Goal: Task Accomplishment & Management: Manage account settings

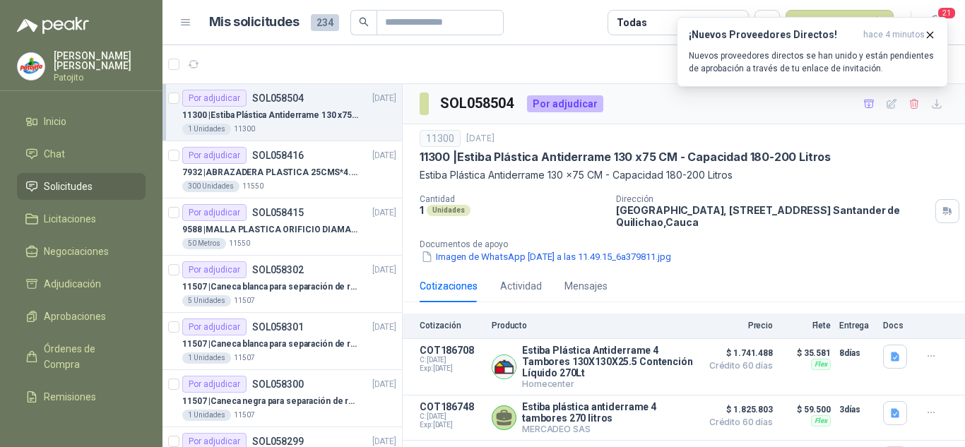
scroll to position [33, 0]
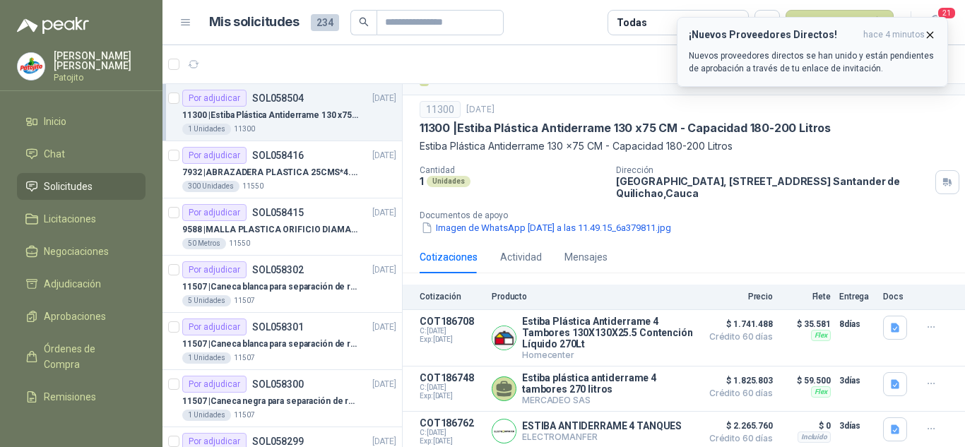
click at [935, 33] on icon "button" at bounding box center [930, 35] width 12 height 12
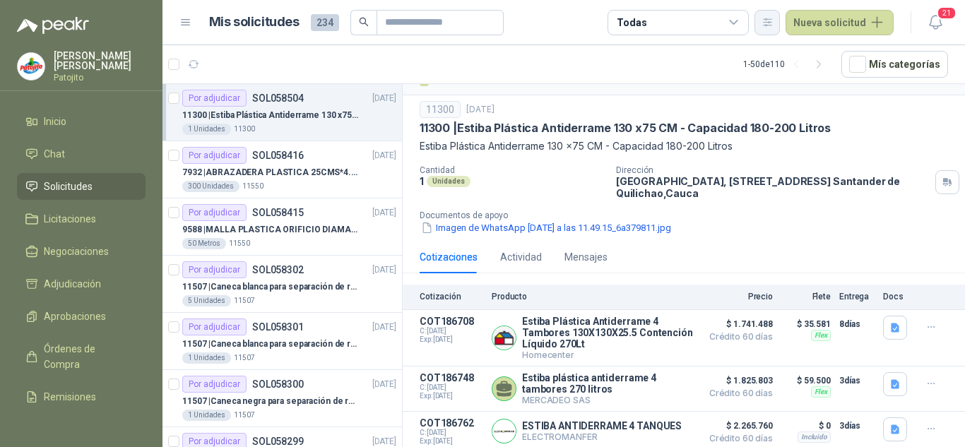
click at [772, 22] on icon "button" at bounding box center [768, 21] width 8 height 7
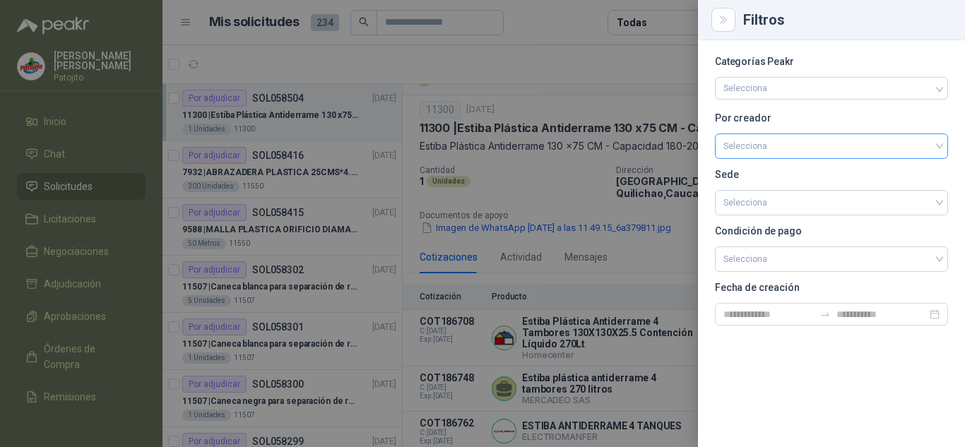
click at [762, 148] on input "search" at bounding box center [832, 144] width 216 height 21
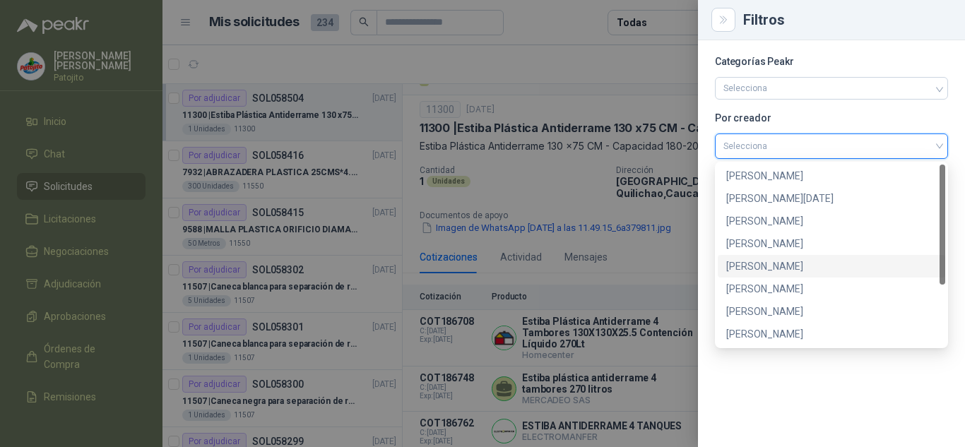
click at [769, 276] on div "[PERSON_NAME]" at bounding box center [832, 266] width 228 height 23
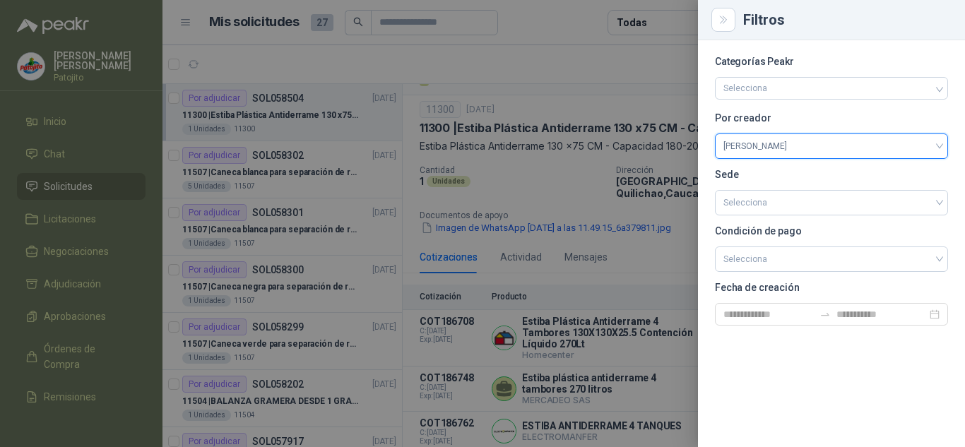
click at [589, 66] on div at bounding box center [482, 223] width 965 height 447
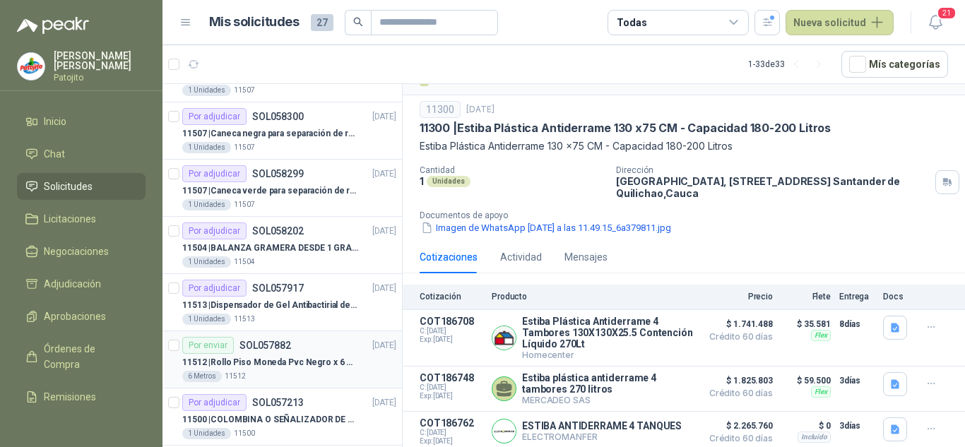
scroll to position [141, 0]
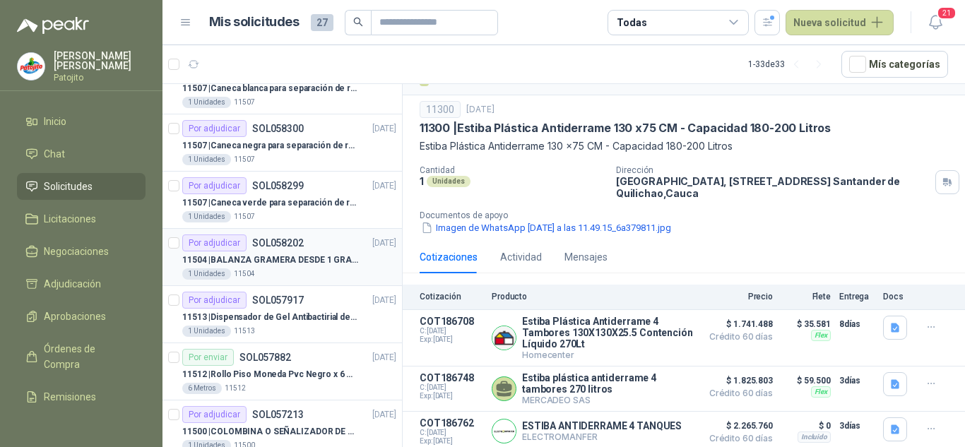
click at [302, 254] on p "11504 | BALANZA GRAMERA DESDE 1 GRAMO HASTA 5 GRAMOS" at bounding box center [270, 260] width 176 height 13
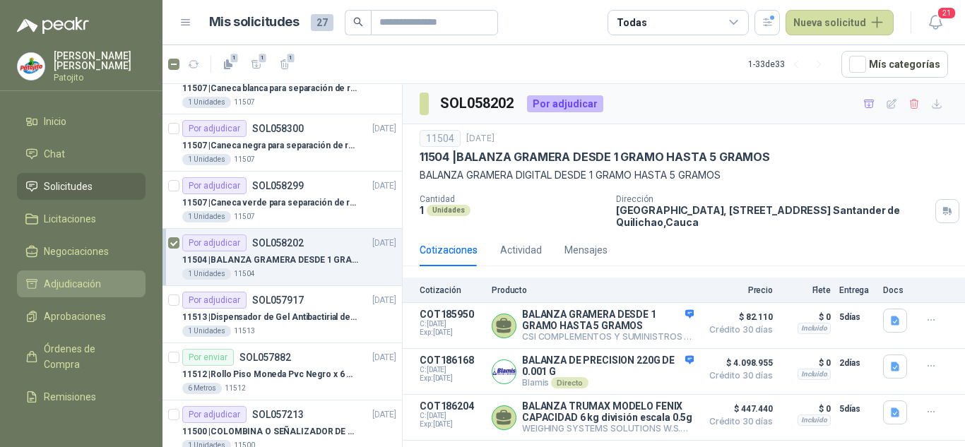
click at [117, 273] on link "Adjudicación" at bounding box center [81, 284] width 129 height 27
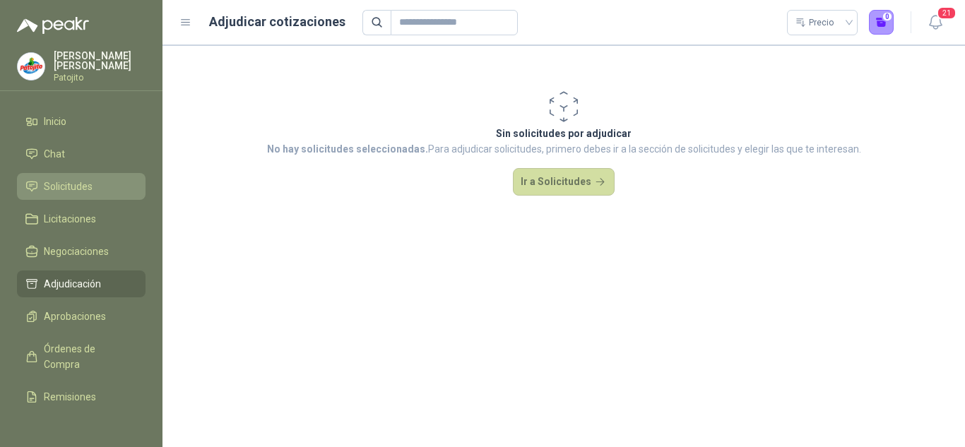
click at [79, 183] on span "Solicitudes" at bounding box center [68, 187] width 49 height 16
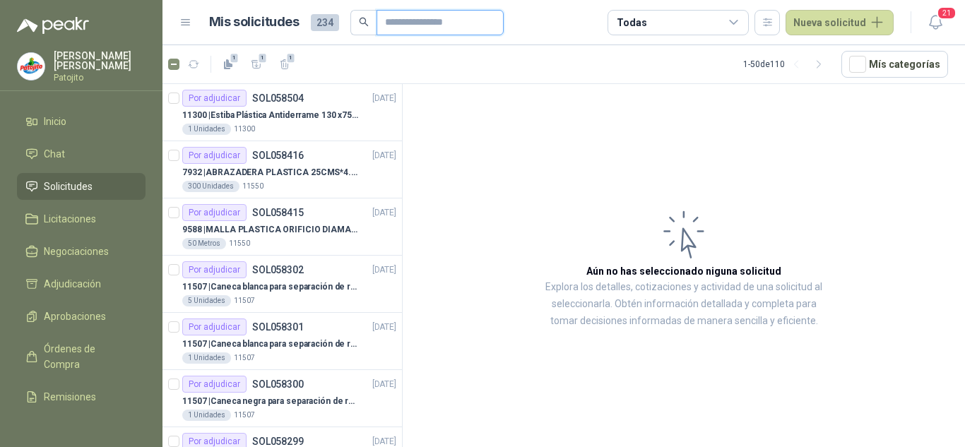
click at [417, 23] on input "text" at bounding box center [434, 23] width 99 height 24
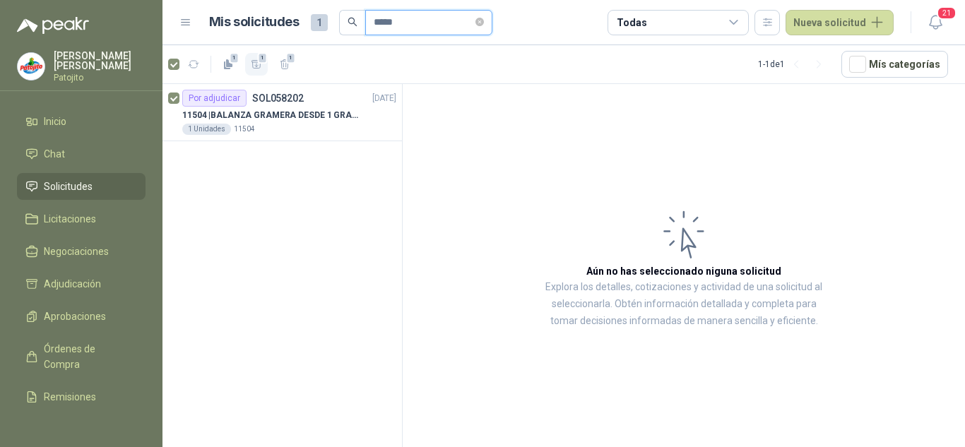
type input "*****"
click at [257, 64] on icon "button" at bounding box center [257, 65] width 12 height 12
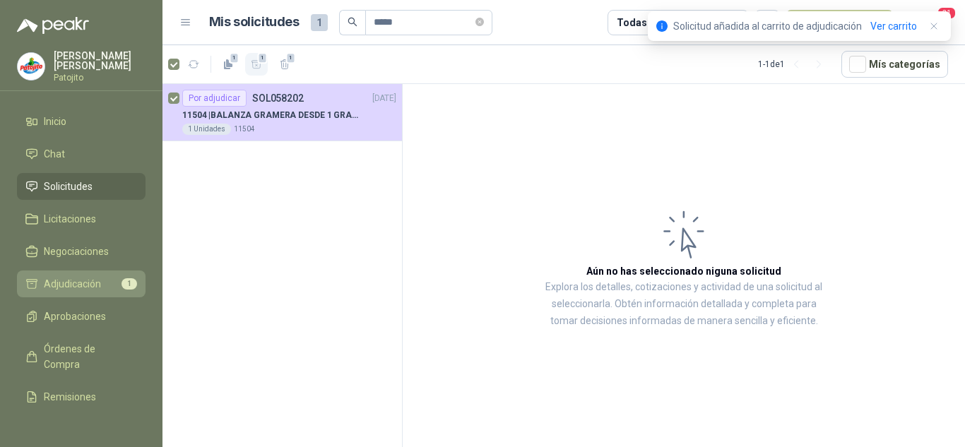
click at [99, 276] on link "Adjudicación 1" at bounding box center [81, 284] width 129 height 27
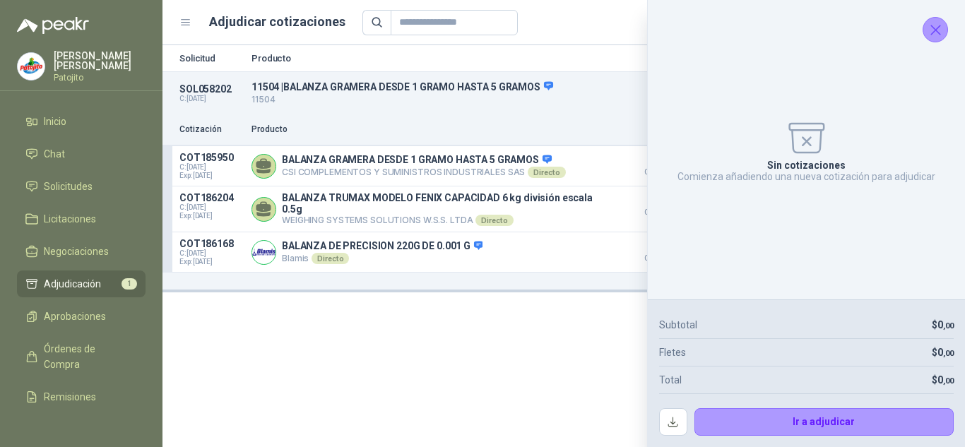
drag, startPoint x: 533, startPoint y: 405, endPoint x: 911, endPoint y: 137, distance: 463.2
click at [532, 403] on div "Solicitud Producto Cantidad Dirección Docs SOL058202 C: [DATE] 11504 | BALANZA …" at bounding box center [564, 246] width 803 height 402
click at [934, 41] on button "Cerrar" at bounding box center [935, 29] width 25 height 25
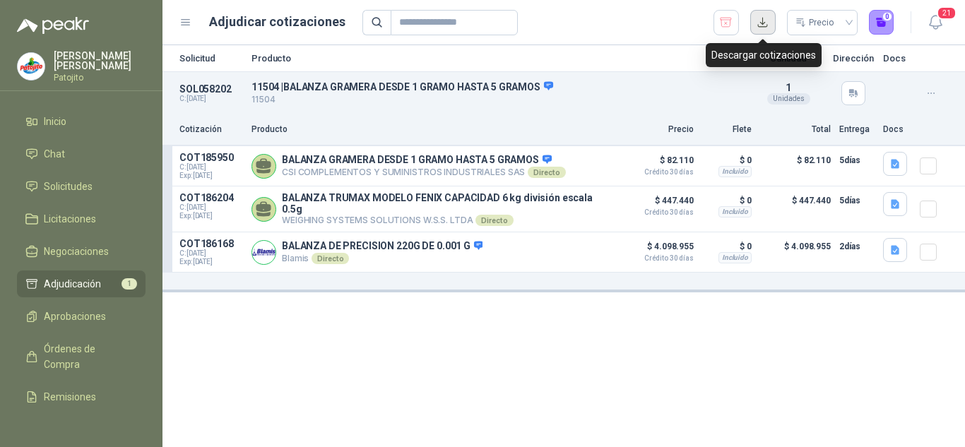
click at [766, 23] on button "button" at bounding box center [762, 22] width 25 height 25
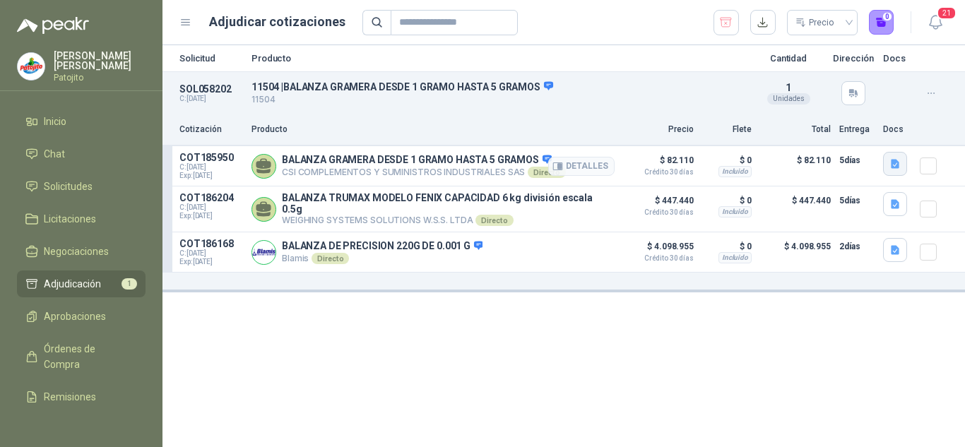
click at [887, 167] on button "button" at bounding box center [895, 164] width 24 height 24
click at [849, 129] on button "102316.pdf" at bounding box center [866, 133] width 64 height 15
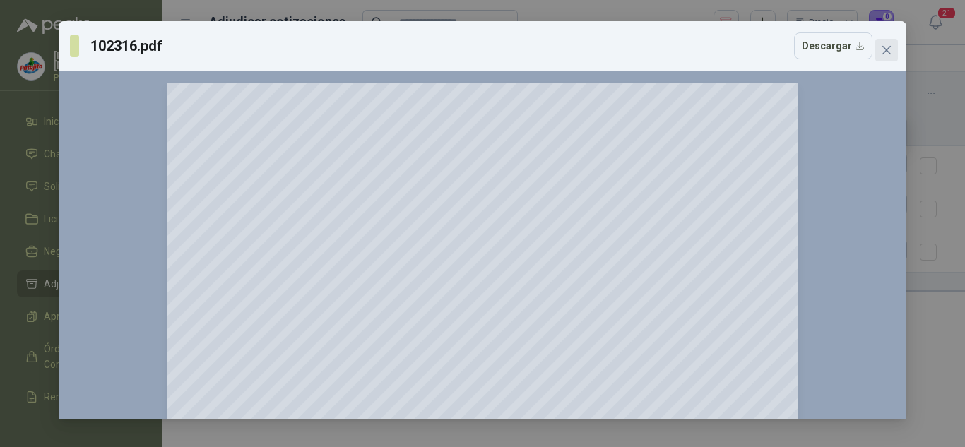
click at [890, 47] on icon "close" at bounding box center [886, 50] width 8 height 8
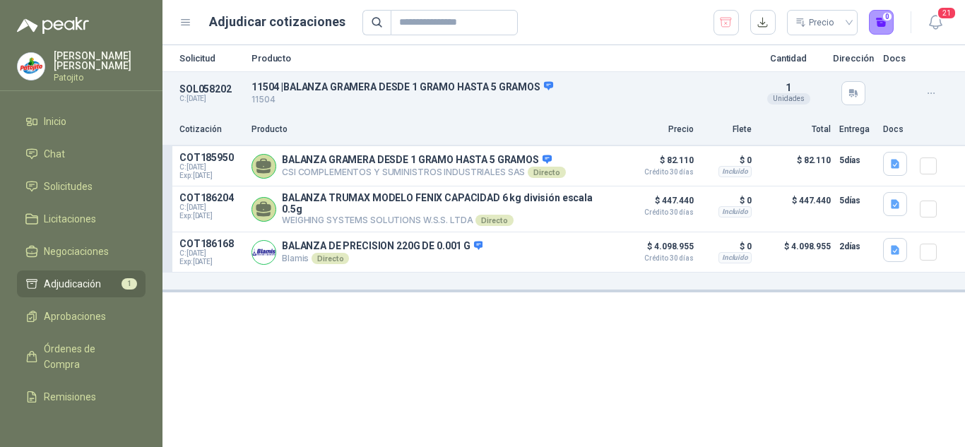
click at [890, 47] on div "102316.pdf Descargar 150 %" at bounding box center [482, 223] width 965 height 447
click at [894, 203] on icon "button" at bounding box center [895, 204] width 8 height 9
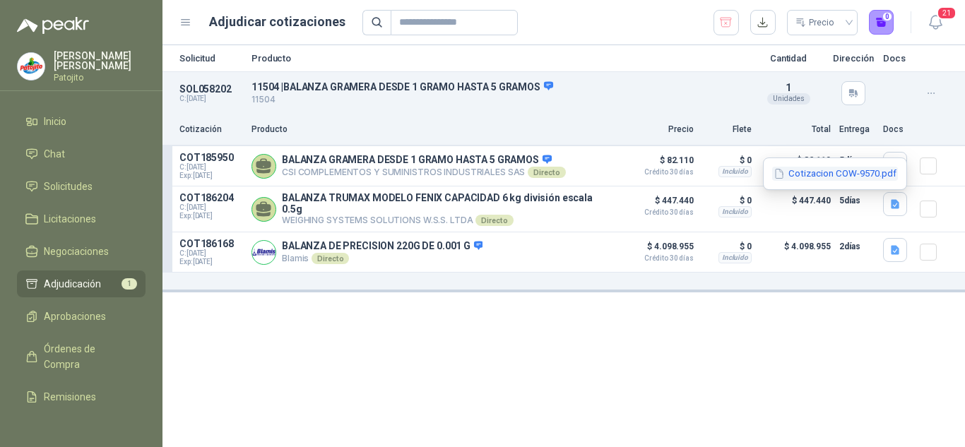
click at [812, 173] on button "Cotizacion COW-9570.pdf" at bounding box center [835, 174] width 126 height 15
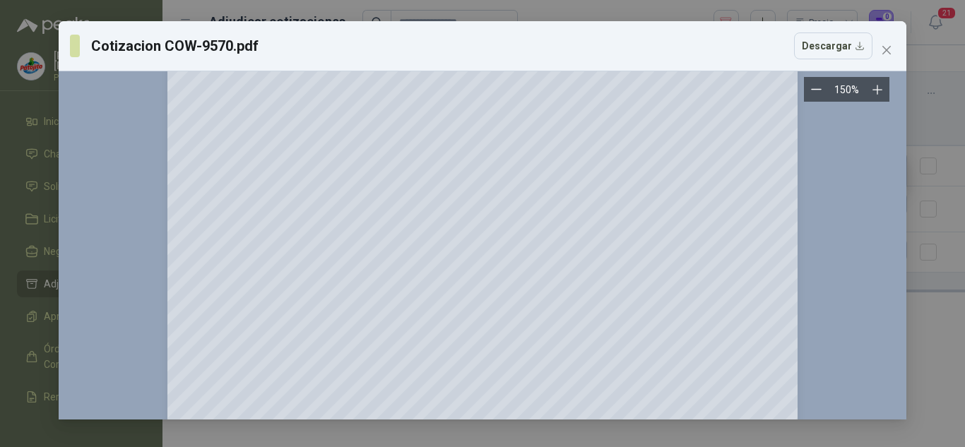
scroll to position [495, 0]
click at [893, 59] on button "Close" at bounding box center [886, 50] width 23 height 23
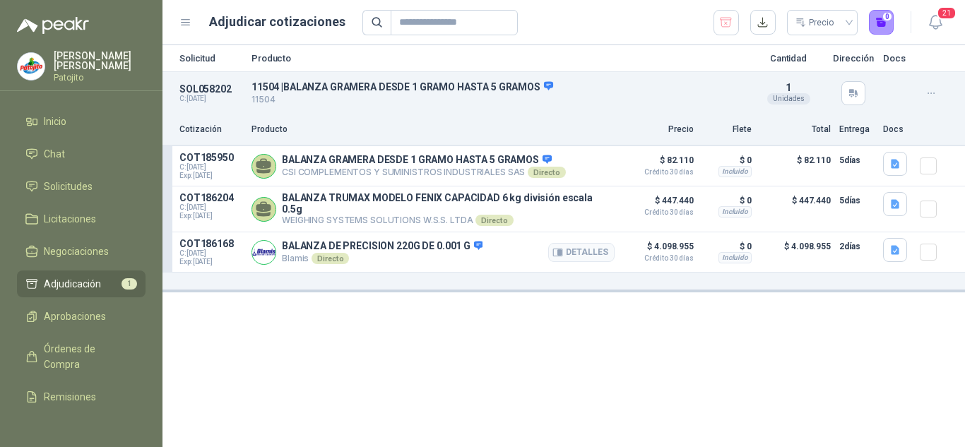
drag, startPoint x: 894, startPoint y: 206, endPoint x: 813, endPoint y: 232, distance: 86.0
click at [813, 232] on div "COT185950 C: [DATE] Exp: [DATE] BALANZA GRAMERA DESDE 1 GRAMO HASTA 5 GRAMOS CS…" at bounding box center [564, 209] width 803 height 126
click at [894, 244] on icon "button" at bounding box center [896, 250] width 12 height 12
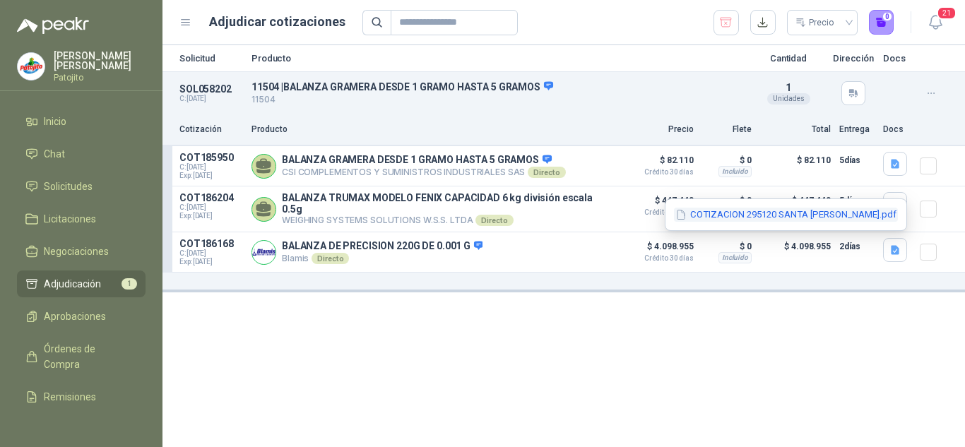
click at [791, 213] on button "COTIZACION 295120 SANTA [PERSON_NAME].pdf" at bounding box center [786, 215] width 224 height 15
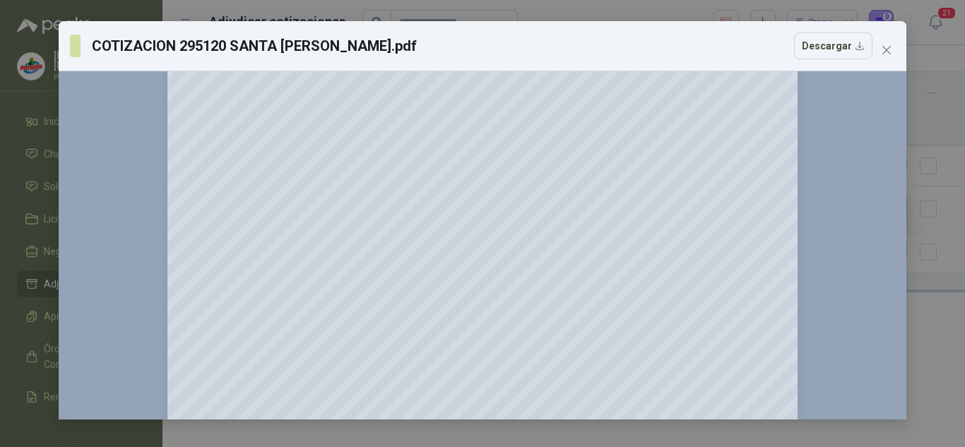
scroll to position [212, 0]
click at [892, 51] on span "Close" at bounding box center [886, 50] width 23 height 11
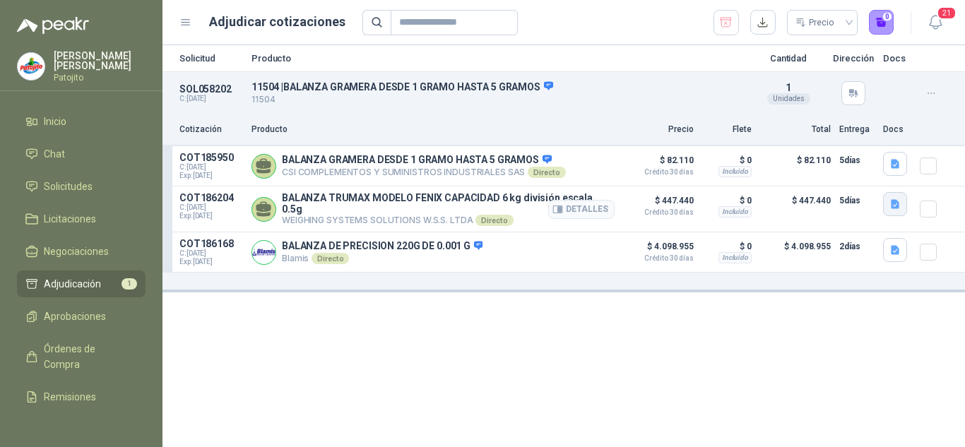
click at [897, 196] on button "button" at bounding box center [895, 204] width 24 height 24
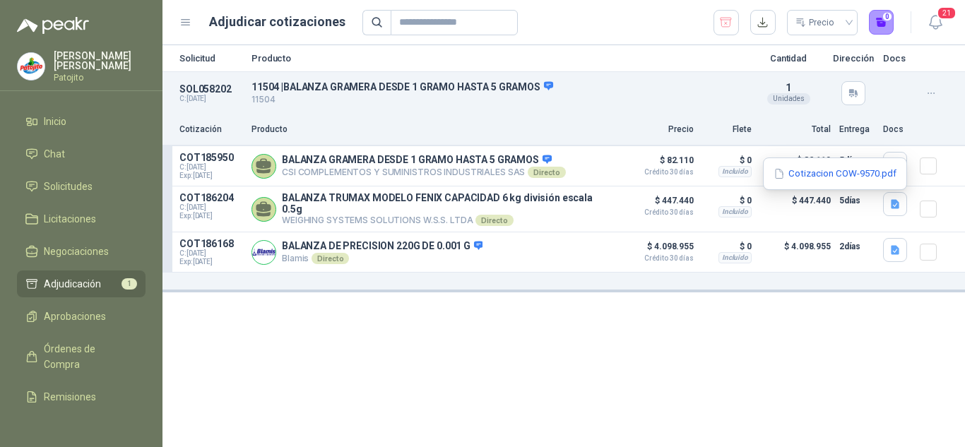
click at [801, 159] on div "Cotizacion COW-9570.pdf" at bounding box center [835, 174] width 144 height 33
click at [801, 170] on button "Cotizacion COW-9570.pdf" at bounding box center [835, 174] width 126 height 15
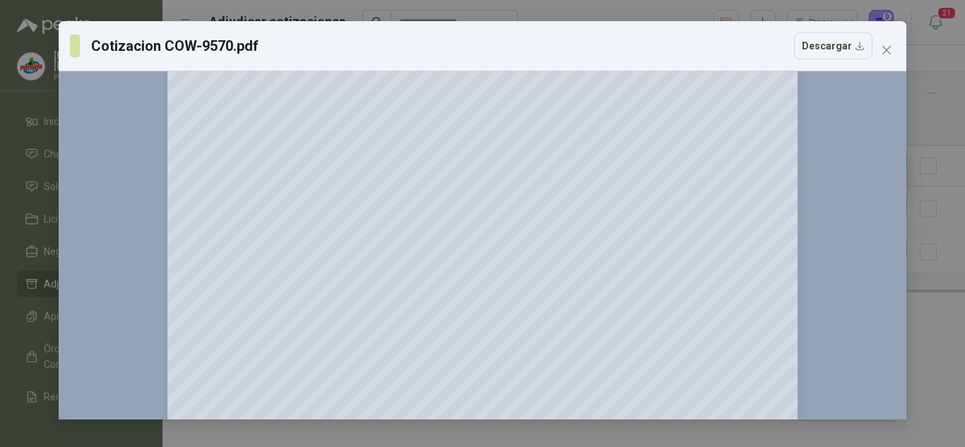
scroll to position [0, 0]
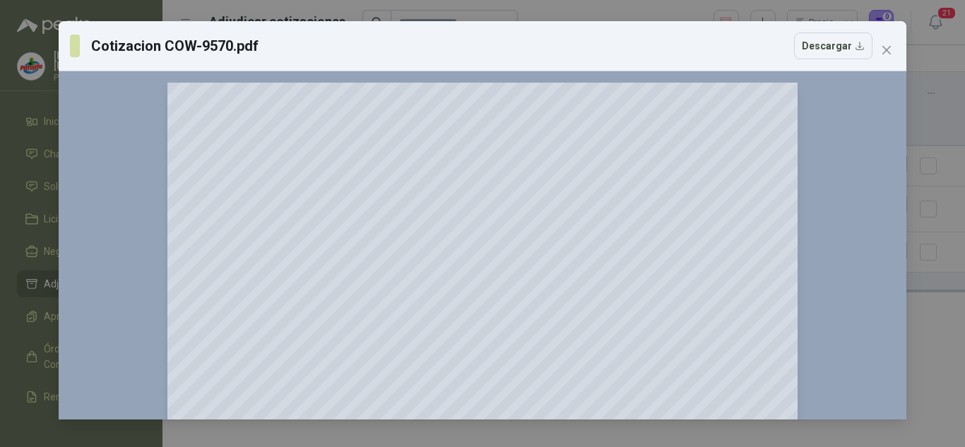
click at [932, 93] on div "Cotizacion COW-9570.pdf Descargar 150 %" at bounding box center [482, 223] width 965 height 447
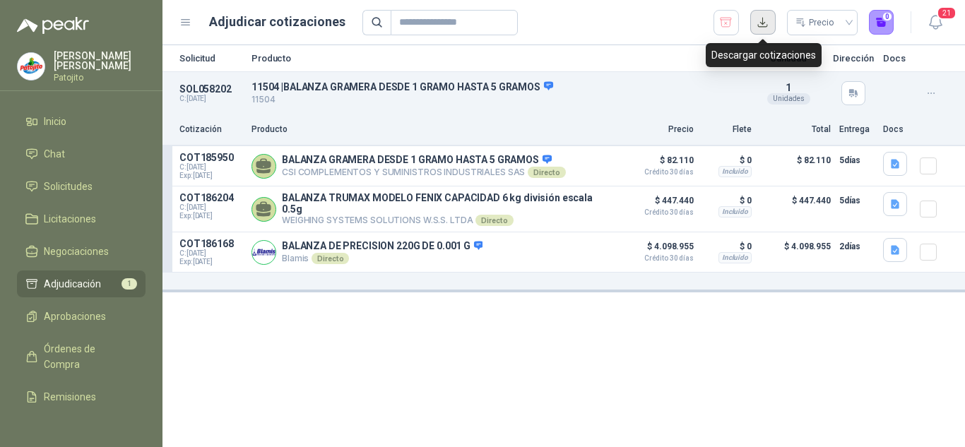
click at [762, 19] on button "button" at bounding box center [762, 22] width 25 height 25
click at [767, 19] on button "button" at bounding box center [762, 22] width 25 height 25
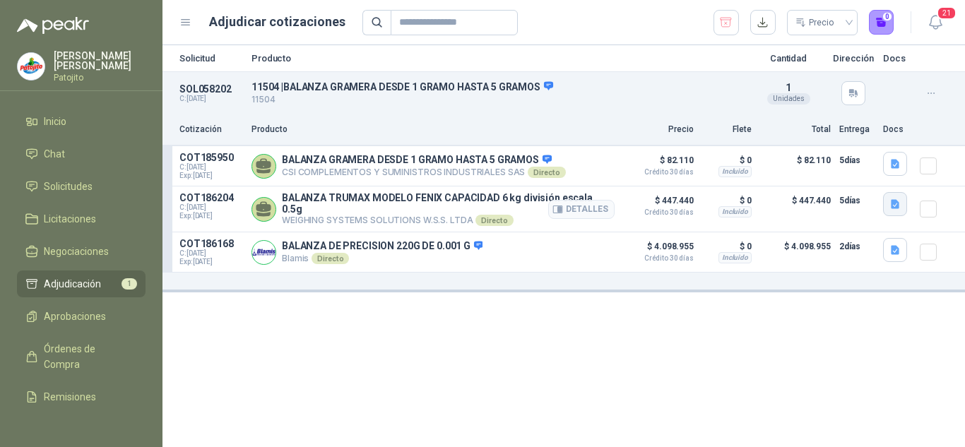
click at [894, 210] on icon "button" at bounding box center [896, 205] width 12 height 12
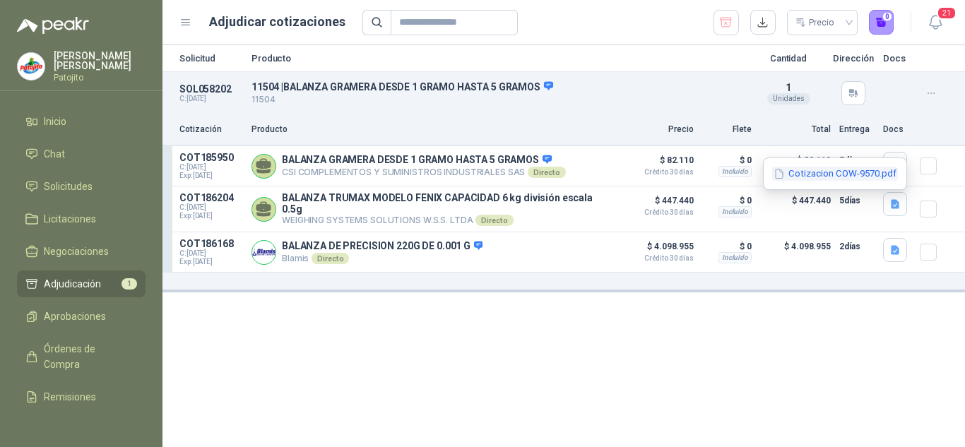
click at [834, 175] on button "Cotizacion COW-9570.pdf" at bounding box center [835, 174] width 126 height 15
click at [0, 0] on div at bounding box center [0, 0] width 0 height 0
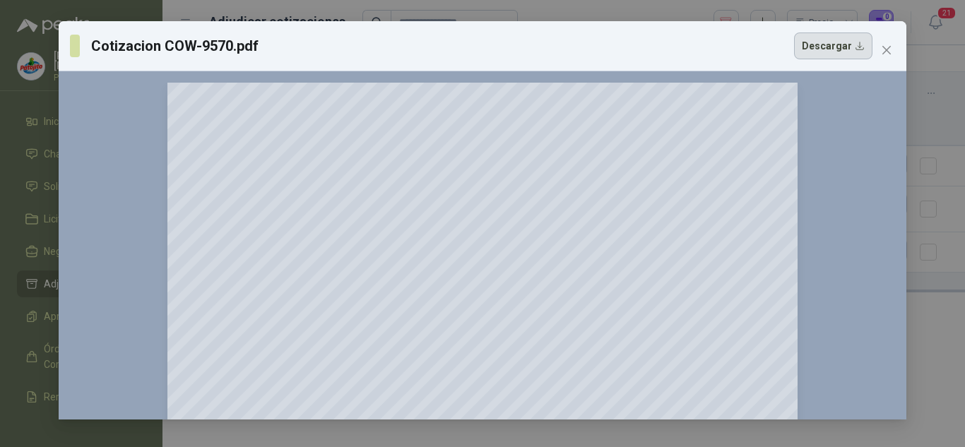
click at [823, 52] on button "Descargar" at bounding box center [833, 46] width 78 height 27
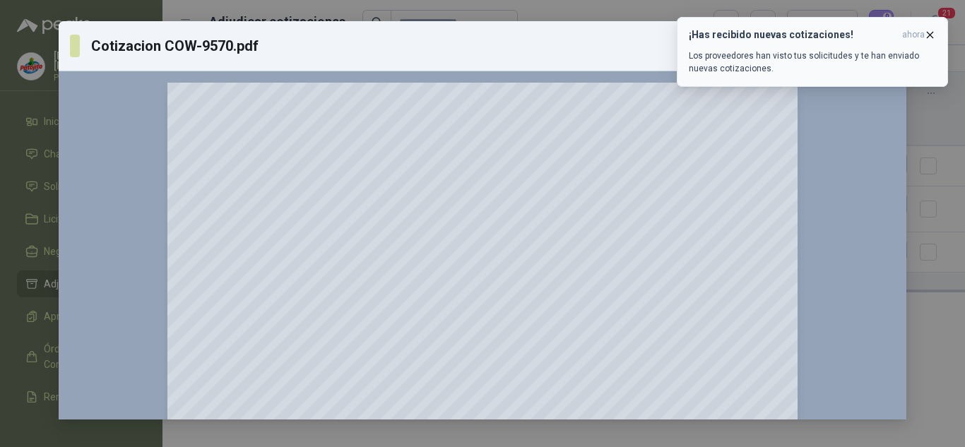
click at [926, 35] on icon "button" at bounding box center [930, 35] width 12 height 12
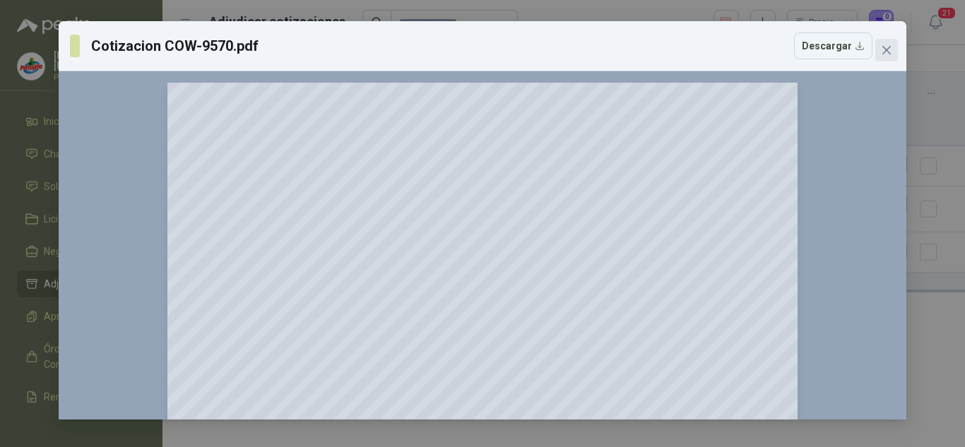
click at [892, 47] on icon "close" at bounding box center [886, 50] width 11 height 11
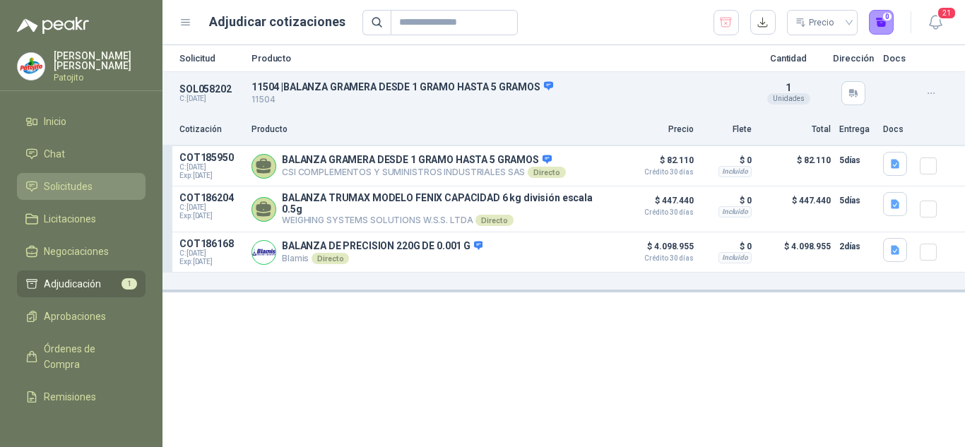
click at [67, 182] on span "Solicitudes" at bounding box center [68, 187] width 49 height 16
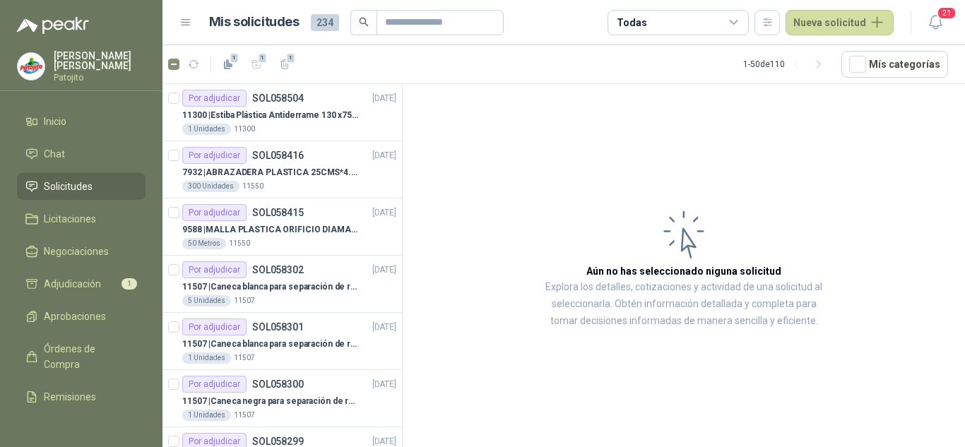
click at [739, 20] on icon at bounding box center [734, 22] width 13 height 13
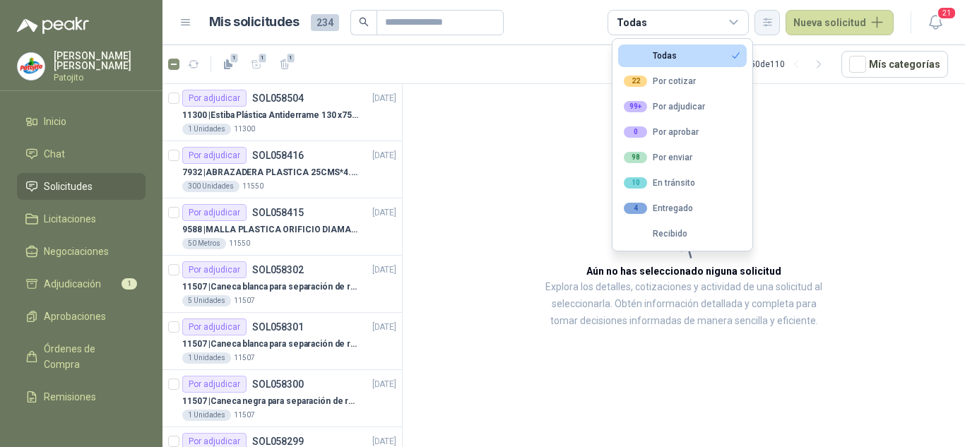
click at [759, 21] on button "button" at bounding box center [767, 22] width 25 height 25
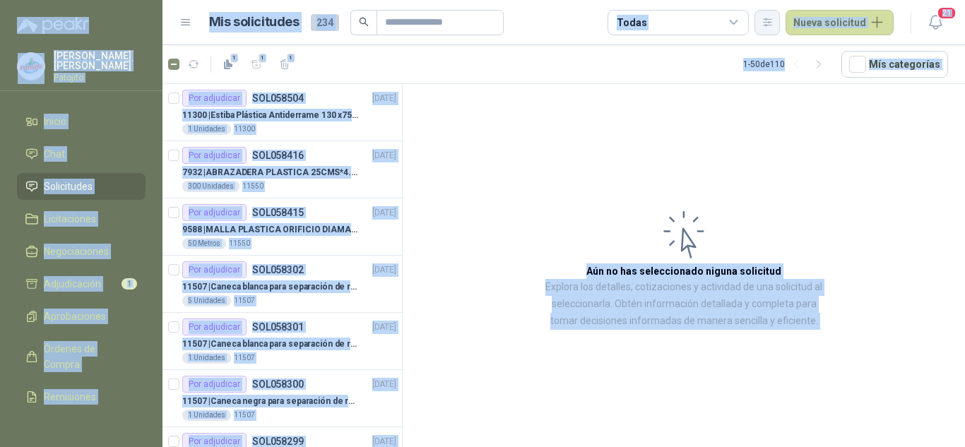
click at [772, 34] on button "button" at bounding box center [767, 22] width 25 height 25
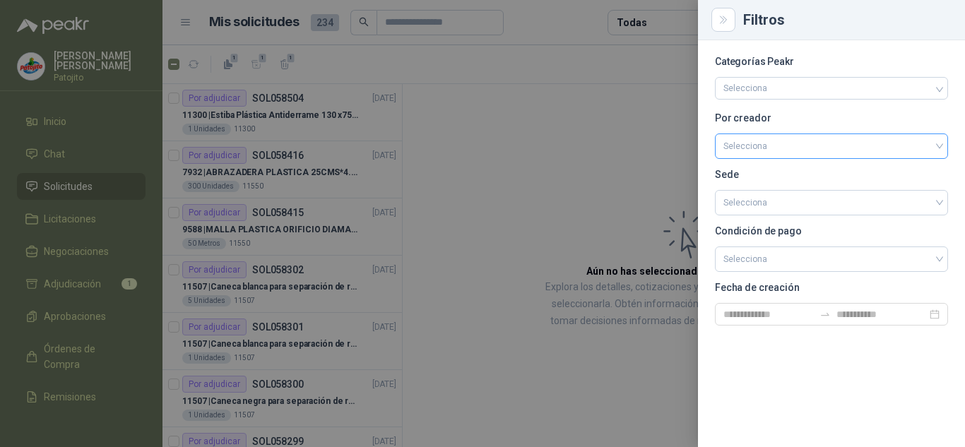
click at [746, 150] on input "search" at bounding box center [832, 144] width 216 height 21
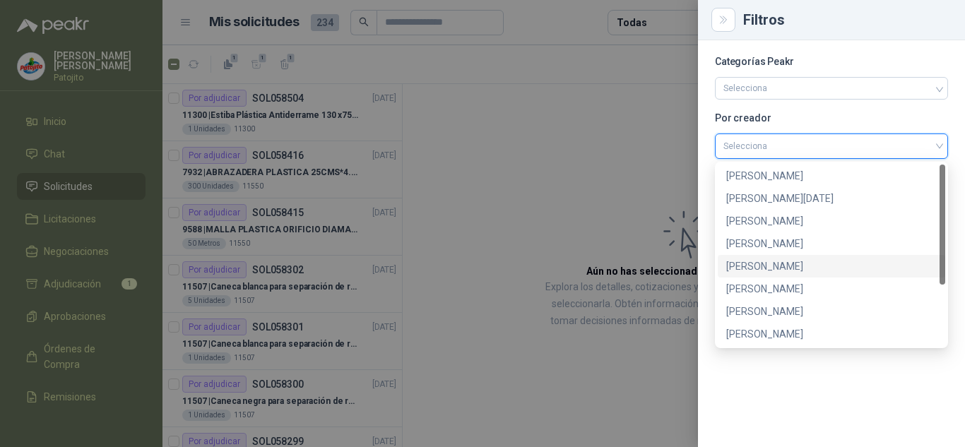
click at [756, 266] on div "[PERSON_NAME]" at bounding box center [831, 267] width 211 height 16
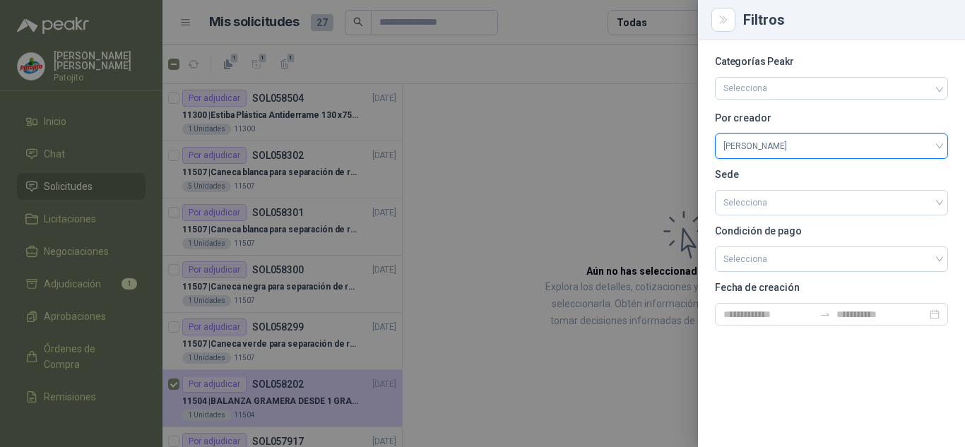
click at [178, 100] on div at bounding box center [482, 223] width 965 height 447
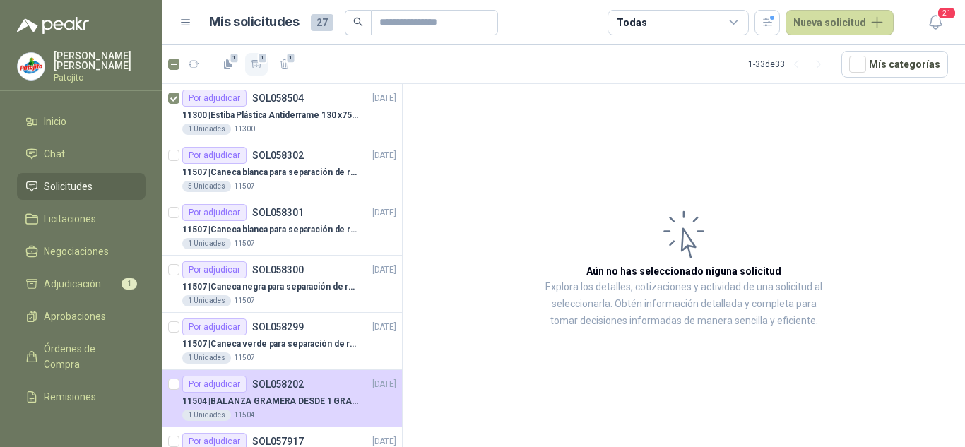
click at [257, 64] on icon "button" at bounding box center [257, 65] width 12 height 12
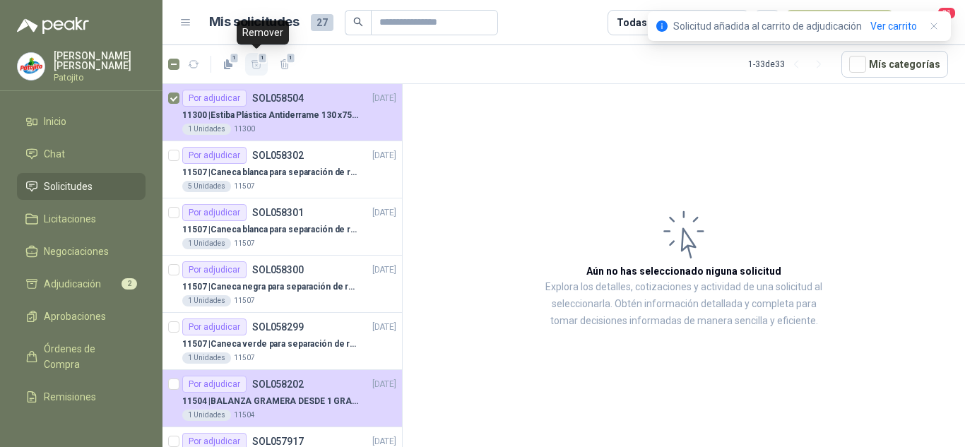
click at [257, 64] on icon "button" at bounding box center [257, 65] width 12 height 12
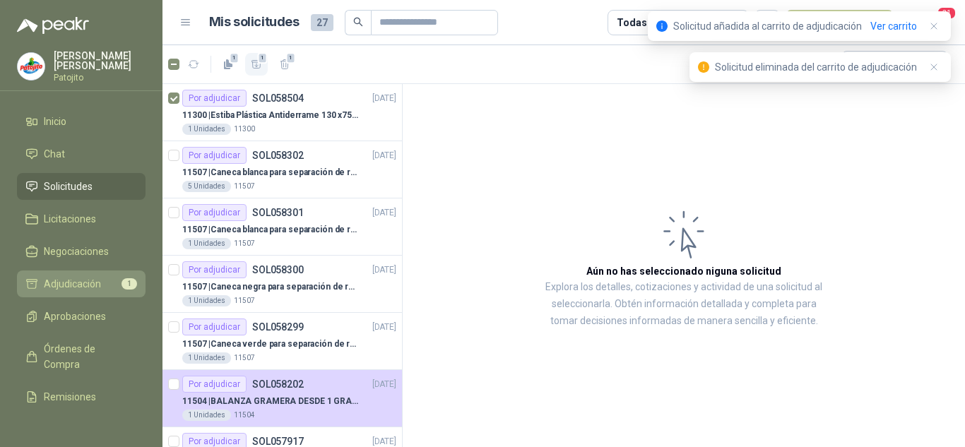
click at [88, 276] on link "Adjudicación 1" at bounding box center [81, 284] width 129 height 27
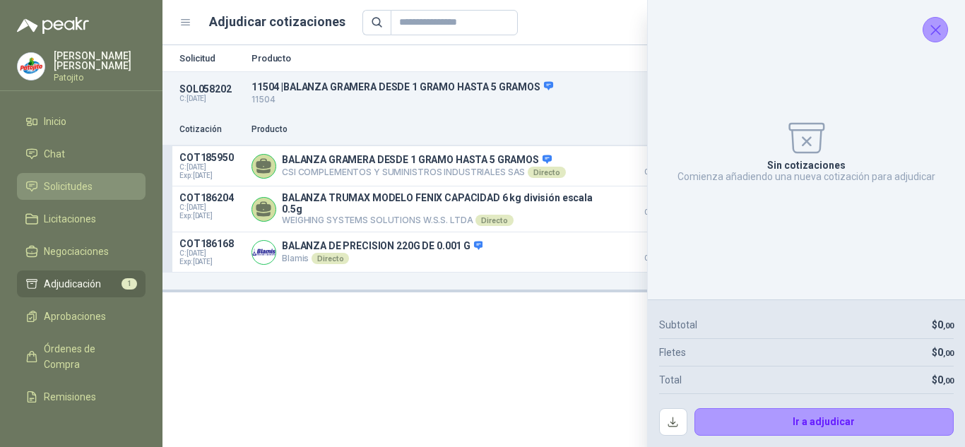
click at [77, 185] on span "Solicitudes" at bounding box center [68, 187] width 49 height 16
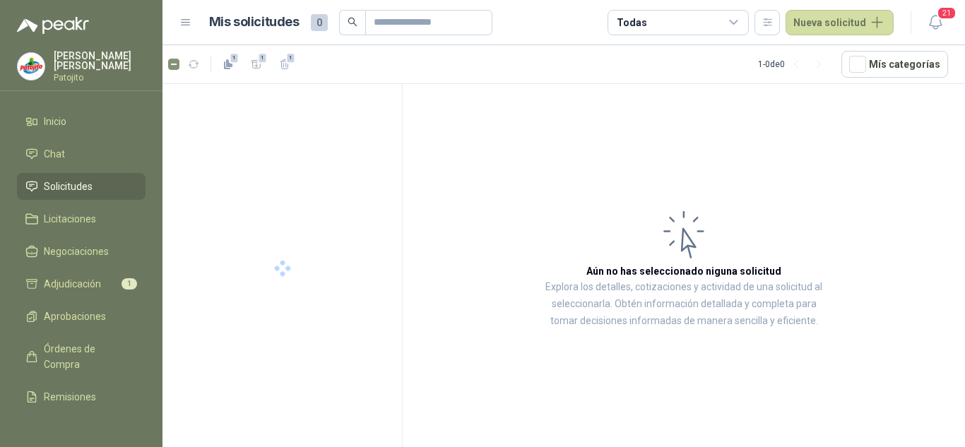
click at [77, 185] on span "Solicitudes" at bounding box center [68, 187] width 49 height 16
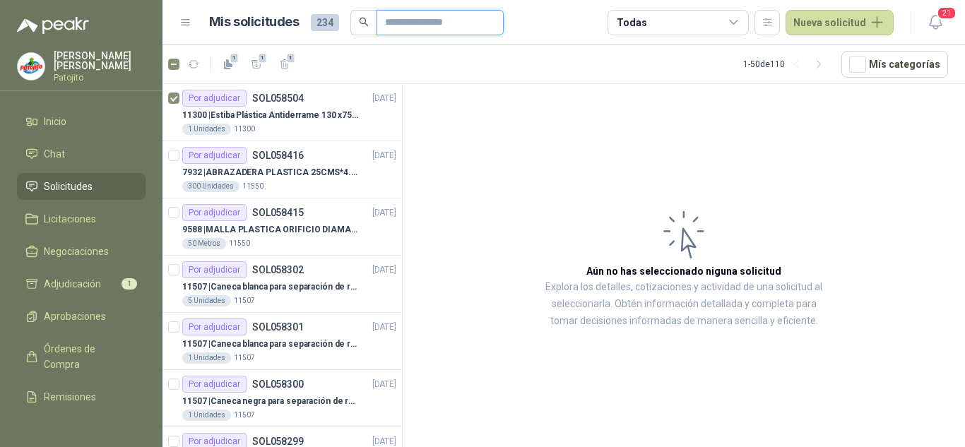
click at [398, 23] on input "text" at bounding box center [434, 23] width 99 height 24
click at [765, 23] on icon "button" at bounding box center [768, 22] width 12 height 12
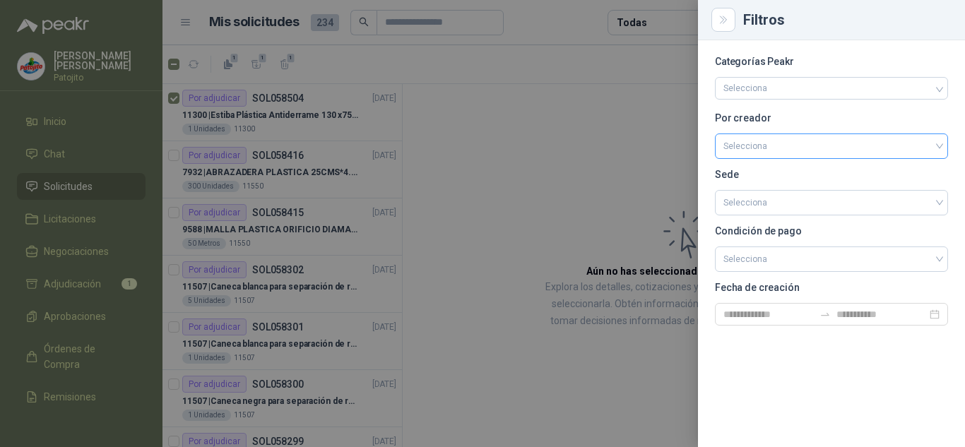
click at [745, 146] on input "search" at bounding box center [832, 144] width 216 height 21
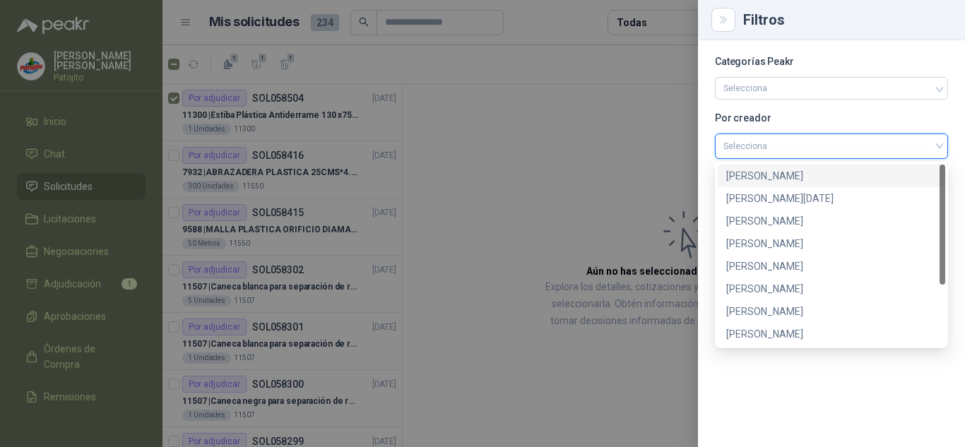
click at [745, 146] on input "search" at bounding box center [832, 144] width 216 height 21
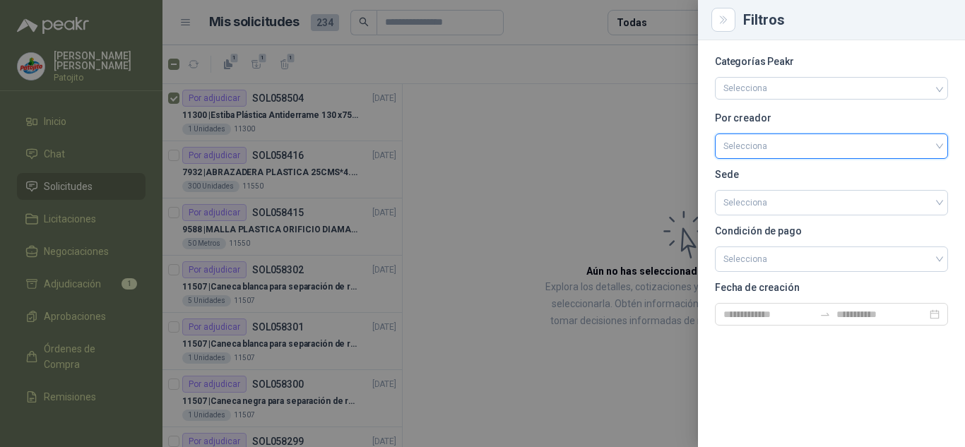
click at [750, 145] on input "search" at bounding box center [832, 144] width 216 height 21
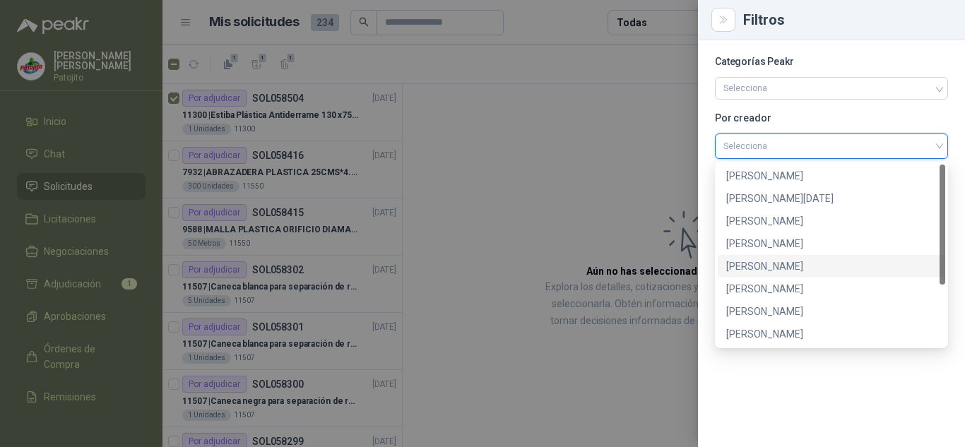
click at [752, 270] on div "[PERSON_NAME]" at bounding box center [831, 267] width 211 height 16
click at [752, 270] on span at bounding box center [832, 259] width 216 height 24
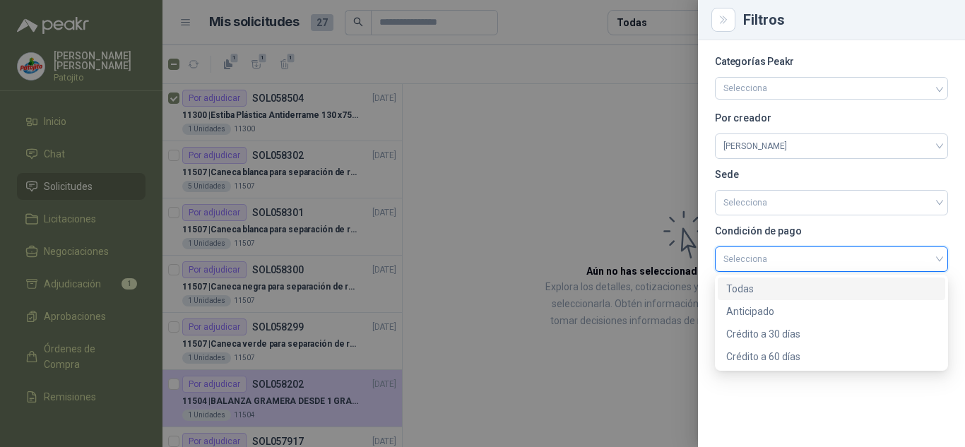
click at [485, 98] on div at bounding box center [482, 223] width 965 height 447
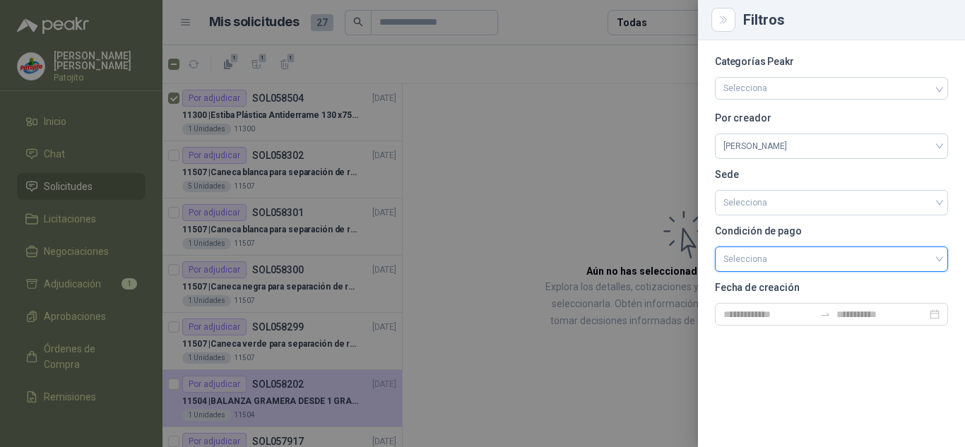
click at [485, 98] on div at bounding box center [482, 223] width 965 height 447
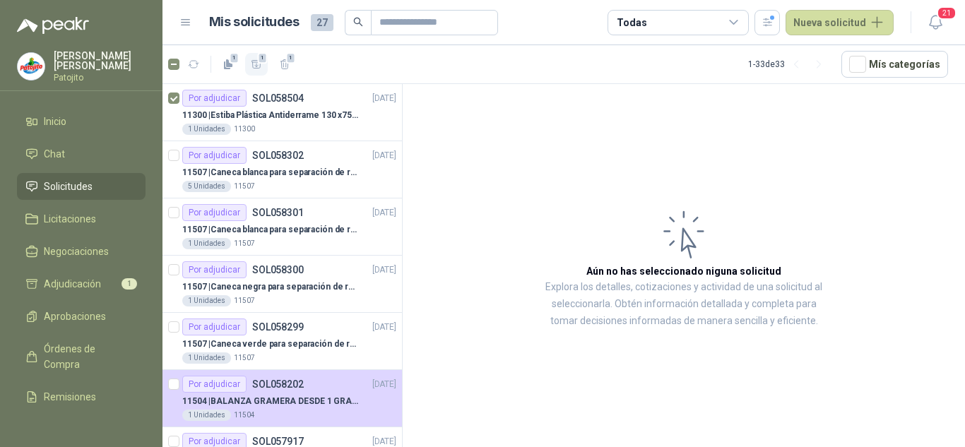
click at [261, 59] on span "1" at bounding box center [263, 57] width 10 height 11
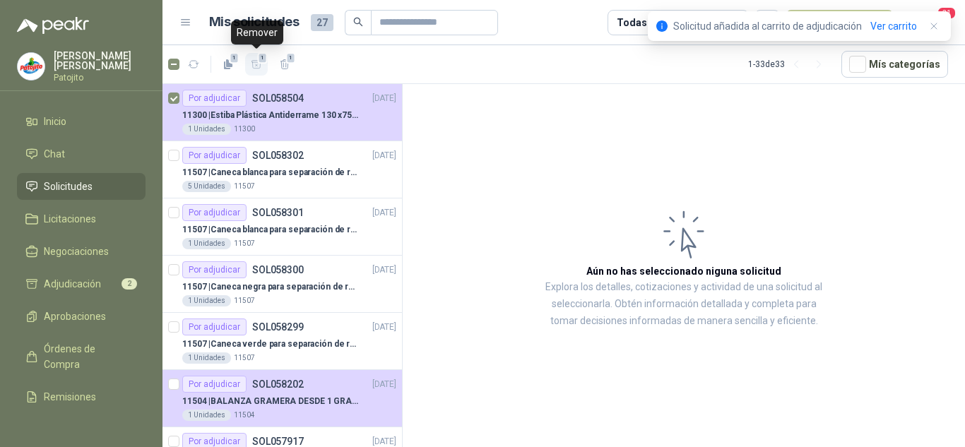
click at [258, 61] on span "1" at bounding box center [263, 57] width 10 height 11
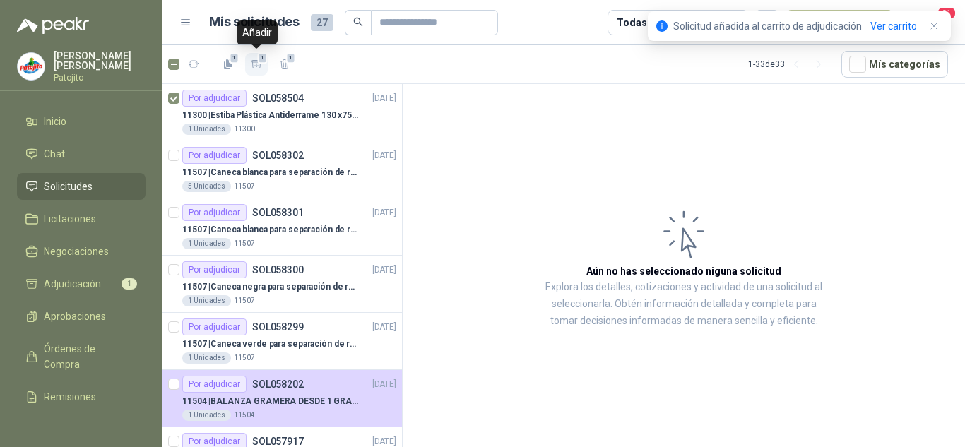
click at [258, 61] on span "1" at bounding box center [263, 57] width 10 height 11
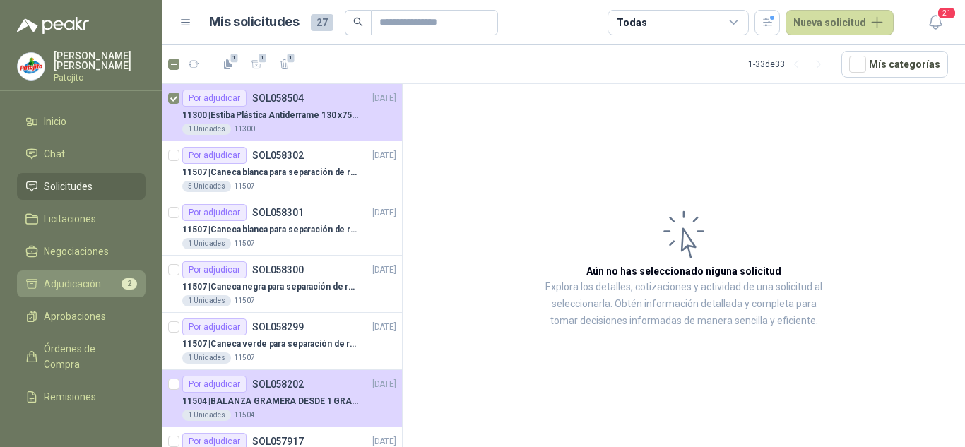
click at [88, 280] on span "Adjudicación" at bounding box center [72, 284] width 57 height 16
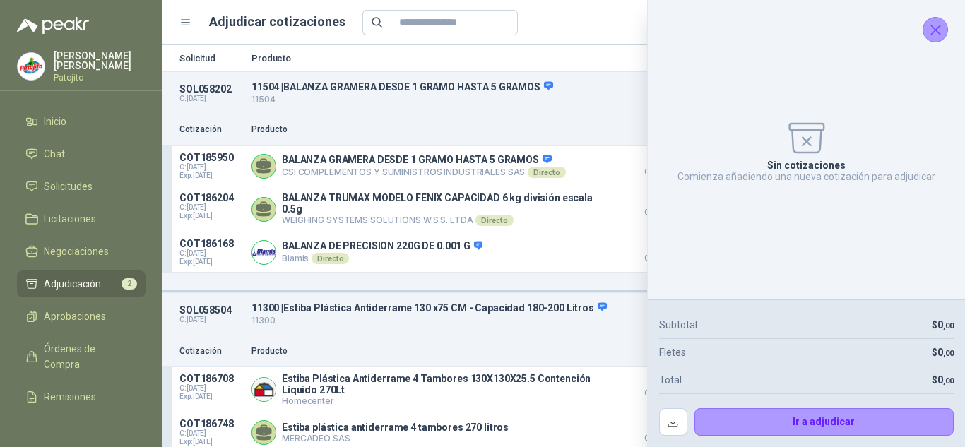
click at [944, 29] on icon "Cerrar" at bounding box center [936, 30] width 18 height 18
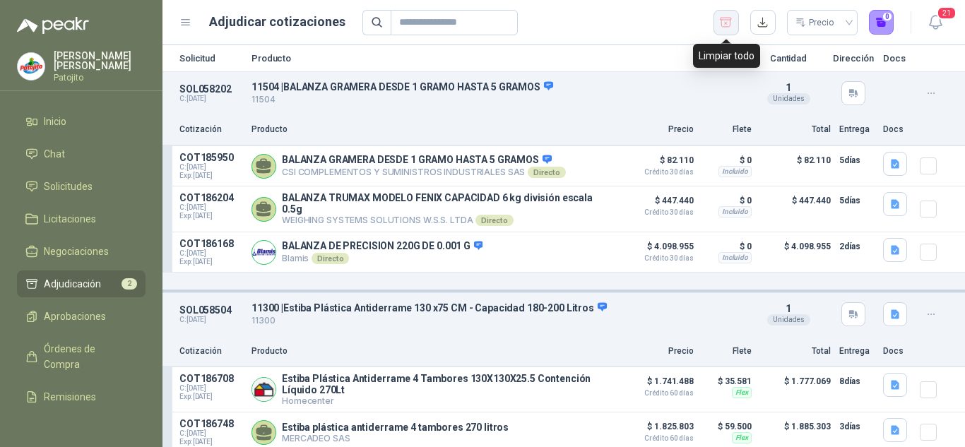
click at [728, 21] on icon "button" at bounding box center [725, 23] width 13 height 14
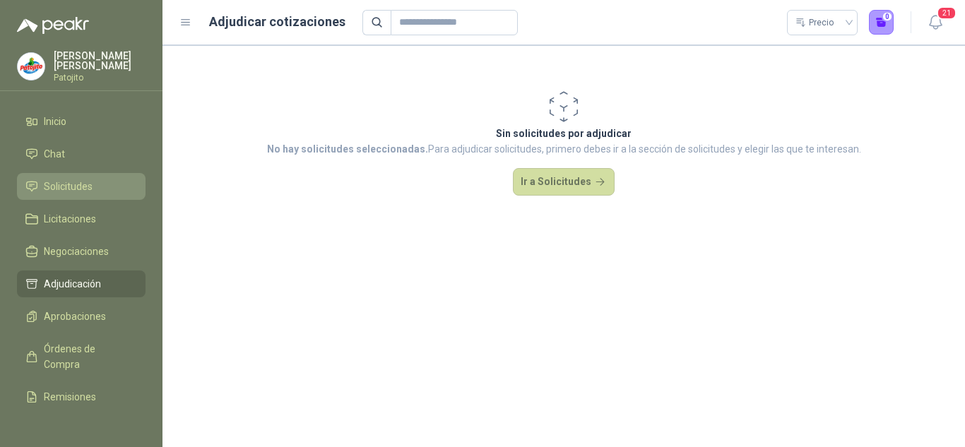
click at [62, 182] on span "Solicitudes" at bounding box center [68, 187] width 49 height 16
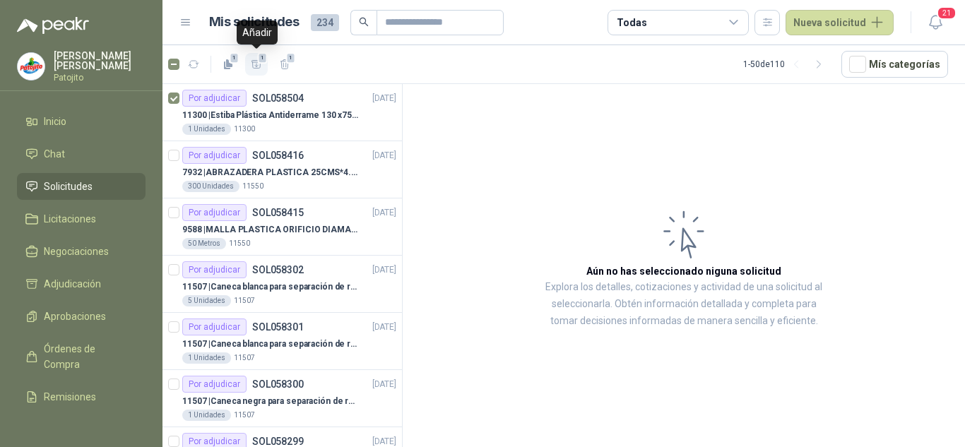
click at [258, 69] on icon "button" at bounding box center [257, 65] width 12 height 12
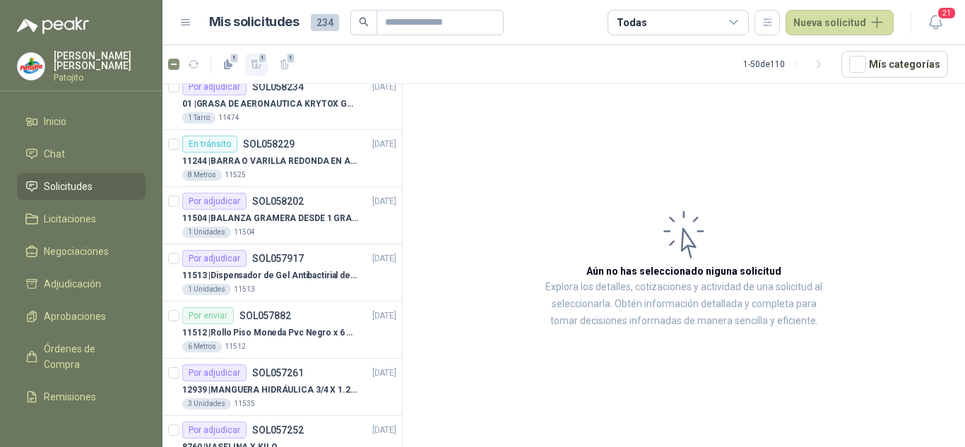
scroll to position [212, 0]
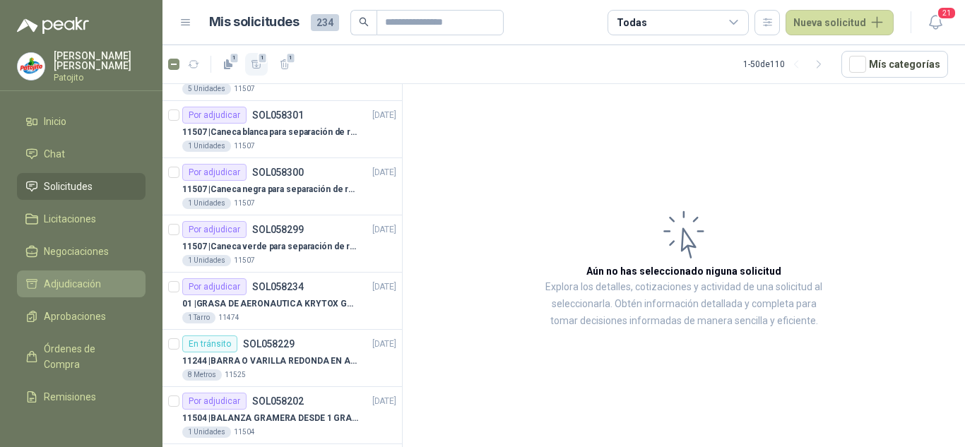
click at [95, 281] on span "Adjudicación" at bounding box center [72, 284] width 57 height 16
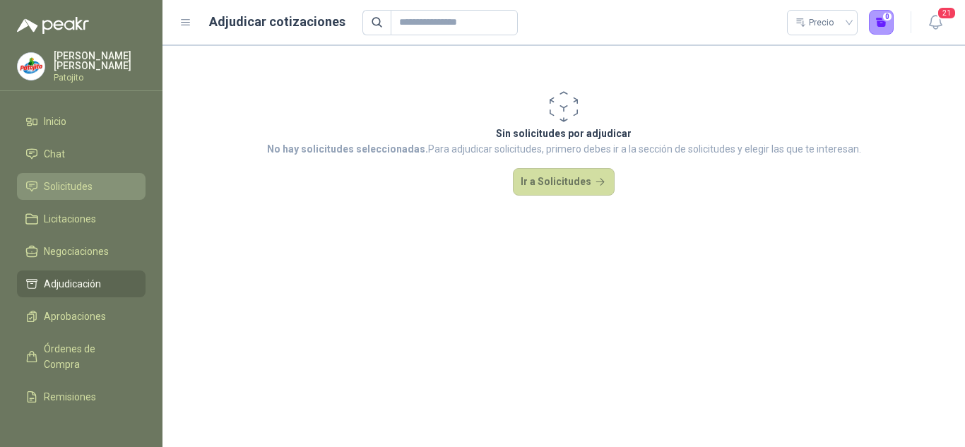
click at [69, 184] on span "Solicitudes" at bounding box center [68, 187] width 49 height 16
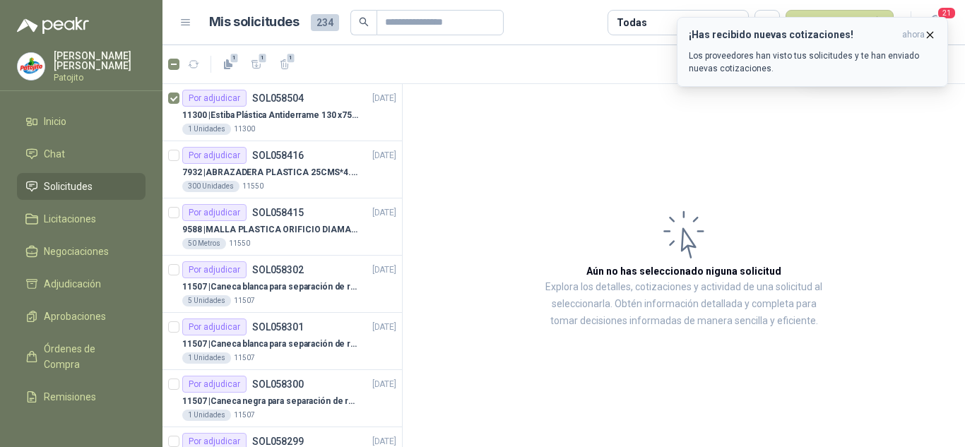
click at [932, 33] on icon "button" at bounding box center [931, 35] width 6 height 6
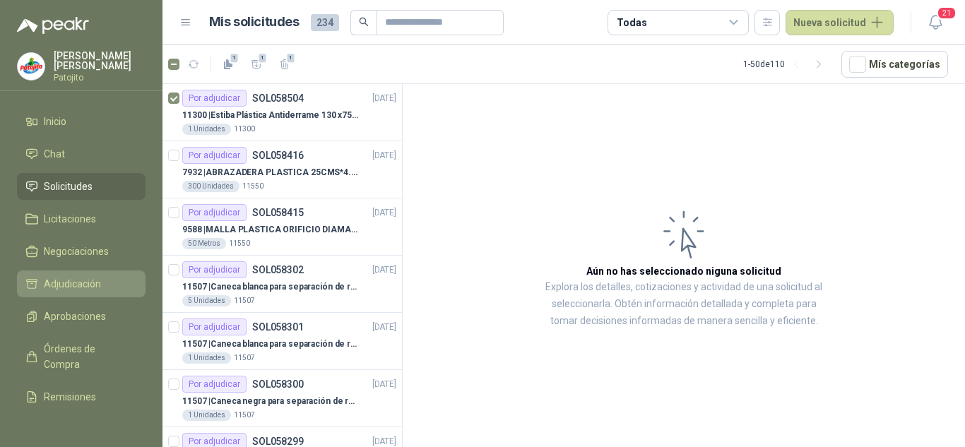
click at [80, 279] on span "Adjudicación" at bounding box center [72, 284] width 57 height 16
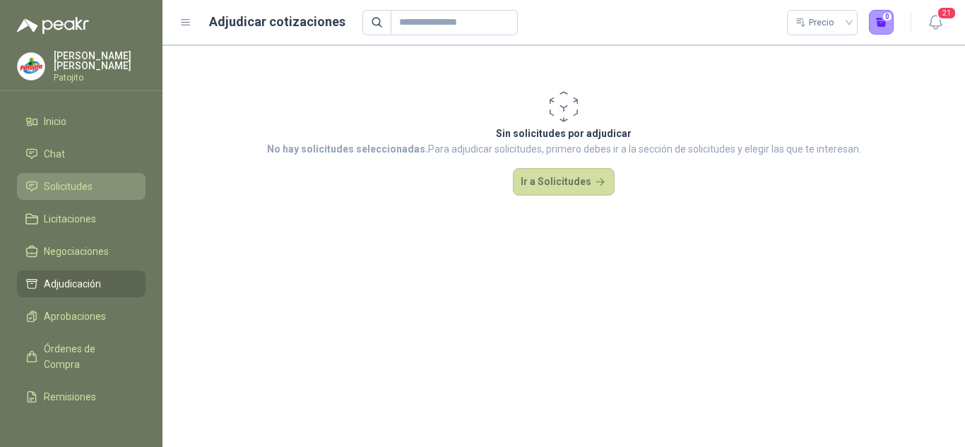
click at [78, 182] on span "Solicitudes" at bounding box center [68, 187] width 49 height 16
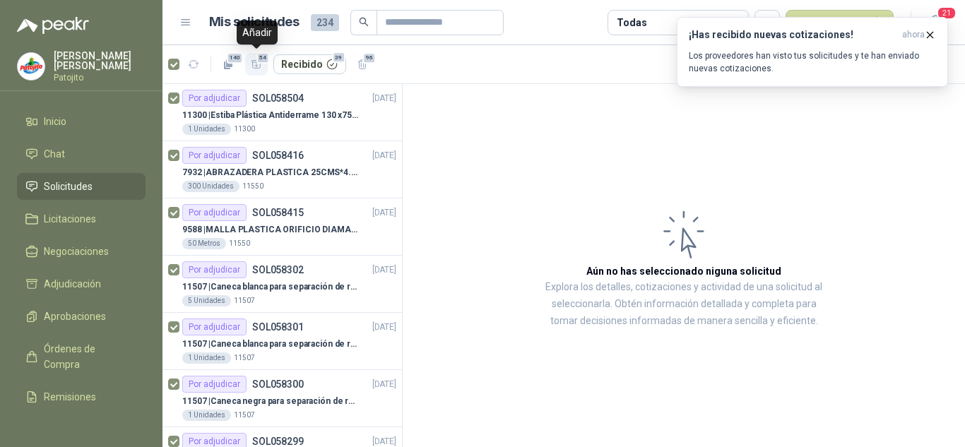
click at [258, 58] on span "54" at bounding box center [262, 57] width 13 height 11
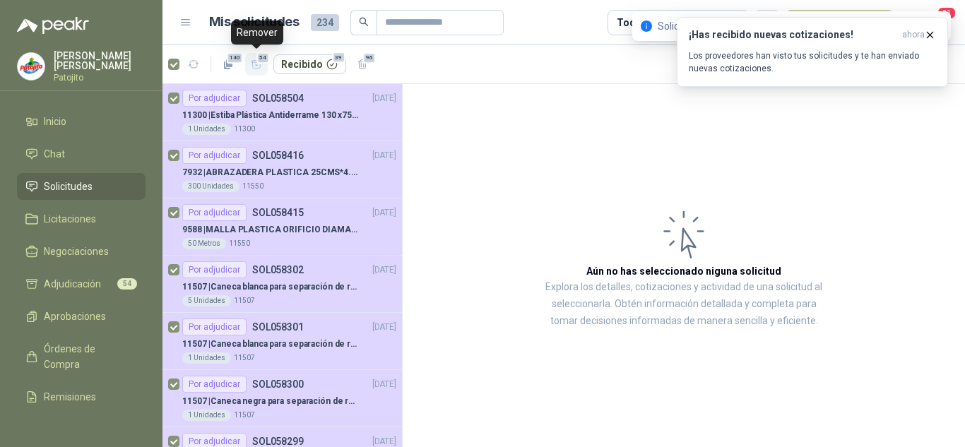
click at [258, 58] on span "54" at bounding box center [262, 57] width 13 height 11
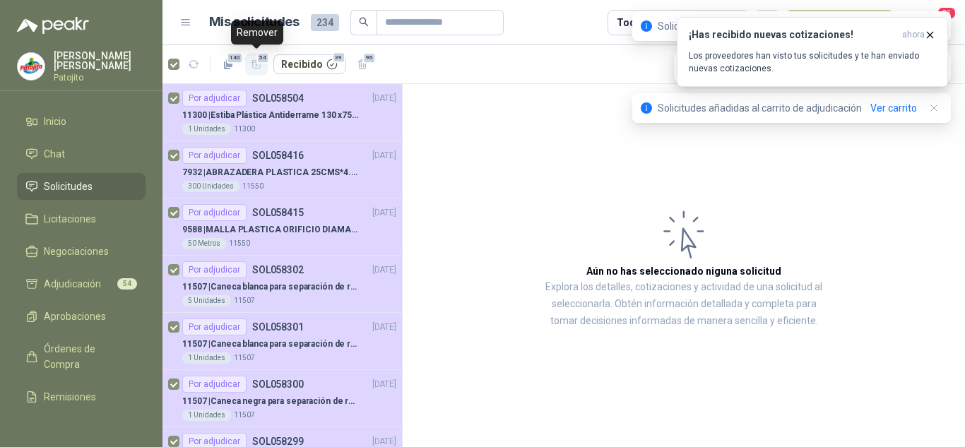
click at [257, 61] on span "54" at bounding box center [262, 57] width 13 height 11
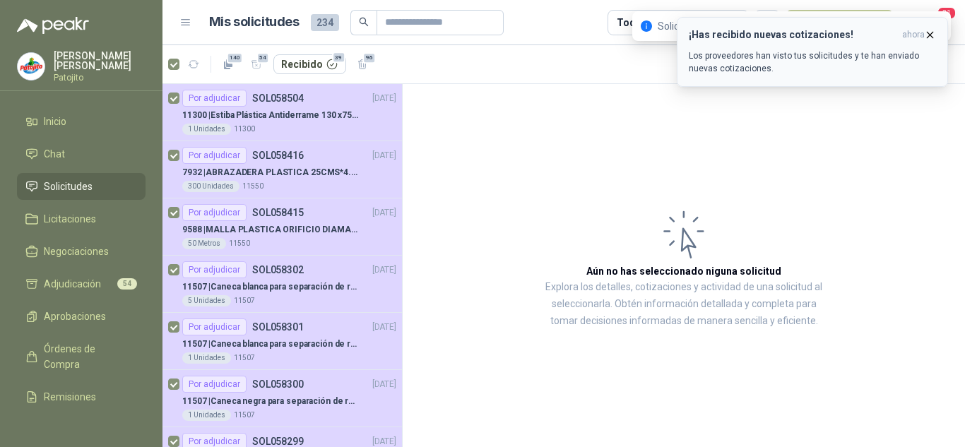
click at [931, 35] on icon "button" at bounding box center [931, 35] width 6 height 6
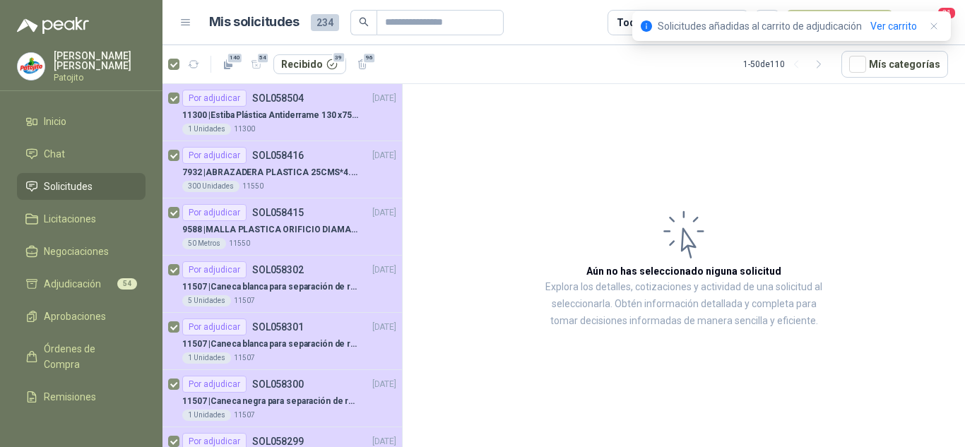
click at [931, 35] on icon "button" at bounding box center [931, 35] width 6 height 6
click at [892, 21] on link "Ver carrito" at bounding box center [893, 26] width 47 height 16
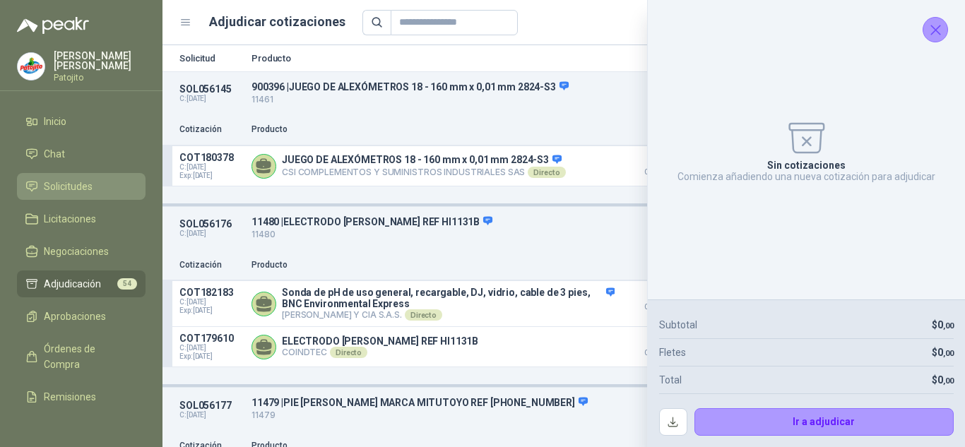
click at [54, 189] on span "Solicitudes" at bounding box center [68, 187] width 49 height 16
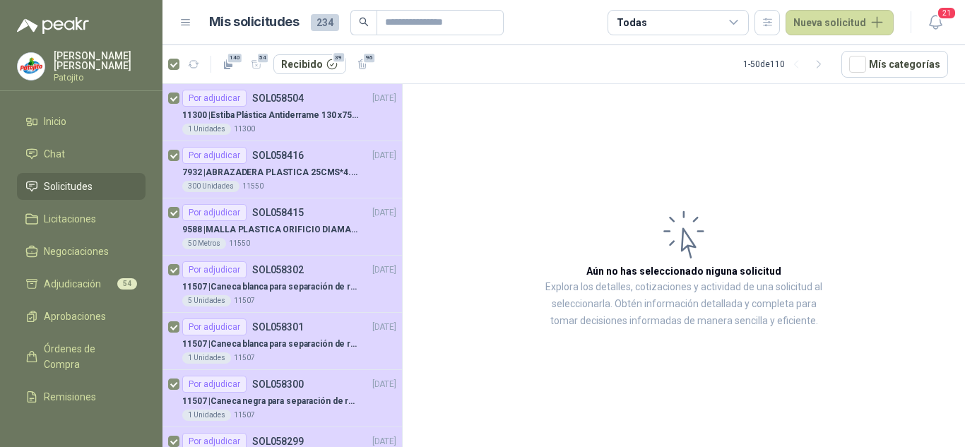
click at [177, 72] on div "140 54 Recibido 39 96" at bounding box center [271, 64] width 206 height 23
click at [509, 161] on article "Aún no has seleccionado niguna solicitud Explora los detalles, cotizaciones y a…" at bounding box center [684, 268] width 562 height 368
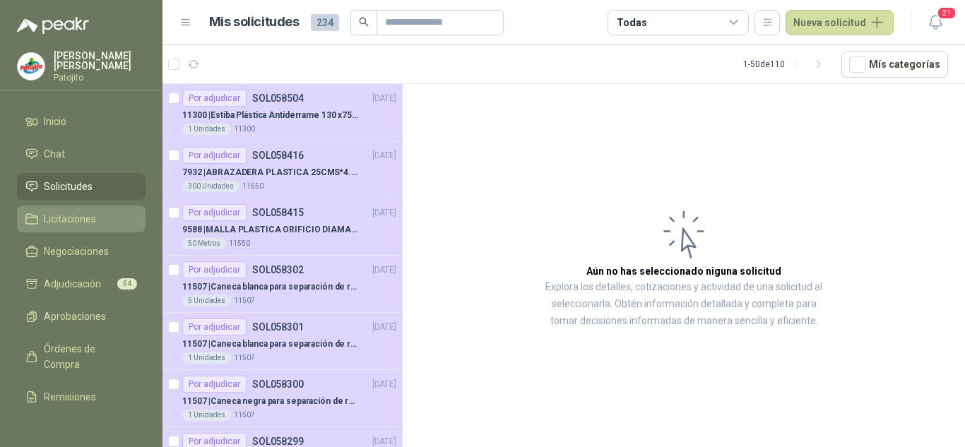
click at [69, 215] on span "Licitaciones" at bounding box center [70, 219] width 52 height 16
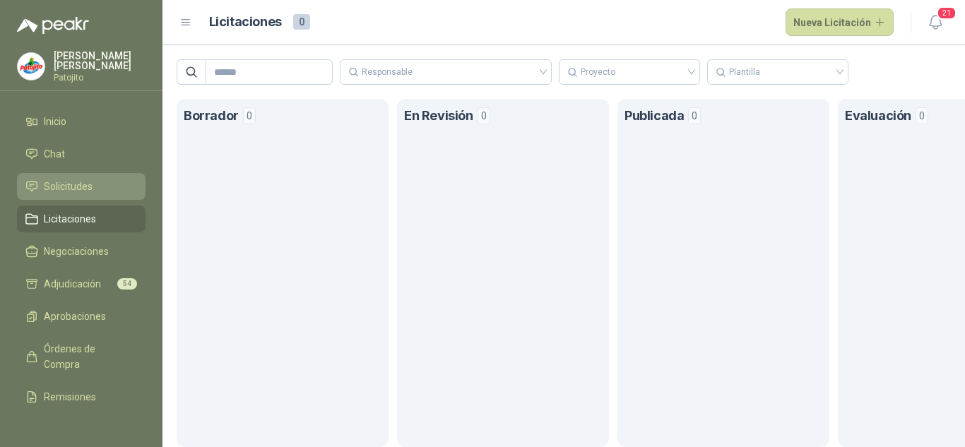
click at [60, 175] on link "Solicitudes" at bounding box center [81, 186] width 129 height 27
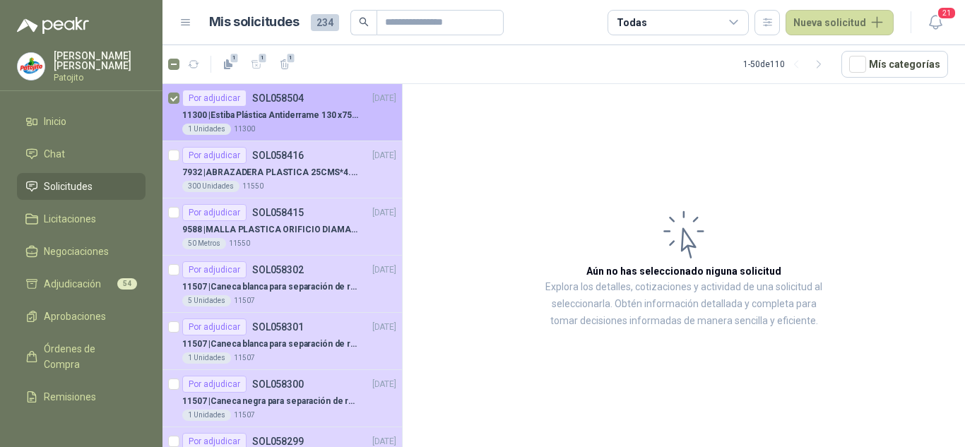
click at [323, 119] on p "11300 | Estiba Plástica Antiderrame 130 x75 CM - Capacidad 180-200 Litros" at bounding box center [270, 115] width 176 height 13
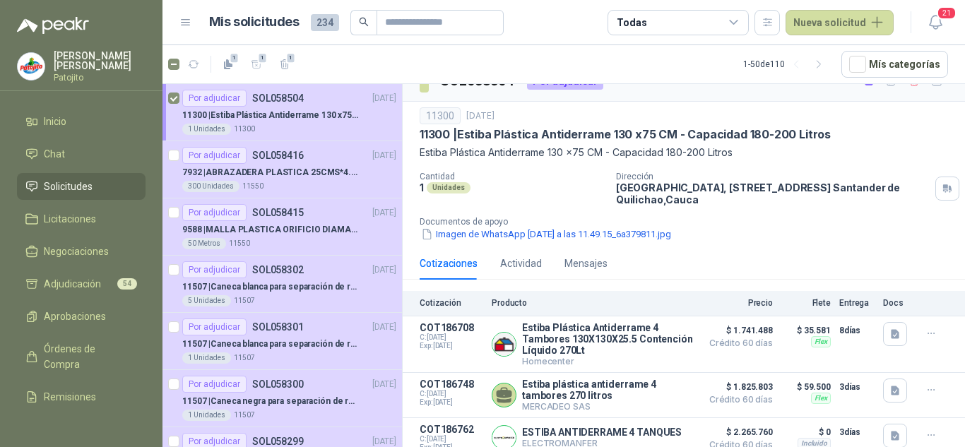
scroll to position [33, 0]
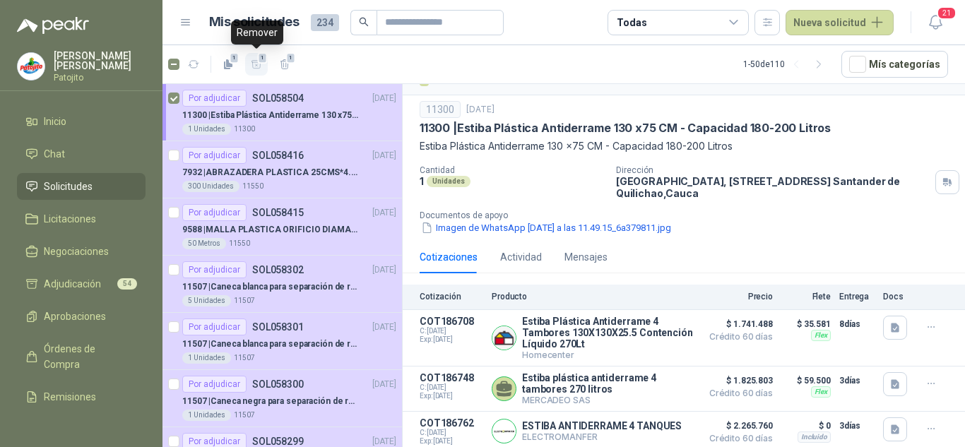
click at [256, 66] on icon "button" at bounding box center [257, 64] width 10 height 8
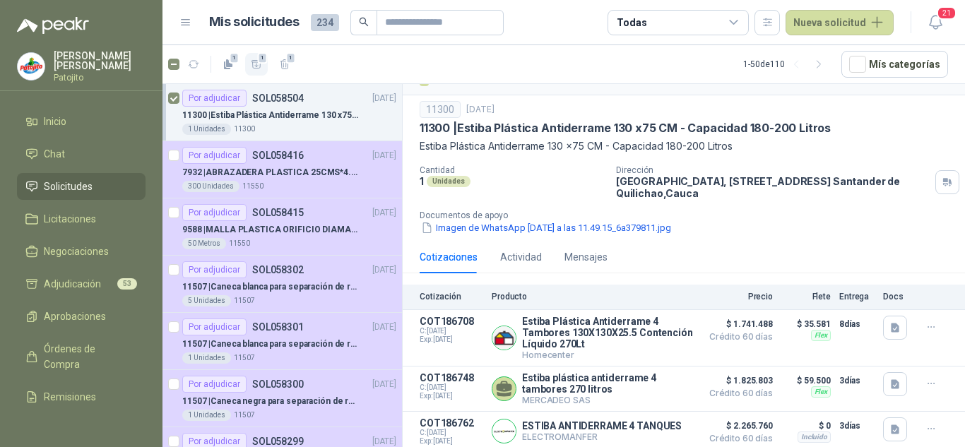
click at [252, 65] on icon "button" at bounding box center [257, 64] width 10 height 8
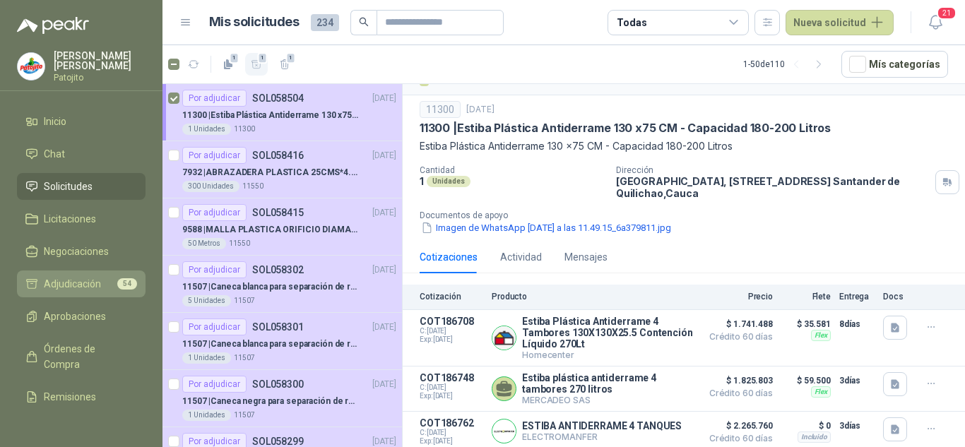
click at [83, 288] on span "Adjudicación" at bounding box center [72, 284] width 57 height 16
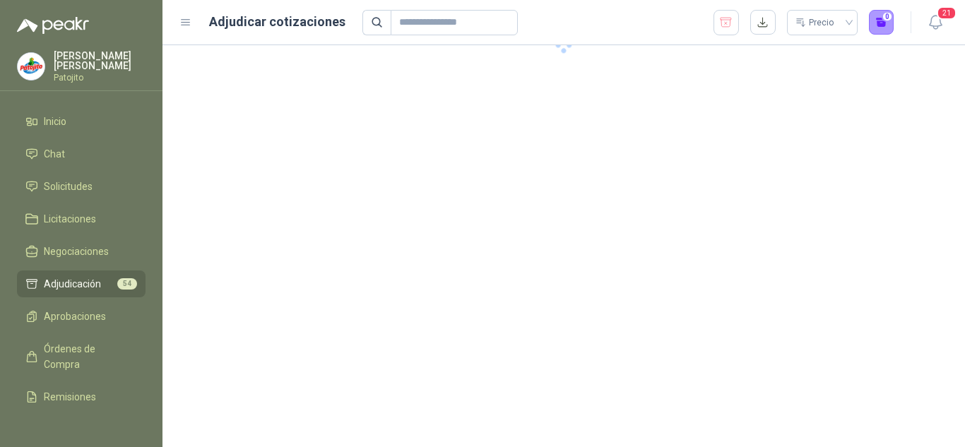
click at [83, 288] on span "Adjudicación" at bounding box center [72, 284] width 57 height 16
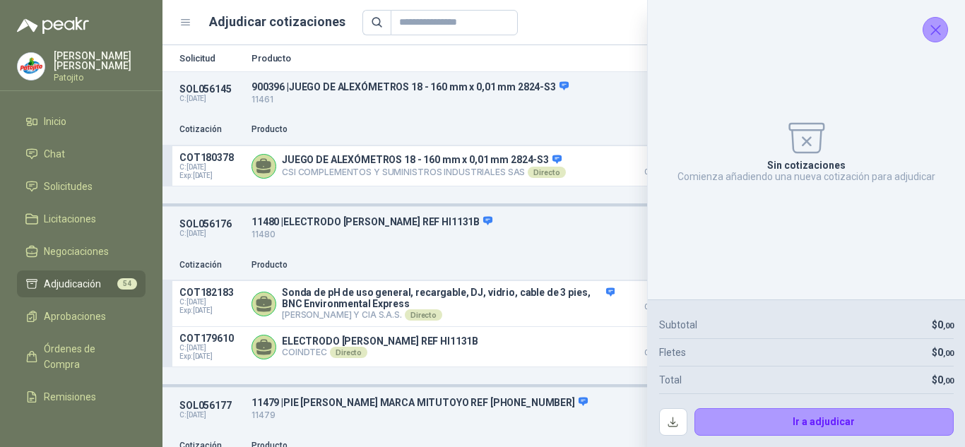
click at [933, 22] on icon "Cerrar" at bounding box center [936, 30] width 18 height 18
click at [933, 22] on icon "button" at bounding box center [936, 22] width 18 height 18
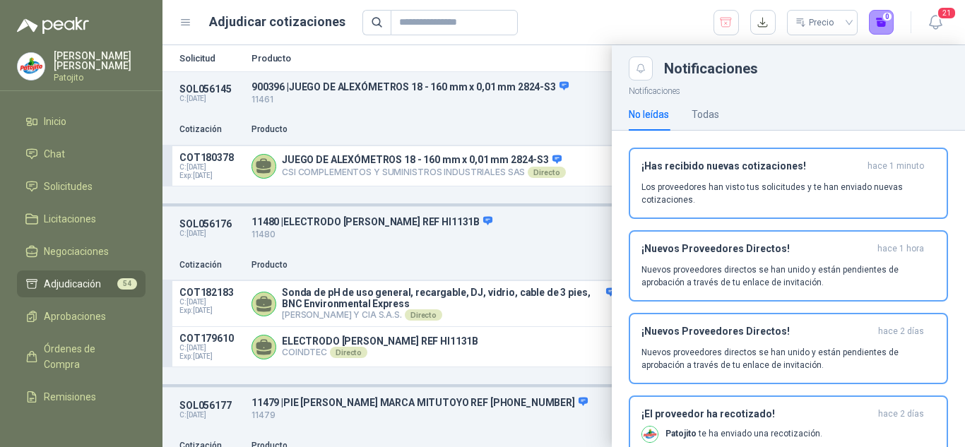
click at [593, 30] on div "Precio 0" at bounding box center [628, 22] width 532 height 25
click at [631, 27] on div "Precio 0" at bounding box center [628, 22] width 532 height 25
click at [721, 22] on icon "button" at bounding box center [725, 23] width 13 height 14
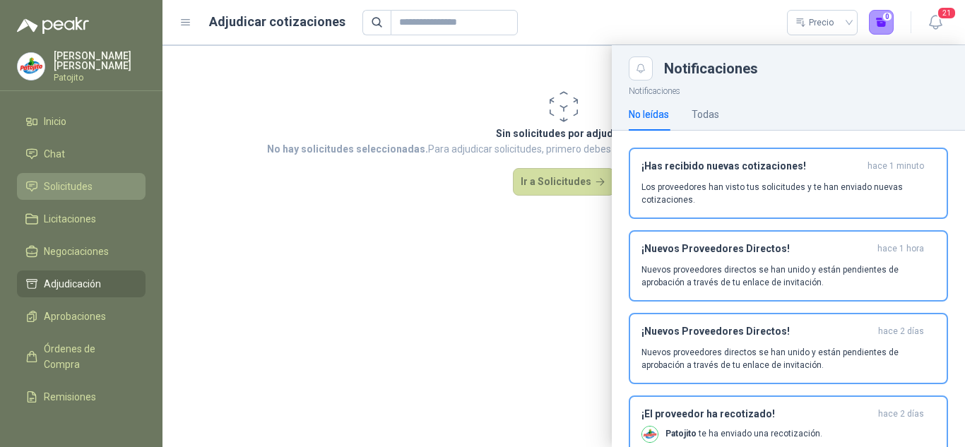
click at [83, 175] on link "Solicitudes" at bounding box center [81, 186] width 129 height 27
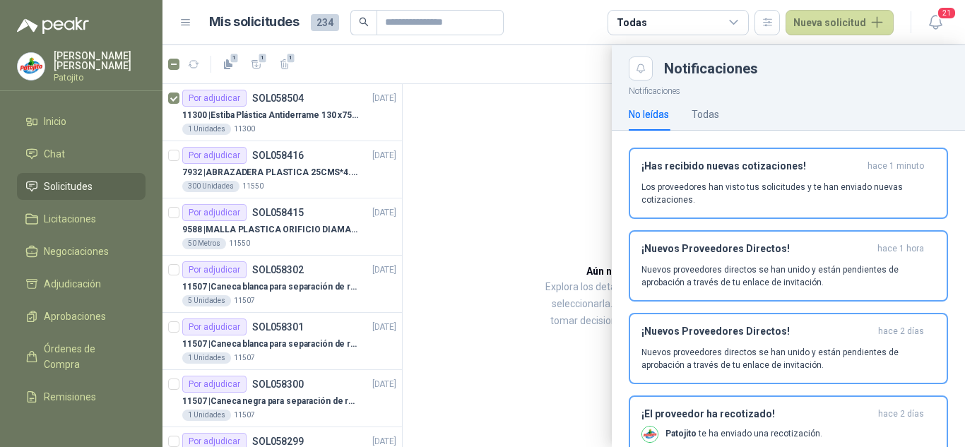
click at [507, 156] on div at bounding box center [564, 246] width 803 height 402
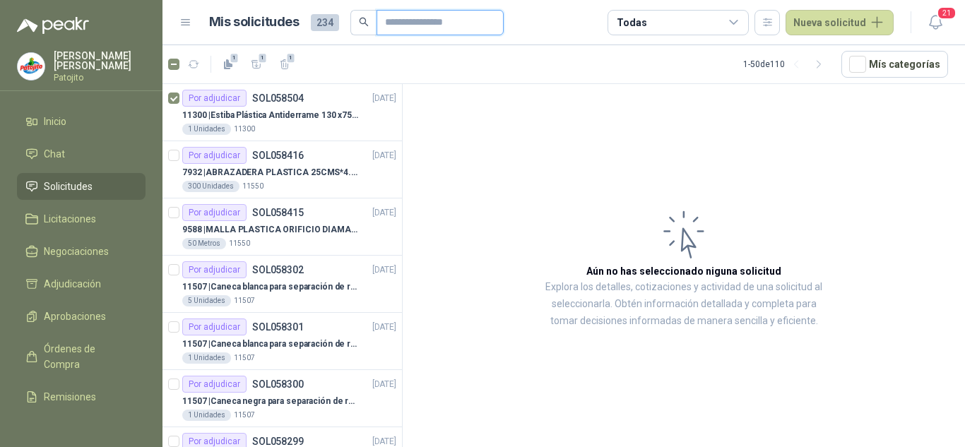
click at [404, 23] on input "text" at bounding box center [434, 23] width 99 height 24
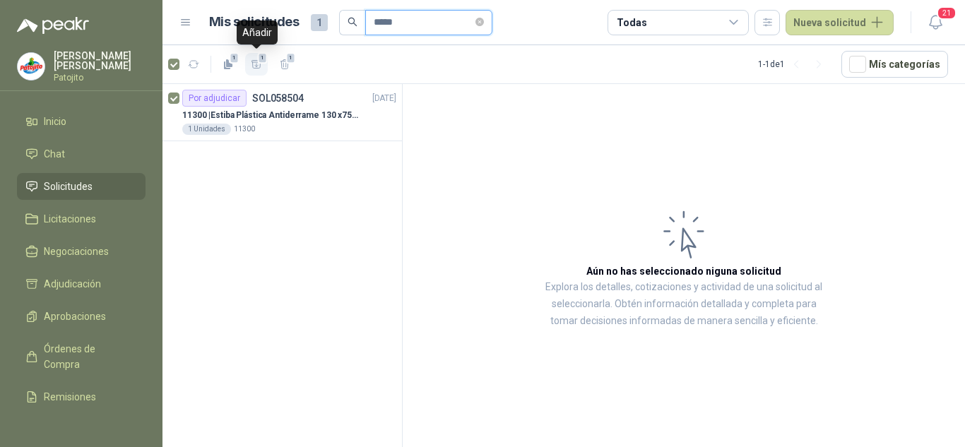
type input "*****"
click at [257, 68] on icon "button" at bounding box center [257, 64] width 10 height 8
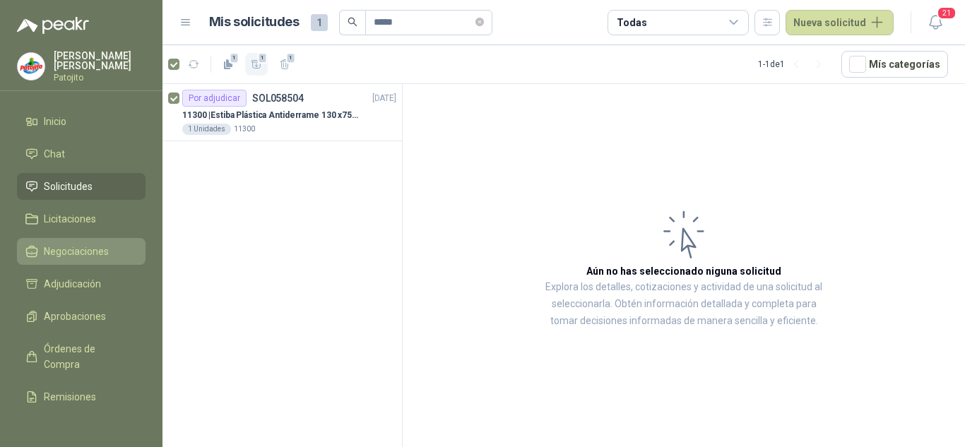
click at [77, 247] on span "Negociaciones" at bounding box center [76, 252] width 65 height 16
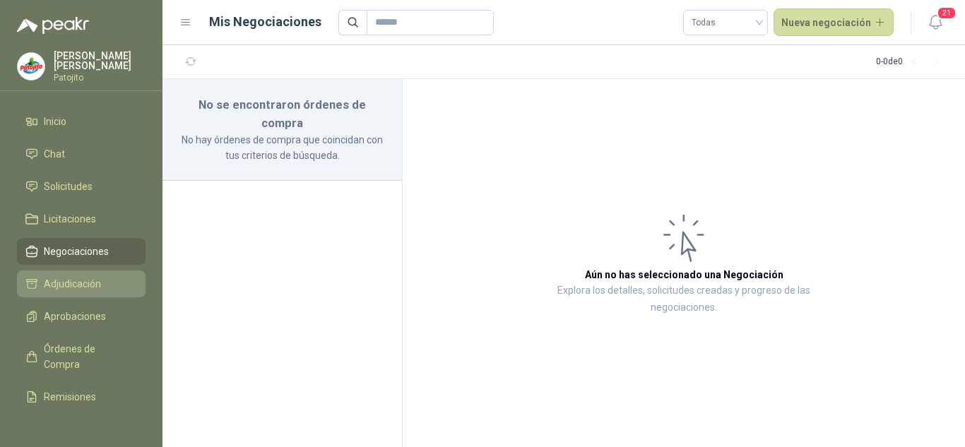
click at [76, 277] on span "Adjudicación" at bounding box center [72, 284] width 57 height 16
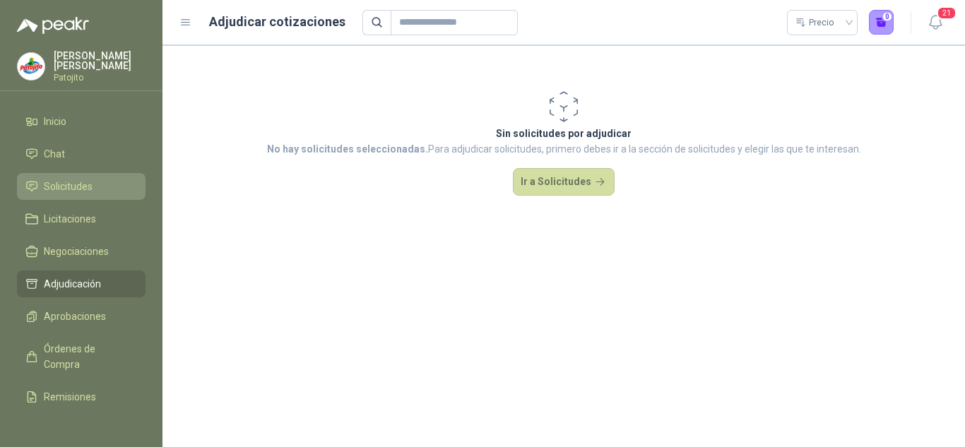
click at [57, 180] on span "Solicitudes" at bounding box center [68, 187] width 49 height 16
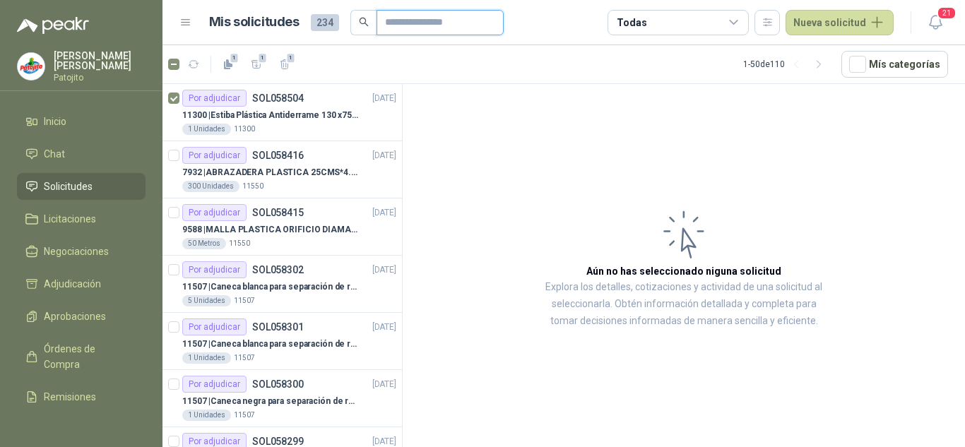
click at [391, 26] on input "text" at bounding box center [434, 23] width 99 height 24
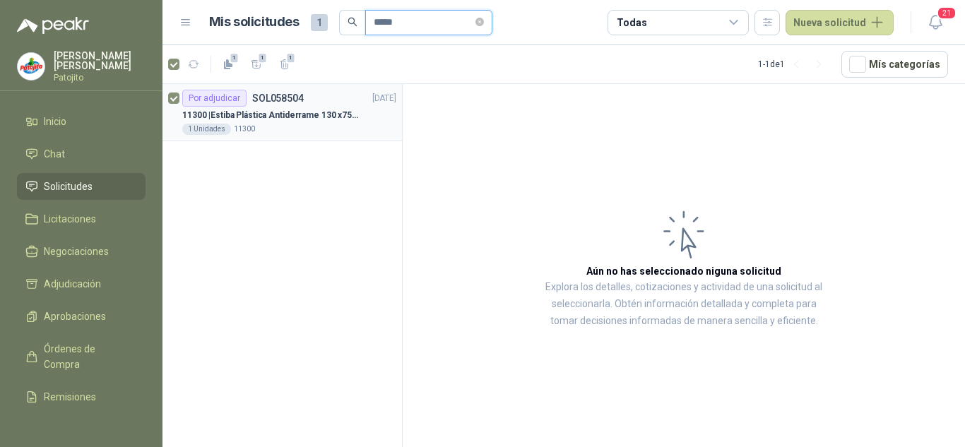
type input "*****"
click at [302, 115] on p "11300 | Estiba Plástica Antiderrame 130 x75 CM - Capacidad 180-200 Litros" at bounding box center [270, 115] width 176 height 13
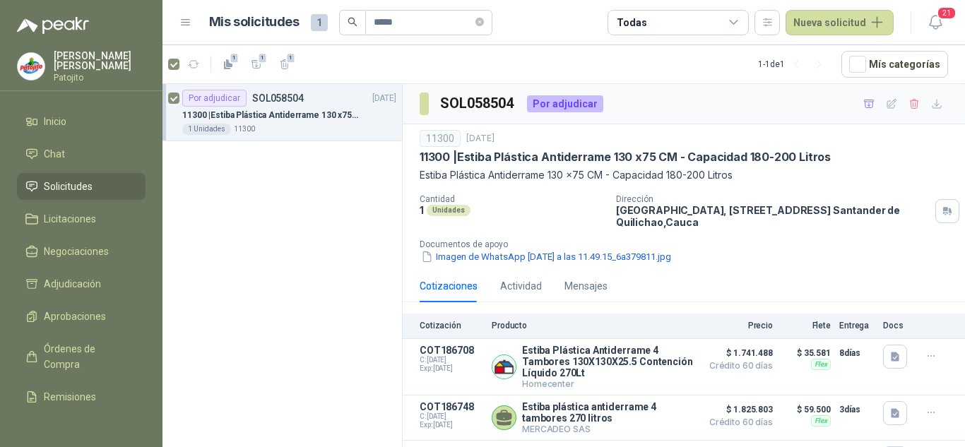
scroll to position [33, 0]
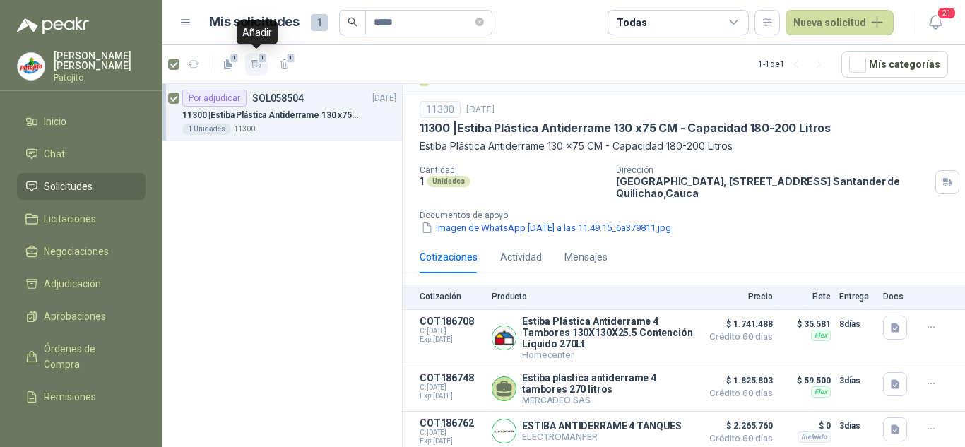
click at [256, 63] on icon "button" at bounding box center [257, 65] width 12 height 12
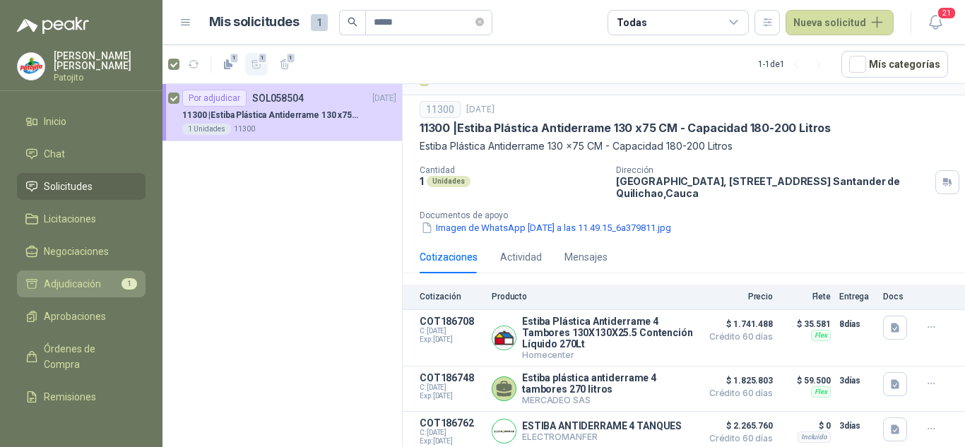
click at [69, 281] on span "Adjudicación" at bounding box center [72, 284] width 57 height 16
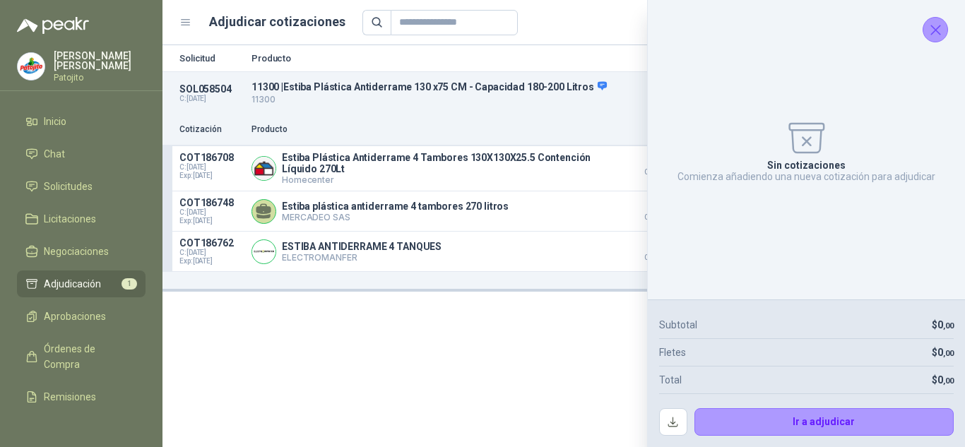
click at [940, 31] on icon "Cerrar" at bounding box center [936, 30] width 18 height 18
click at [940, 31] on button "21" at bounding box center [935, 22] width 25 height 25
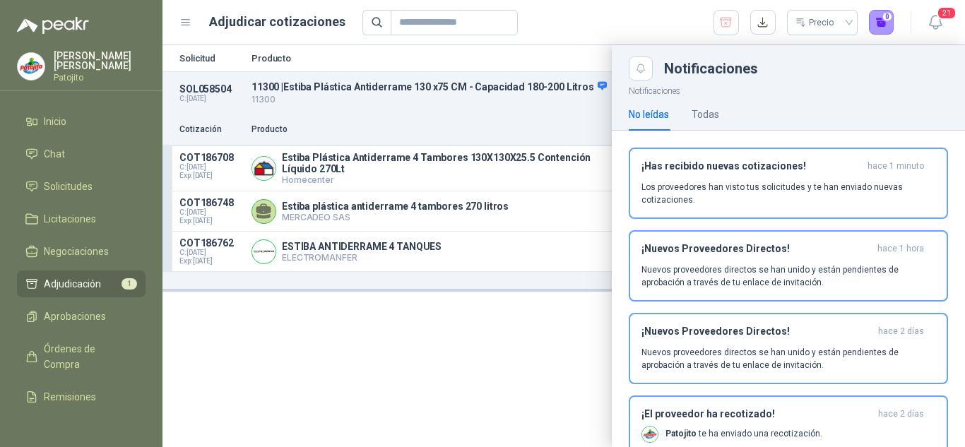
click at [591, 42] on header "Adjudicar cotizaciones Precio 0 21" at bounding box center [564, 22] width 803 height 45
drag, startPoint x: 591, startPoint y: 42, endPoint x: 714, endPoint y: 31, distance: 123.4
click at [591, 42] on header "Adjudicar cotizaciones Precio 0 21" at bounding box center [564, 22] width 803 height 45
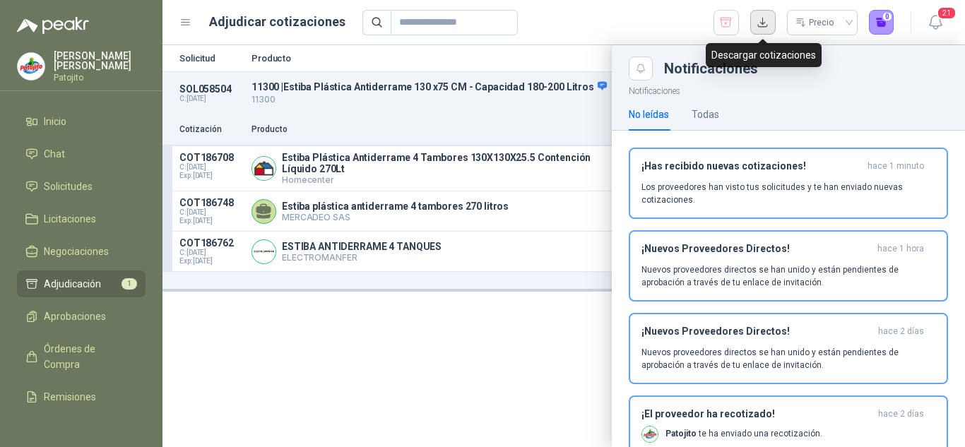
click at [752, 18] on button "button" at bounding box center [762, 22] width 25 height 25
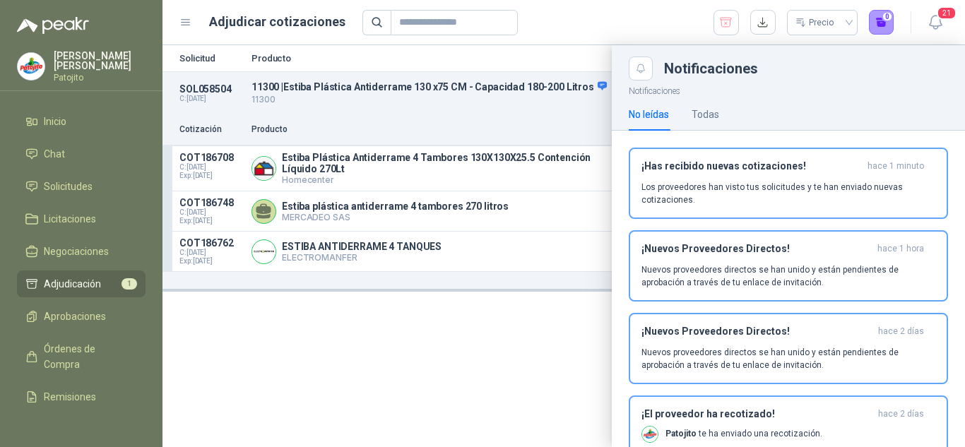
click at [565, 54] on div at bounding box center [564, 246] width 803 height 402
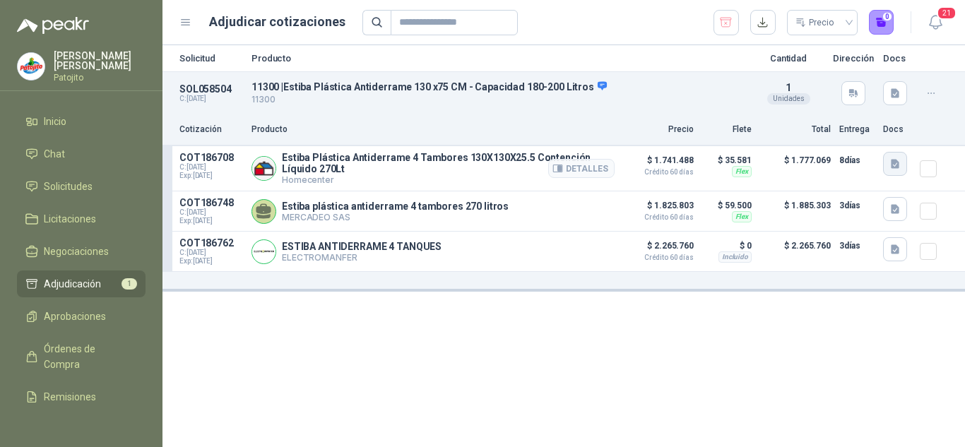
click at [900, 165] on icon "button" at bounding box center [896, 164] width 12 height 12
click at [873, 131] on button "image.png" at bounding box center [867, 133] width 61 height 15
click at [0, 0] on div "150 %" at bounding box center [0, 0] width 0 height 0
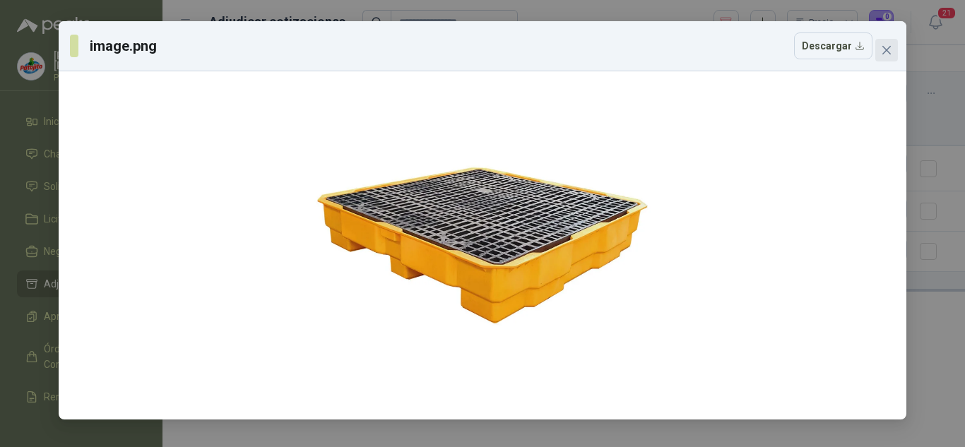
click at [883, 47] on icon "close" at bounding box center [886, 50] width 8 height 8
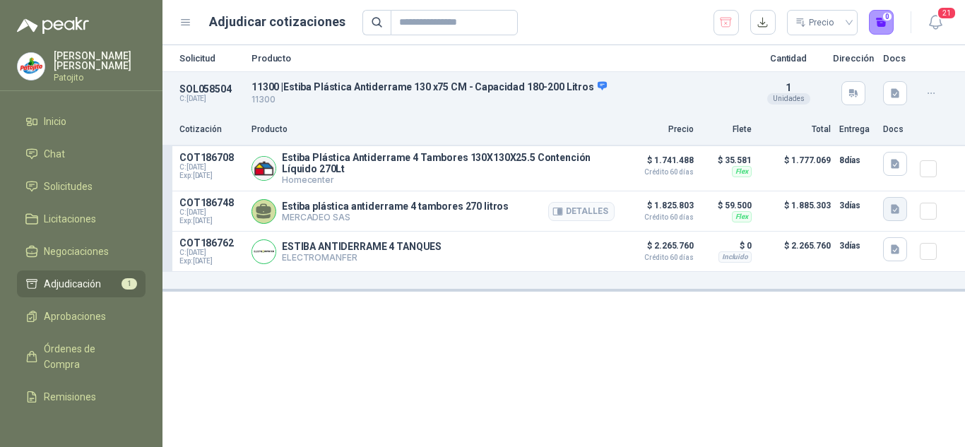
click at [891, 203] on button "button" at bounding box center [895, 209] width 24 height 24
click at [888, 206] on button "button" at bounding box center [895, 209] width 24 height 24
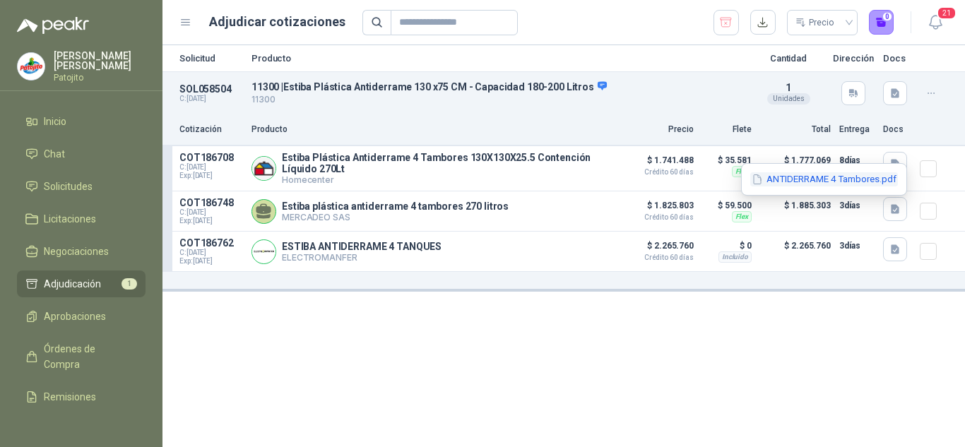
click at [810, 182] on button "ANTIDERRAME 4 Tambores.pdf" at bounding box center [824, 179] width 148 height 15
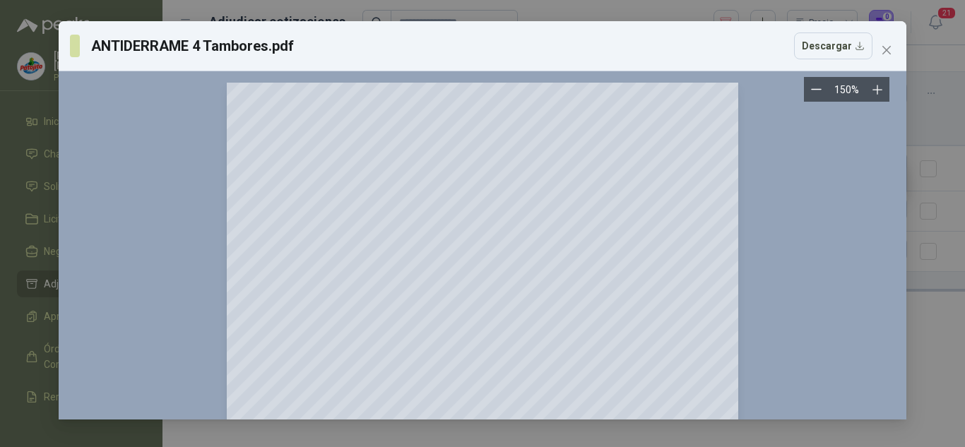
scroll to position [399, 0]
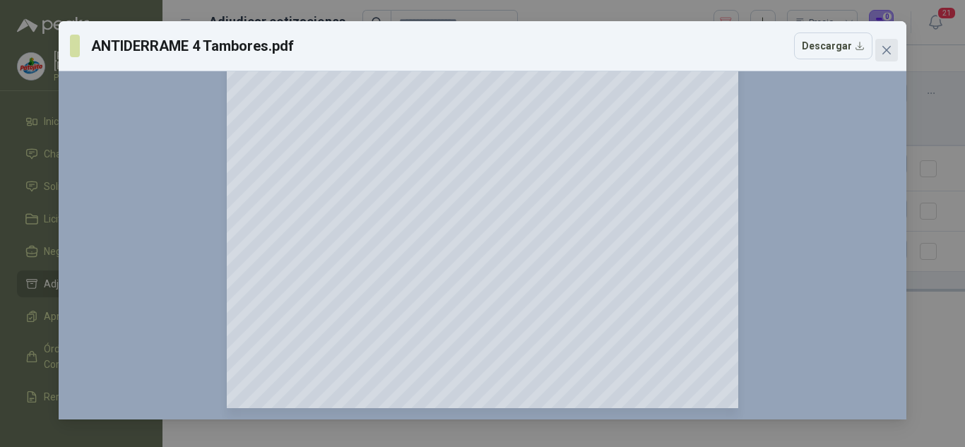
click at [887, 47] on icon "close" at bounding box center [886, 50] width 11 height 11
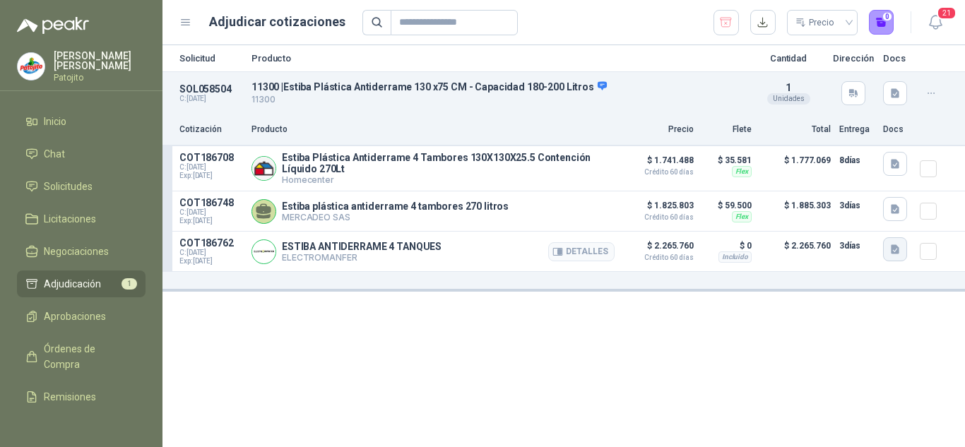
click at [892, 246] on icon "button" at bounding box center [896, 250] width 12 height 12
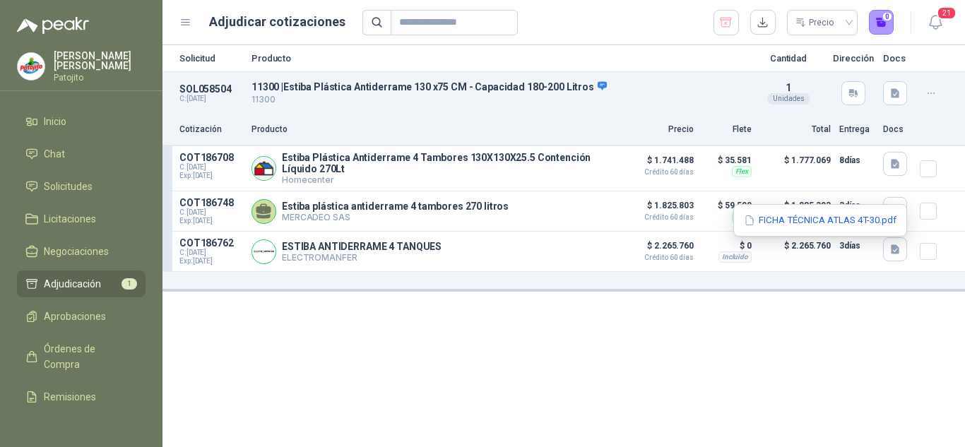
click at [837, 210] on div "FICHA TÉCNICA ATLAS 4T-30.pdf" at bounding box center [820, 220] width 174 height 33
click at [832, 215] on button "FICHA TÉCNICA ATLAS 4T-30.pdf" at bounding box center [820, 220] width 155 height 15
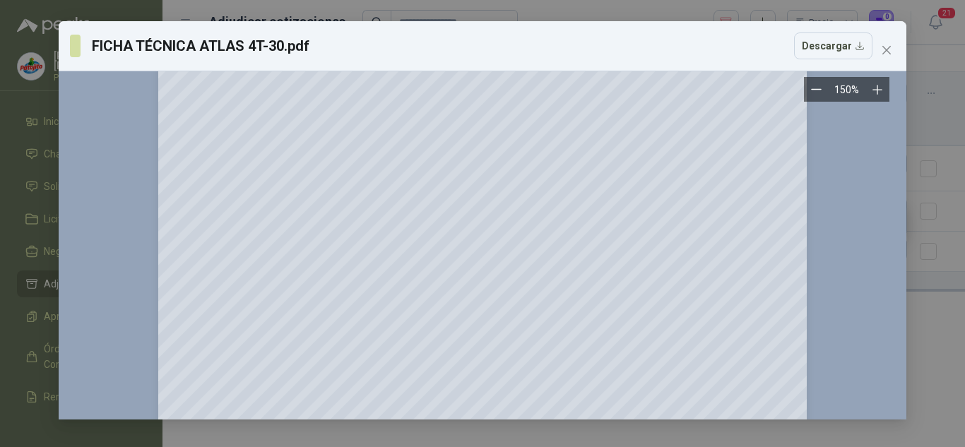
scroll to position [513, 0]
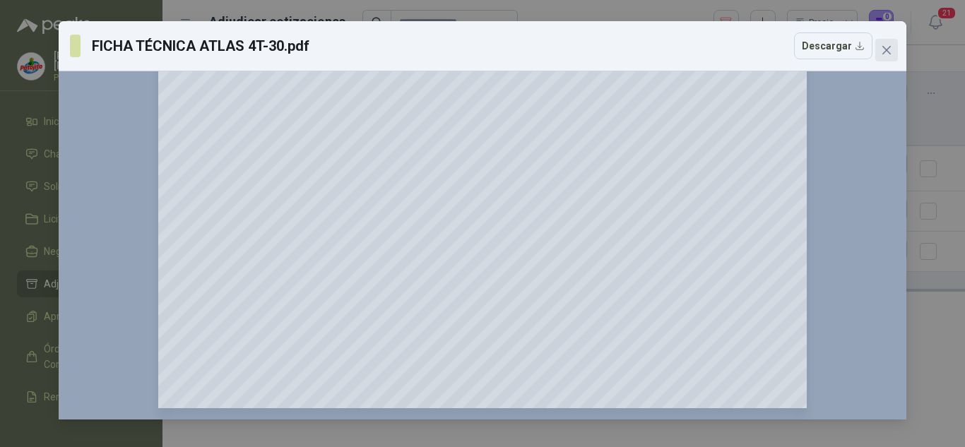
click at [886, 52] on icon "close" at bounding box center [886, 50] width 11 height 11
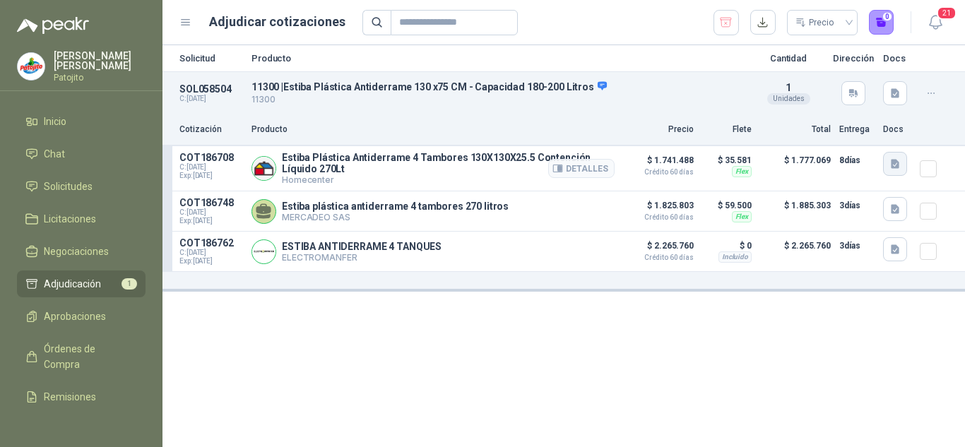
click at [895, 161] on icon "button" at bounding box center [895, 164] width 8 height 9
click at [894, 155] on button "button" at bounding box center [895, 164] width 24 height 24
click at [860, 133] on button "image.png" at bounding box center [867, 133] width 61 height 15
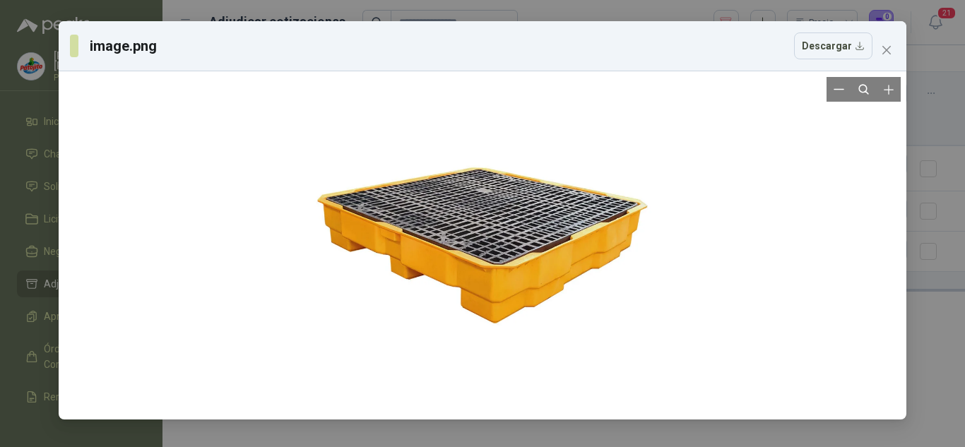
drag, startPoint x: 641, startPoint y: 213, endPoint x: 814, endPoint y: 37, distance: 246.8
click at [814, 37] on button "Descargar" at bounding box center [833, 46] width 78 height 27
click at [885, 55] on icon "close" at bounding box center [886, 50] width 11 height 11
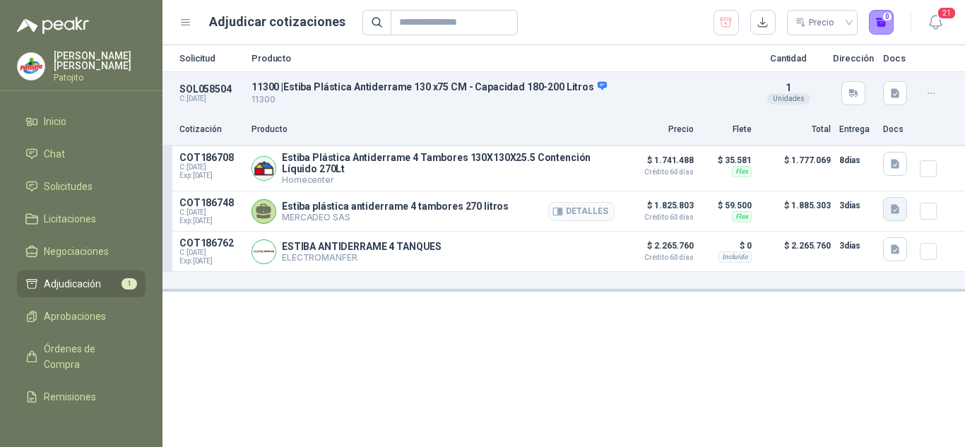
click at [894, 214] on icon "button" at bounding box center [895, 209] width 8 height 9
click at [898, 213] on icon "button" at bounding box center [895, 209] width 8 height 9
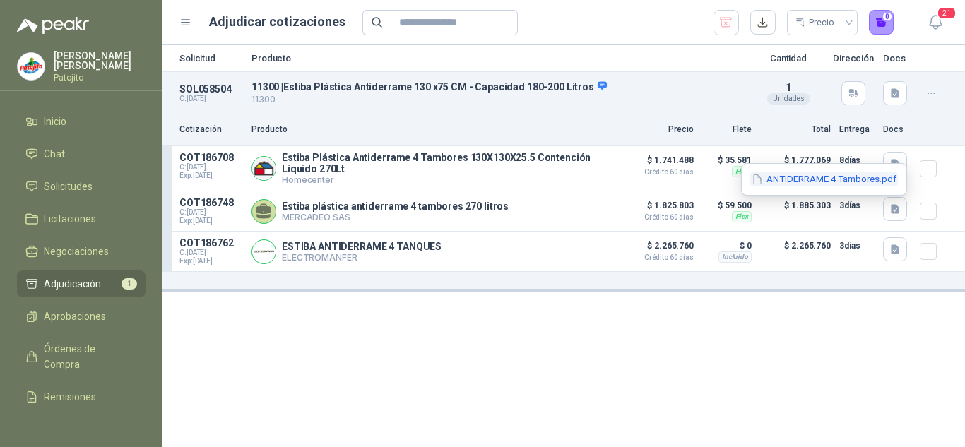
click at [837, 179] on button "ANTIDERRAME 4 Tambores.pdf" at bounding box center [824, 179] width 148 height 15
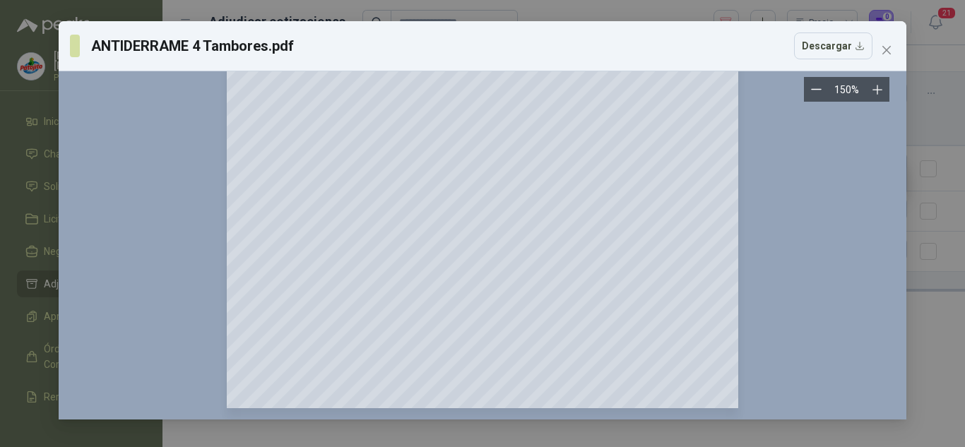
scroll to position [0, 0]
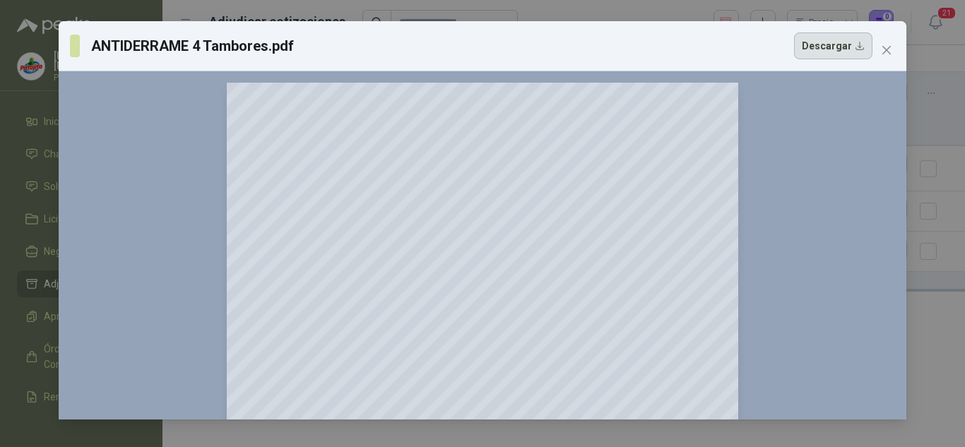
click at [810, 48] on button "Descargar" at bounding box center [833, 46] width 78 height 27
click at [890, 39] on button "Close" at bounding box center [886, 50] width 23 height 23
click at [890, 39] on div "ANTIDERRAME 4 Tambores.pdf Descargar 150 %" at bounding box center [482, 223] width 965 height 447
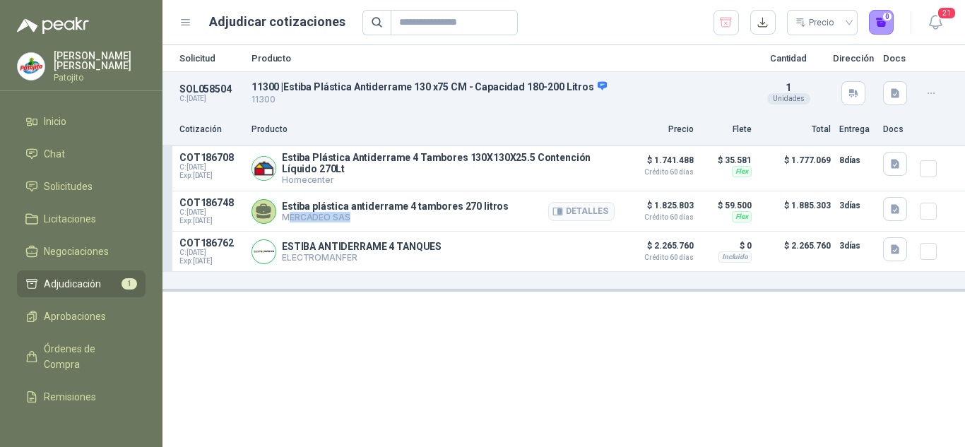
drag, startPoint x: 287, startPoint y: 219, endPoint x: 375, endPoint y: 217, distance: 88.3
click at [375, 217] on p "MERCADEO SAS" at bounding box center [395, 217] width 227 height 11
click at [294, 217] on p "MERCADEO SAS" at bounding box center [395, 217] width 227 height 11
drag, startPoint x: 282, startPoint y: 220, endPoint x: 365, endPoint y: 215, distance: 83.5
click at [365, 215] on p "MERCADEO SAS" at bounding box center [395, 217] width 227 height 11
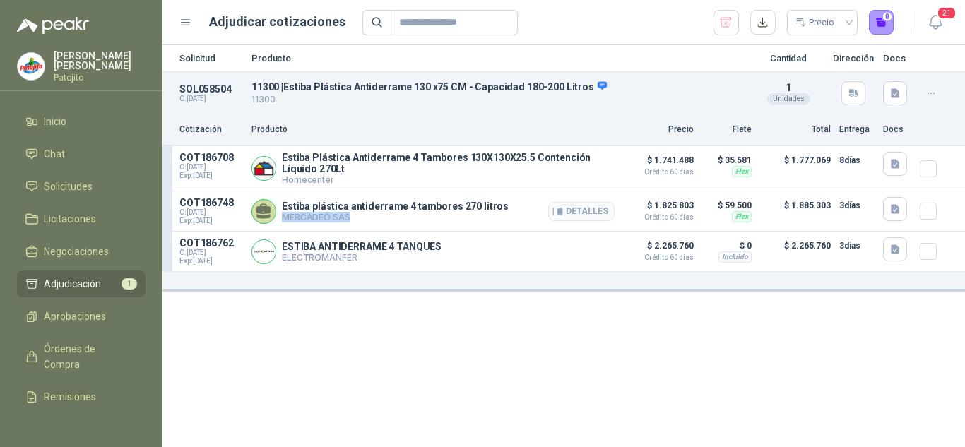
copy p "MERCADEO SAS"
click at [888, 256] on button "button" at bounding box center [895, 249] width 24 height 24
click at [890, 251] on icon "button" at bounding box center [896, 250] width 12 height 12
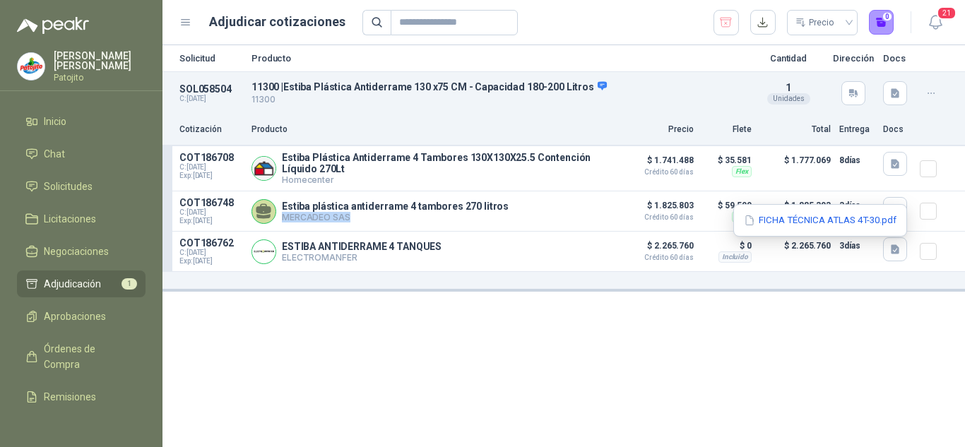
click at [821, 212] on div "FICHA TÉCNICA ATLAS 4T-30.pdf" at bounding box center [820, 220] width 174 height 33
click at [805, 218] on button "FICHA TÉCNICA ATLAS 4T-30.pdf" at bounding box center [820, 220] width 155 height 15
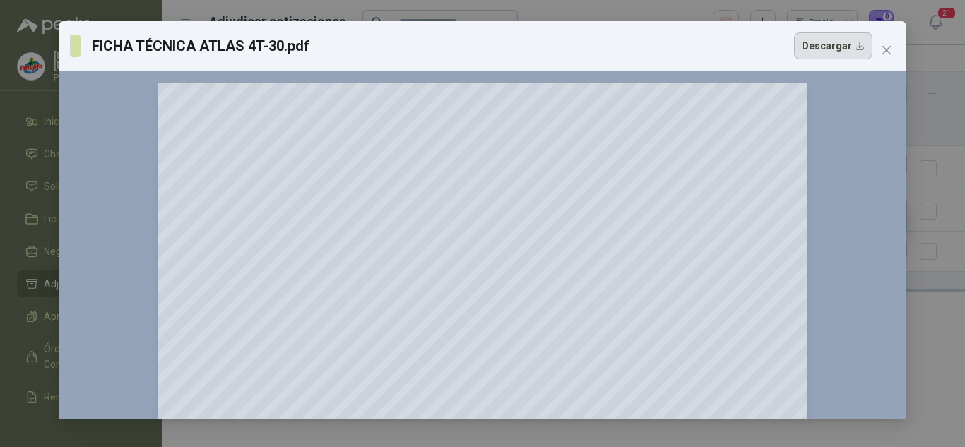
click at [813, 44] on button "Descargar" at bounding box center [833, 46] width 78 height 27
click at [890, 49] on icon "close" at bounding box center [886, 50] width 11 height 11
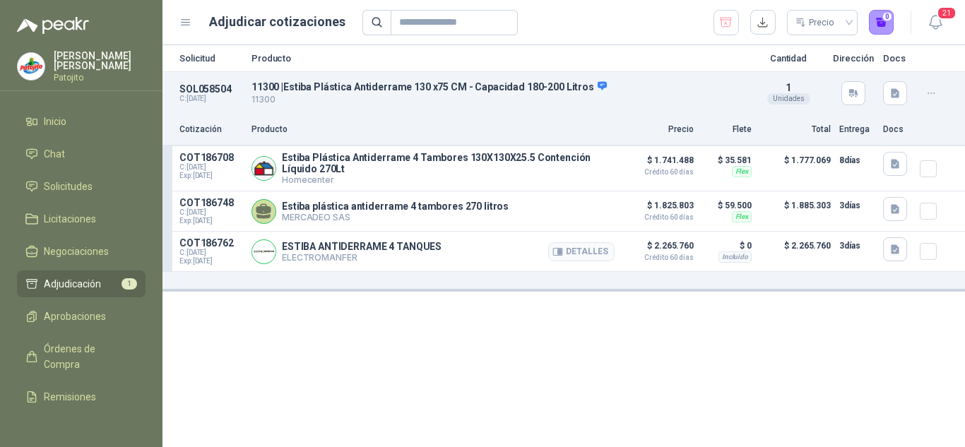
click at [283, 260] on p "ELECTROMANFER" at bounding box center [362, 257] width 160 height 11
copy div "ELECTROMANFER"
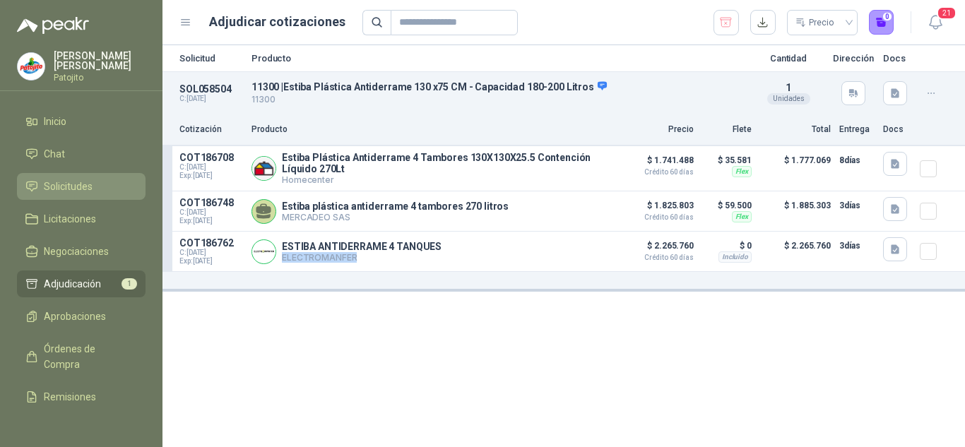
click at [61, 178] on link "Solicitudes" at bounding box center [81, 186] width 129 height 27
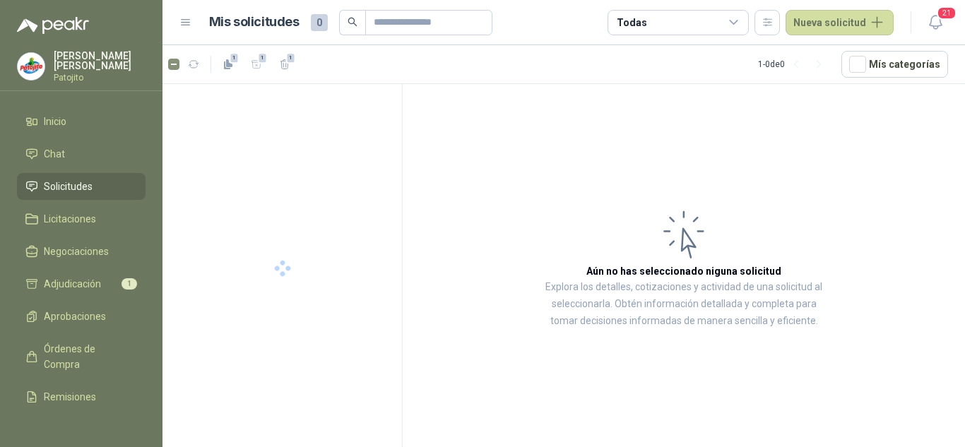
click at [61, 178] on link "Solicitudes" at bounding box center [81, 186] width 129 height 27
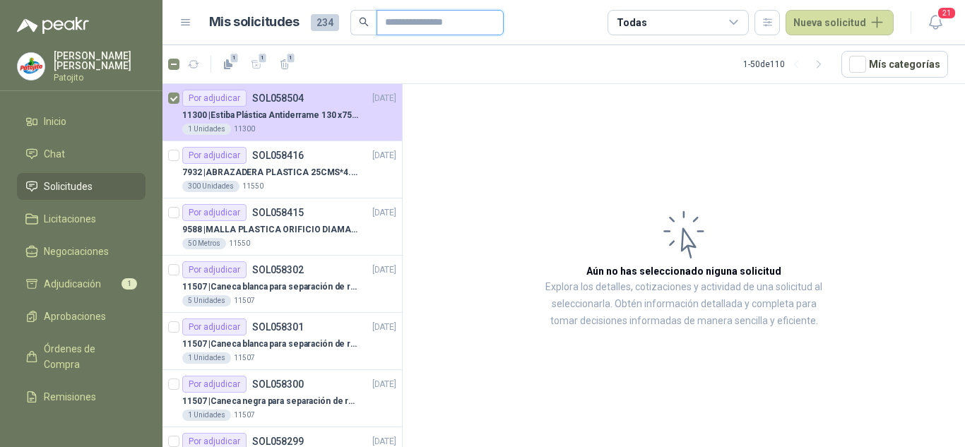
click at [428, 19] on input "text" at bounding box center [434, 23] width 99 height 24
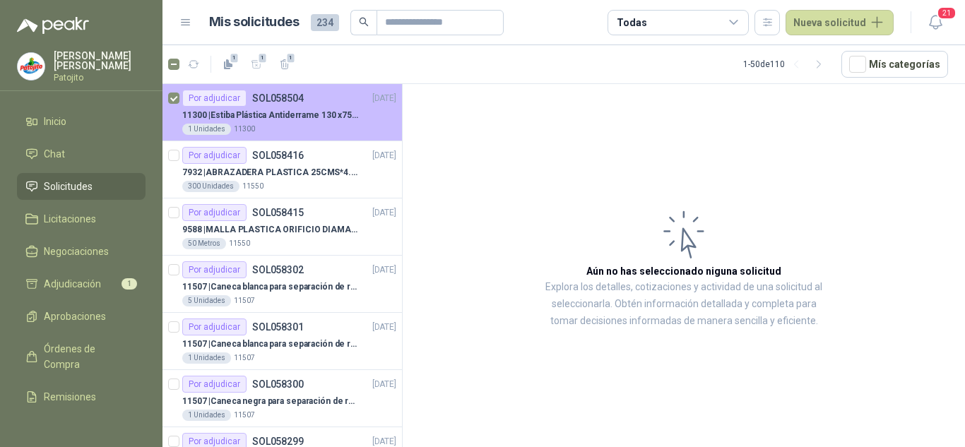
click at [261, 99] on p "SOL058504" at bounding box center [278, 98] width 52 height 10
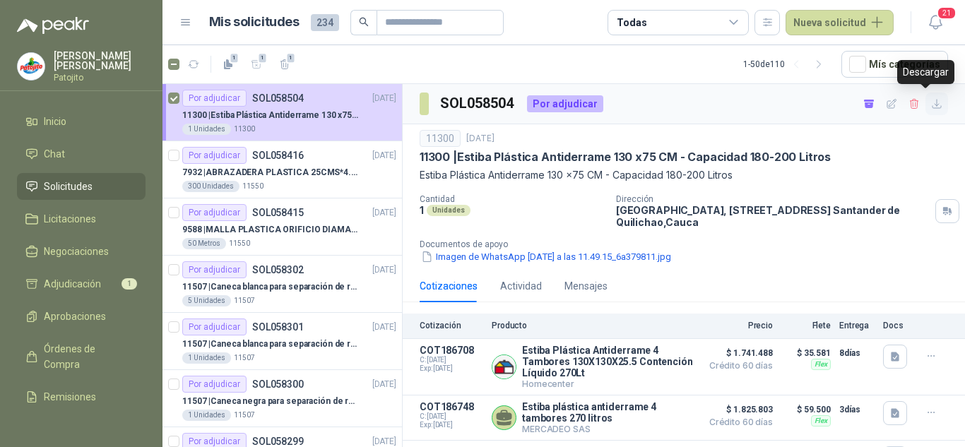
click at [931, 102] on icon "button" at bounding box center [937, 104] width 12 height 12
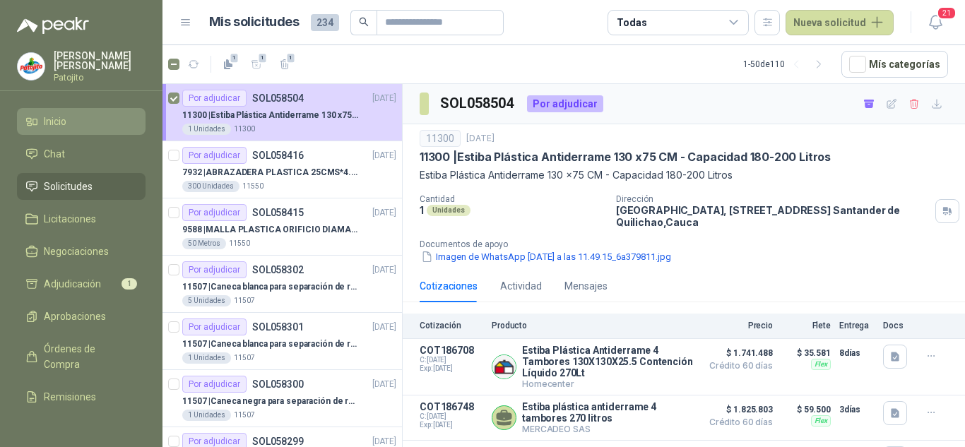
click at [66, 119] on span "Inicio" at bounding box center [55, 122] width 23 height 16
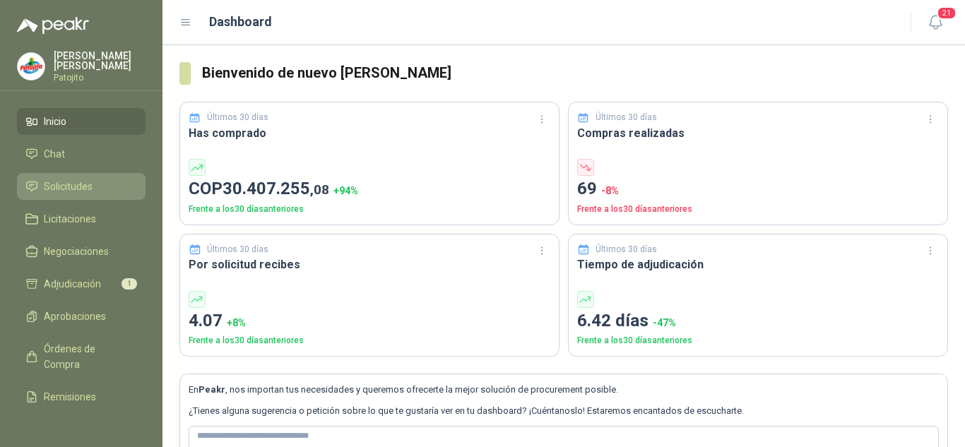
click at [79, 187] on span "Solicitudes" at bounding box center [68, 187] width 49 height 16
drag, startPoint x: 79, startPoint y: 187, endPoint x: 90, endPoint y: 186, distance: 10.7
click at [79, 187] on span "Solicitudes" at bounding box center [68, 187] width 49 height 16
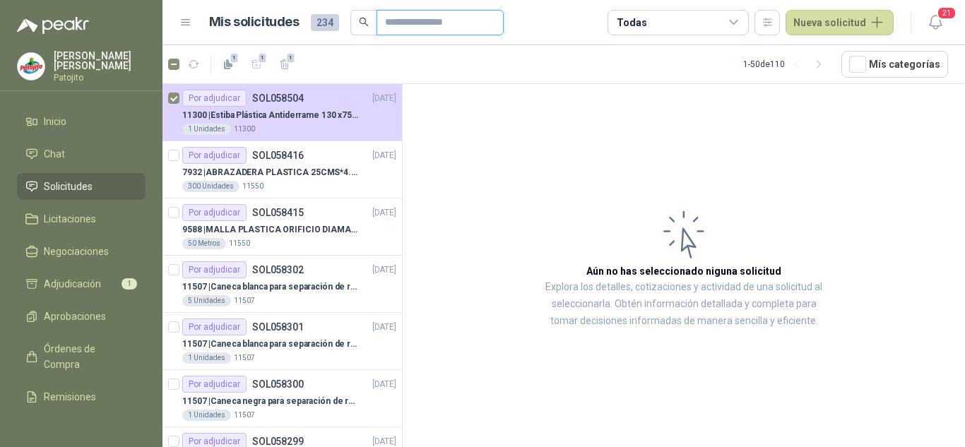
click at [437, 18] on input "text" at bounding box center [434, 23] width 99 height 24
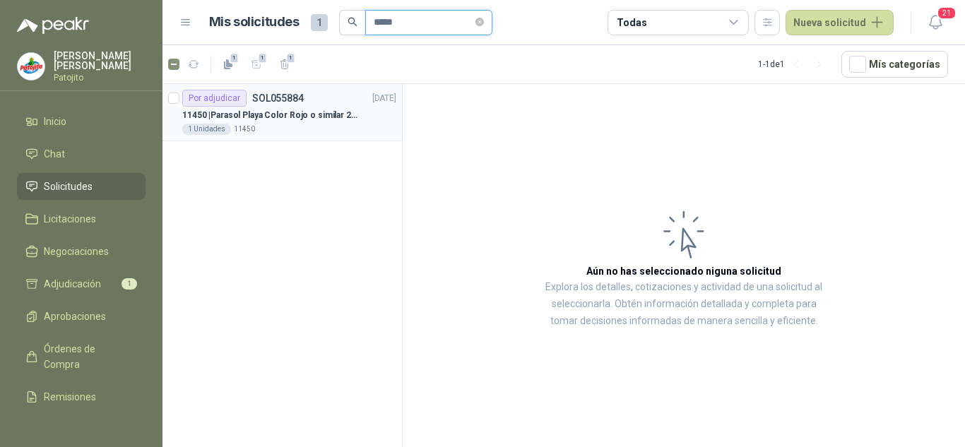
type input "*****"
click at [284, 120] on p "11450 | Parasol Playa Color Rojo o similar 2.5 Metros Uv+50" at bounding box center [270, 115] width 176 height 13
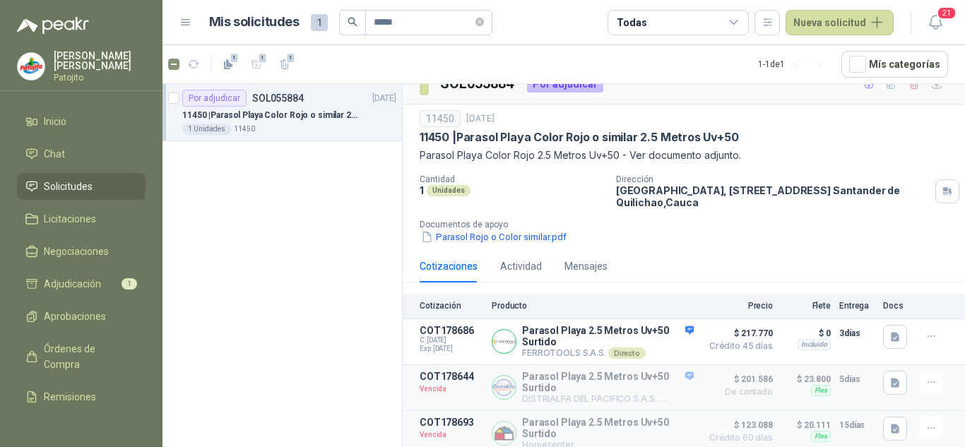
scroll to position [28, 0]
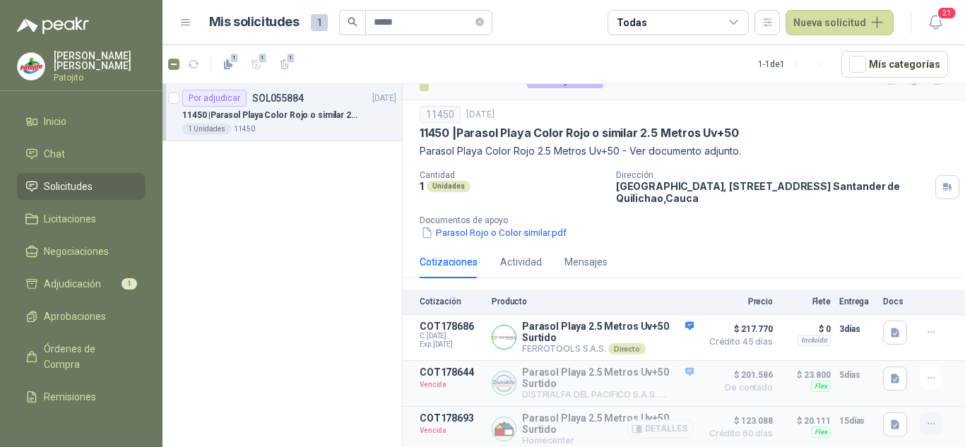
click at [926, 420] on icon "button" at bounding box center [932, 424] width 12 height 12
click at [873, 389] on button "Solicitar Recotización" at bounding box center [902, 391] width 113 height 23
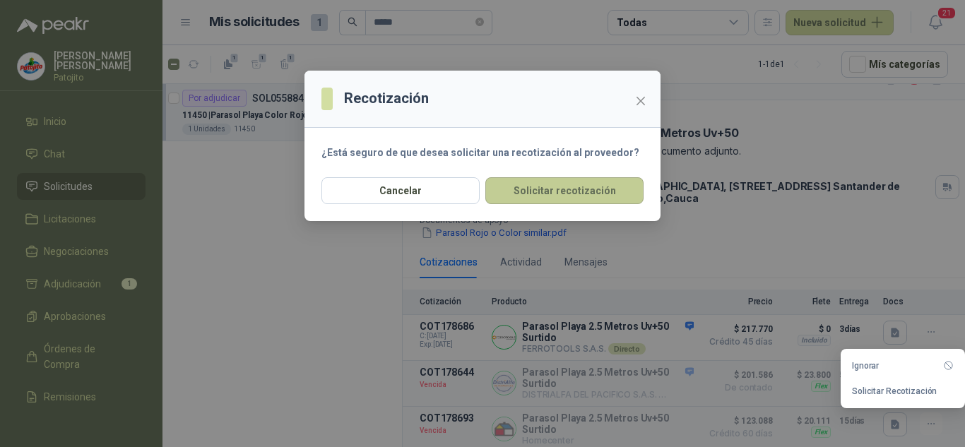
click at [545, 189] on button "Solicitar recotización" at bounding box center [564, 190] width 158 height 27
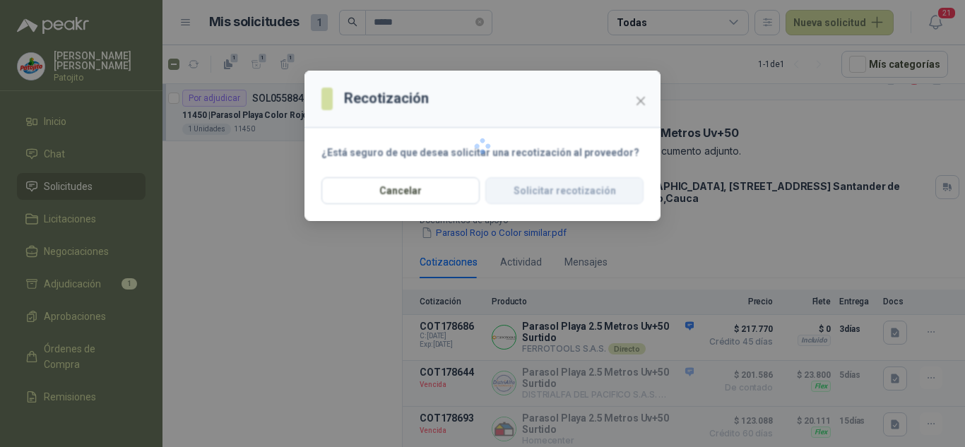
click at [545, 189] on div at bounding box center [483, 146] width 356 height 150
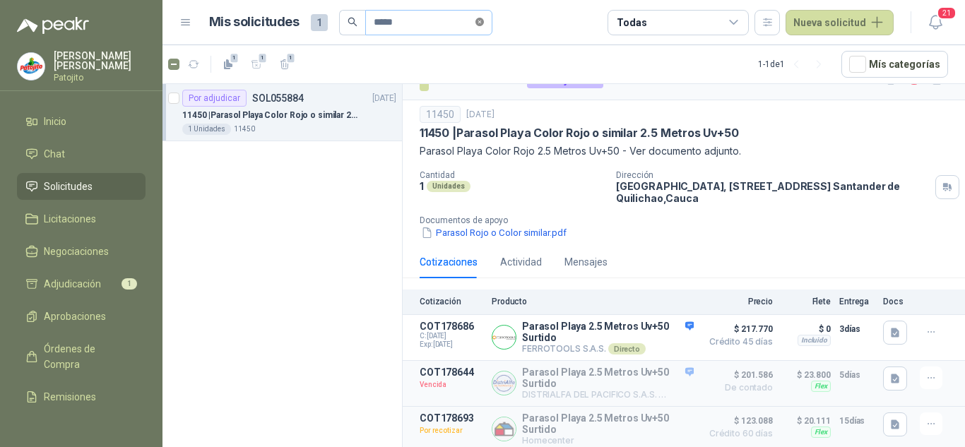
click at [484, 24] on icon "close-circle" at bounding box center [480, 22] width 8 height 8
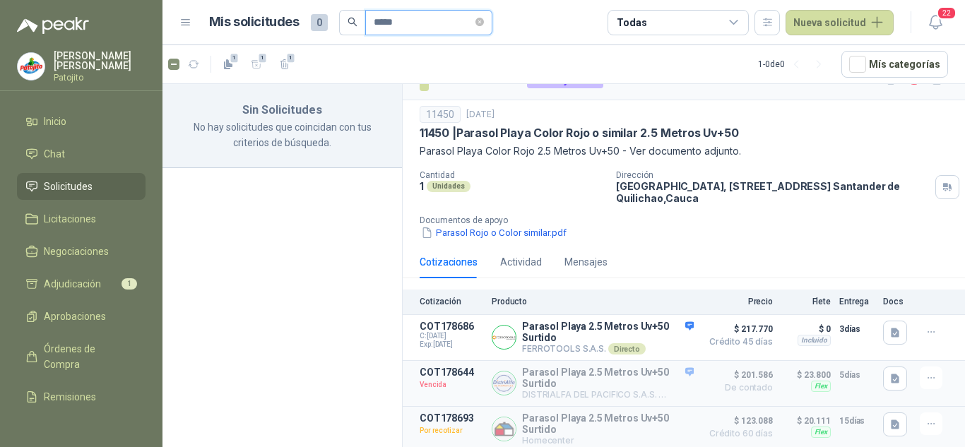
type input "*****"
click at [492, 24] on span "*****" at bounding box center [428, 22] width 127 height 25
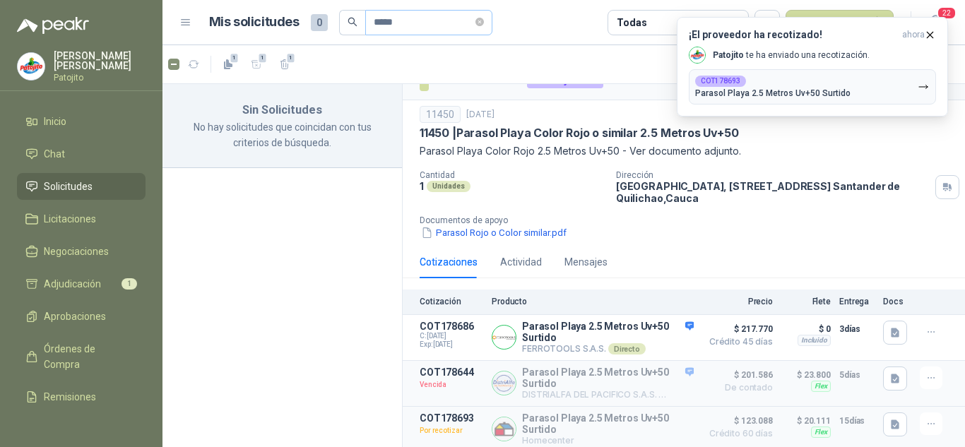
click at [492, 17] on span "*****" at bounding box center [428, 22] width 127 height 25
click at [484, 23] on icon "close-circle" at bounding box center [480, 22] width 8 height 8
click at [484, 23] on span at bounding box center [480, 23] width 8 height 24
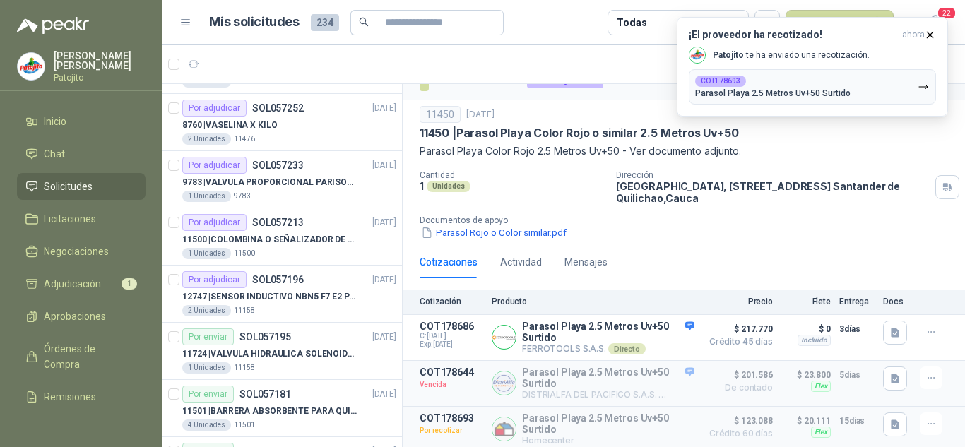
scroll to position [1060, 0]
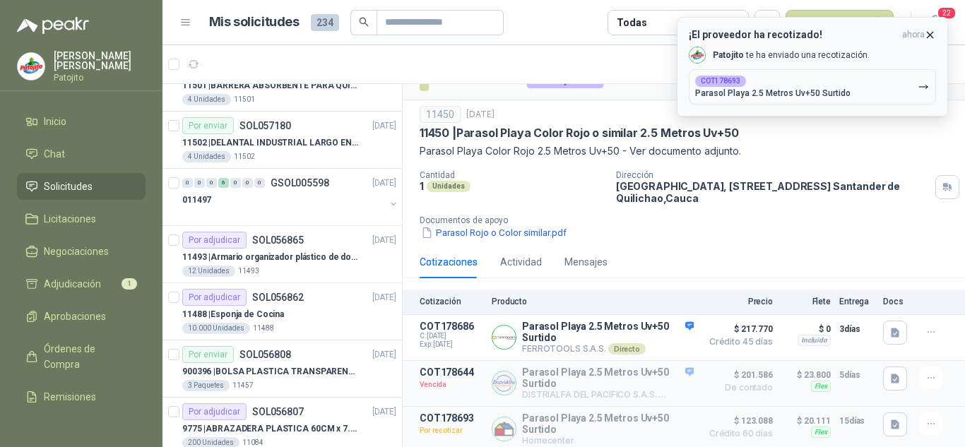
click at [935, 38] on icon "button" at bounding box center [930, 35] width 12 height 12
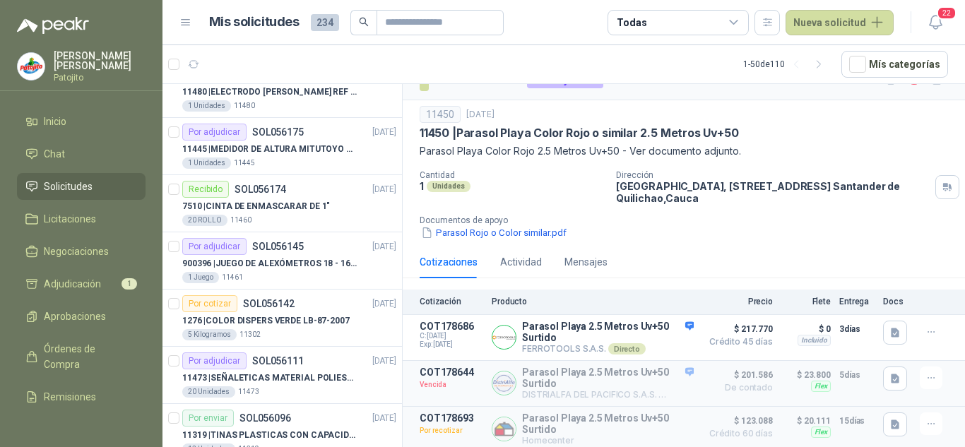
scroll to position [2513, 0]
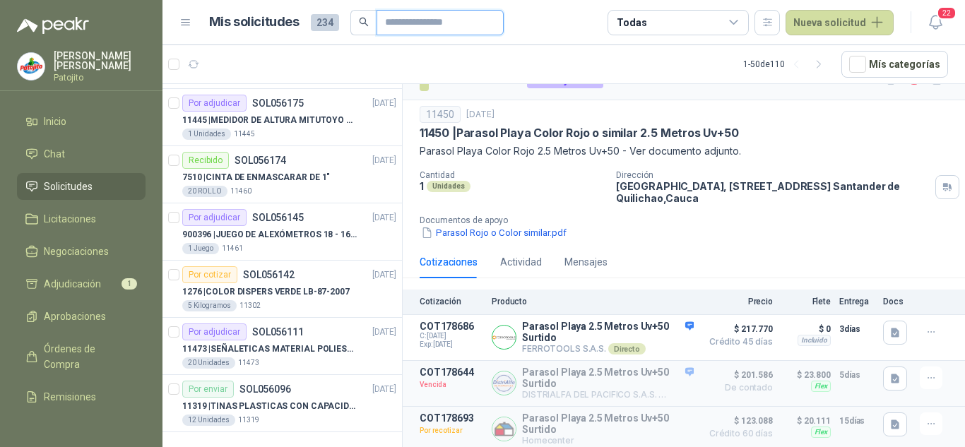
click at [471, 16] on input "text" at bounding box center [434, 23] width 99 height 24
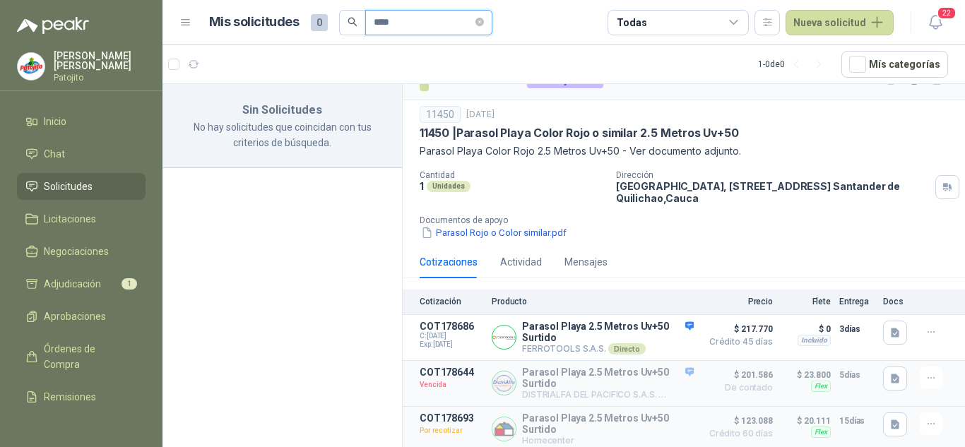
scroll to position [0, 0]
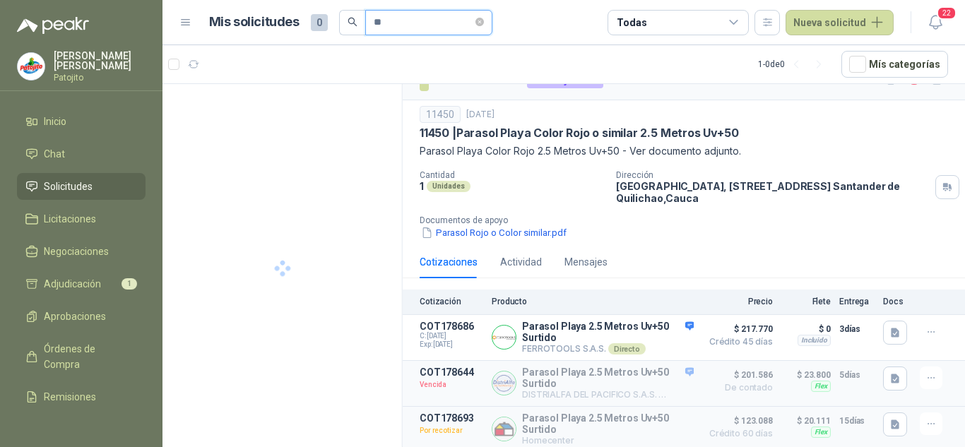
type input "*"
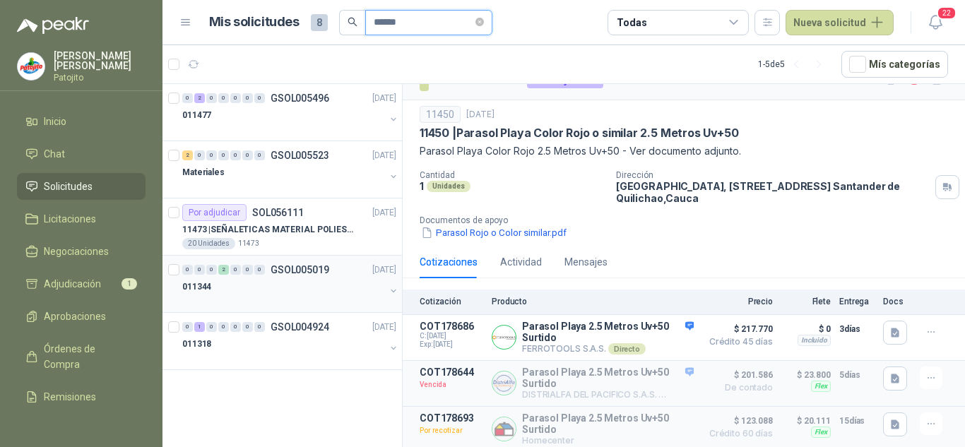
type input "******"
click at [288, 312] on div "0 0 0 2 0 0 0 GSOL005019 [DATE] 011344" at bounding box center [283, 284] width 240 height 57
click at [294, 328] on p "GSOL004924" at bounding box center [300, 327] width 59 height 10
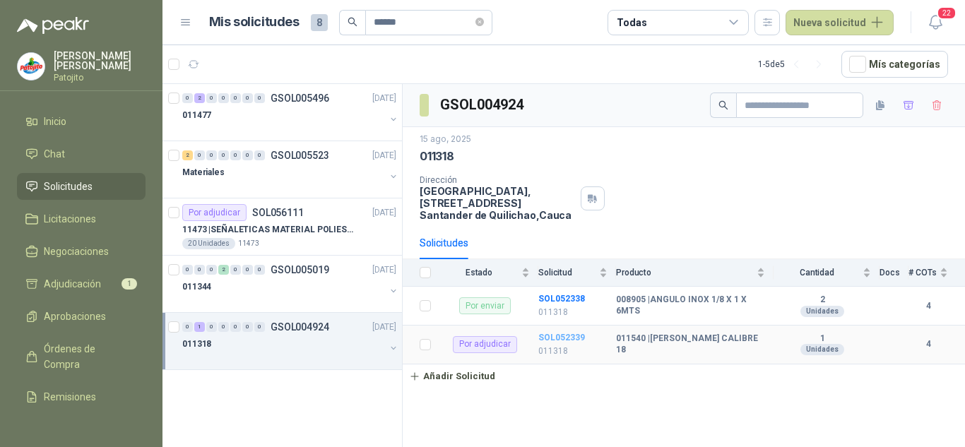
click at [565, 336] on b "SOL052339" at bounding box center [561, 338] width 47 height 10
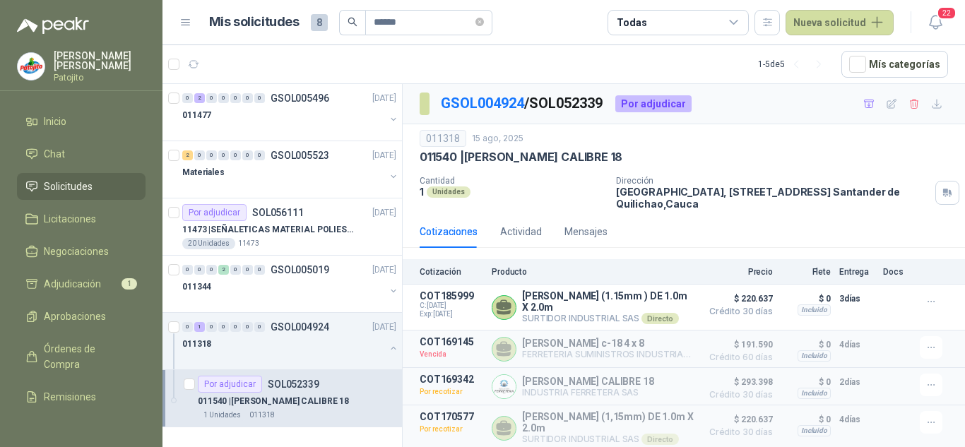
scroll to position [4, 0]
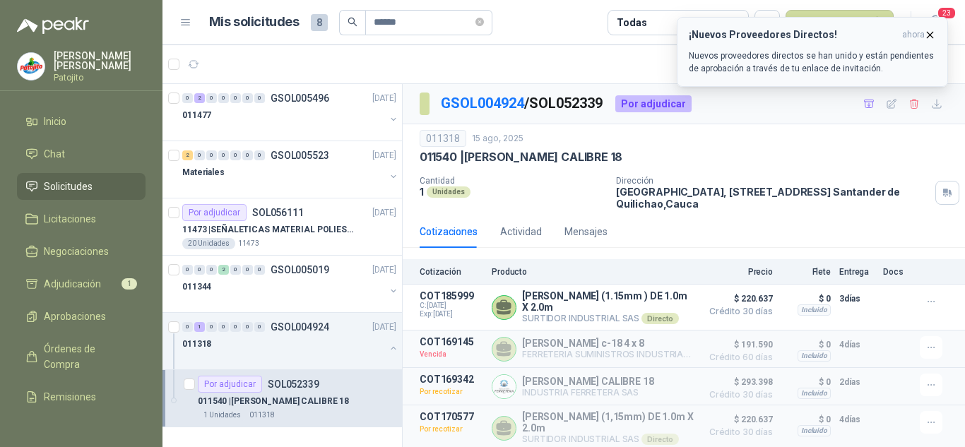
drag, startPoint x: 929, startPoint y: 31, endPoint x: 921, endPoint y: 40, distance: 11.5
click at [929, 31] on icon "button" at bounding box center [930, 35] width 12 height 12
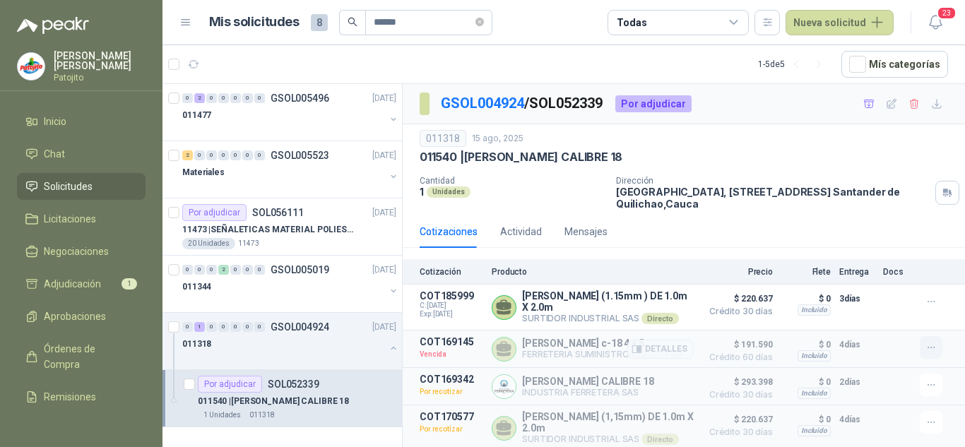
click at [926, 342] on icon "button" at bounding box center [932, 348] width 12 height 12
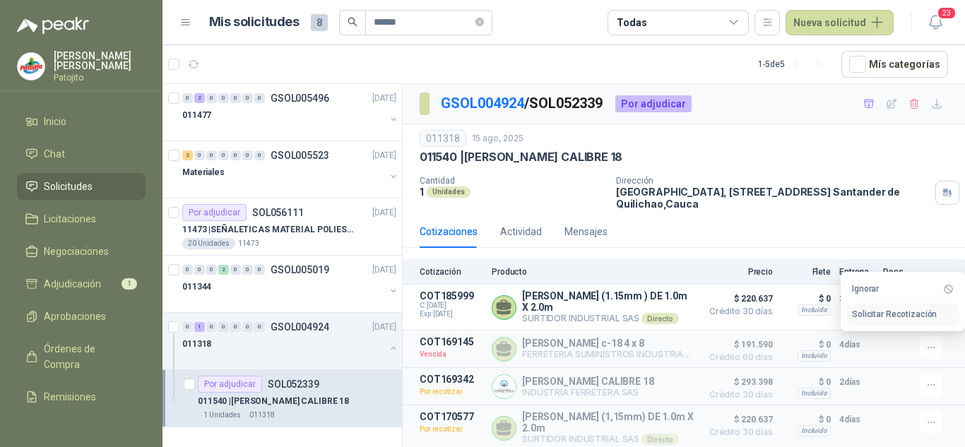
click at [892, 316] on button "Solicitar Recotización" at bounding box center [902, 314] width 113 height 23
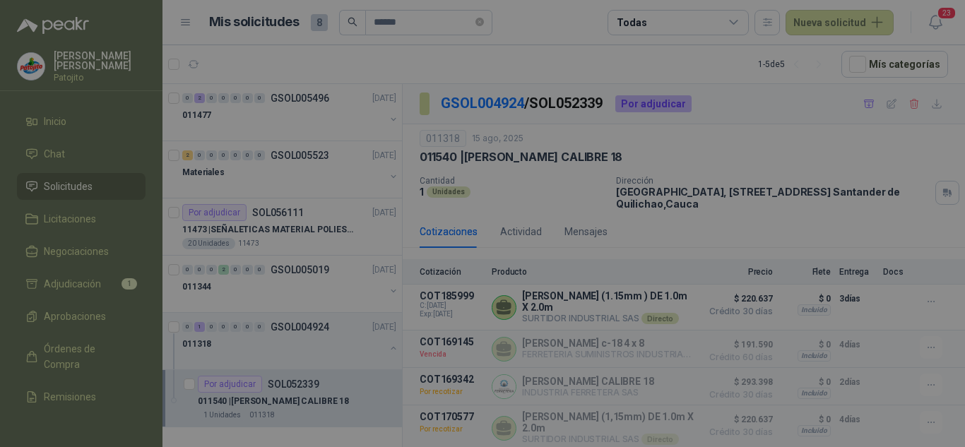
click at [892, 316] on div "Recotización ¿Está seguro de que desea solicitar una recotización al proveedor?…" at bounding box center [482, 223] width 965 height 447
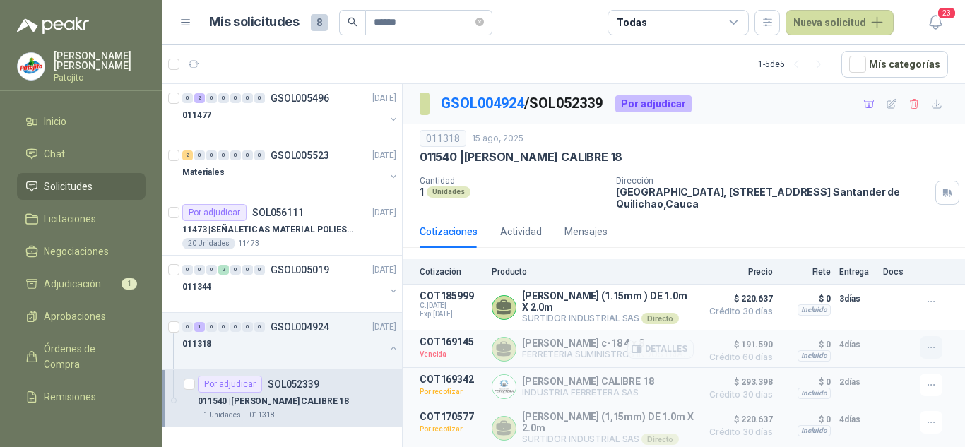
click at [926, 342] on icon "button" at bounding box center [932, 348] width 12 height 12
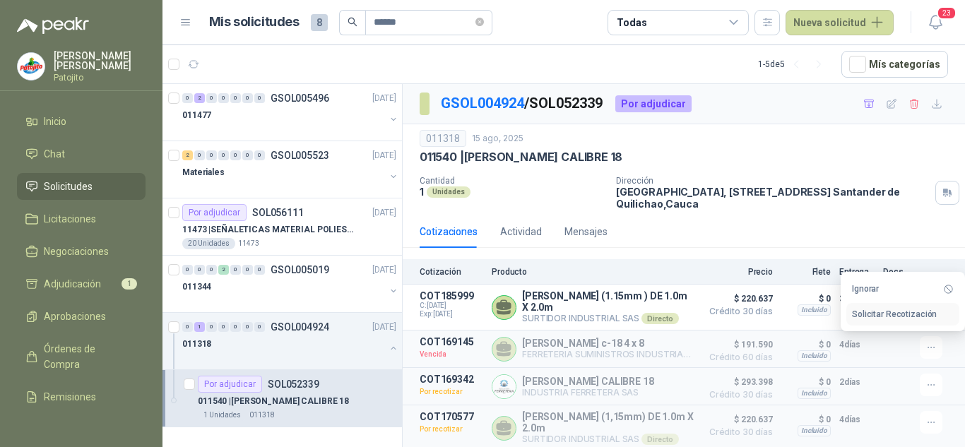
click at [883, 310] on button "Solicitar Recotización" at bounding box center [902, 314] width 113 height 23
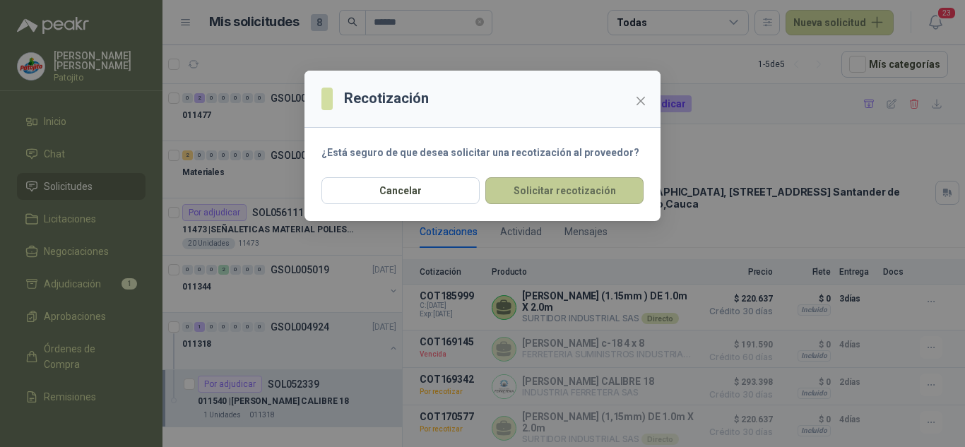
click at [519, 198] on button "Solicitar recotización" at bounding box center [564, 190] width 158 height 27
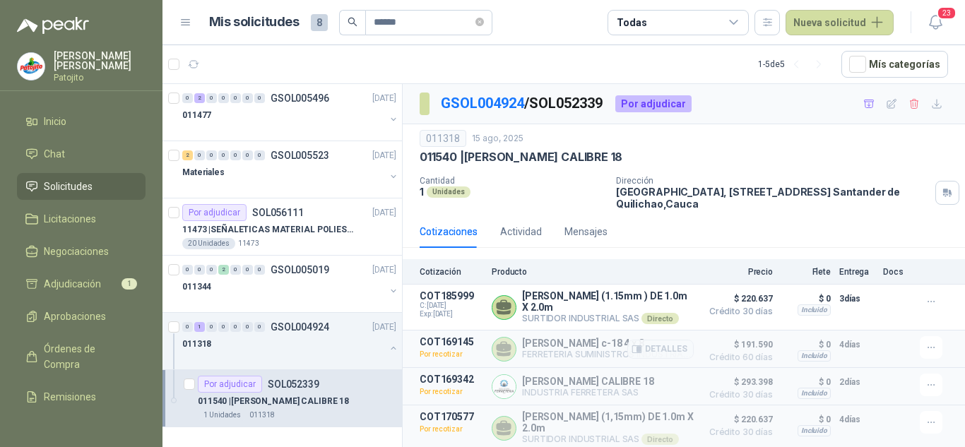
click at [602, 338] on p "[PERSON_NAME] c-18 4 x 8" at bounding box center [608, 343] width 172 height 11
click at [447, 342] on p "COT169145" at bounding box center [452, 341] width 64 height 11
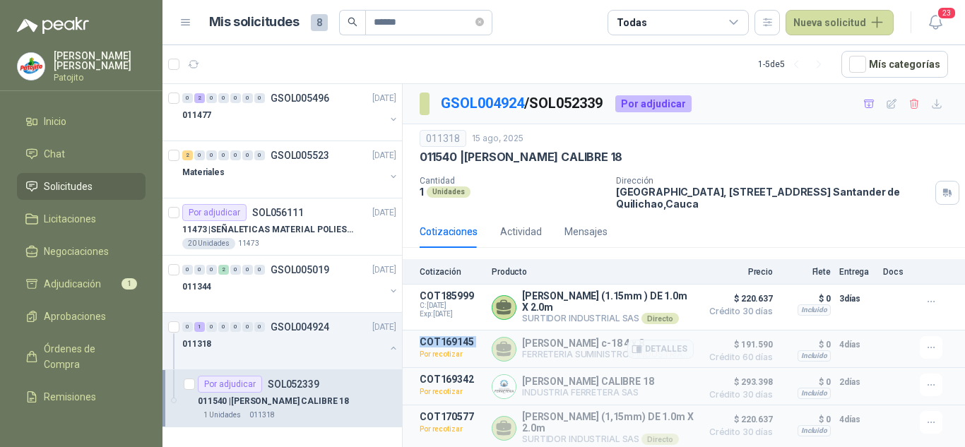
click at [447, 342] on p "COT169145" at bounding box center [452, 341] width 64 height 11
click at [234, 341] on div "011318" at bounding box center [283, 344] width 203 height 17
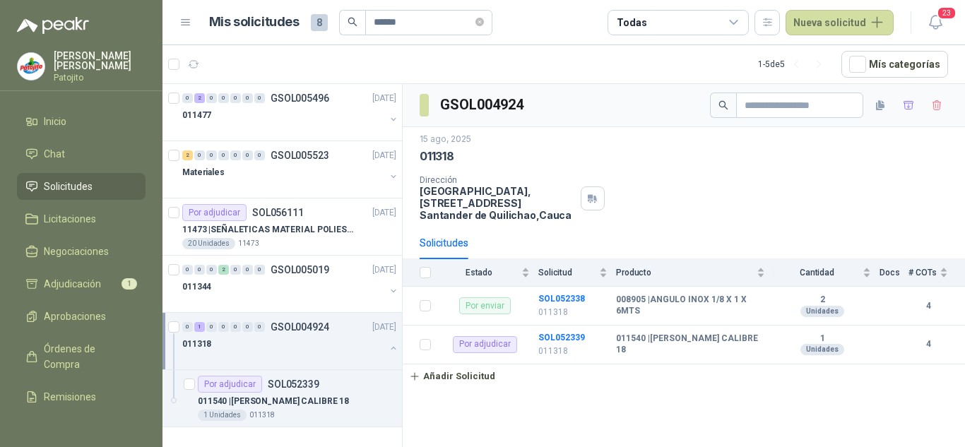
click at [253, 343] on div "011318" at bounding box center [283, 344] width 203 height 17
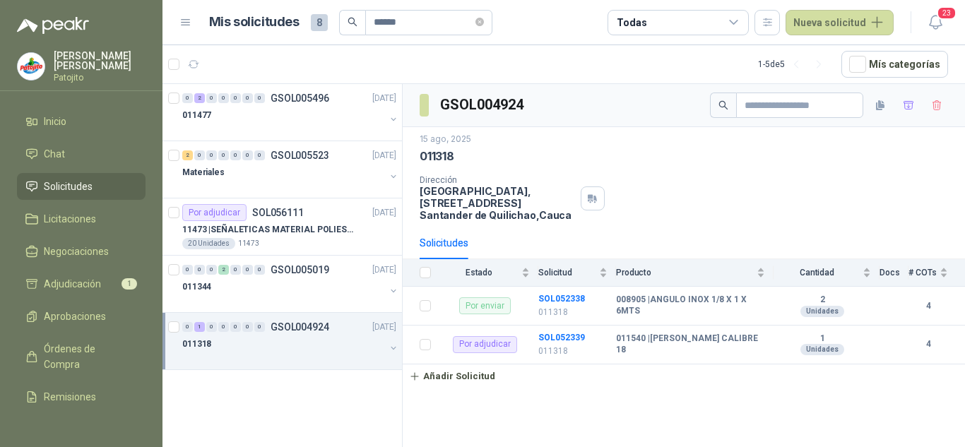
click at [343, 334] on div "0 1 0 0 0 0 0 GSOL004924 [DATE]" at bounding box center [290, 327] width 217 height 17
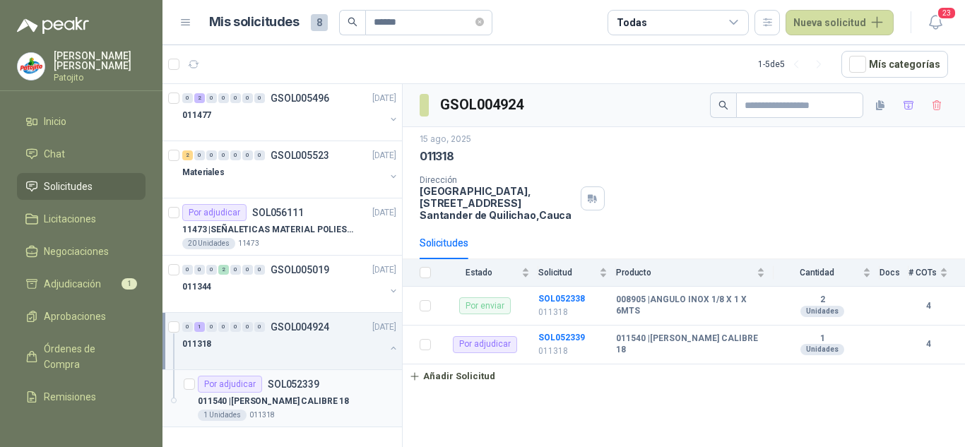
click at [277, 395] on p "011540 | [PERSON_NAME] CALIBRE 18" at bounding box center [273, 401] width 151 height 13
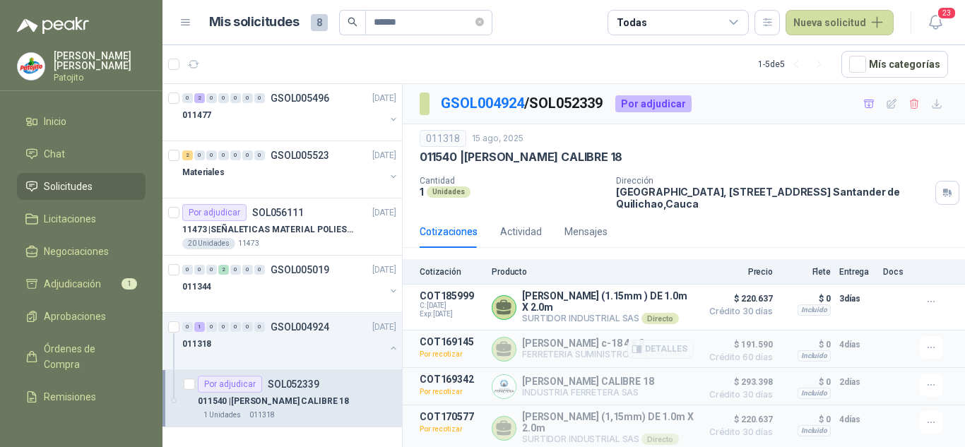
scroll to position [4, 0]
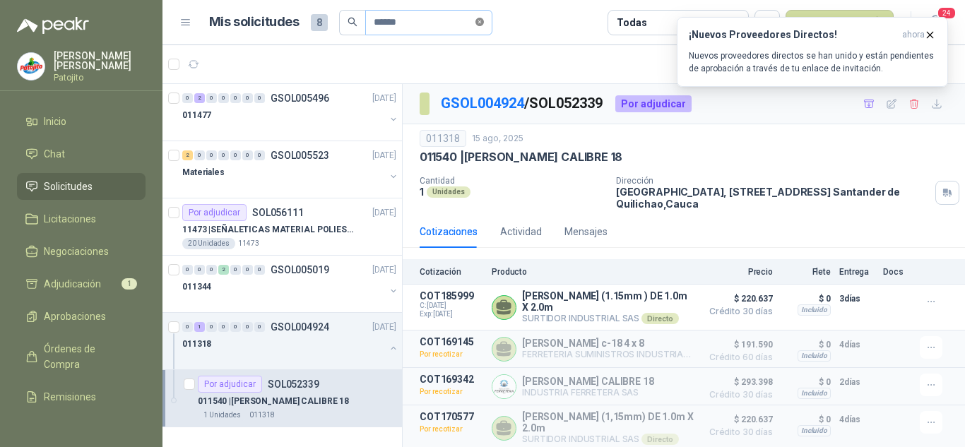
click at [483, 20] on icon "close-circle" at bounding box center [480, 22] width 8 height 8
click at [405, 19] on input "text" at bounding box center [423, 23] width 99 height 24
paste input "**********"
type input "**********"
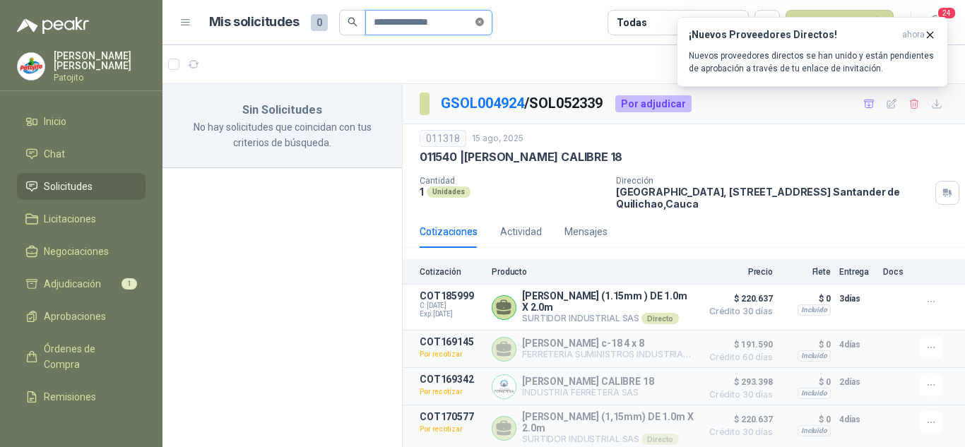
click at [484, 22] on icon "close-circle" at bounding box center [480, 22] width 8 height 8
click at [484, 22] on span at bounding box center [480, 23] width 8 height 24
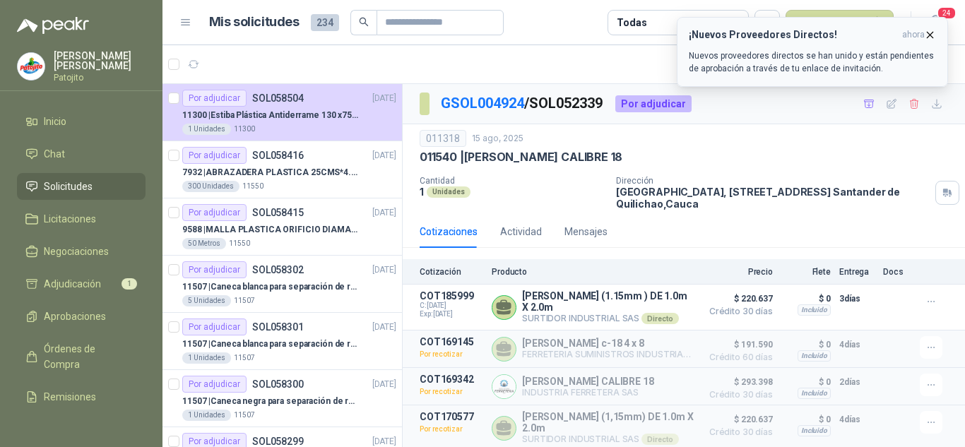
click at [933, 32] on icon "button" at bounding box center [930, 35] width 12 height 12
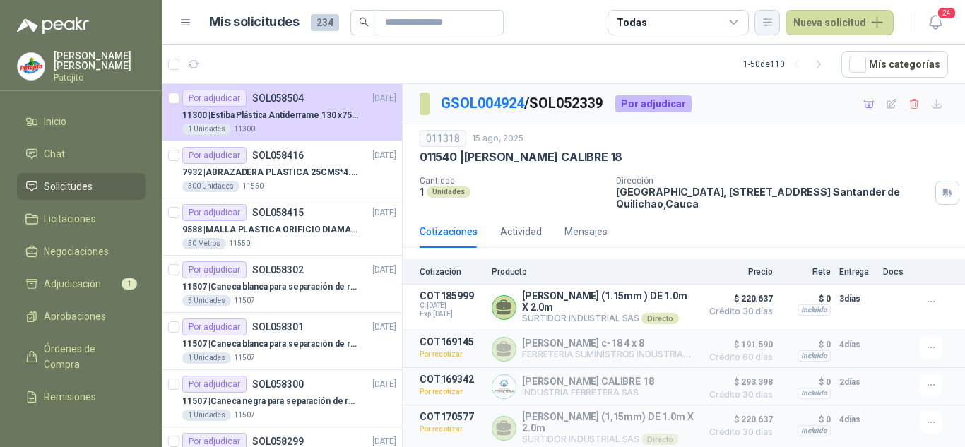
click at [777, 20] on button "button" at bounding box center [767, 22] width 25 height 25
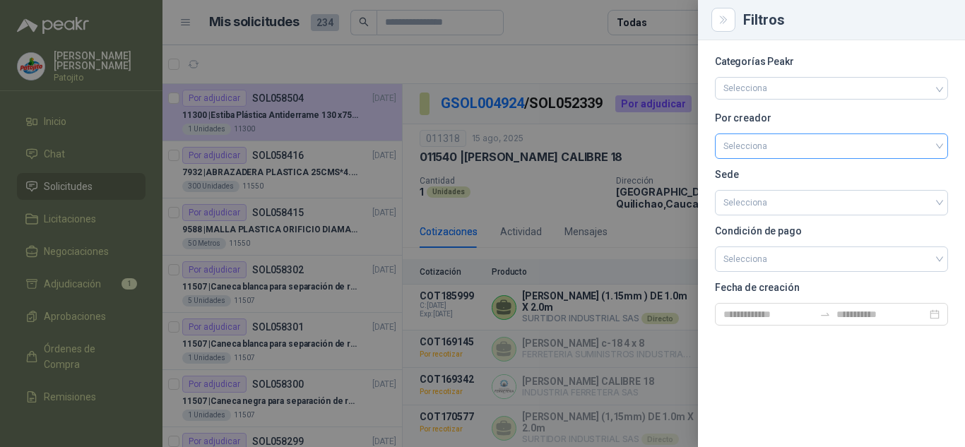
click at [745, 147] on input "search" at bounding box center [832, 144] width 216 height 21
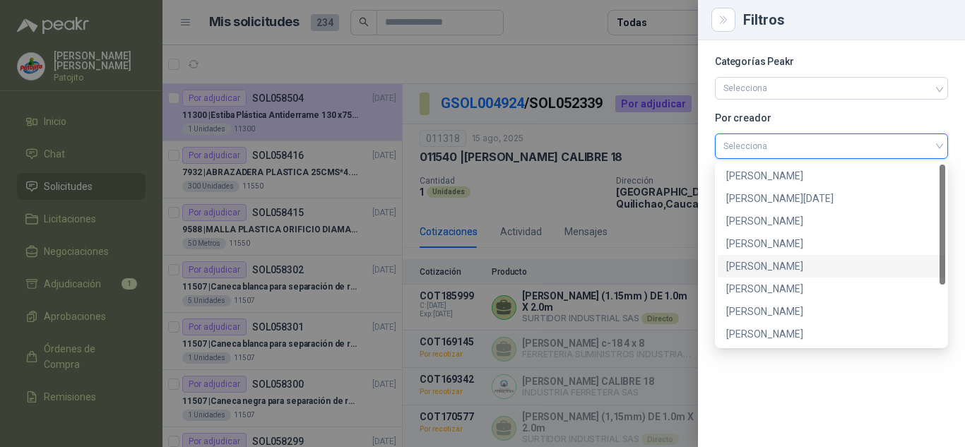
click at [762, 266] on div "[PERSON_NAME]" at bounding box center [831, 267] width 211 height 16
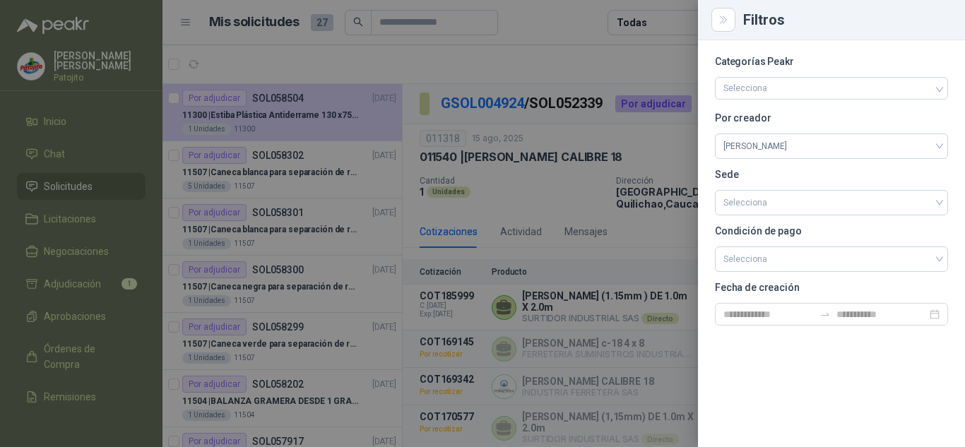
click at [559, 165] on div at bounding box center [482, 223] width 965 height 447
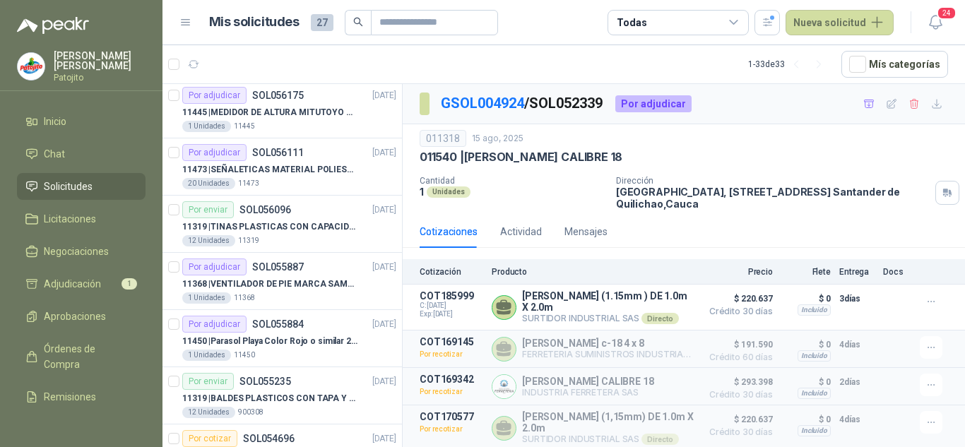
scroll to position [989, 0]
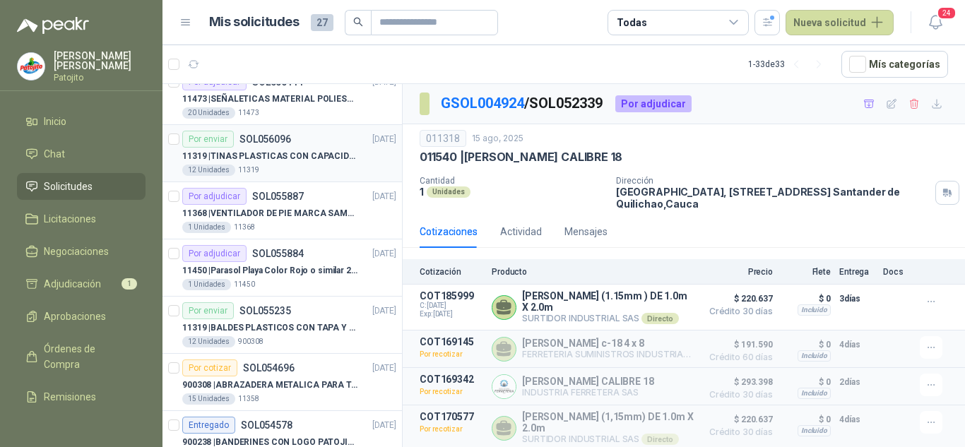
click at [297, 165] on div "12 Unidades 11319" at bounding box center [289, 170] width 214 height 11
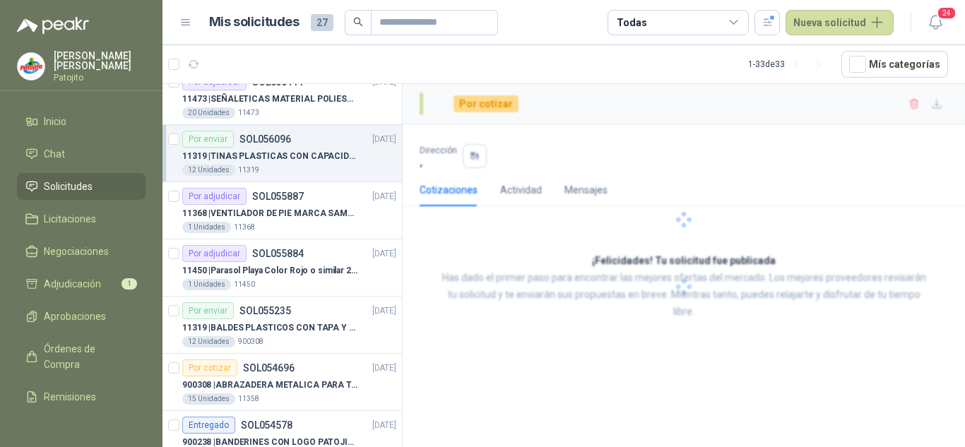
click at [297, 165] on div "12 Unidades 11319" at bounding box center [289, 170] width 214 height 11
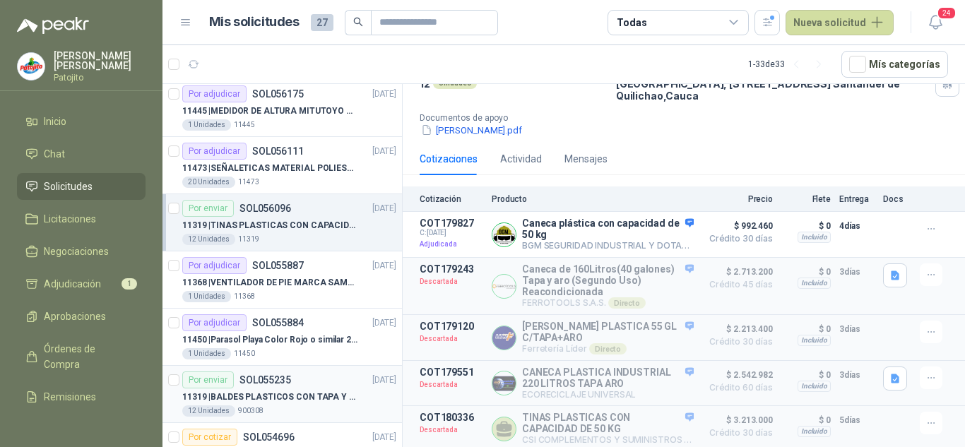
scroll to position [919, 0]
click at [271, 223] on p "11319 | TINAS PLASTICAS CON CAPACIDAD DE 50 KG" at bounding box center [270, 226] width 176 height 13
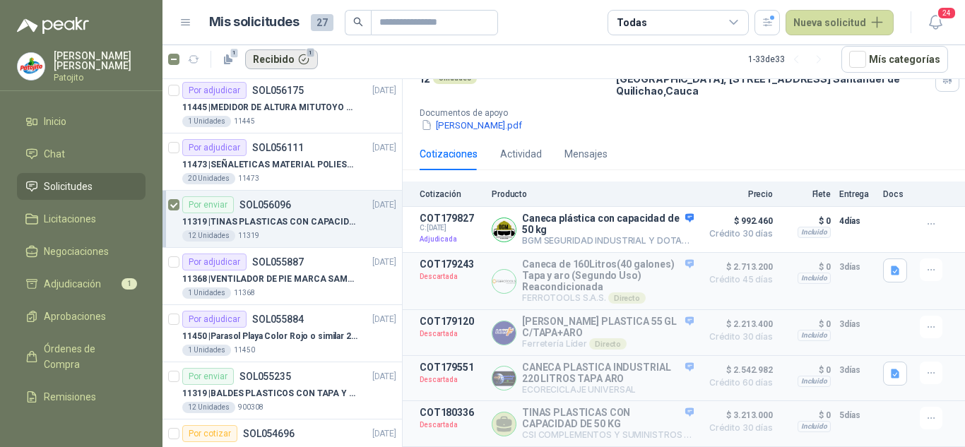
click at [295, 60] on button "Recibido 1" at bounding box center [281, 59] width 73 height 20
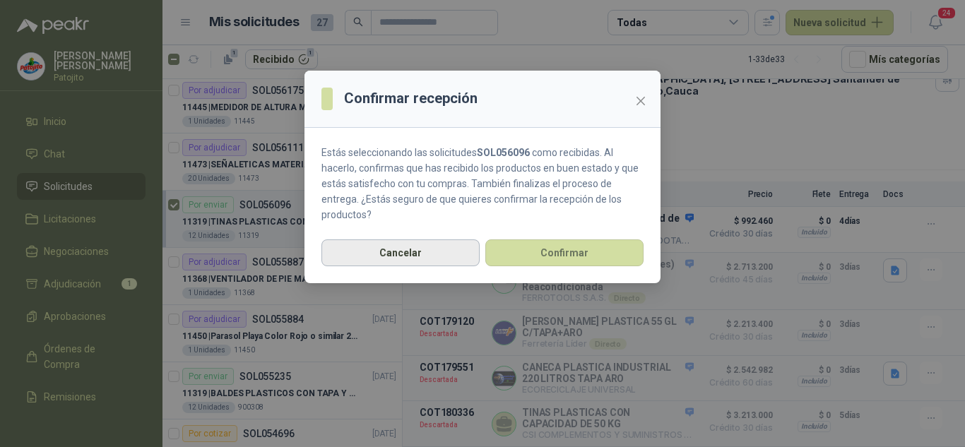
click at [442, 243] on button "Cancelar" at bounding box center [400, 253] width 158 height 27
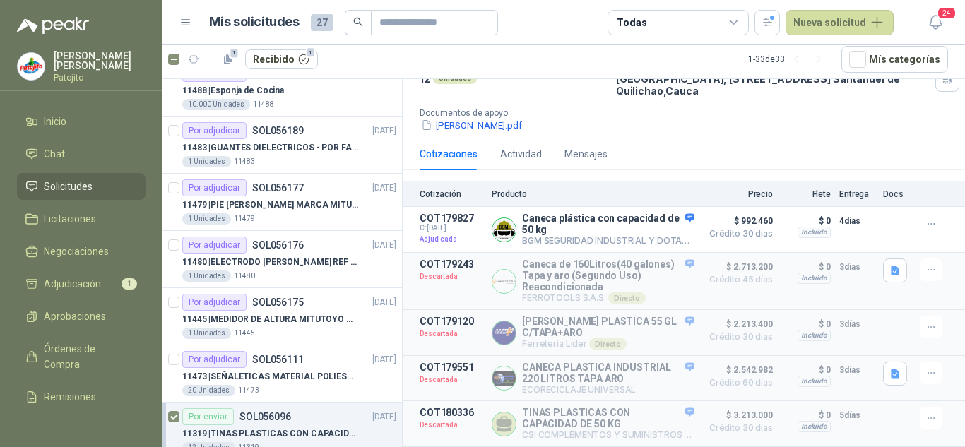
scroll to position [848, 0]
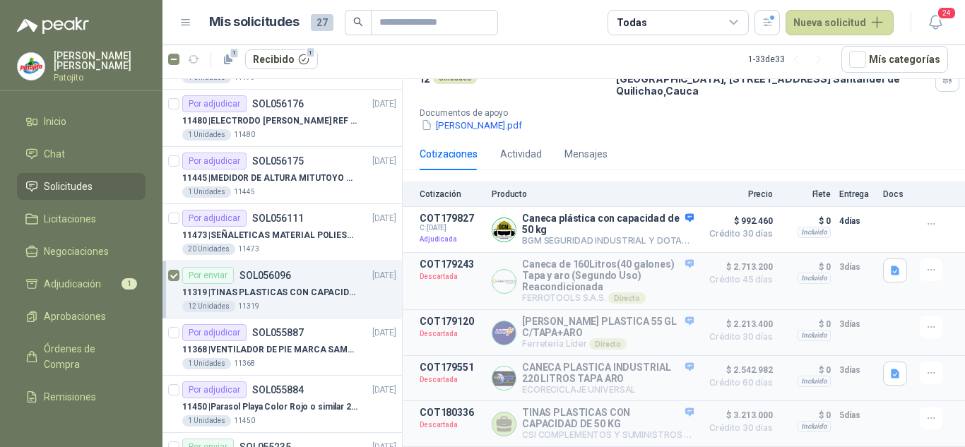
click at [293, 295] on p "11319 | TINAS PLASTICAS CON CAPACIDAD DE 50 KG" at bounding box center [270, 292] width 176 height 13
click at [277, 276] on p "SOL056096" at bounding box center [266, 276] width 52 height 10
click at [280, 57] on button "Recibido 1" at bounding box center [281, 59] width 73 height 20
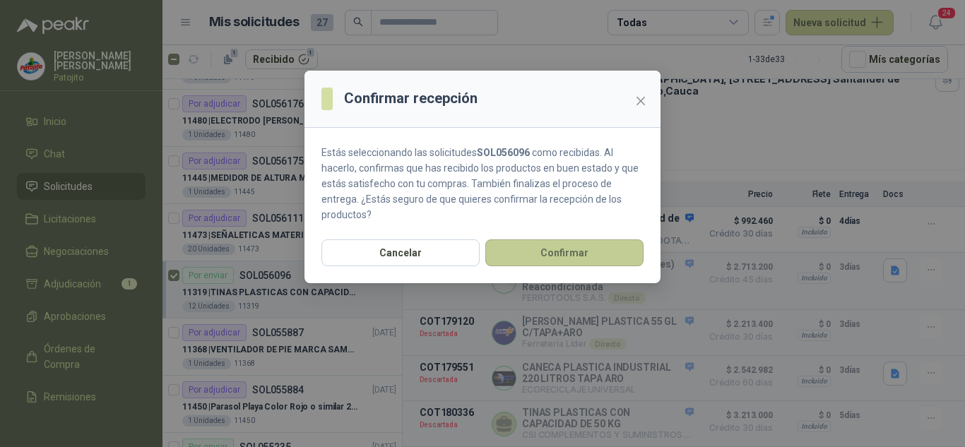
click at [533, 246] on button "Confirmar" at bounding box center [564, 253] width 158 height 27
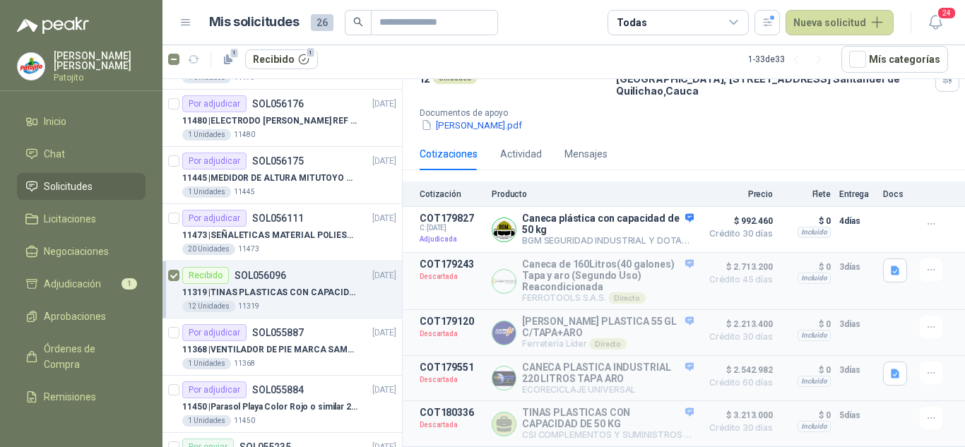
click at [171, 281] on div at bounding box center [173, 289] width 11 height 45
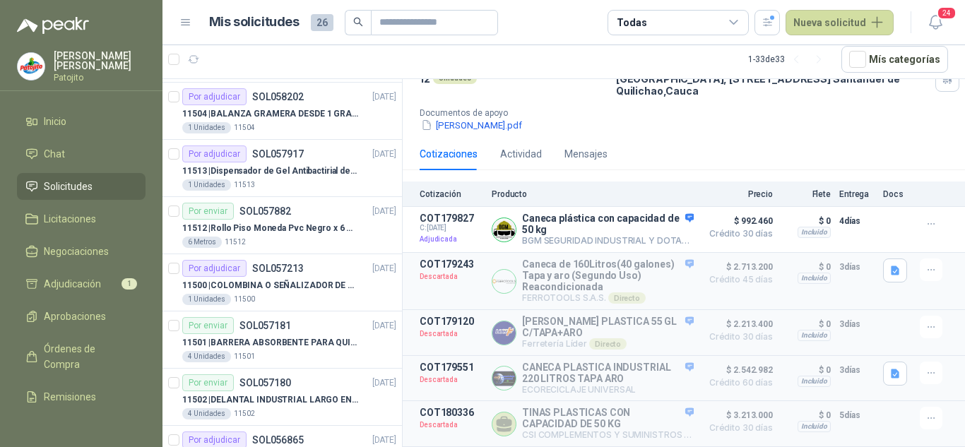
scroll to position [0, 0]
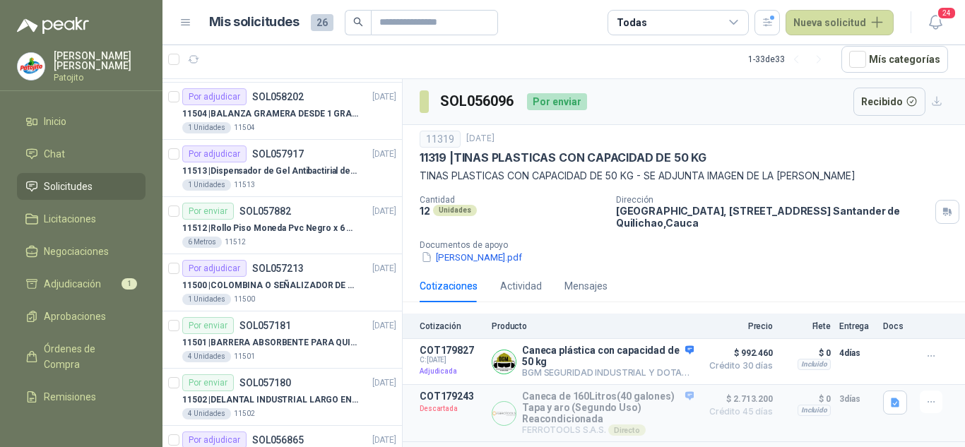
click at [734, 23] on icon at bounding box center [734, 22] width 13 height 13
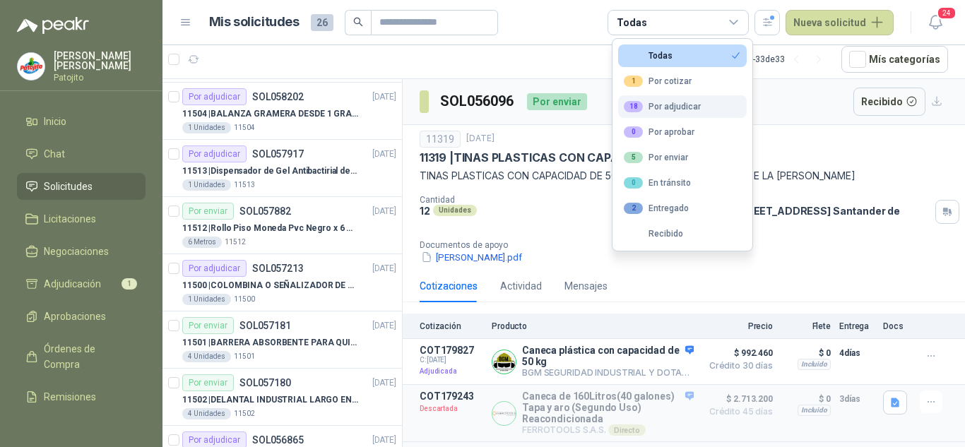
click at [667, 107] on div "18 Por adjudicar" at bounding box center [662, 106] width 77 height 11
click at [774, 16] on div "button" at bounding box center [768, 22] width 12 height 12
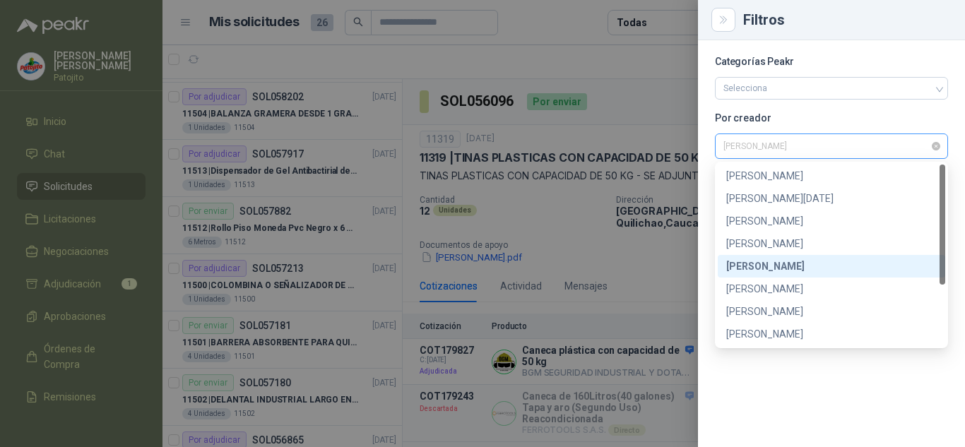
click at [761, 143] on span "[PERSON_NAME]" at bounding box center [832, 146] width 216 height 21
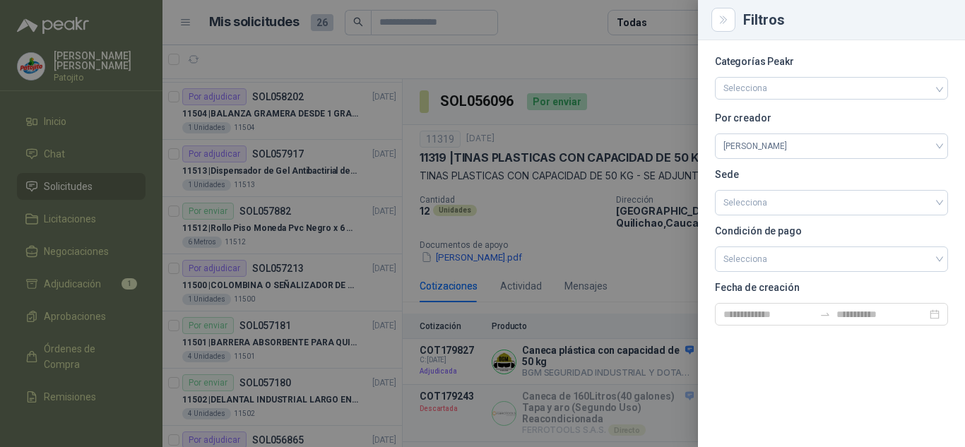
click at [618, 64] on div at bounding box center [482, 223] width 965 height 447
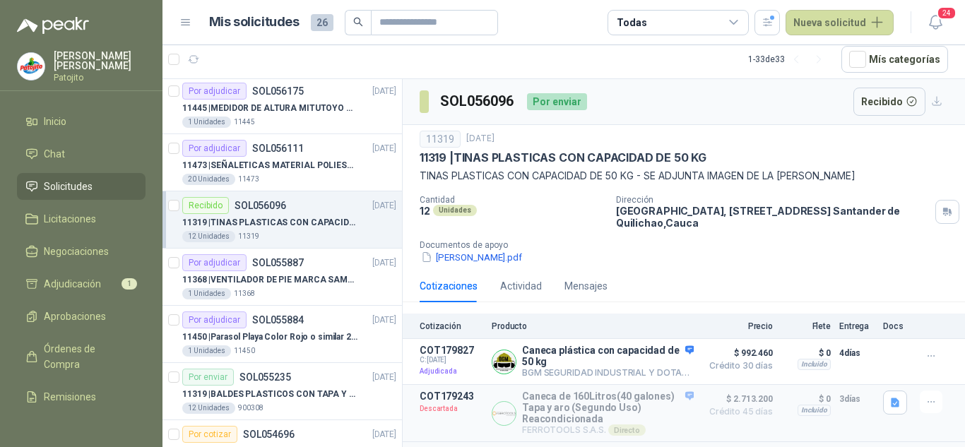
scroll to position [919, 0]
click at [732, 16] on icon at bounding box center [734, 22] width 13 height 13
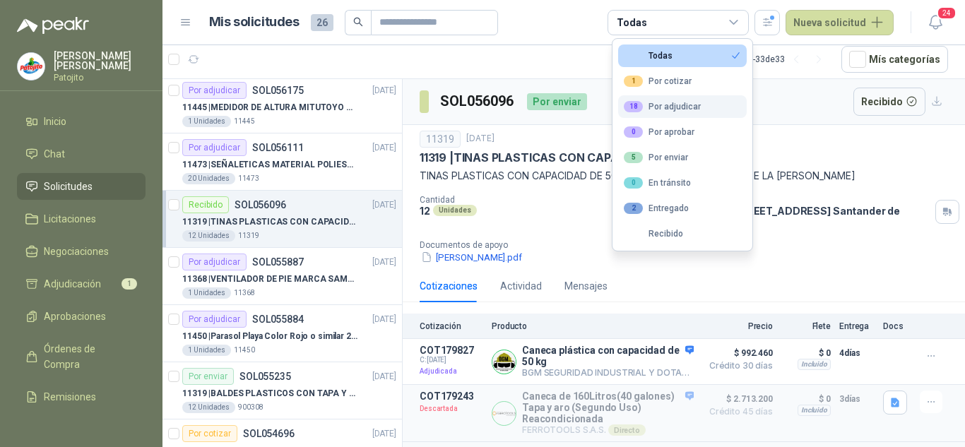
click at [683, 101] on div "18 Por adjudicar" at bounding box center [662, 106] width 77 height 11
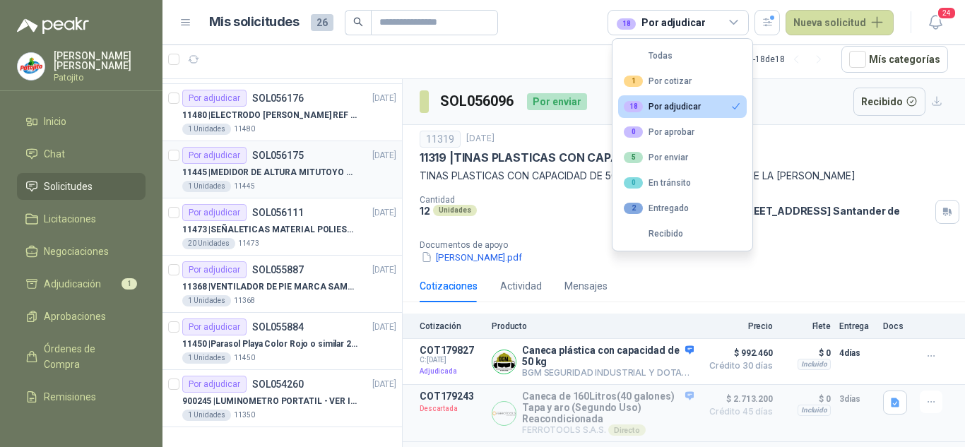
scroll to position [682, 0]
click at [530, 38] on header "Mis solicitudes 26 18 Por adjudicar Nueva solicitud 24" at bounding box center [564, 22] width 803 height 45
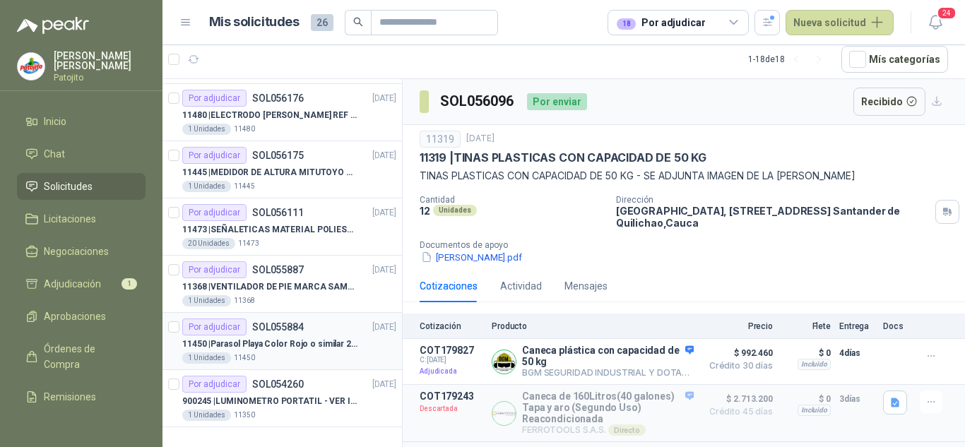
click at [319, 338] on p "11450 | Parasol Playa Color Rojo o similar 2.5 Metros Uv+50" at bounding box center [270, 344] width 176 height 13
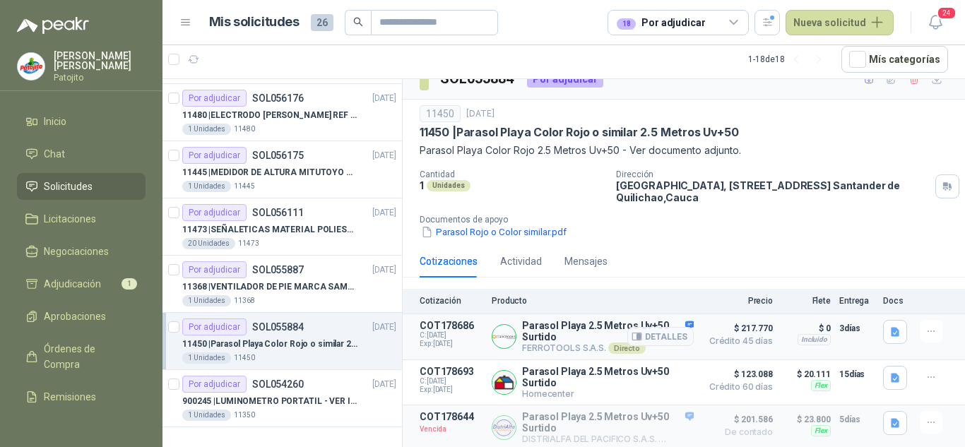
scroll to position [28, 0]
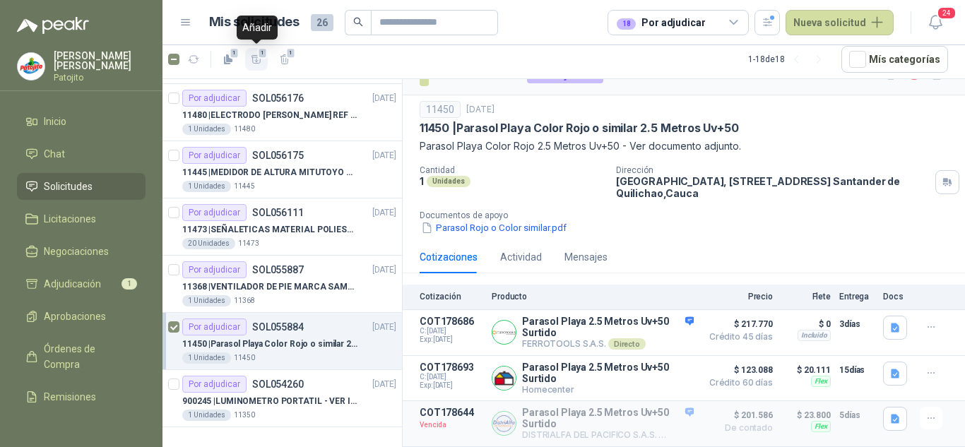
click at [261, 52] on span "1" at bounding box center [263, 52] width 10 height 11
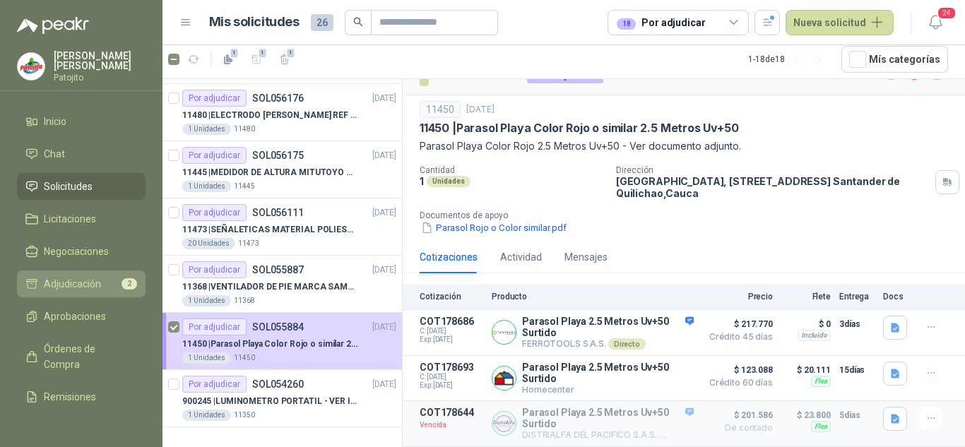
click at [89, 276] on link "Adjudicación 2" at bounding box center [81, 284] width 129 height 27
drag, startPoint x: 89, startPoint y: 276, endPoint x: 147, endPoint y: 278, distance: 58.0
click at [89, 276] on link "Adjudicación 2" at bounding box center [81, 284] width 129 height 27
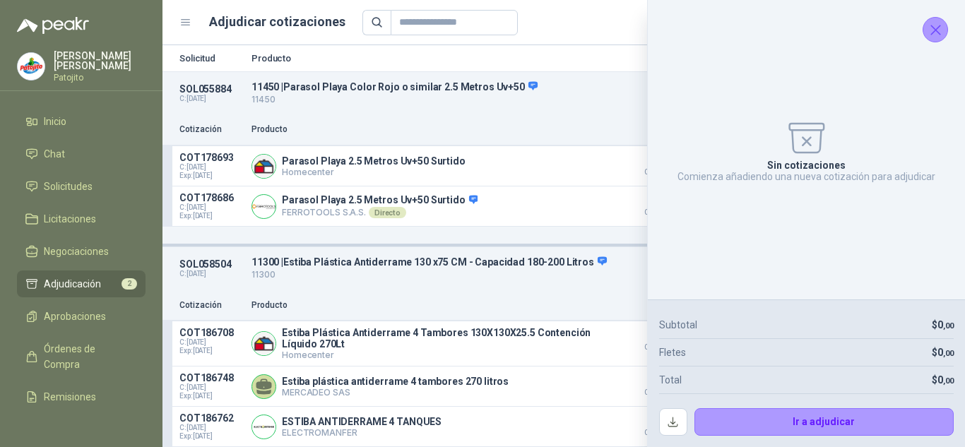
click at [938, 22] on icon "Cerrar" at bounding box center [936, 30] width 18 height 18
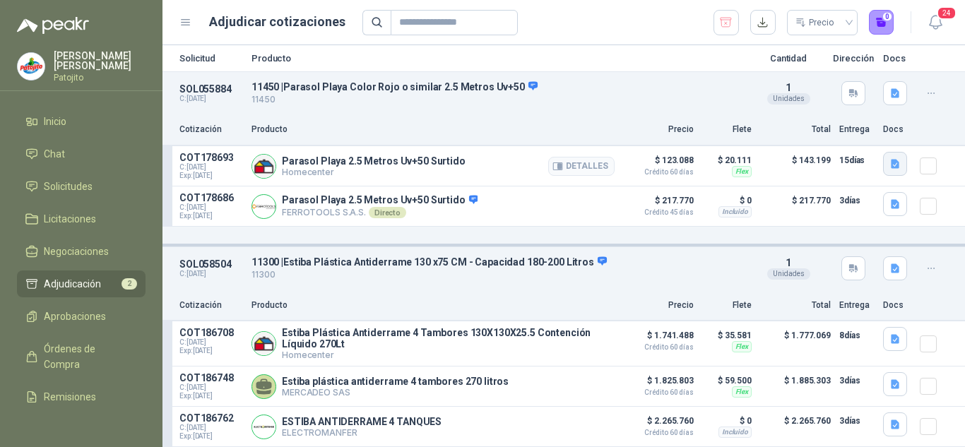
click at [890, 160] on icon "button" at bounding box center [896, 164] width 12 height 12
click at [848, 134] on button "image.png" at bounding box center [855, 133] width 61 height 15
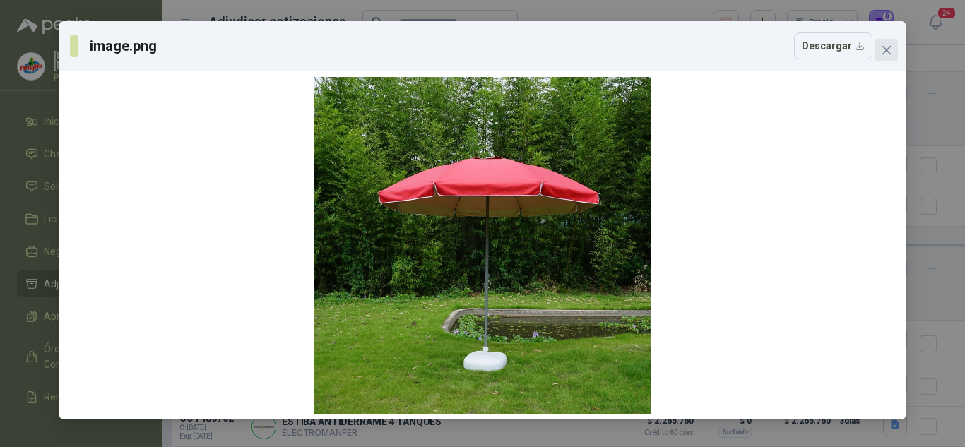
click at [889, 49] on icon "close" at bounding box center [886, 50] width 11 height 11
click at [889, 49] on div "image.png Descargar" at bounding box center [482, 223] width 965 height 447
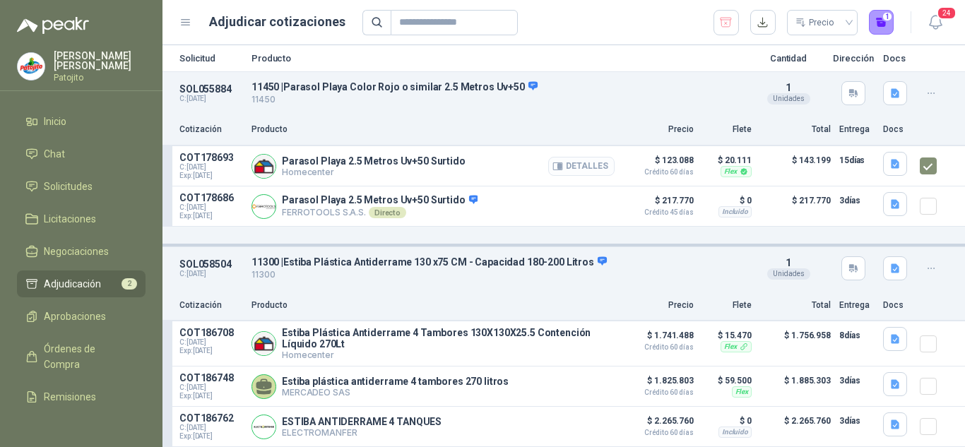
click at [586, 160] on button "Detalles" at bounding box center [581, 166] width 66 height 19
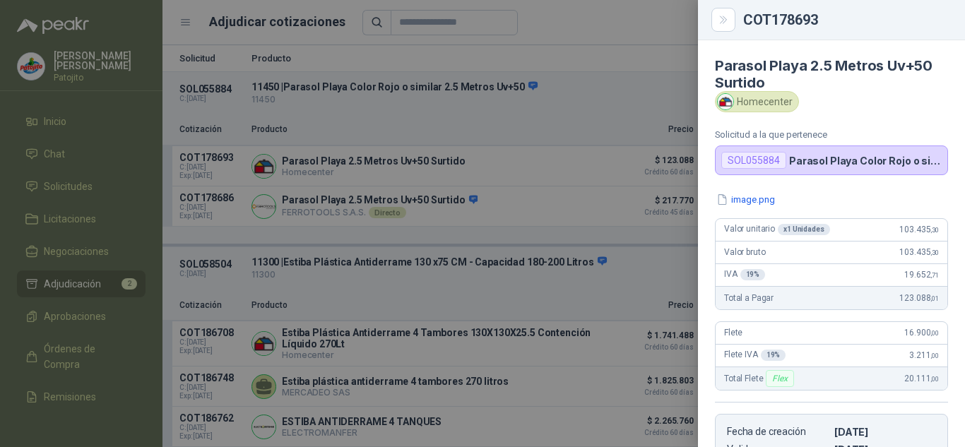
click at [615, 88] on div at bounding box center [482, 223] width 965 height 447
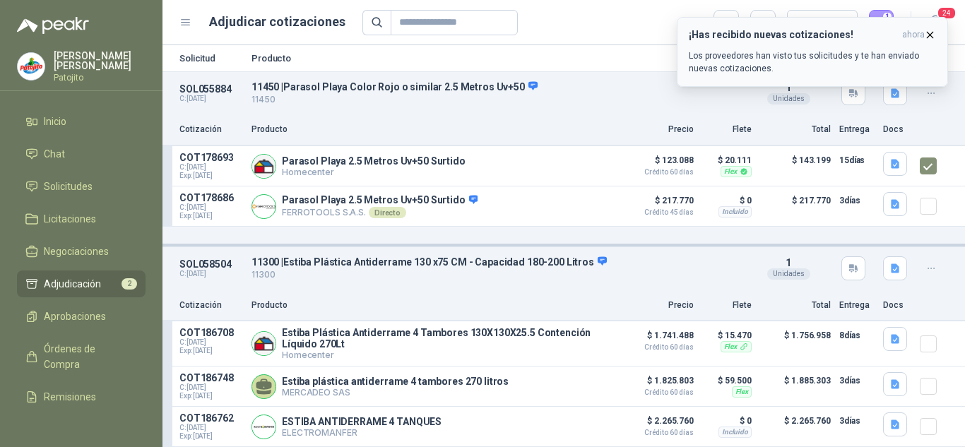
click at [929, 30] on icon "button" at bounding box center [930, 35] width 12 height 12
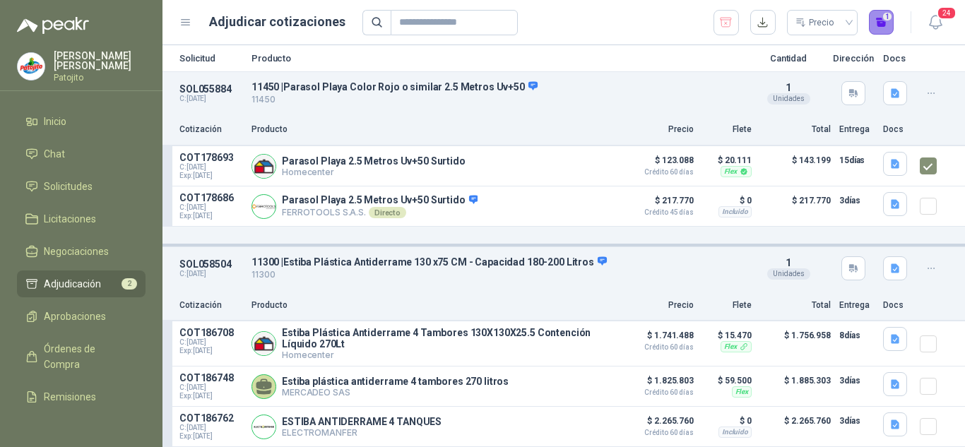
click at [881, 28] on button "1" at bounding box center [881, 22] width 25 height 25
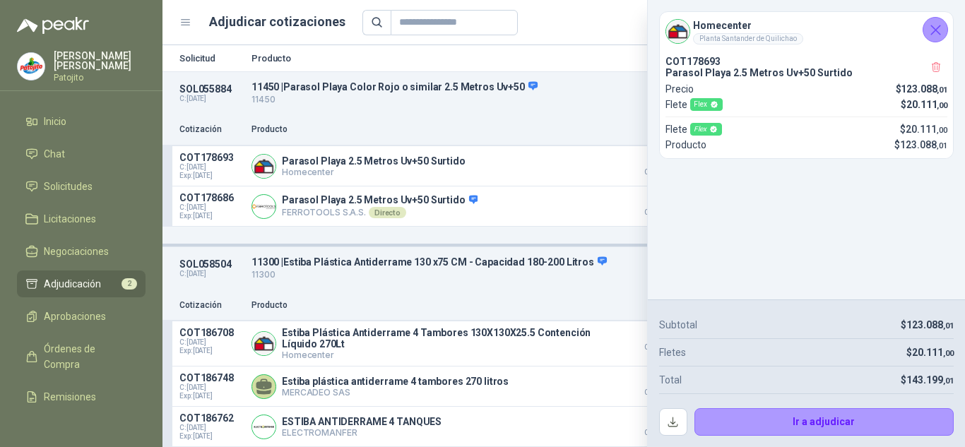
click at [881, 28] on div "Homecenter Planta [GEOGRAPHIC_DATA]" at bounding box center [796, 31] width 261 height 27
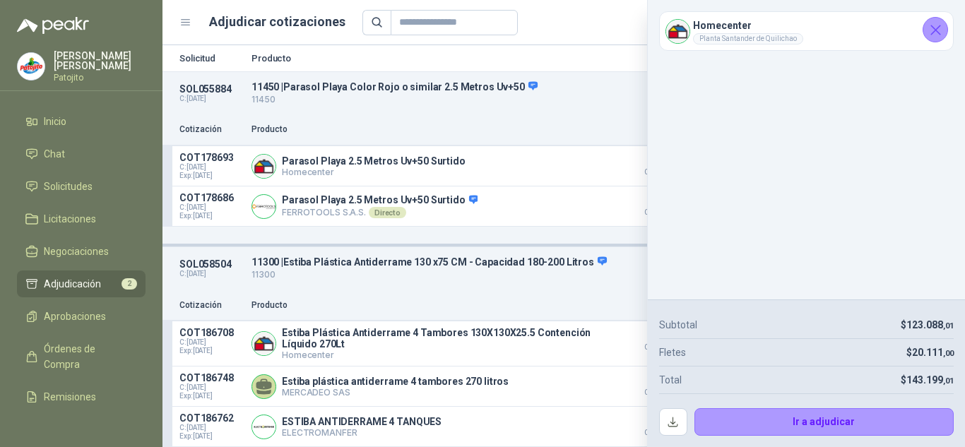
click at [859, 28] on div "Homecenter Planta [GEOGRAPHIC_DATA]" at bounding box center [796, 31] width 261 height 27
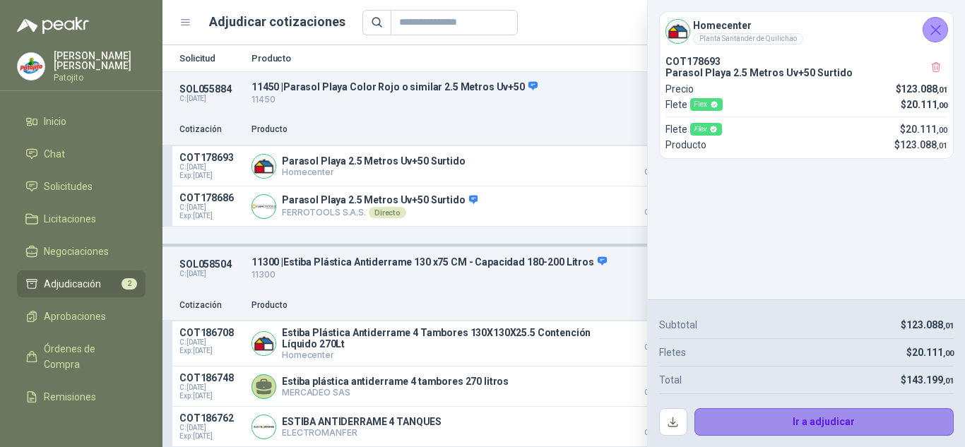
click at [819, 414] on button "Ir a adjudicar" at bounding box center [825, 422] width 260 height 28
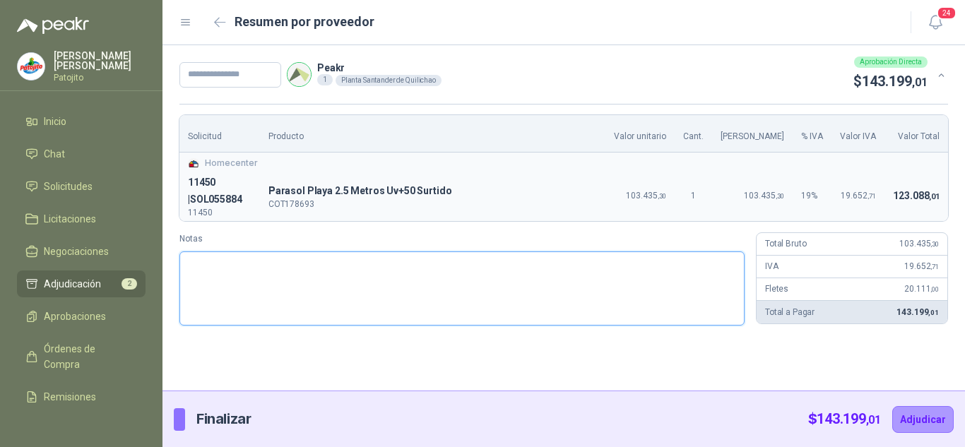
click at [533, 252] on textarea "Notas" at bounding box center [461, 289] width 565 height 74
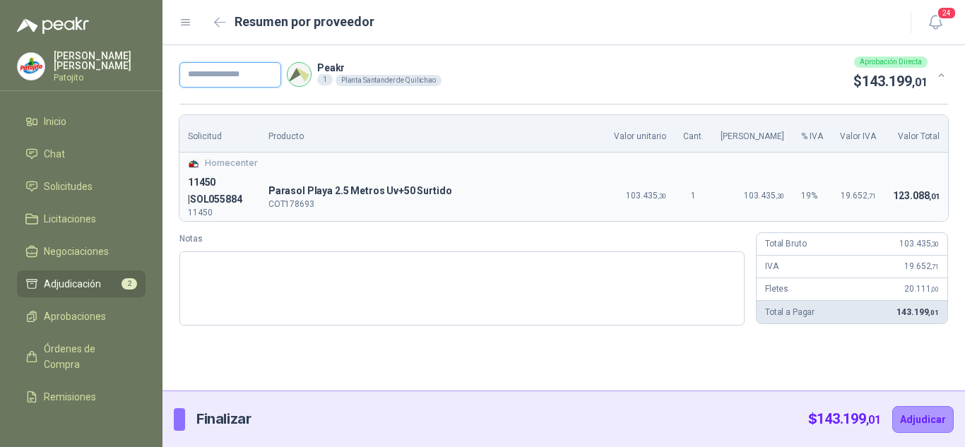
click at [234, 76] on input "text" at bounding box center [230, 74] width 102 height 25
type input "*****"
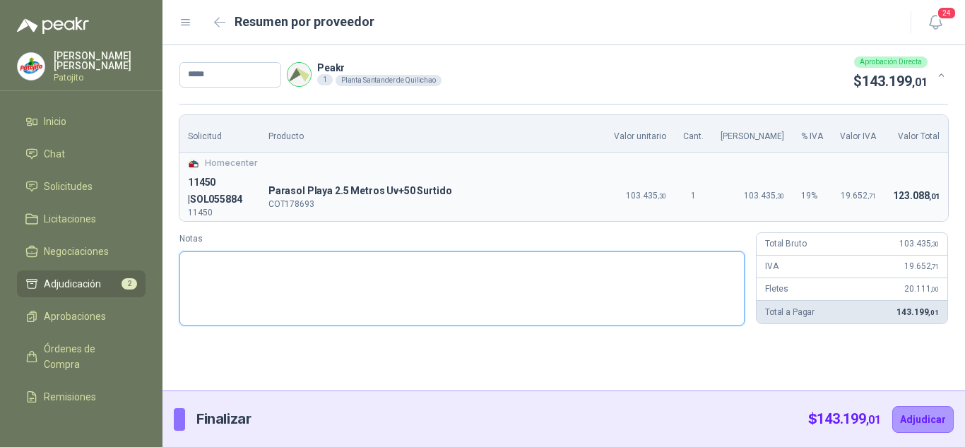
click at [515, 259] on textarea "Notas" at bounding box center [461, 289] width 565 height 74
type textarea "*"
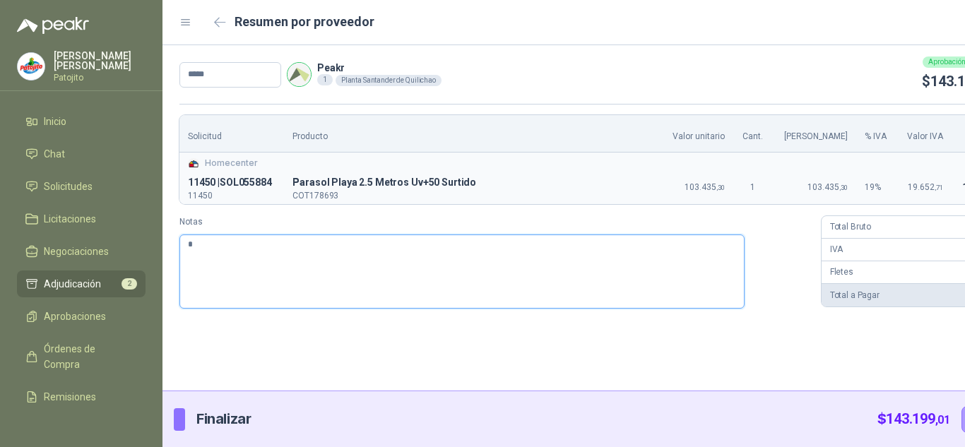
type textarea "**"
type textarea "***"
type textarea "****"
type textarea "*****"
type textarea "******"
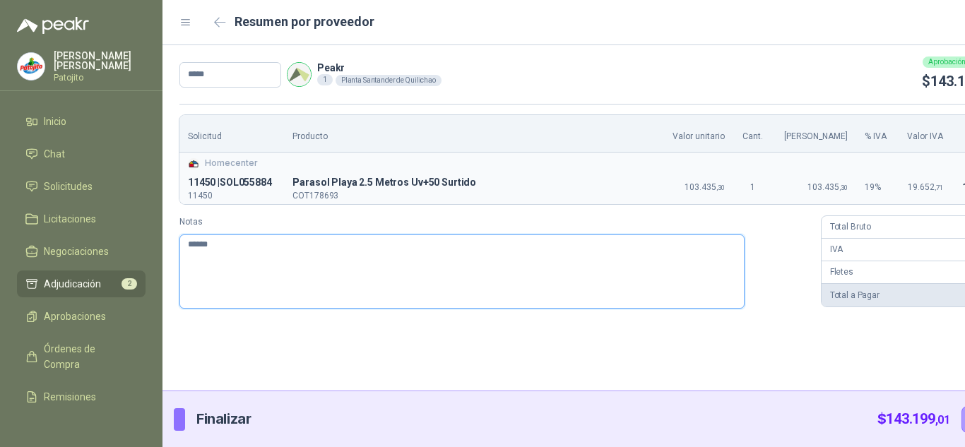
type textarea "******"
type textarea "********"
type textarea "*********"
type textarea "**********"
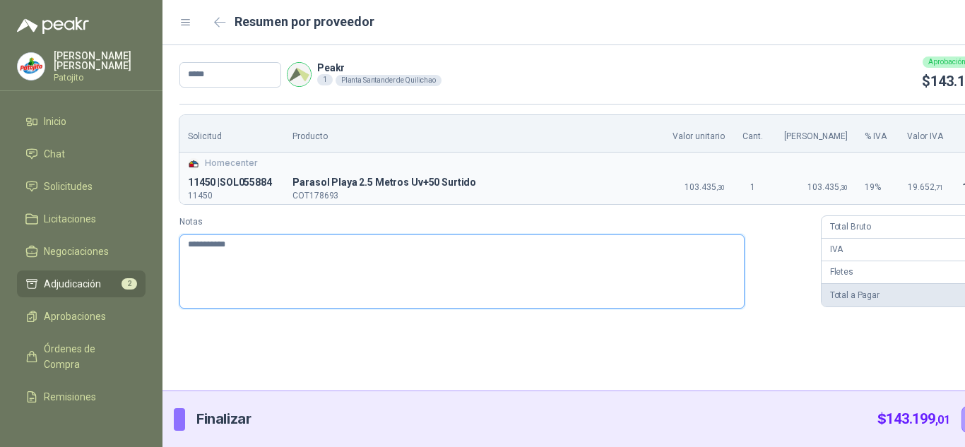
type textarea "**********"
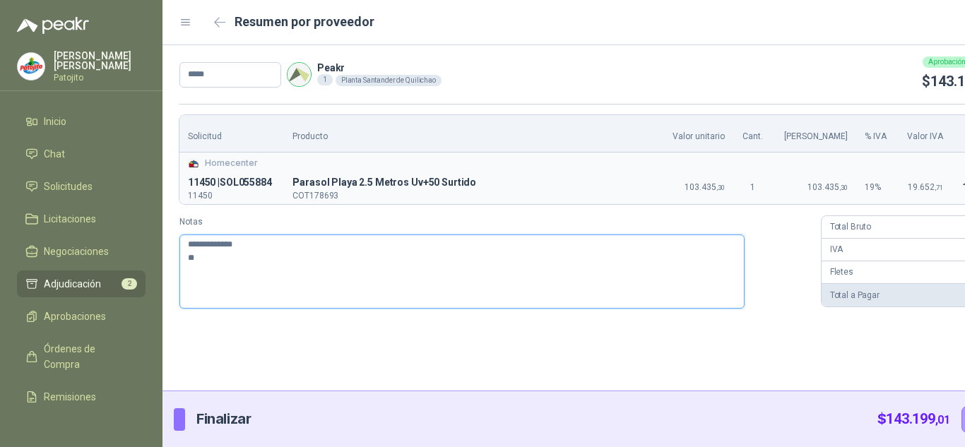
type textarea "**********"
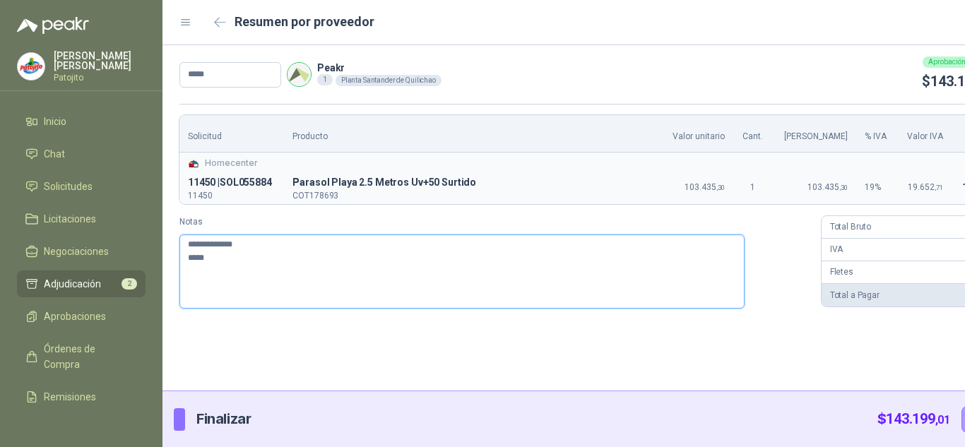
type textarea "**********"
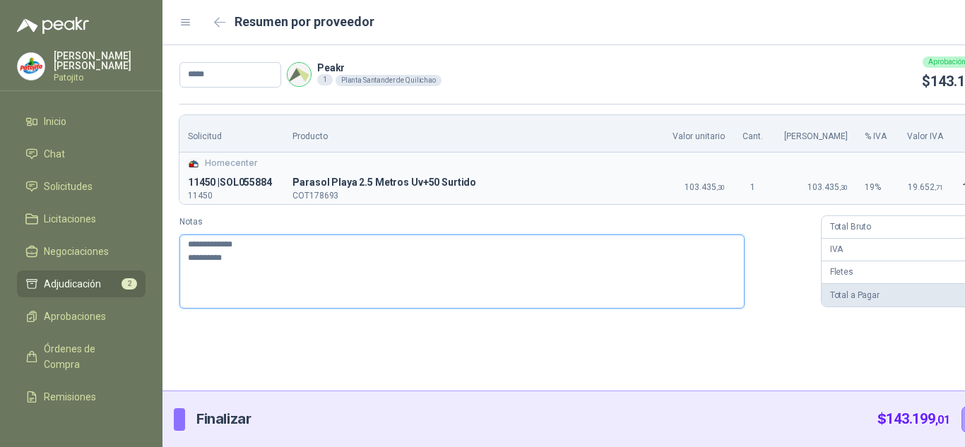
type textarea "**********"
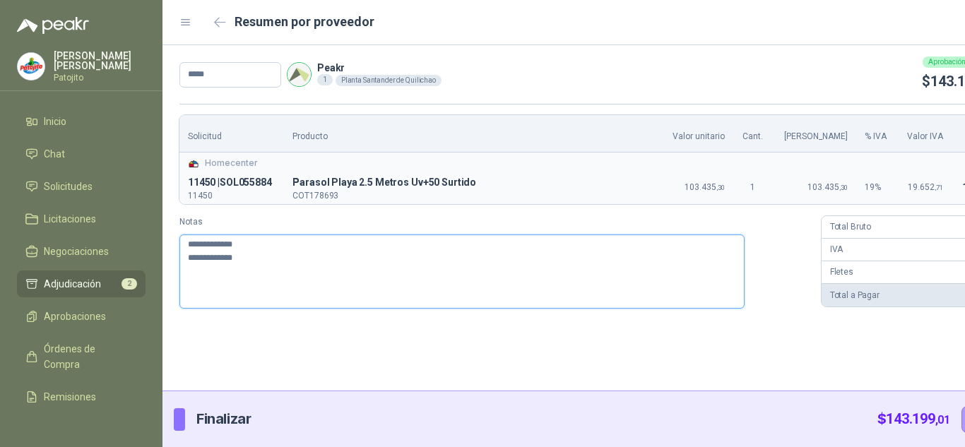
type textarea "**********"
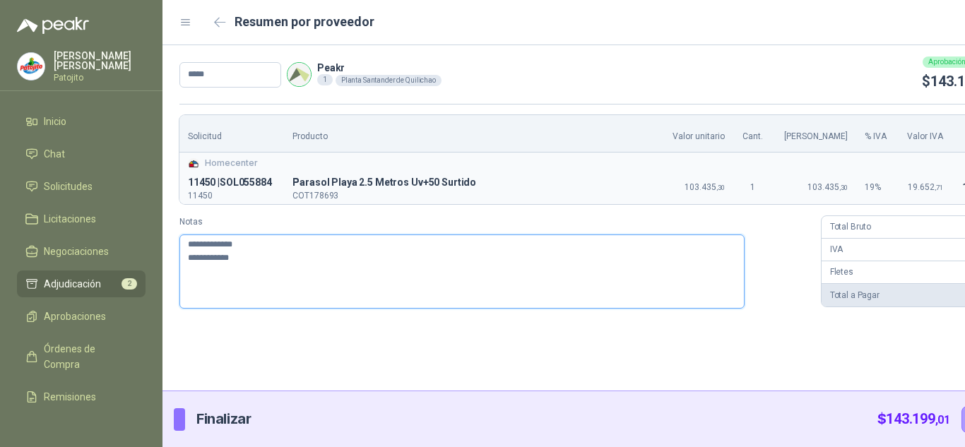
type textarea "**********"
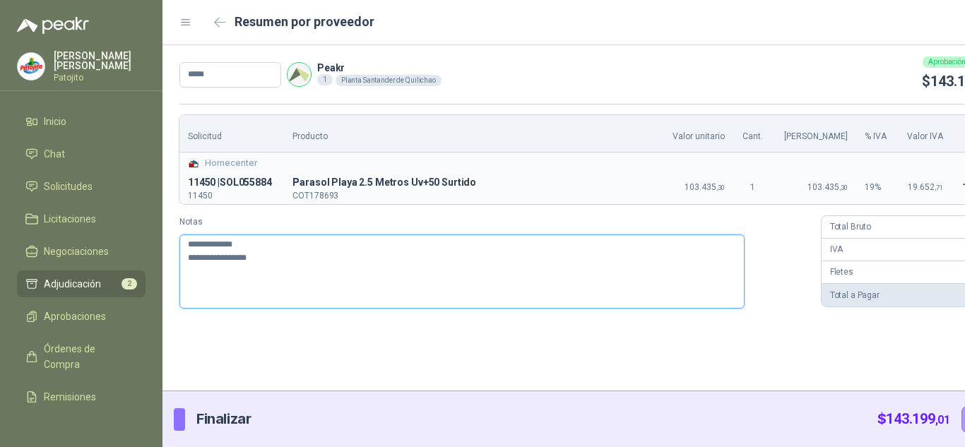
type textarea "**********"
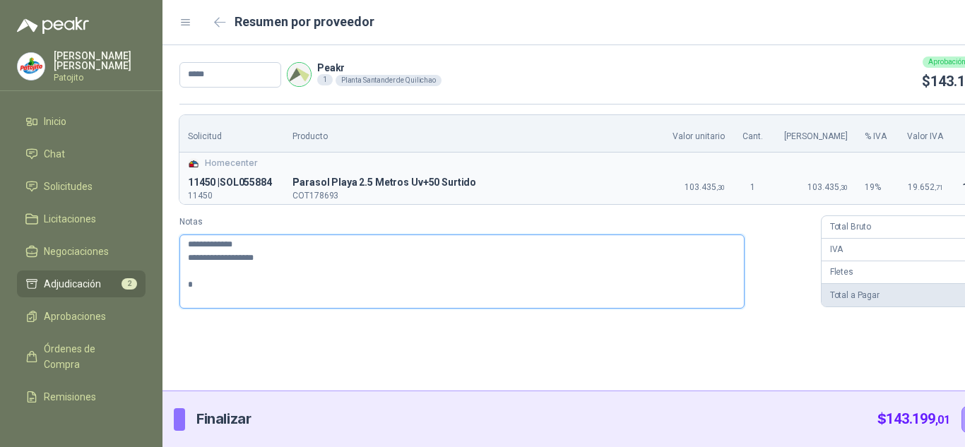
type textarea "**********"
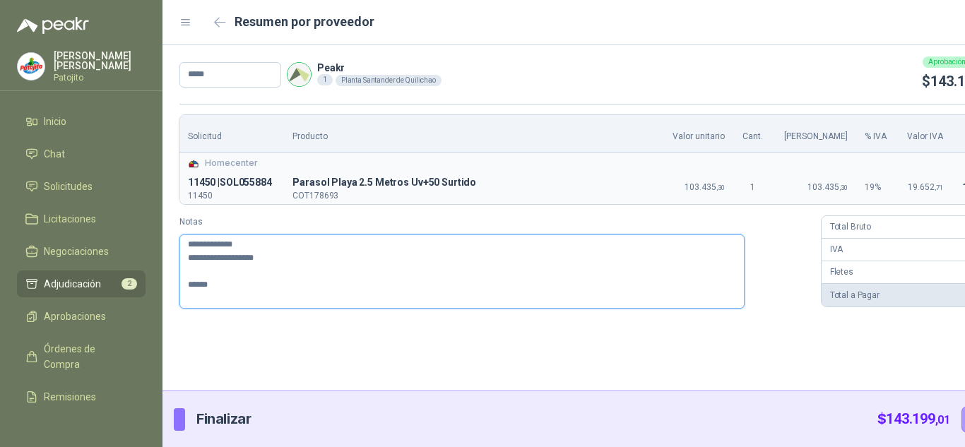
type textarea "**********"
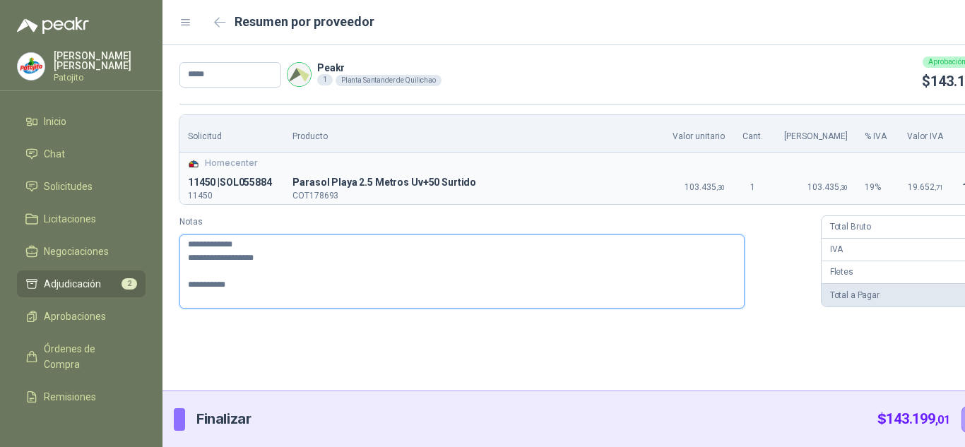
type textarea "**********"
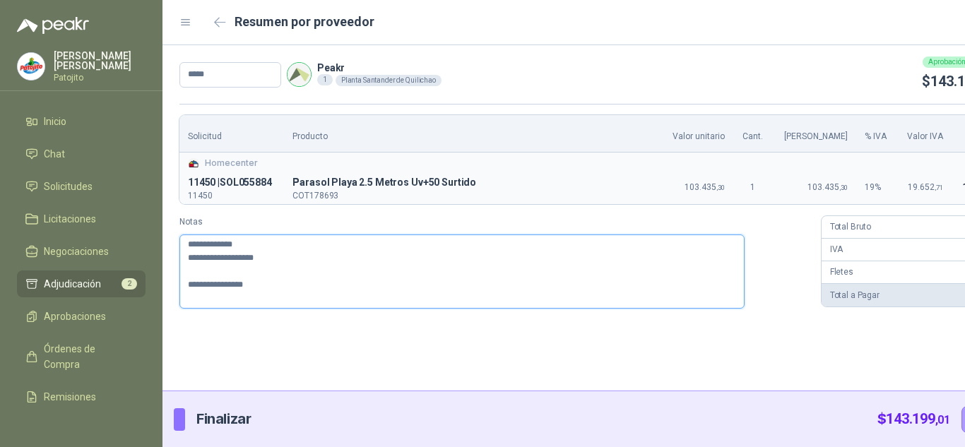
type textarea "**********"
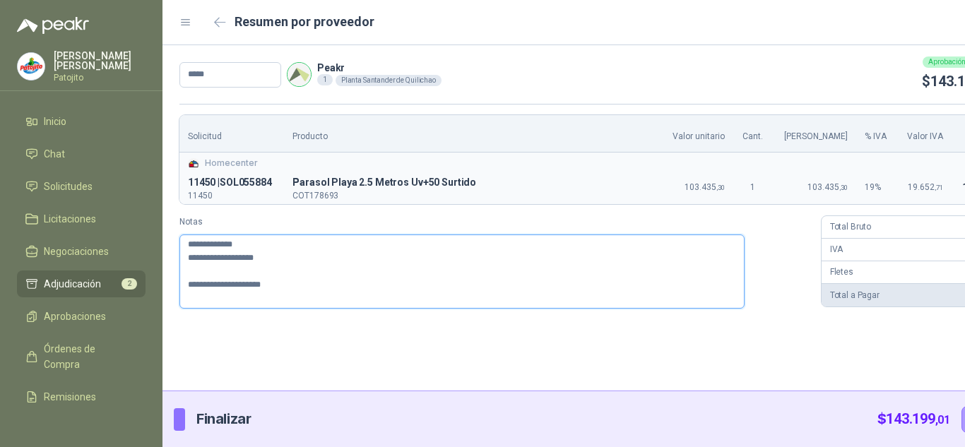
type textarea "**********"
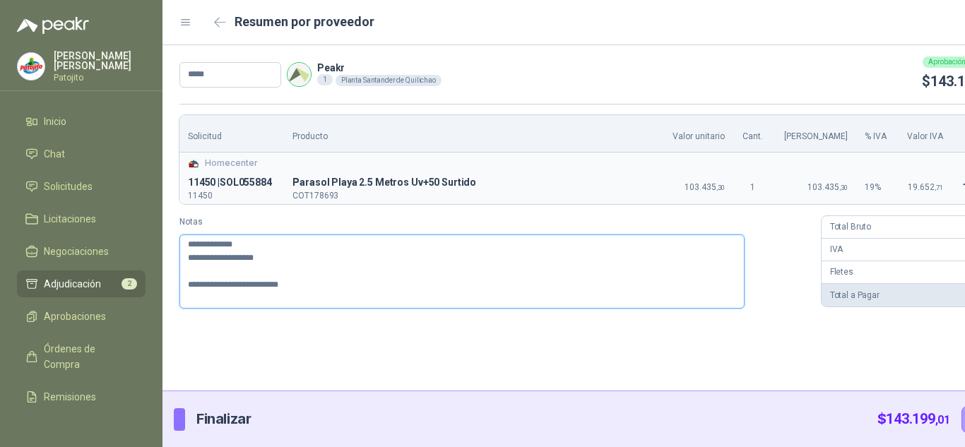
type textarea "**********"
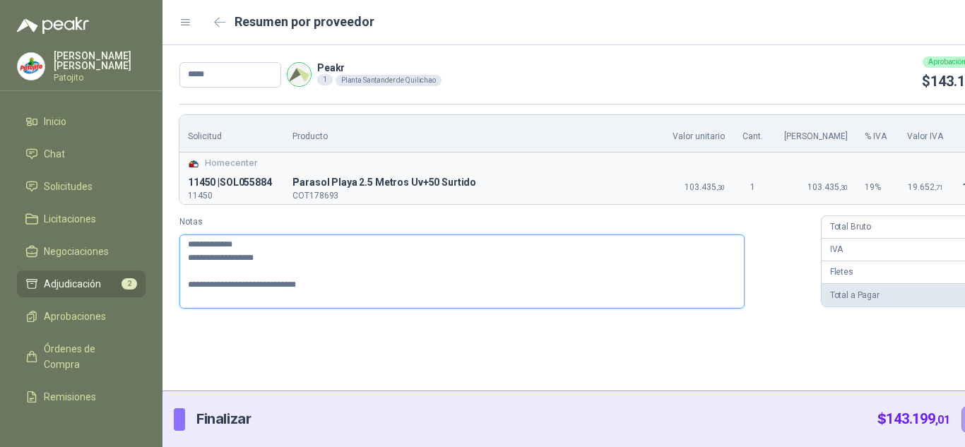
type textarea "**********"
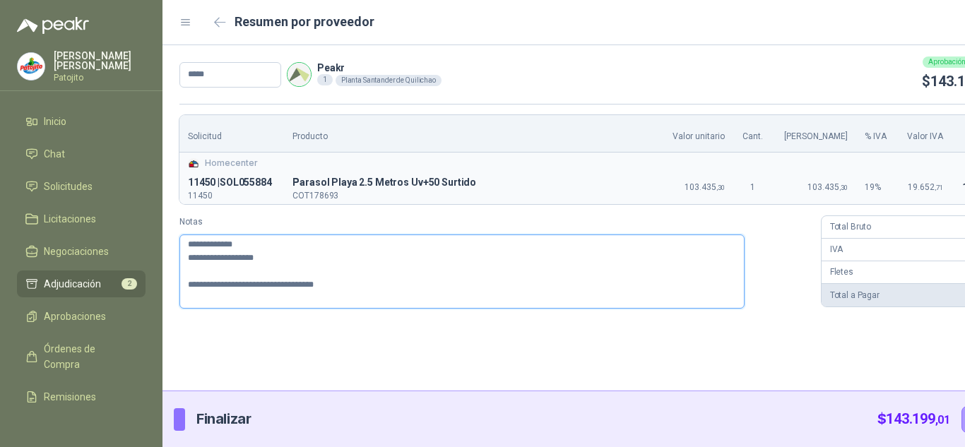
type textarea "**********"
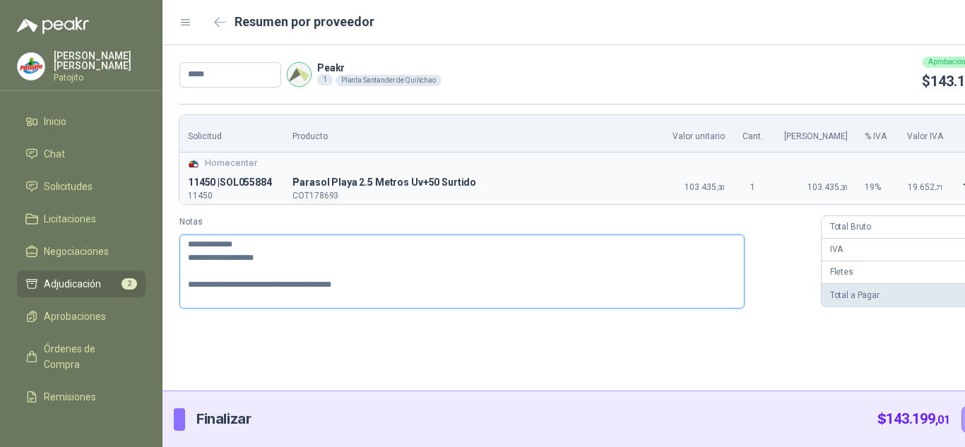
type textarea "**********"
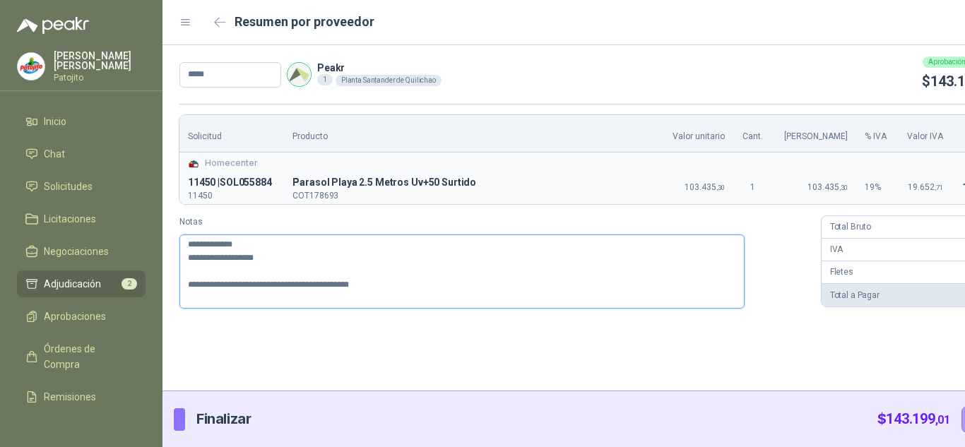
type textarea "**********"
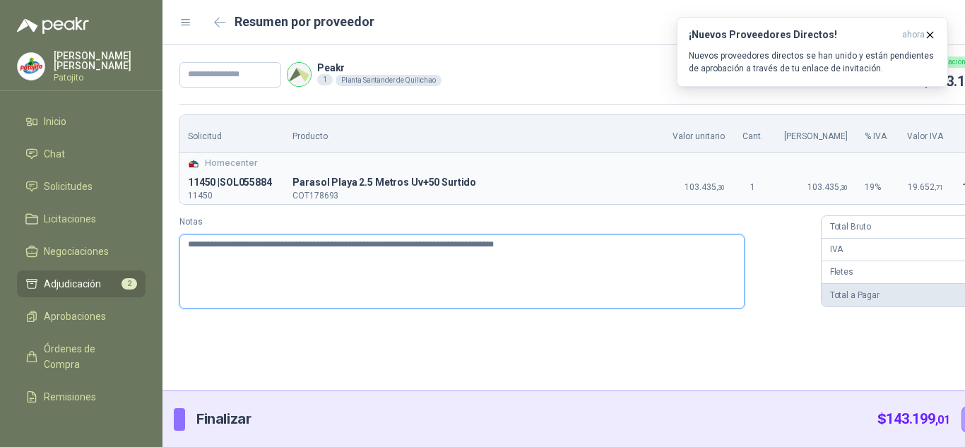
click at [184, 246] on textarea "**********" at bounding box center [461, 272] width 565 height 74
click at [217, 238] on textarea "**********" at bounding box center [461, 272] width 565 height 74
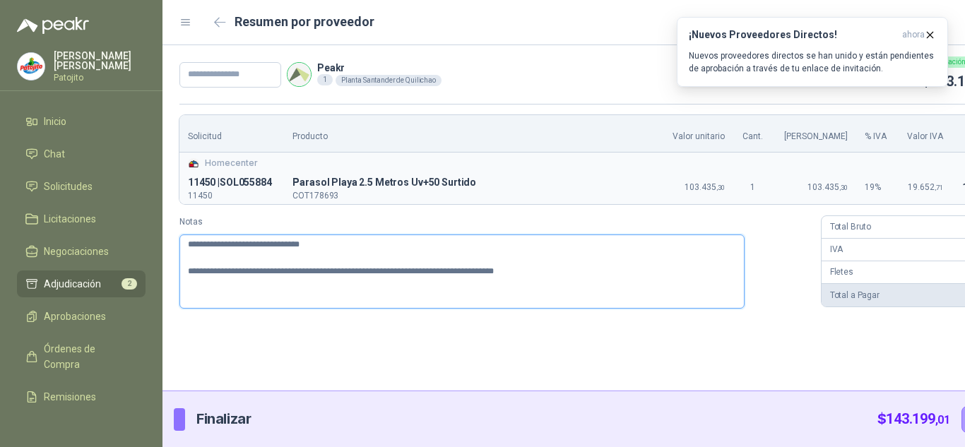
click at [520, 268] on textarea "**********" at bounding box center [461, 272] width 565 height 74
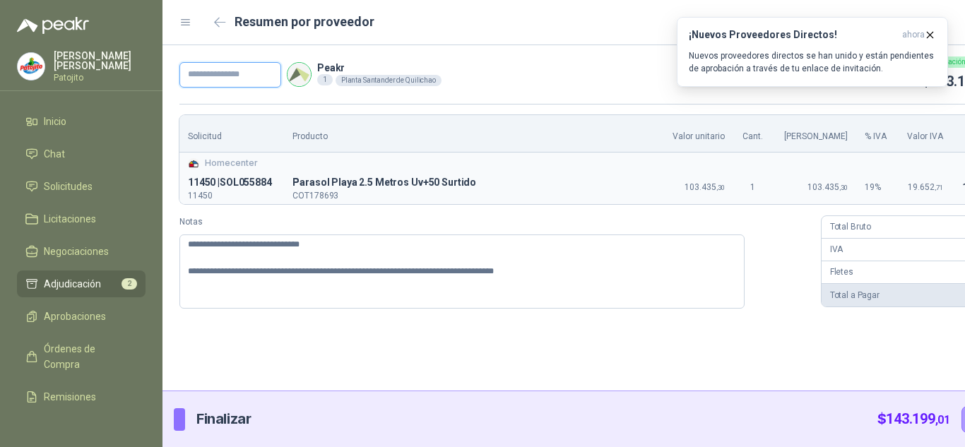
click at [270, 76] on input "text" at bounding box center [230, 74] width 102 height 25
click at [273, 63] on input "text" at bounding box center [230, 74] width 102 height 25
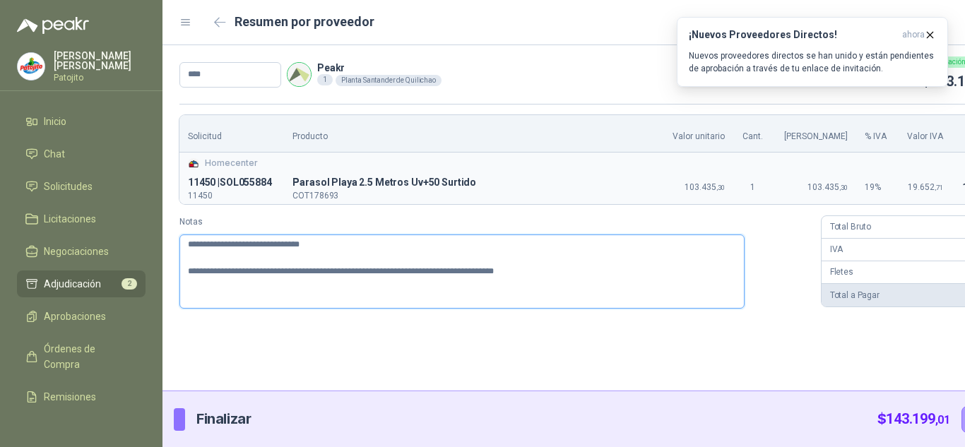
click at [577, 263] on textarea "**********" at bounding box center [461, 272] width 565 height 74
click at [935, 413] on div at bounding box center [599, 246] width 872 height 402
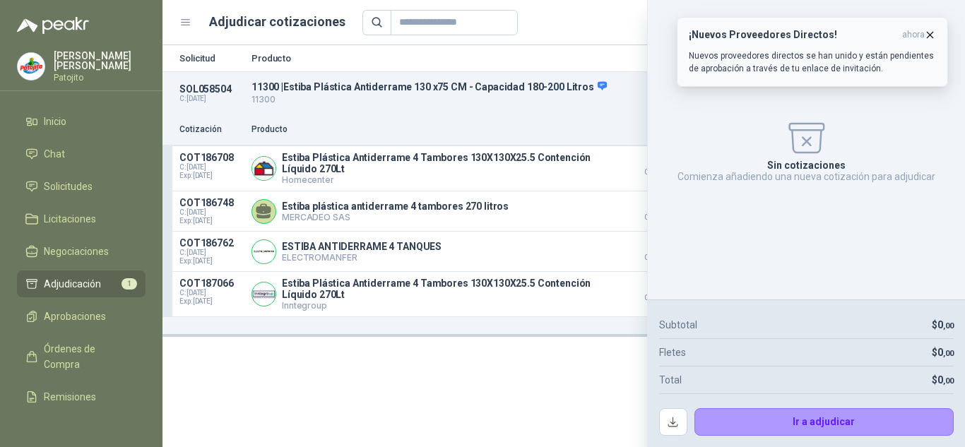
click at [928, 32] on icon "button" at bounding box center [930, 35] width 12 height 12
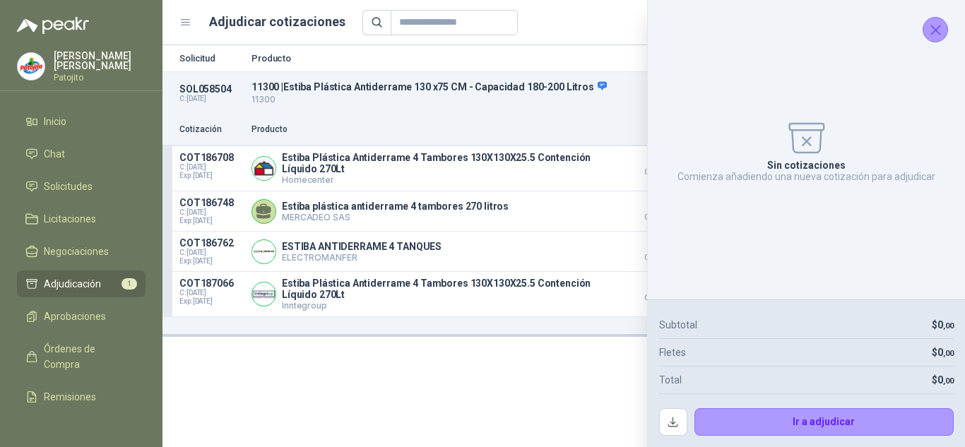
click at [932, 37] on icon "Cerrar" at bounding box center [936, 30] width 18 height 18
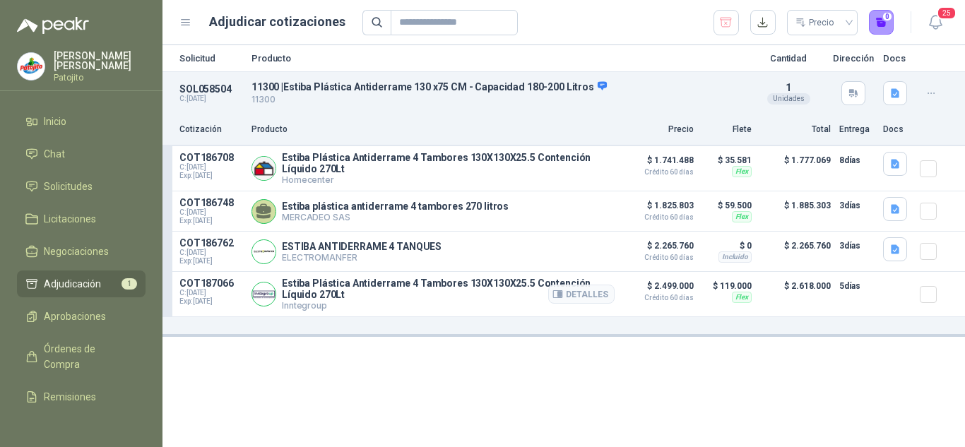
click at [632, 317] on article "COT187066 C: [DATE] Exp: [DATE] Estiba Plástica Antiderrame 4 Tambores 130X130X…" at bounding box center [564, 294] width 803 height 45
click at [592, 209] on button "Detalles" at bounding box center [581, 211] width 66 height 19
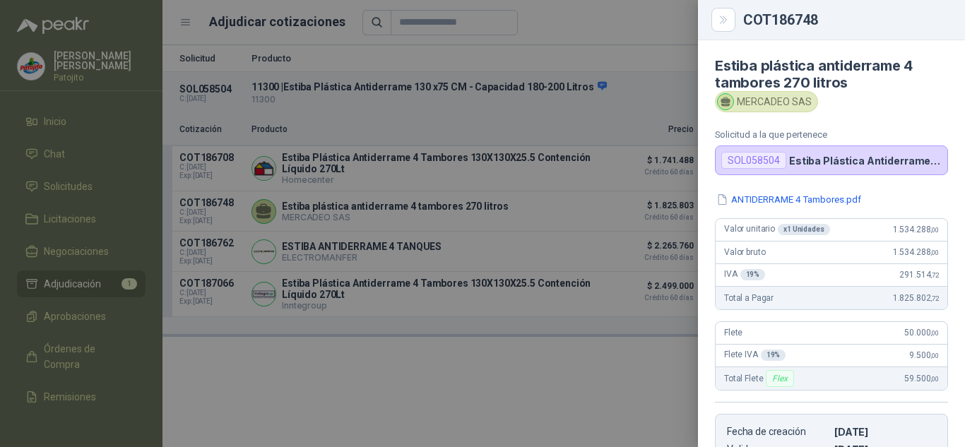
scroll to position [266, 0]
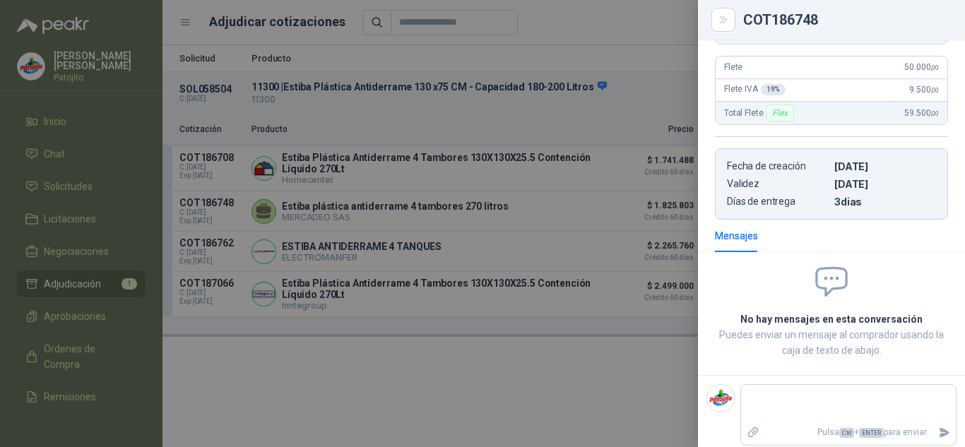
click at [592, 312] on div at bounding box center [482, 223] width 965 height 447
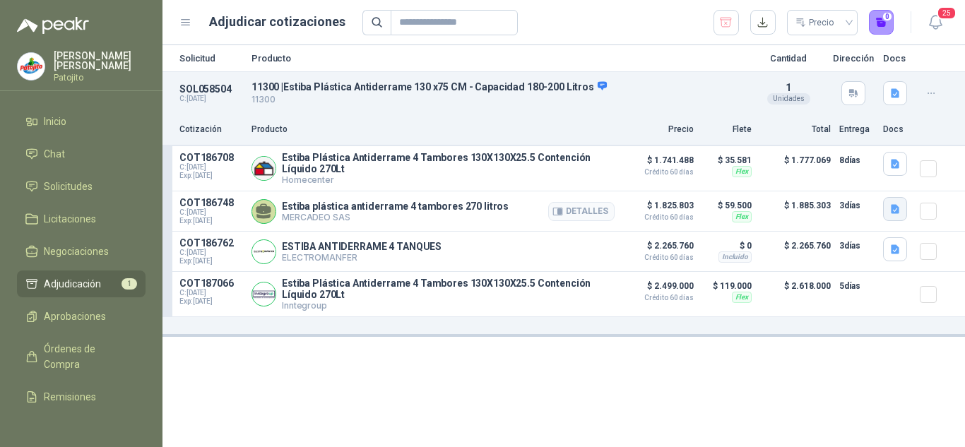
click at [892, 214] on icon "button" at bounding box center [895, 209] width 8 height 9
click at [887, 209] on button "button" at bounding box center [895, 209] width 24 height 24
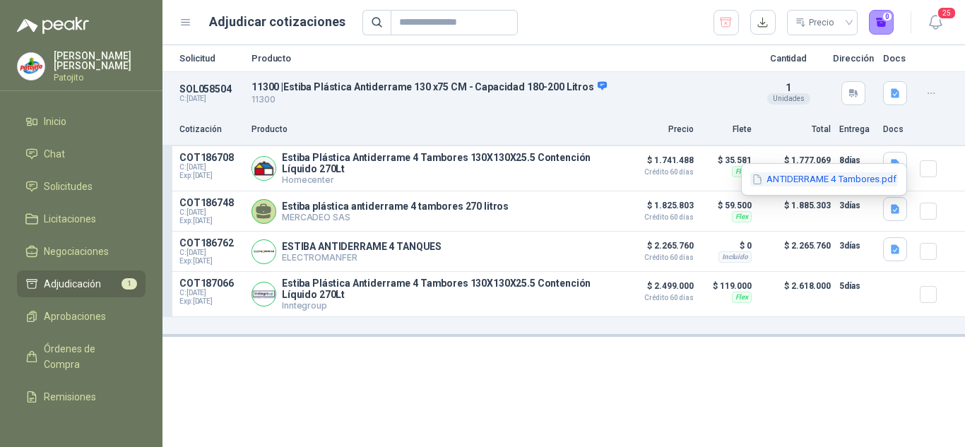
click at [813, 179] on button "ANTIDERRAME 4 Tambores.pdf" at bounding box center [824, 179] width 148 height 15
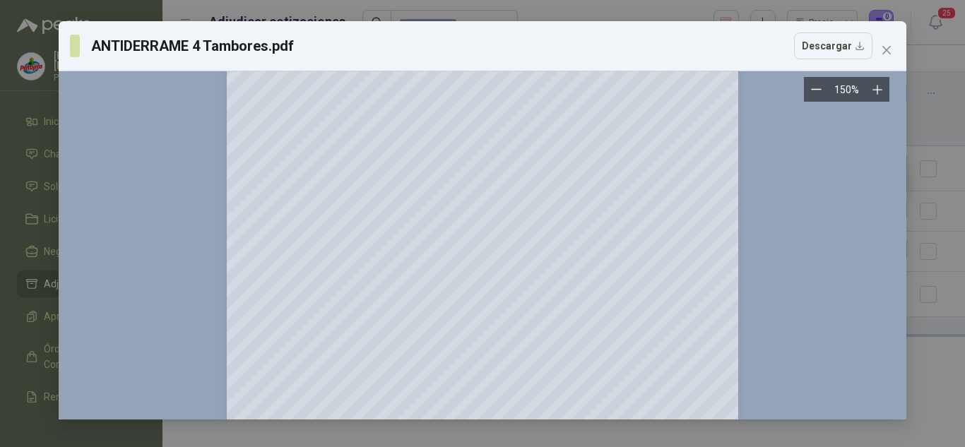
scroll to position [0, 0]
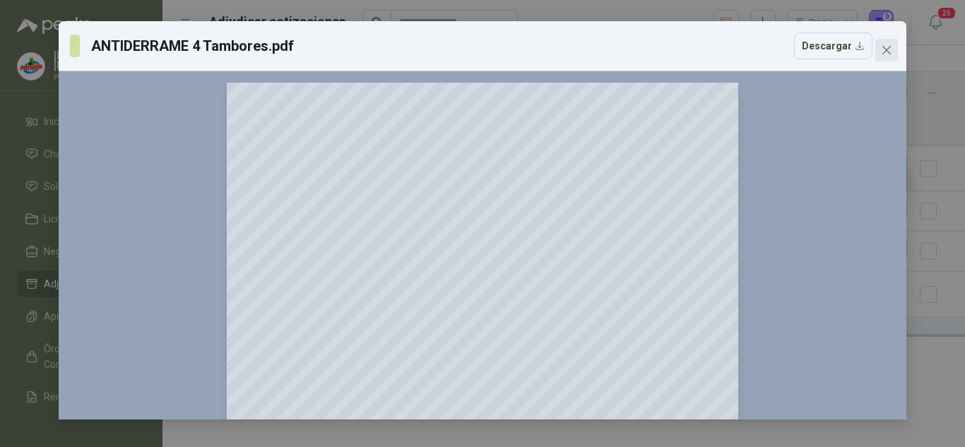
click at [878, 54] on span "Close" at bounding box center [886, 50] width 23 height 11
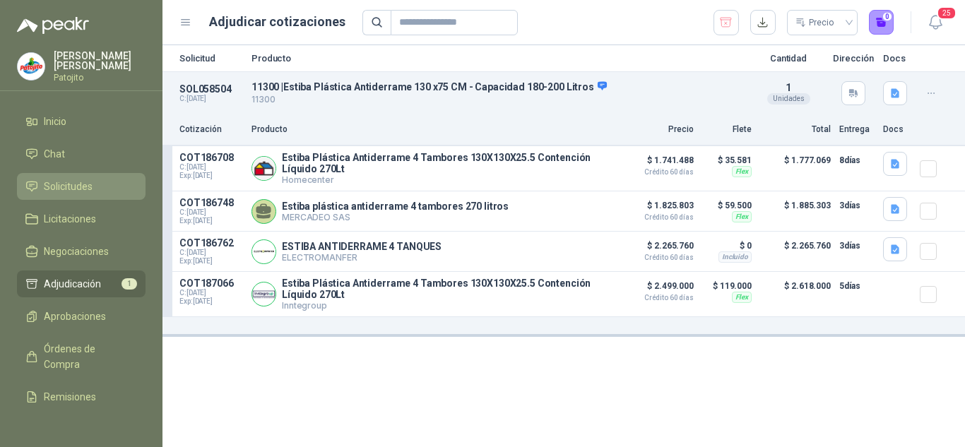
click at [71, 184] on span "Solicitudes" at bounding box center [68, 187] width 49 height 16
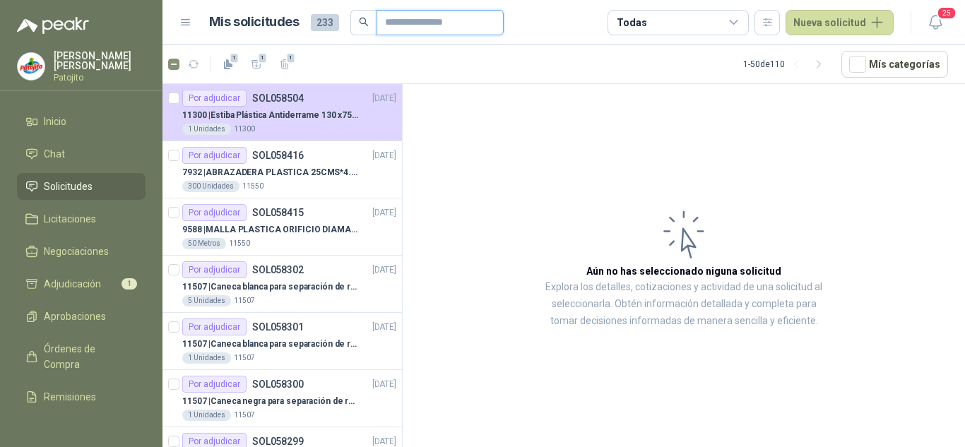
click at [401, 18] on input "text" at bounding box center [434, 23] width 99 height 24
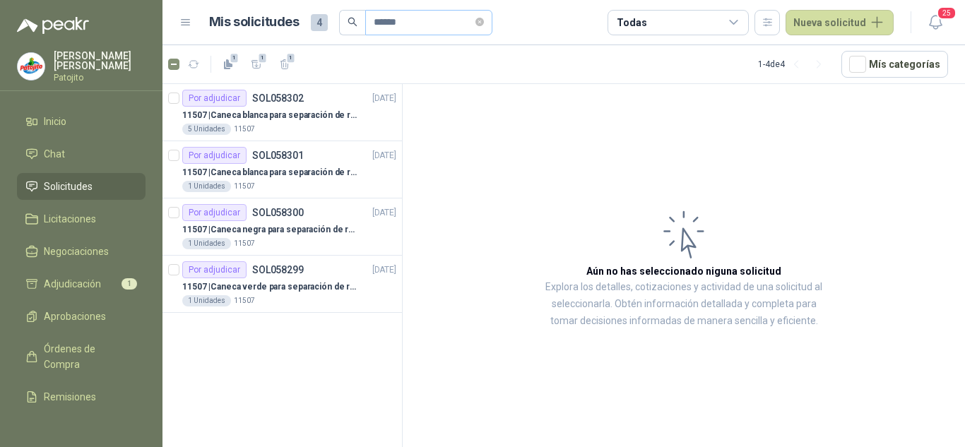
click at [492, 19] on span "******" at bounding box center [428, 22] width 127 height 25
click at [74, 285] on span "Adjudicación" at bounding box center [72, 284] width 57 height 16
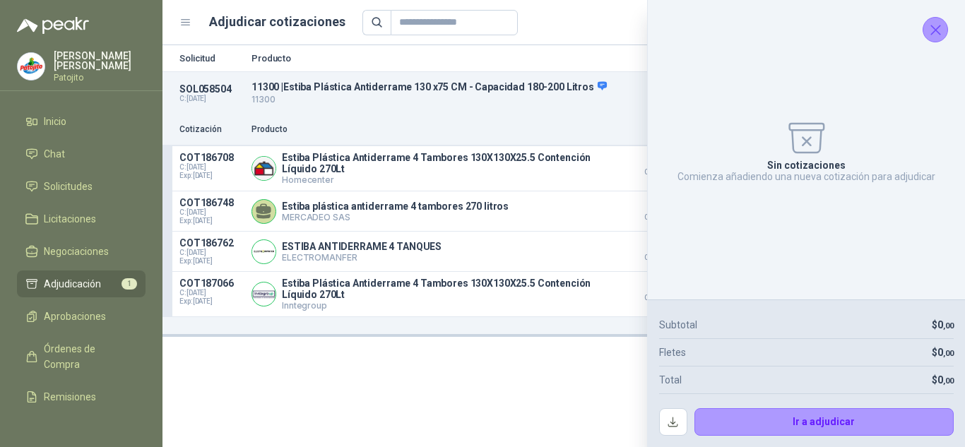
click at [943, 31] on icon "Cerrar" at bounding box center [936, 30] width 18 height 18
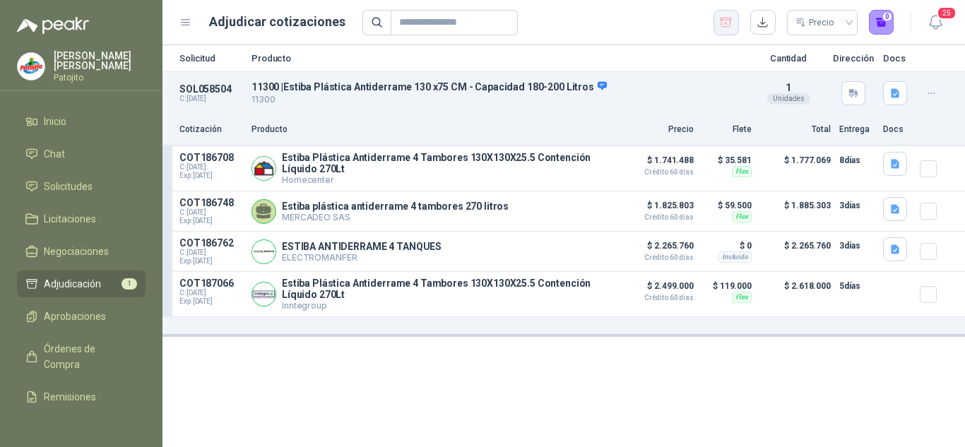
click at [723, 18] on icon "button" at bounding box center [725, 23] width 13 height 14
click at [723, 18] on div "Precio 0" at bounding box center [628, 22] width 532 height 25
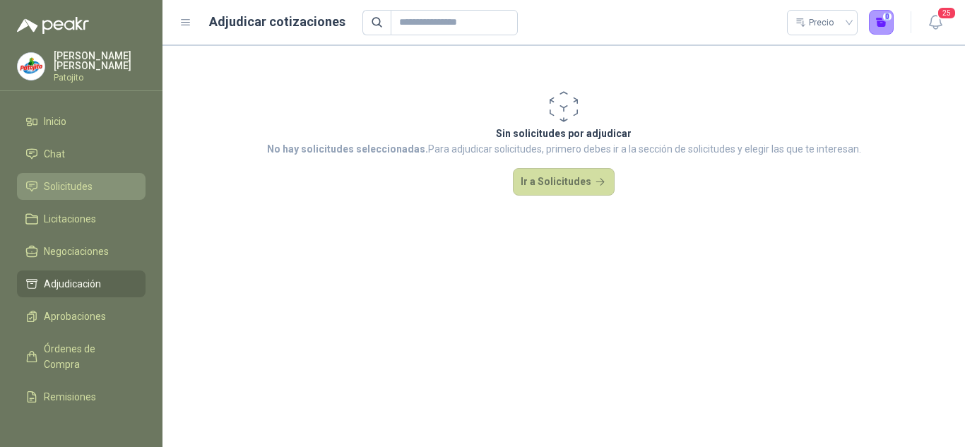
click at [55, 186] on span "Solicitudes" at bounding box center [68, 187] width 49 height 16
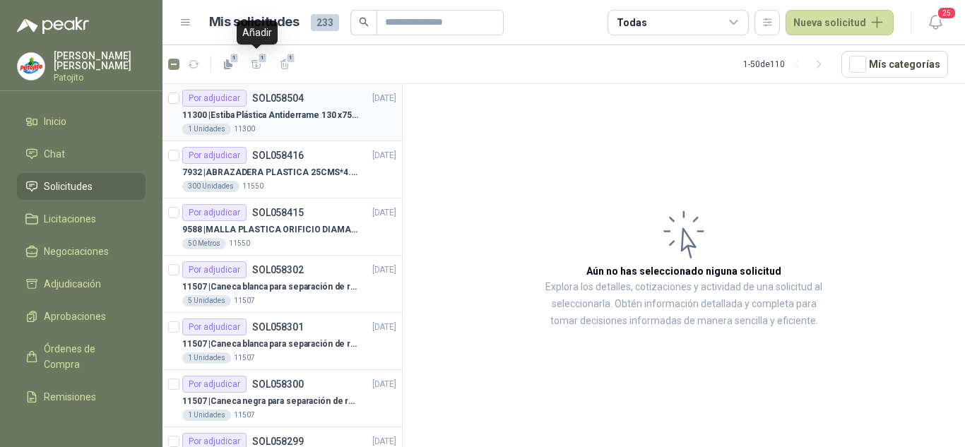
drag, startPoint x: 261, startPoint y: 64, endPoint x: 360, endPoint y: 104, distance: 106.8
click at [360, 104] on section "1 1 1 1 - 50 de 110 Mís categorías Por adjudicar SOL058504 [DATE] 11300 | Estib…" at bounding box center [564, 246] width 803 height 402
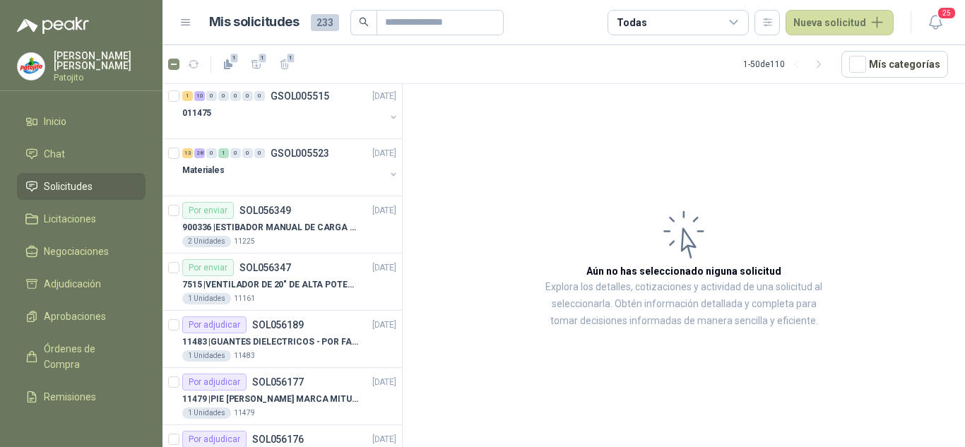
scroll to position [2513, 0]
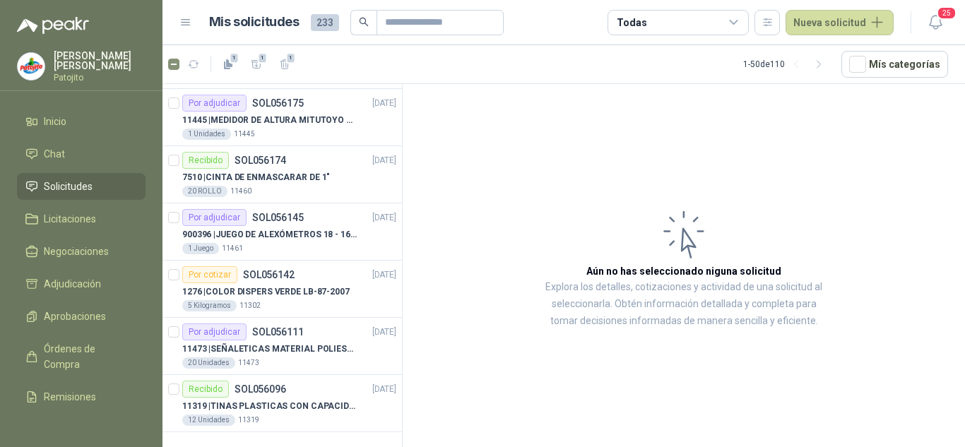
click at [748, 16] on div "Todas" at bounding box center [678, 22] width 141 height 25
click at [800, 107] on article "Aún no has seleccionado niguna solicitud Explora los detalles, cotizaciones y a…" at bounding box center [684, 268] width 562 height 368
click at [764, 25] on button "button" at bounding box center [767, 22] width 25 height 25
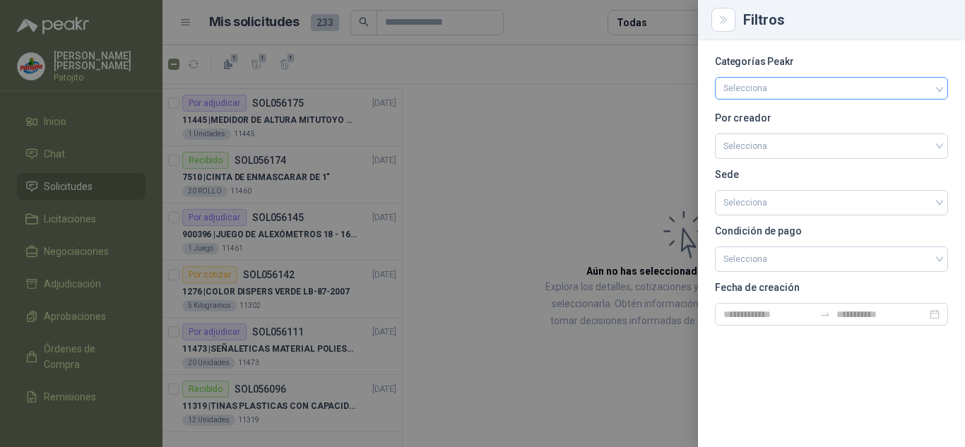
click at [753, 93] on div at bounding box center [824, 88] width 213 height 10
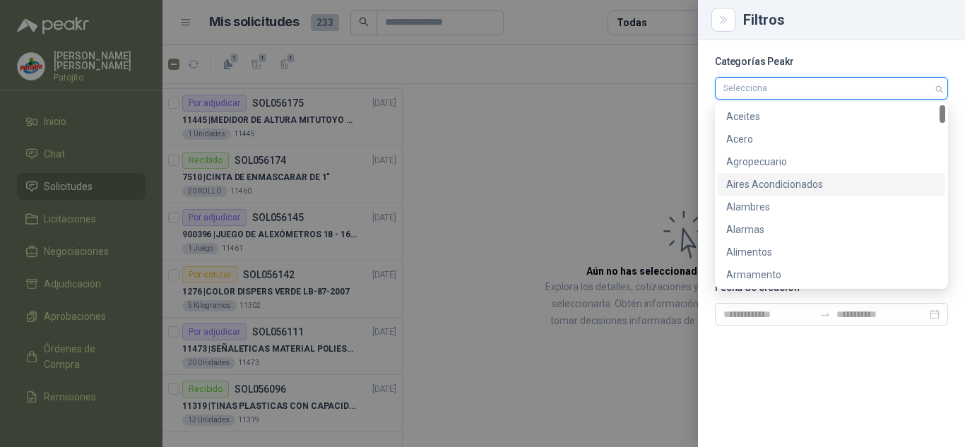
click at [673, 131] on div at bounding box center [482, 223] width 965 height 447
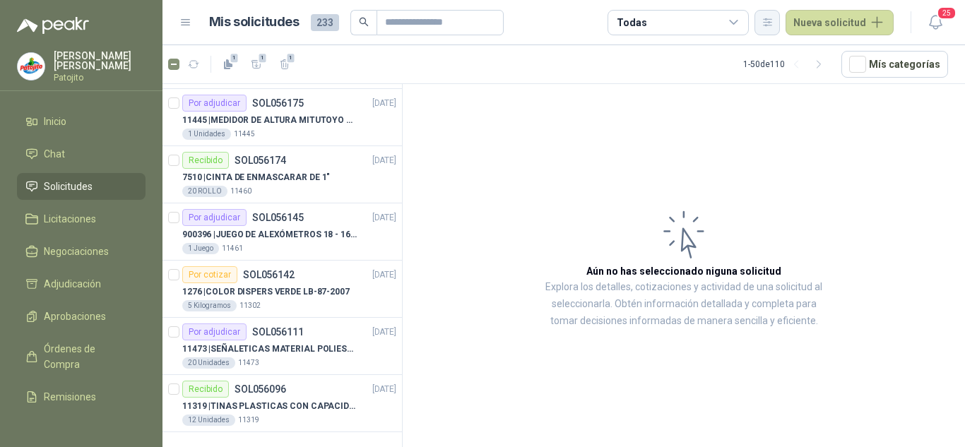
click at [773, 29] on button "button" at bounding box center [767, 22] width 25 height 25
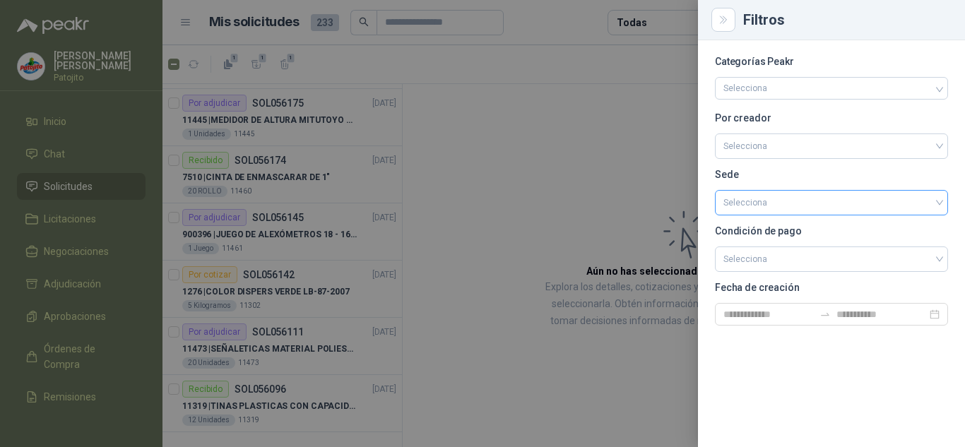
click at [797, 196] on input "search" at bounding box center [832, 201] width 216 height 21
click at [786, 152] on input "search" at bounding box center [832, 144] width 216 height 21
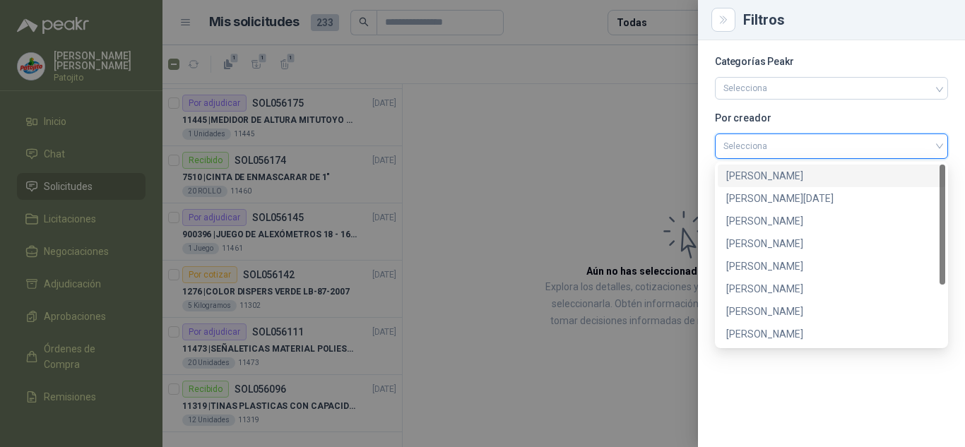
click at [786, 152] on input "search" at bounding box center [832, 144] width 216 height 21
click at [791, 271] on div "[PERSON_NAME]" at bounding box center [831, 267] width 211 height 16
click at [791, 271] on span at bounding box center [832, 259] width 216 height 24
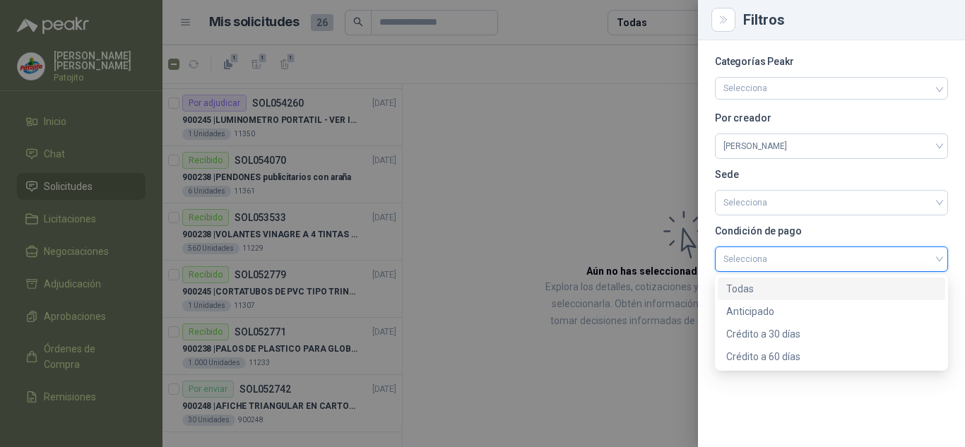
scroll to position [1540, 0]
click at [524, 165] on div at bounding box center [482, 223] width 965 height 447
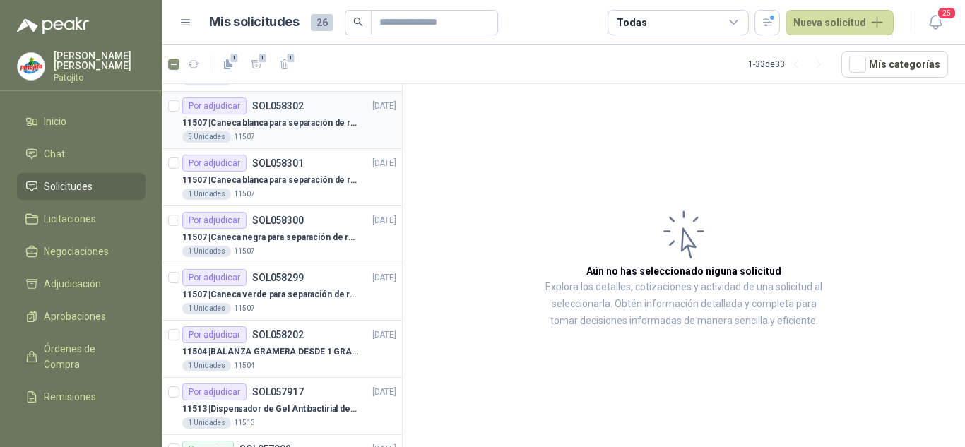
scroll to position [71, 0]
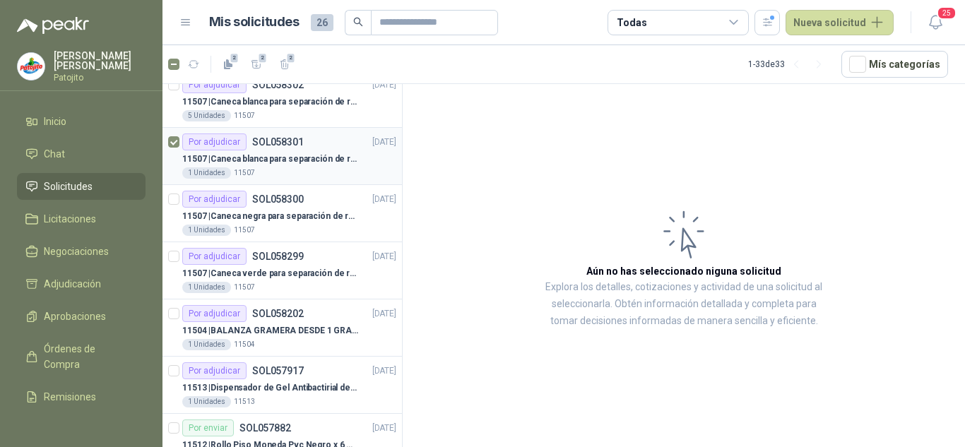
click at [264, 162] on p "11507 | Caneca blanca para separación de residuos 10 LT" at bounding box center [270, 159] width 176 height 13
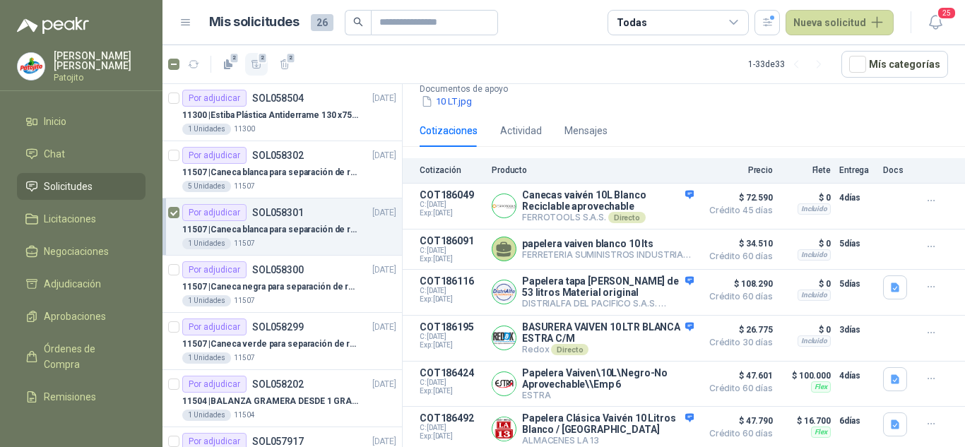
click at [261, 66] on icon "button" at bounding box center [257, 65] width 12 height 12
click at [84, 280] on span "Adjudicación" at bounding box center [72, 284] width 57 height 16
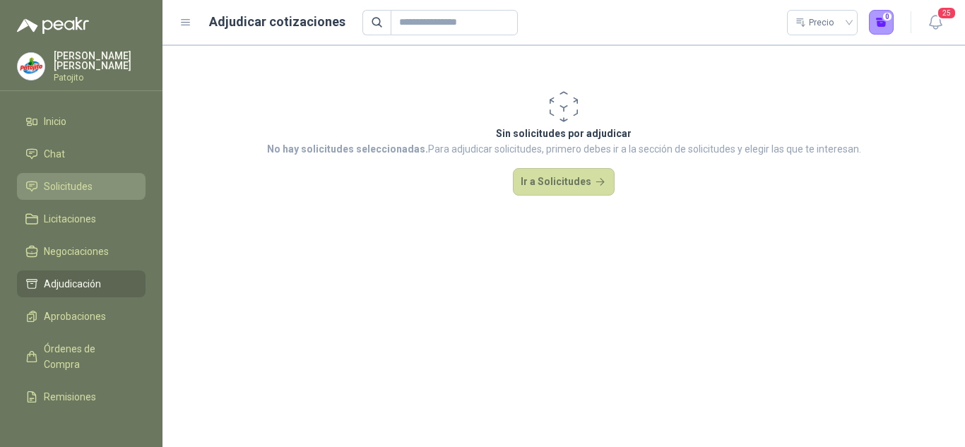
click at [63, 185] on span "Solicitudes" at bounding box center [68, 187] width 49 height 16
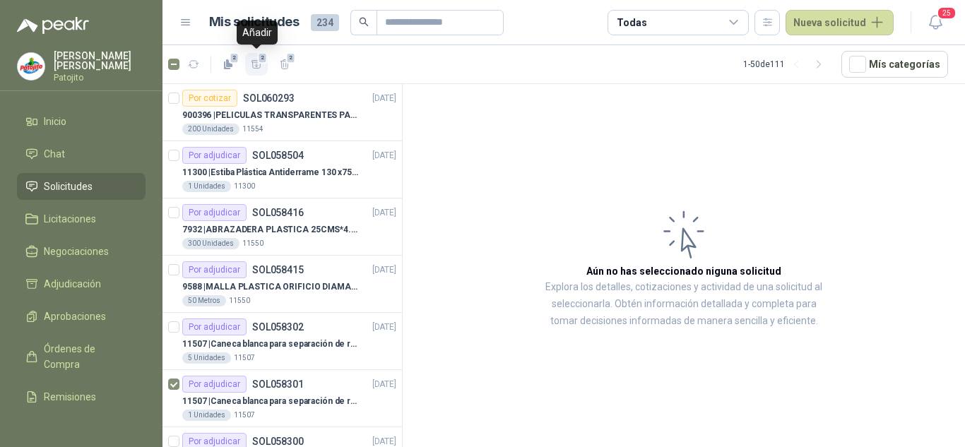
click at [256, 59] on icon "button" at bounding box center [257, 65] width 12 height 12
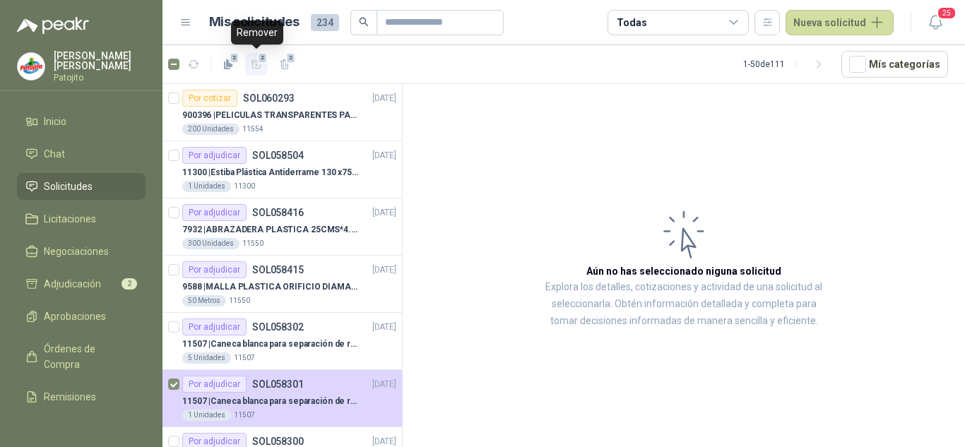
click at [256, 59] on icon "button" at bounding box center [257, 65] width 12 height 12
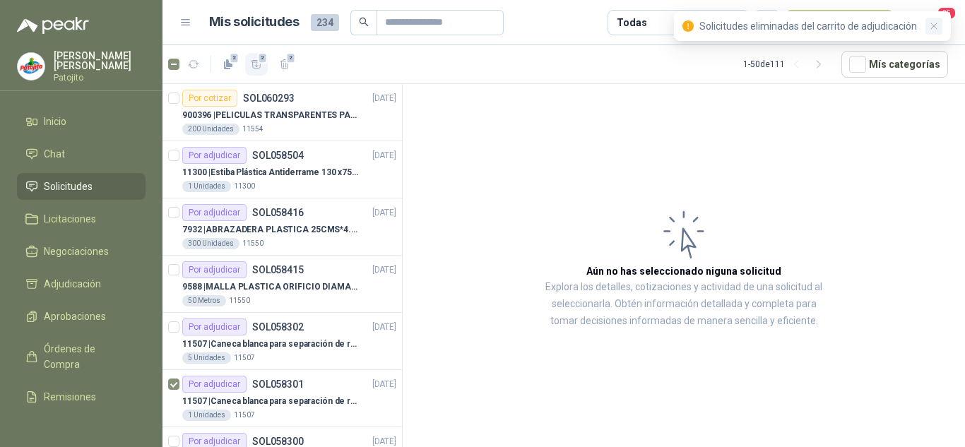
click at [940, 27] on icon "button" at bounding box center [934, 26] width 12 height 12
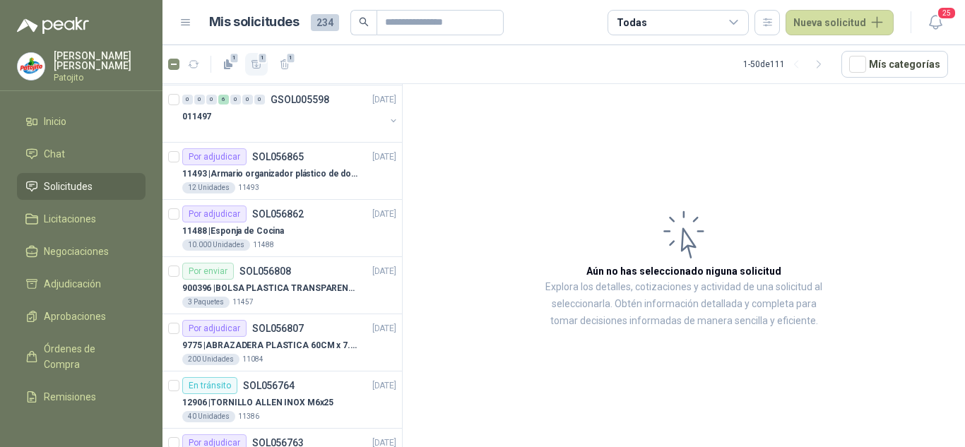
scroll to position [1201, 0]
click at [100, 268] on ul "Inicio Chat Solicitudes Licitaciones Negociaciones Adjudicación Aprobaciones Ór…" at bounding box center [81, 260] width 163 height 305
click at [98, 270] on ul "Inicio Chat Solicitudes Licitaciones Negociaciones Adjudicación Aprobaciones Ór…" at bounding box center [81, 260] width 163 height 305
click at [102, 285] on li "Adjudicación" at bounding box center [81, 284] width 112 height 16
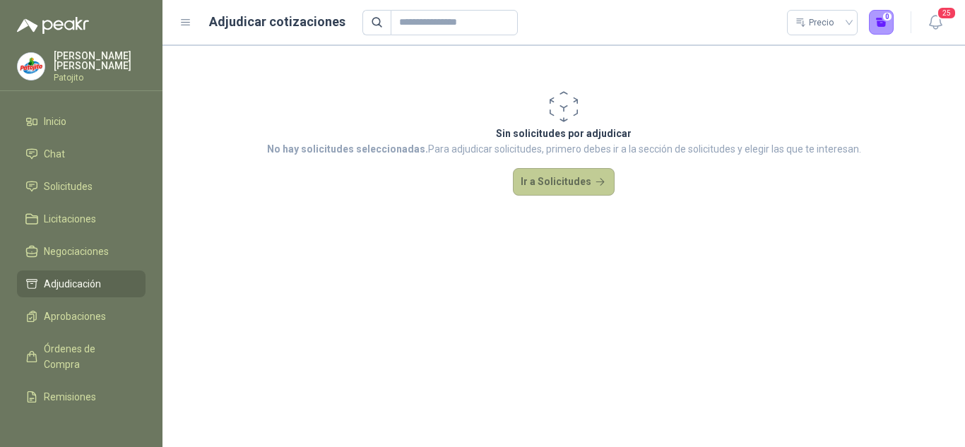
click at [549, 183] on button "Ir a Solicitudes" at bounding box center [564, 182] width 102 height 28
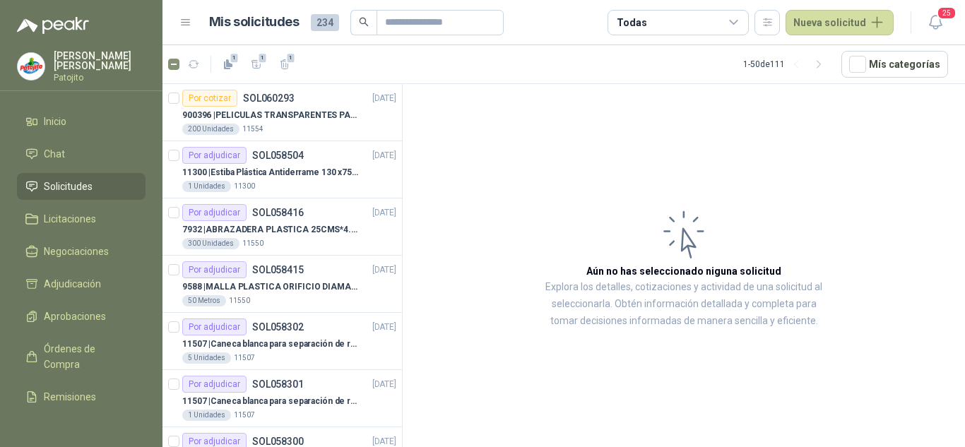
click at [738, 19] on icon at bounding box center [734, 22] width 13 height 13
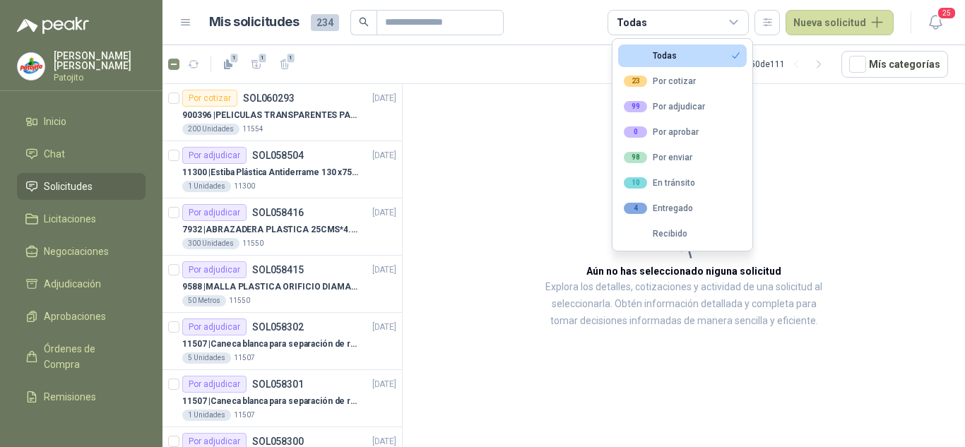
click at [791, 99] on article "Aún no has seleccionado niguna solicitud Explora los detalles, cotizaciones y a…" at bounding box center [684, 268] width 562 height 368
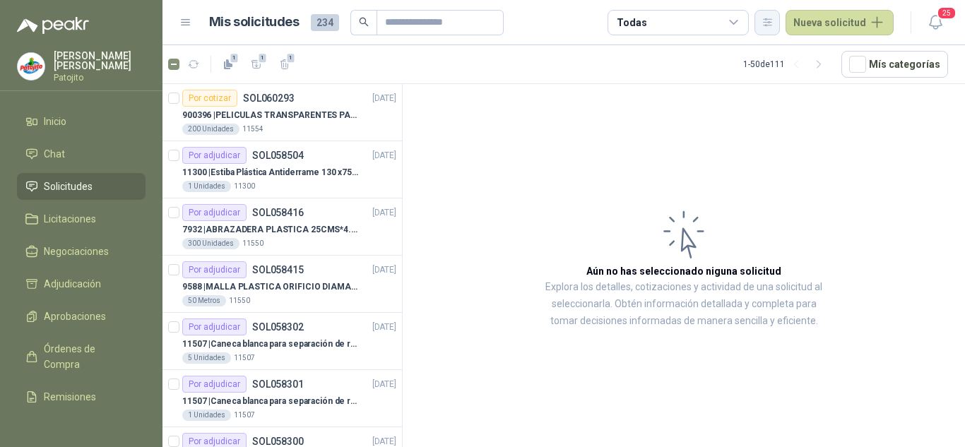
click at [777, 28] on button "button" at bounding box center [767, 22] width 25 height 25
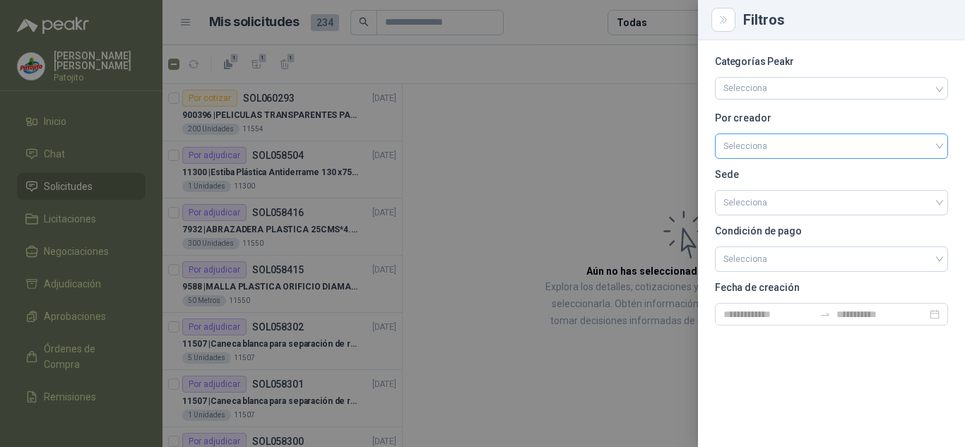
click at [760, 142] on input "search" at bounding box center [832, 144] width 216 height 21
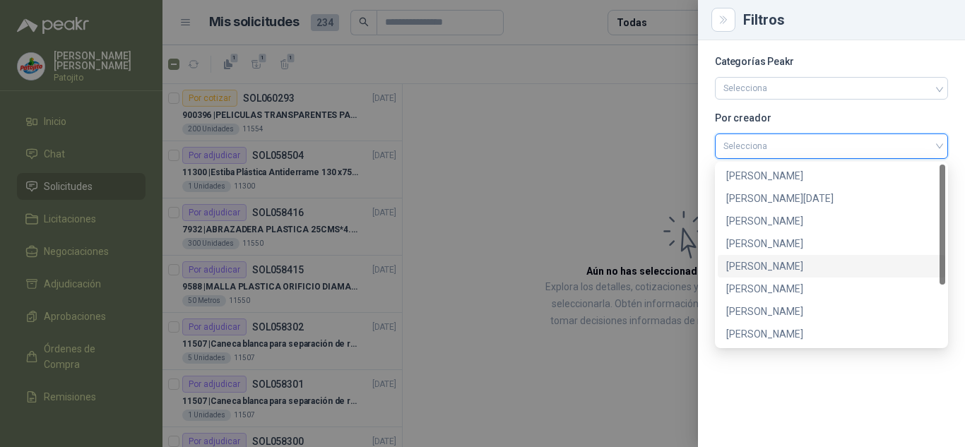
click at [779, 264] on div "[PERSON_NAME]" at bounding box center [831, 267] width 211 height 16
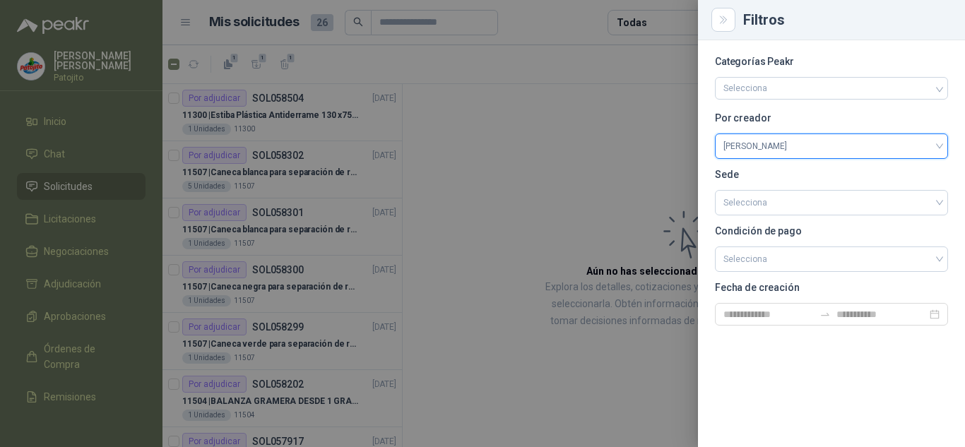
click at [495, 199] on div at bounding box center [482, 223] width 965 height 447
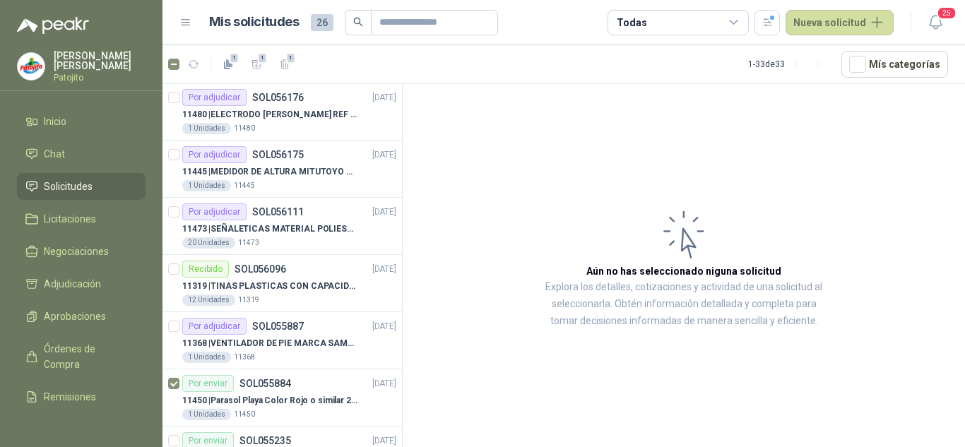
scroll to position [989, 0]
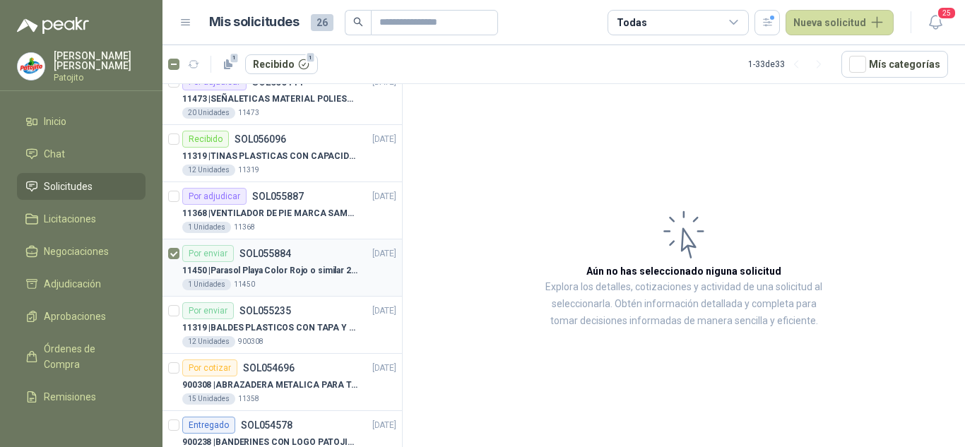
click at [182, 254] on article "Por enviar SOL055884 [DATE] 11450 | Parasol Playa Color Rojo o similar 2.5 Metr…" at bounding box center [283, 268] width 240 height 57
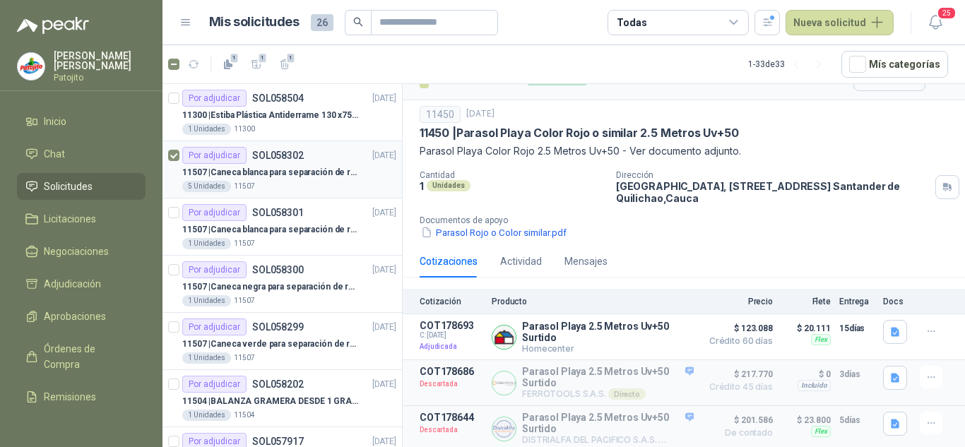
click at [285, 166] on p "11507 | Caneca blanca para separación de residuos 121 LT" at bounding box center [270, 172] width 176 height 13
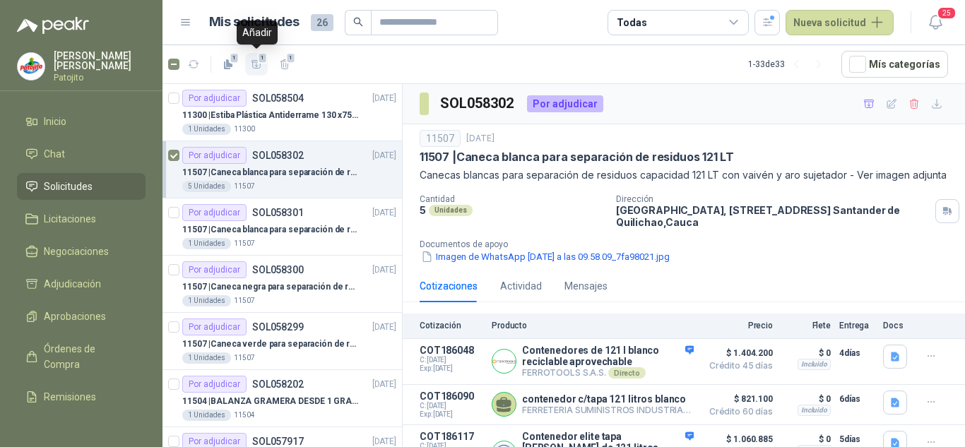
click at [259, 61] on span "1" at bounding box center [263, 57] width 10 height 11
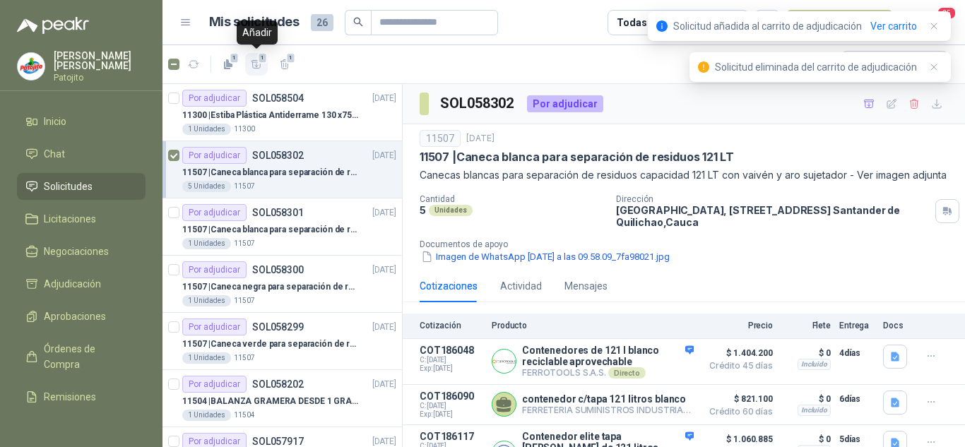
click at [259, 61] on span "1" at bounding box center [263, 57] width 10 height 11
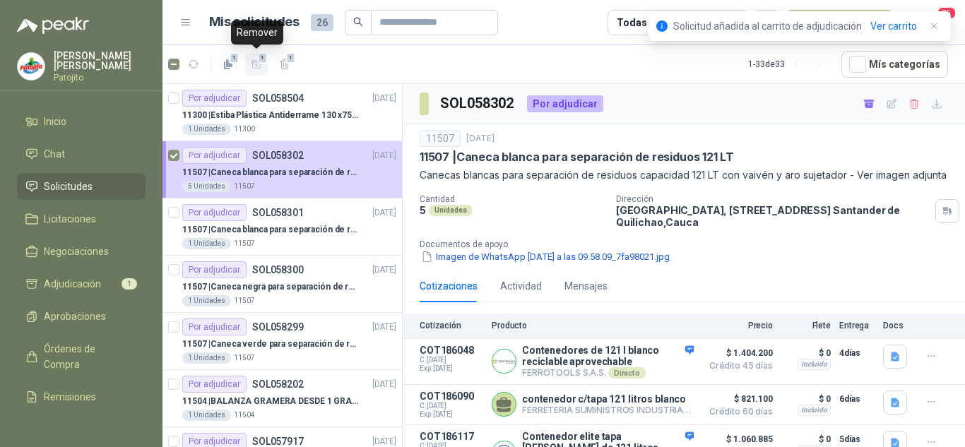
click at [259, 61] on span "1" at bounding box center [263, 57] width 10 height 11
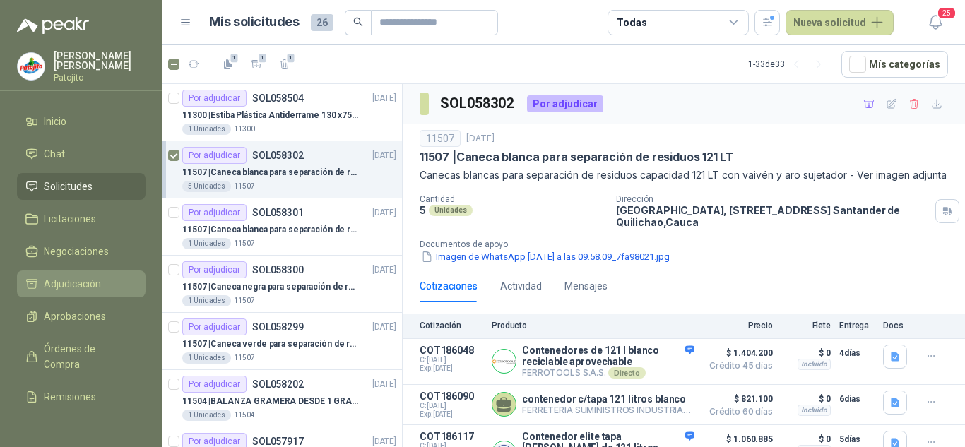
click at [71, 277] on span "Adjudicación" at bounding box center [72, 284] width 57 height 16
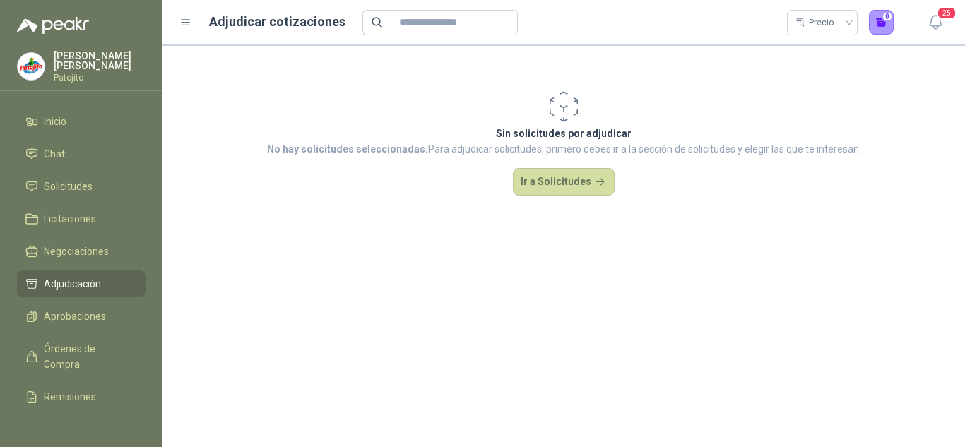
click at [71, 277] on span "Adjudicación" at bounding box center [72, 284] width 57 height 16
click at [63, 187] on span "Solicitudes" at bounding box center [68, 187] width 49 height 16
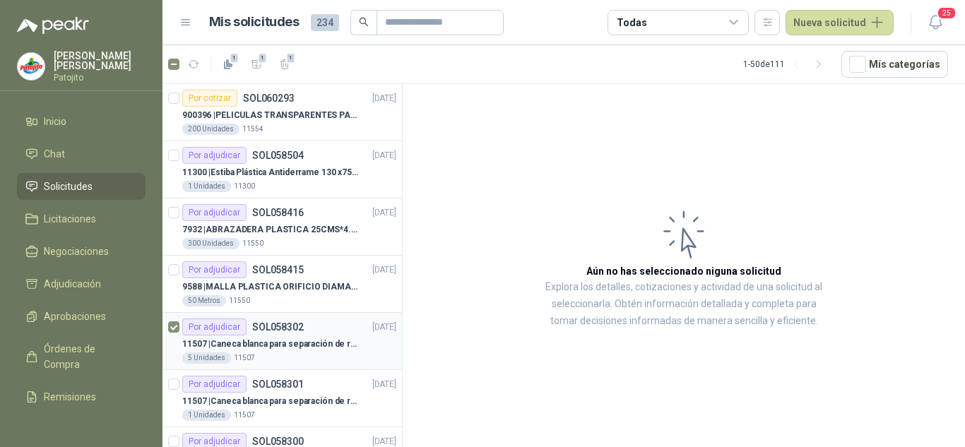
click at [270, 334] on div "Por adjudicar SOL058302" at bounding box center [243, 327] width 122 height 17
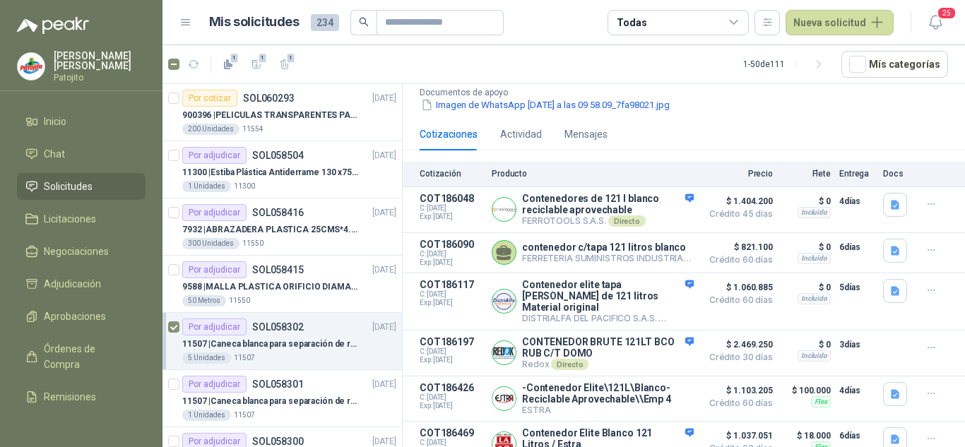
scroll to position [179, 0]
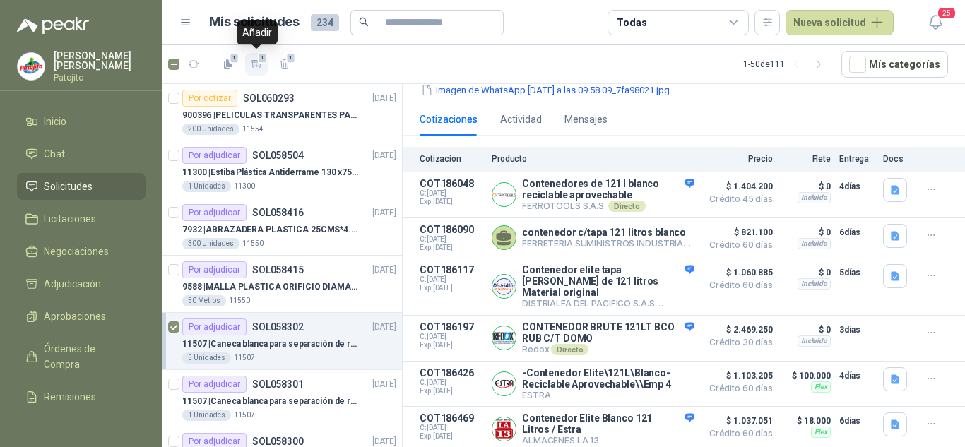
click at [257, 59] on icon "button" at bounding box center [257, 65] width 12 height 12
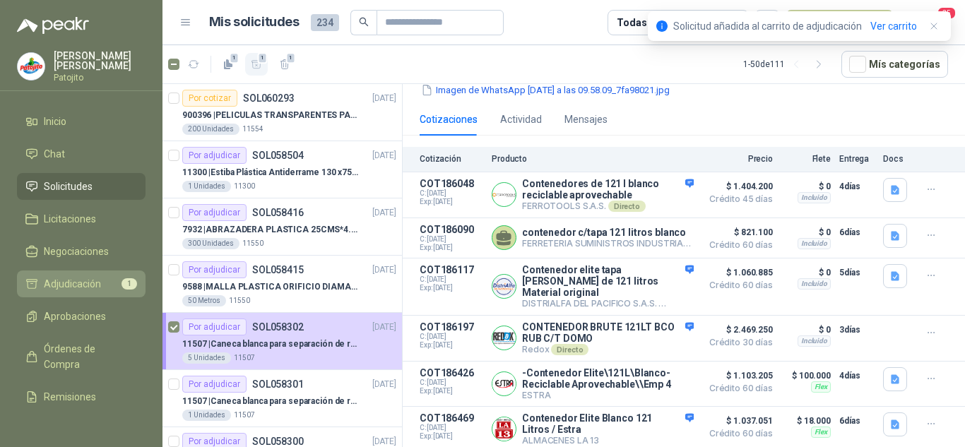
click at [75, 281] on span "Adjudicación" at bounding box center [72, 284] width 57 height 16
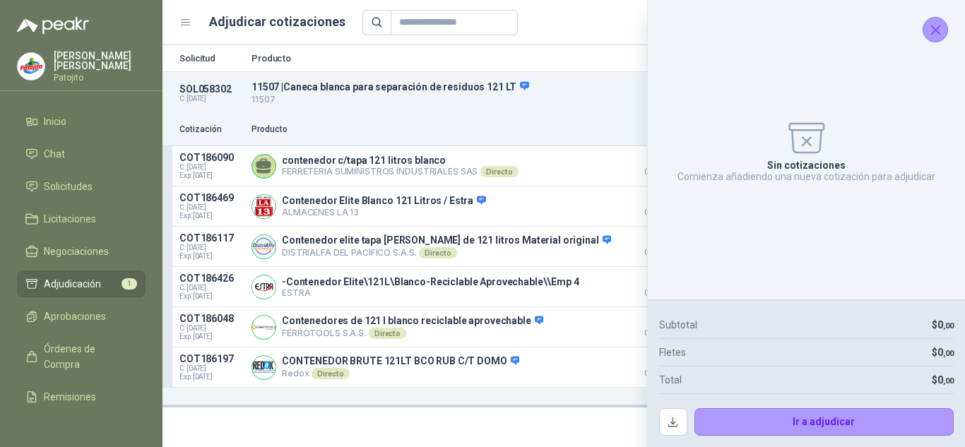
click at [944, 27] on icon "Cerrar" at bounding box center [936, 30] width 18 height 18
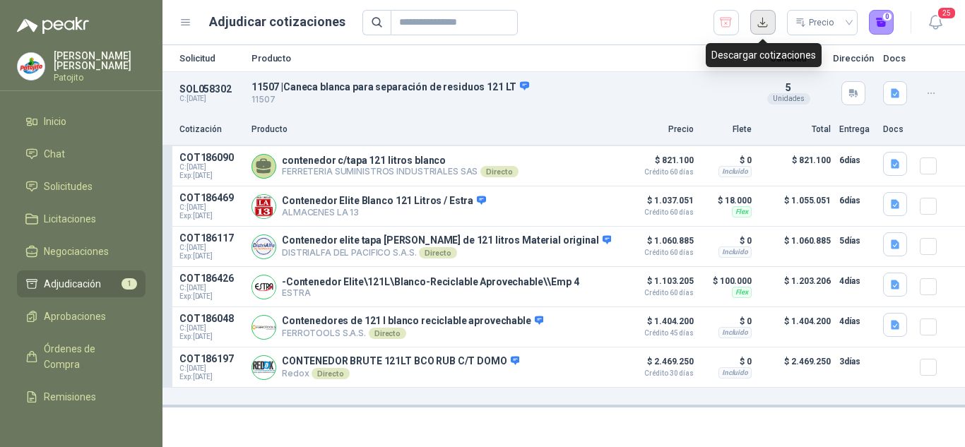
click at [764, 24] on button "button" at bounding box center [762, 22] width 25 height 25
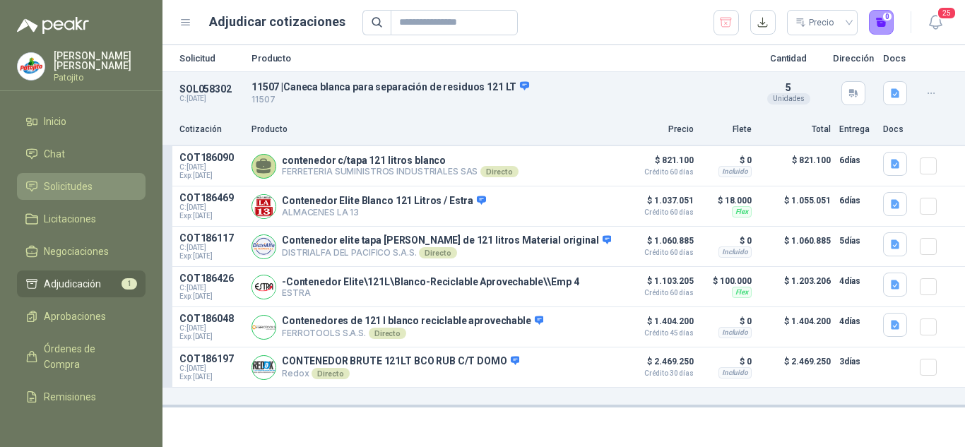
click at [73, 196] on link "Solicitudes" at bounding box center [81, 186] width 129 height 27
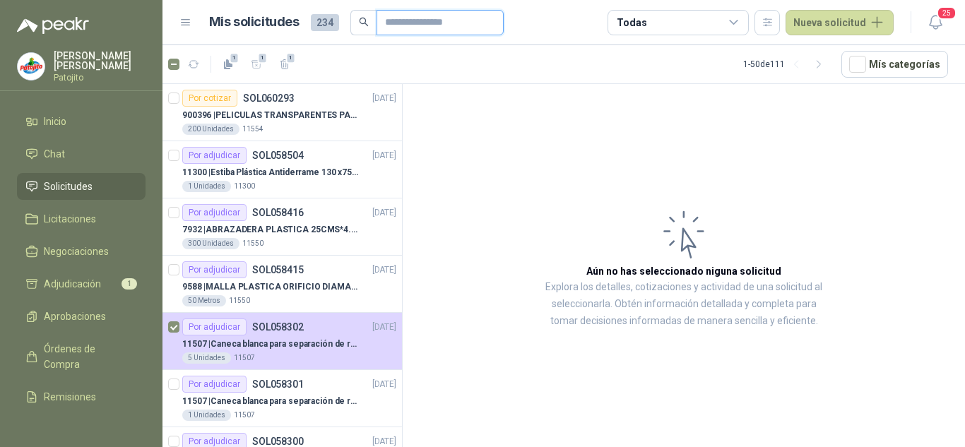
click at [420, 13] on input "text" at bounding box center [434, 23] width 99 height 24
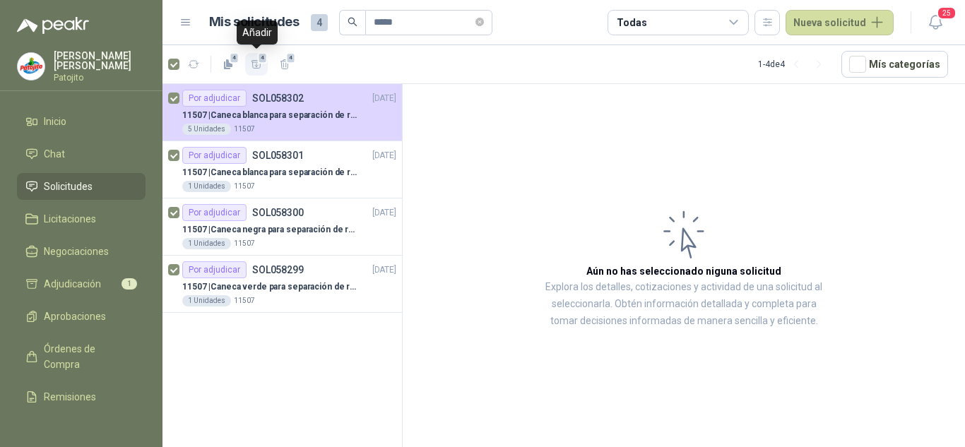
click at [262, 59] on span "4" at bounding box center [263, 57] width 10 height 11
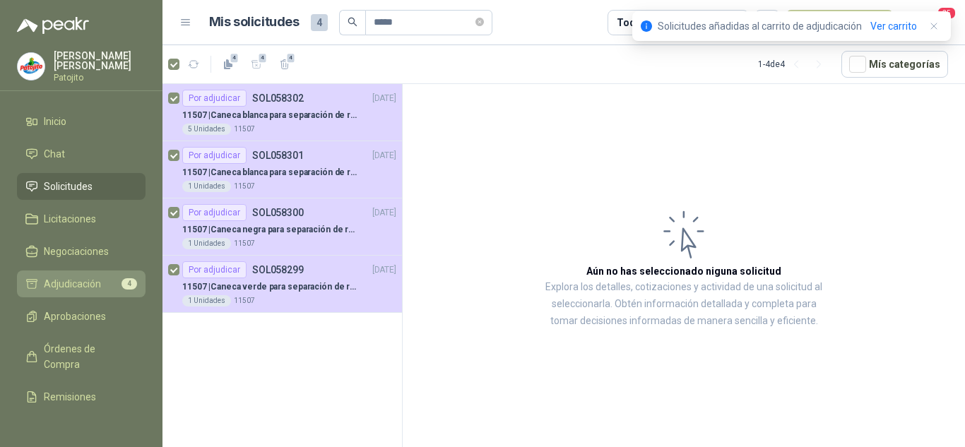
click at [85, 281] on span "Adjudicación" at bounding box center [72, 284] width 57 height 16
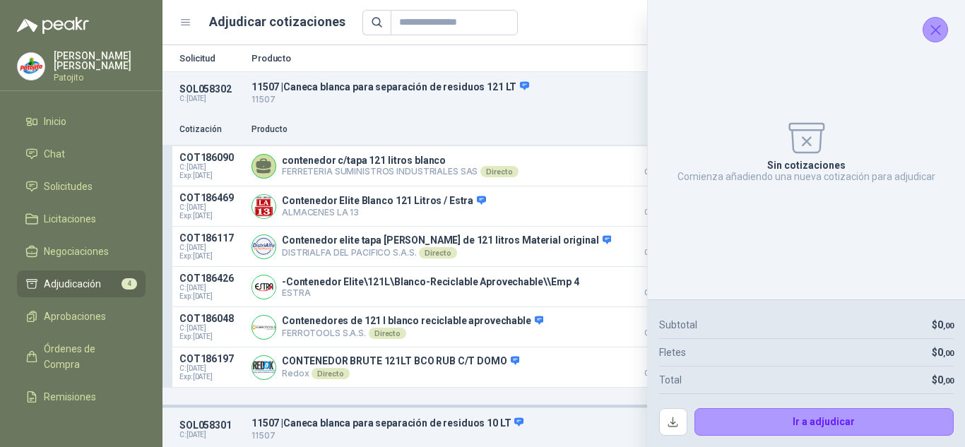
click at [935, 28] on icon "Cerrar" at bounding box center [935, 29] width 9 height 9
drag, startPoint x: 935, startPoint y: 28, endPoint x: 928, endPoint y: 31, distance: 7.6
click at [935, 28] on icon "button" at bounding box center [935, 22] width 12 height 13
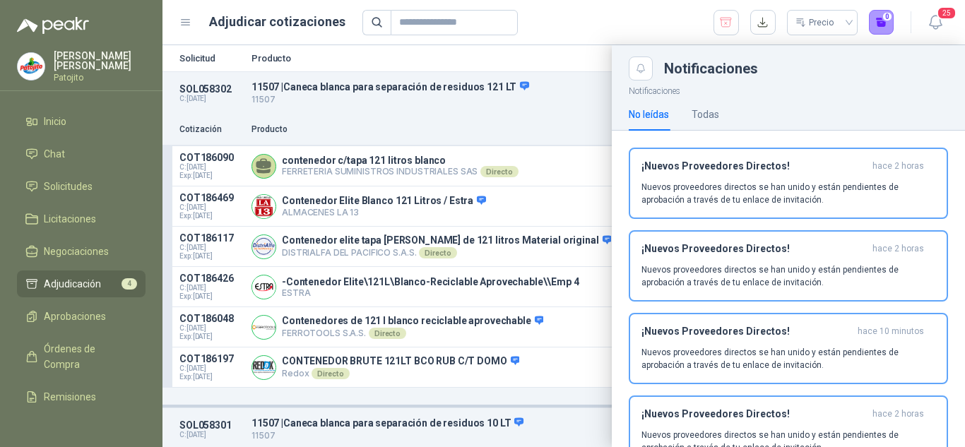
click at [591, 55] on div at bounding box center [564, 246] width 803 height 402
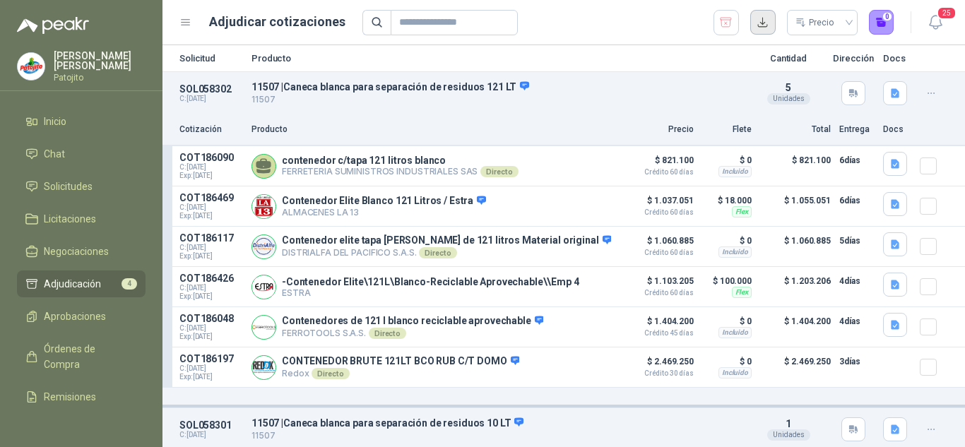
click at [769, 17] on button "button" at bounding box center [762, 22] width 25 height 25
click at [890, 169] on icon "button" at bounding box center [896, 164] width 12 height 12
click at [890, 166] on icon "button" at bounding box center [896, 164] width 12 height 12
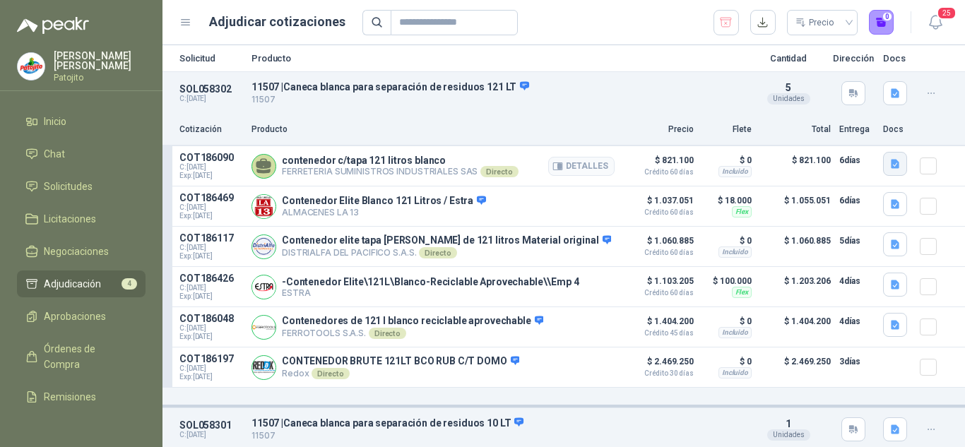
click at [890, 164] on icon "button" at bounding box center [896, 164] width 12 height 12
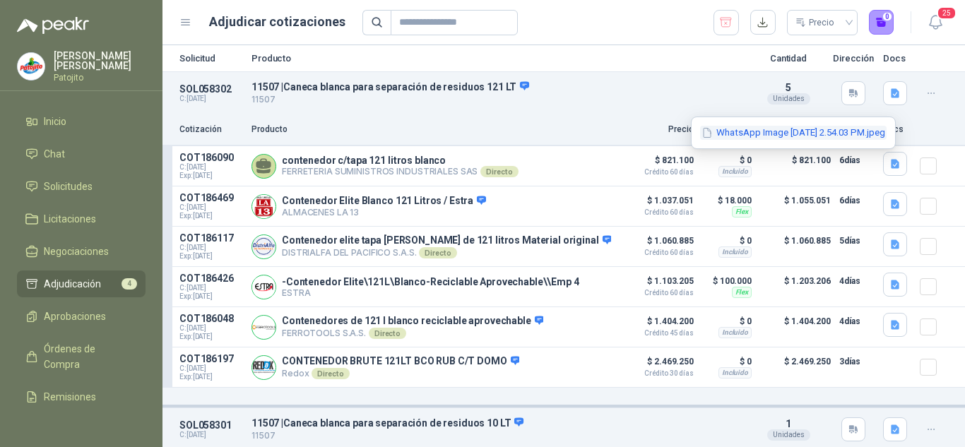
click at [828, 129] on button "WhatsApp Image [DATE] 2.54.03 PM.jpeg" at bounding box center [793, 133] width 187 height 15
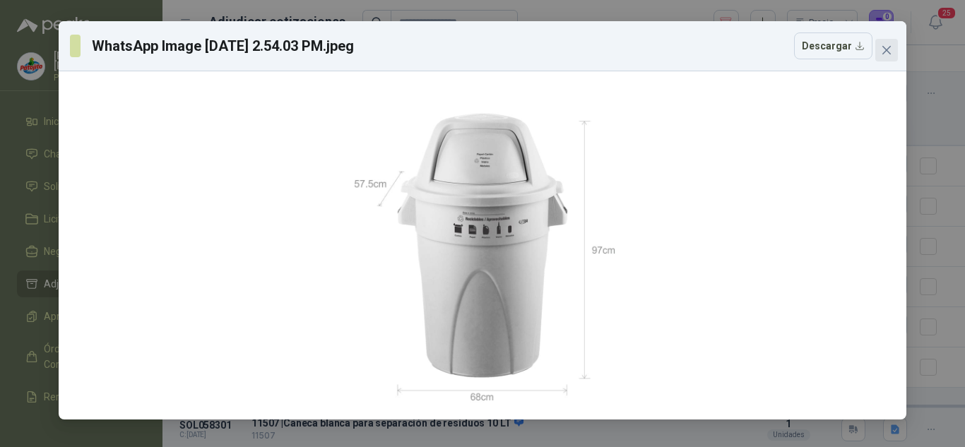
click at [891, 52] on icon "close" at bounding box center [886, 50] width 11 height 11
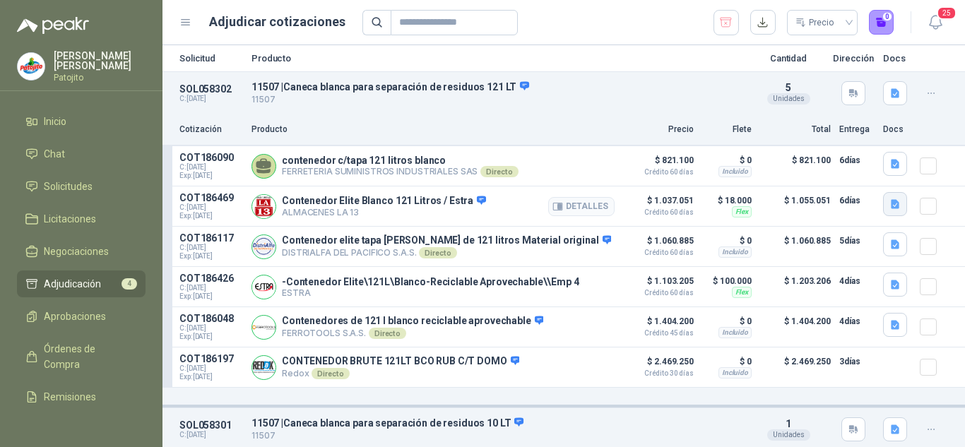
click at [891, 201] on icon "button" at bounding box center [895, 204] width 8 height 9
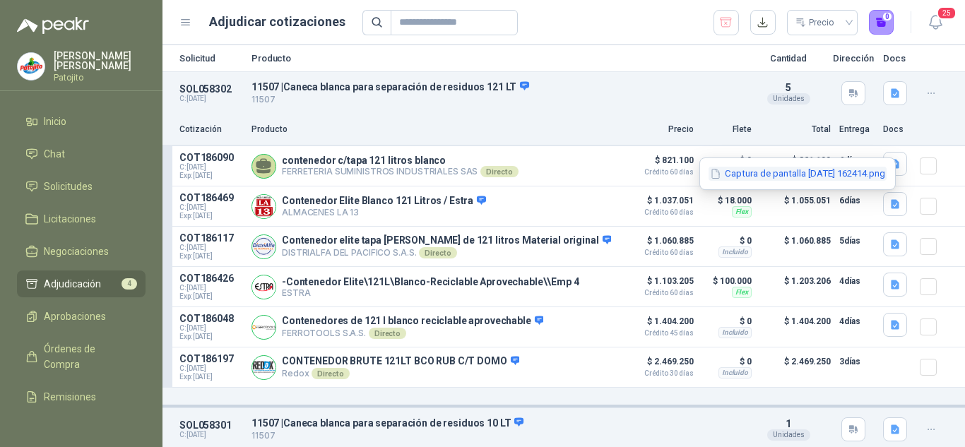
click at [766, 170] on button "Captura de pantalla [DATE] 162414.png" at bounding box center [798, 174] width 178 height 15
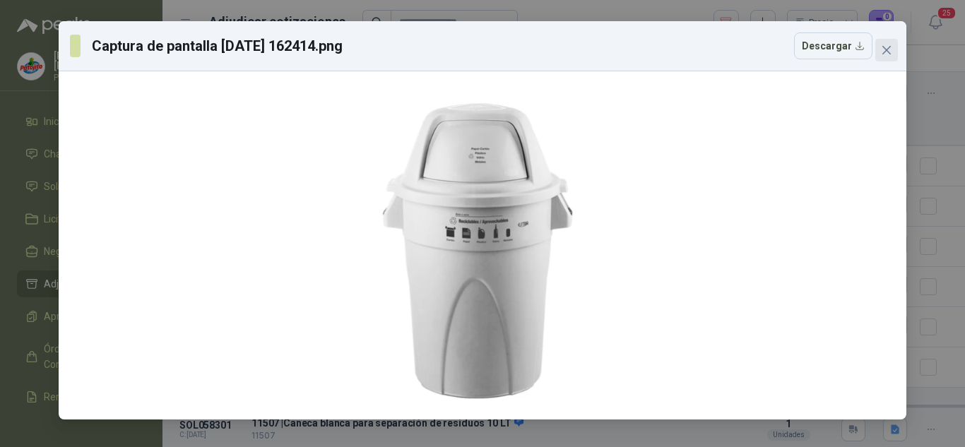
click at [892, 49] on icon "close" at bounding box center [886, 50] width 11 height 11
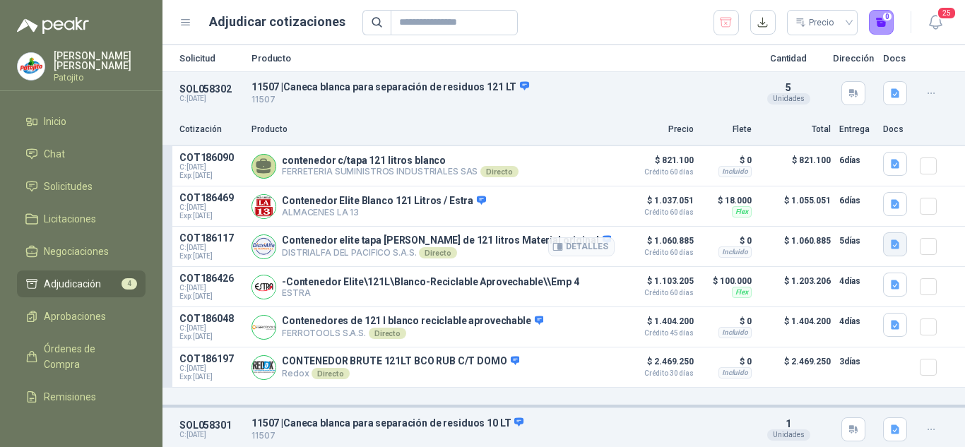
click at [891, 246] on icon "button" at bounding box center [895, 244] width 8 height 9
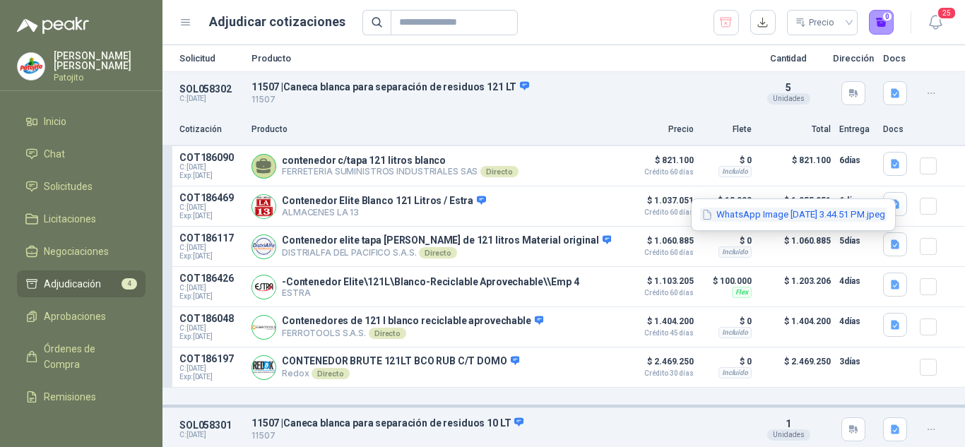
click at [765, 211] on button "WhatsApp Image [DATE] 3.44.51 PM.jpeg" at bounding box center [793, 215] width 187 height 15
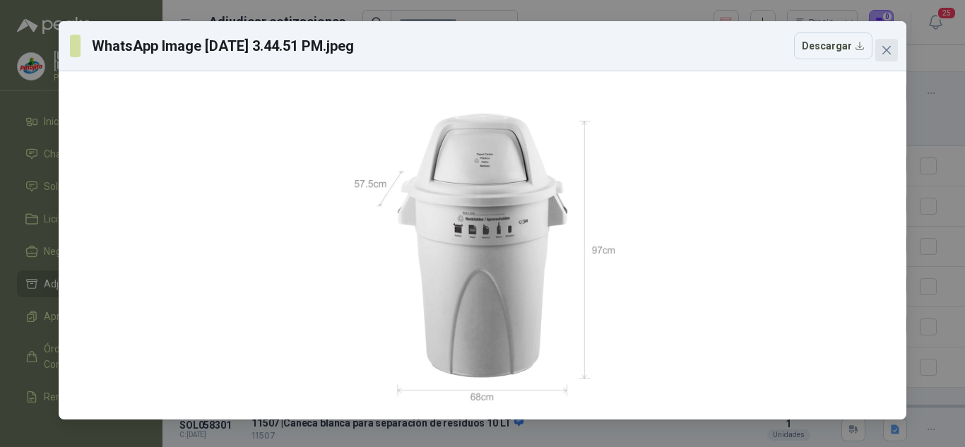
click at [886, 54] on icon "close" at bounding box center [886, 50] width 11 height 11
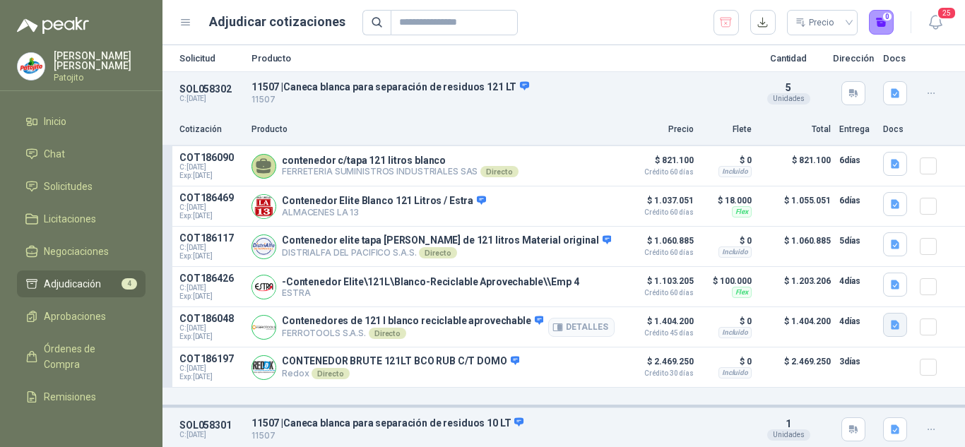
click at [891, 324] on icon "button" at bounding box center [895, 325] width 8 height 9
click at [891, 329] on icon "button" at bounding box center [895, 325] width 8 height 9
click at [845, 295] on button "image.png" at bounding box center [855, 297] width 61 height 15
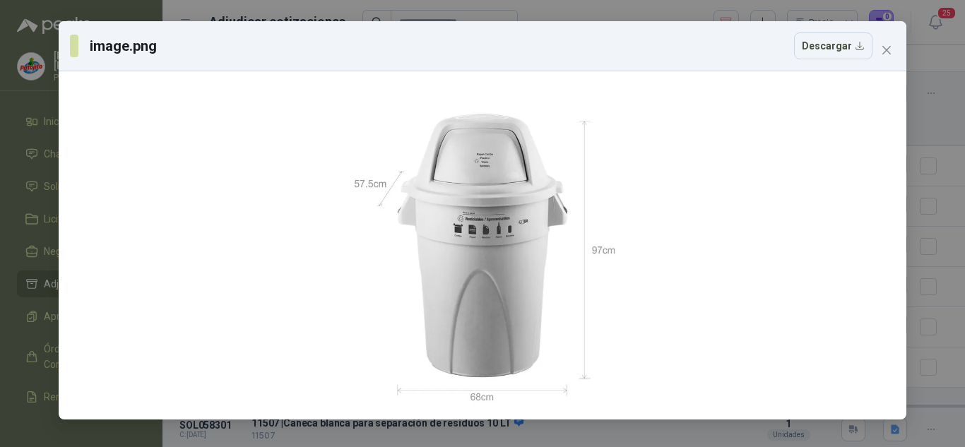
click at [901, 42] on div "image.png Descargar" at bounding box center [483, 46] width 848 height 50
click at [898, 47] on div "image.png Descargar" at bounding box center [483, 46] width 848 height 50
click at [890, 49] on icon "close" at bounding box center [886, 50] width 11 height 11
click at [890, 49] on div "image.png Descargar" at bounding box center [482, 223] width 965 height 447
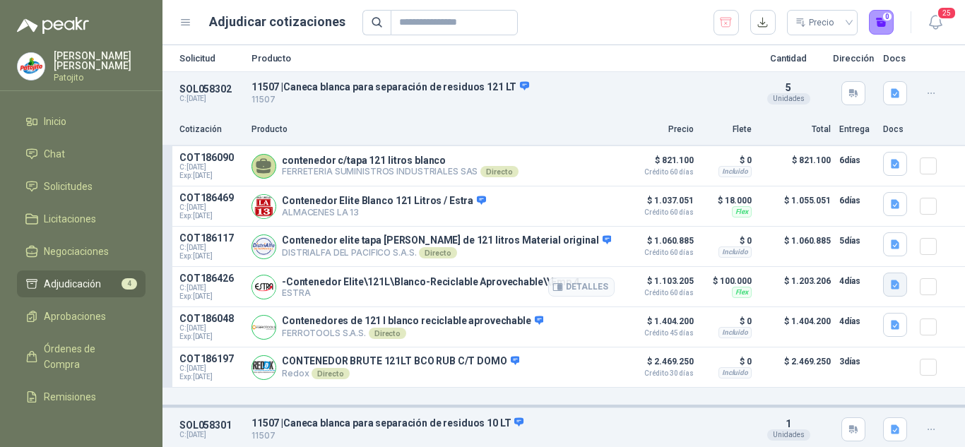
click at [891, 287] on icon "button" at bounding box center [895, 285] width 8 height 9
click at [859, 254] on button "image.png" at bounding box center [855, 256] width 61 height 15
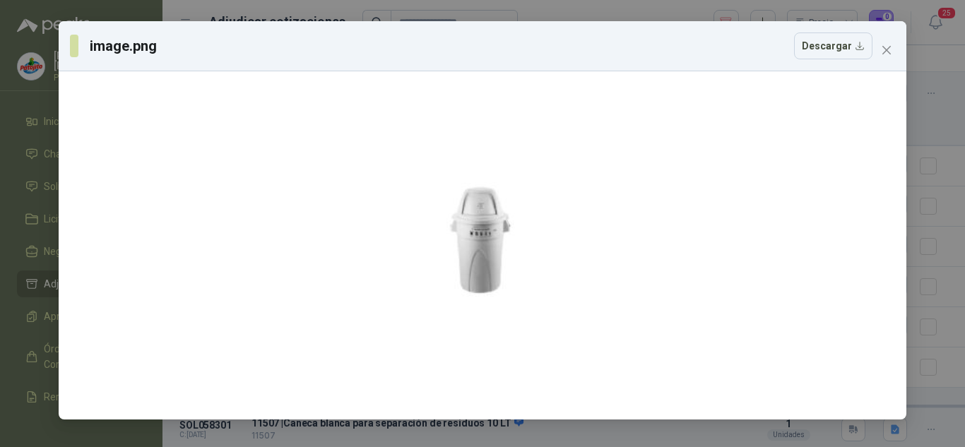
click at [937, 130] on div "image.png Descargar" at bounding box center [482, 223] width 965 height 447
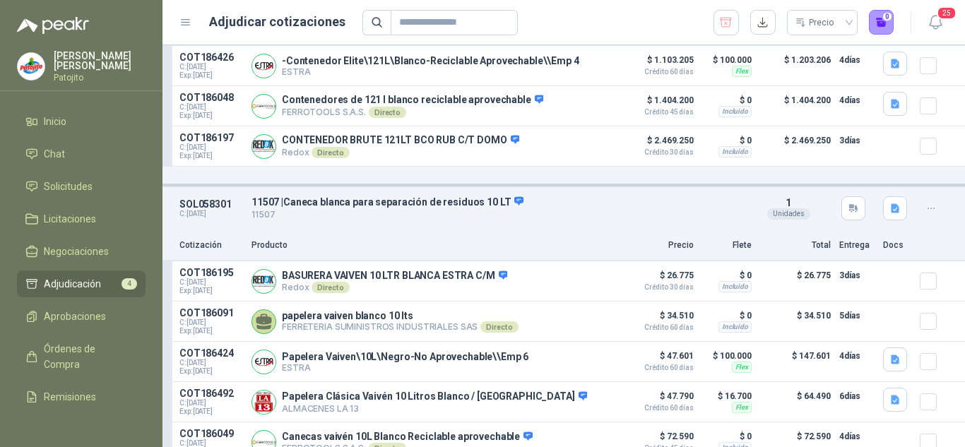
scroll to position [353, 0]
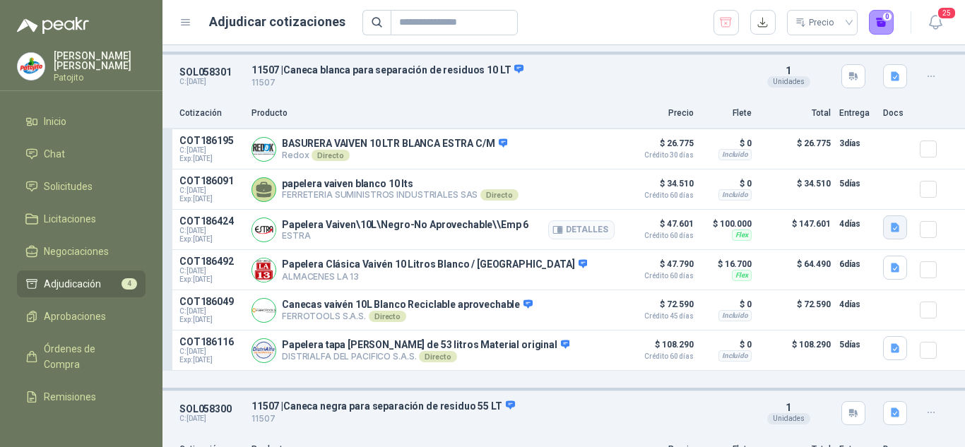
click at [891, 230] on icon "button" at bounding box center [895, 227] width 8 height 9
click at [891, 232] on icon "button" at bounding box center [895, 227] width 8 height 9
click at [883, 235] on button "button" at bounding box center [895, 227] width 24 height 24
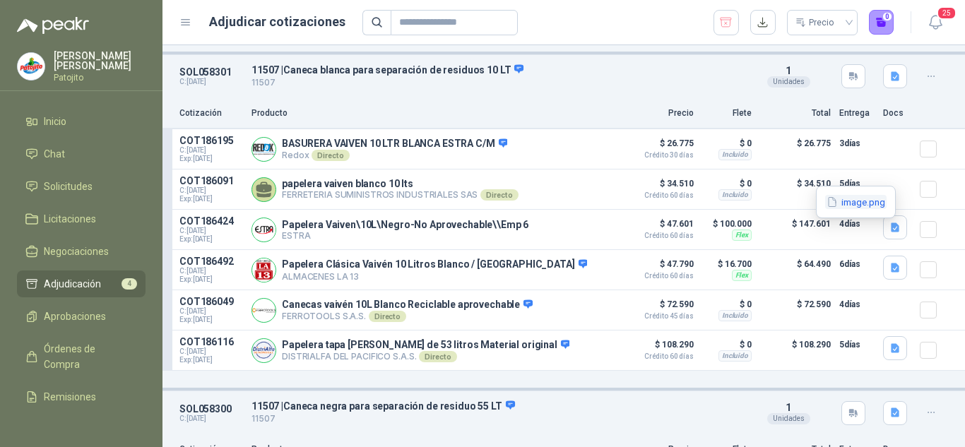
click at [842, 199] on button "image.png" at bounding box center [855, 202] width 61 height 15
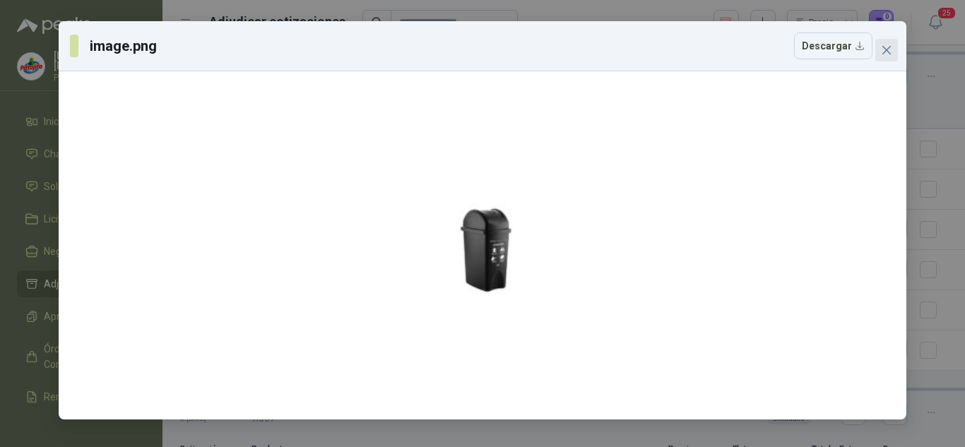
click at [887, 48] on icon "close" at bounding box center [886, 50] width 11 height 11
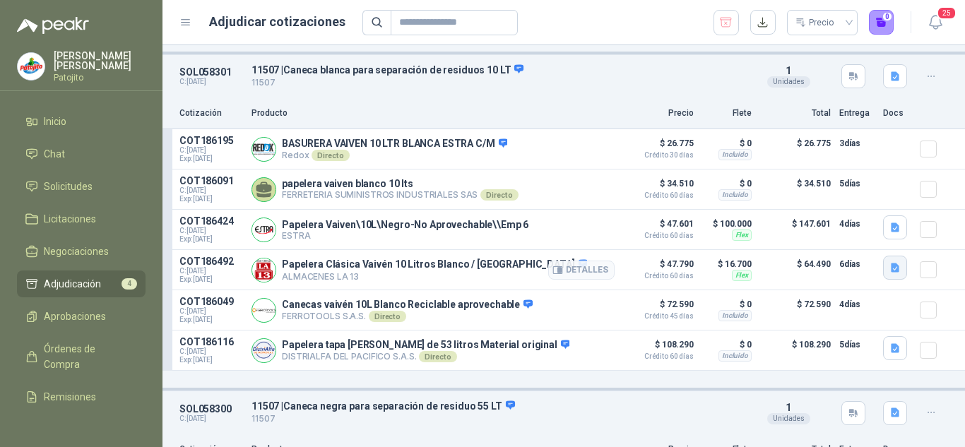
click at [891, 271] on icon "button" at bounding box center [895, 268] width 8 height 9
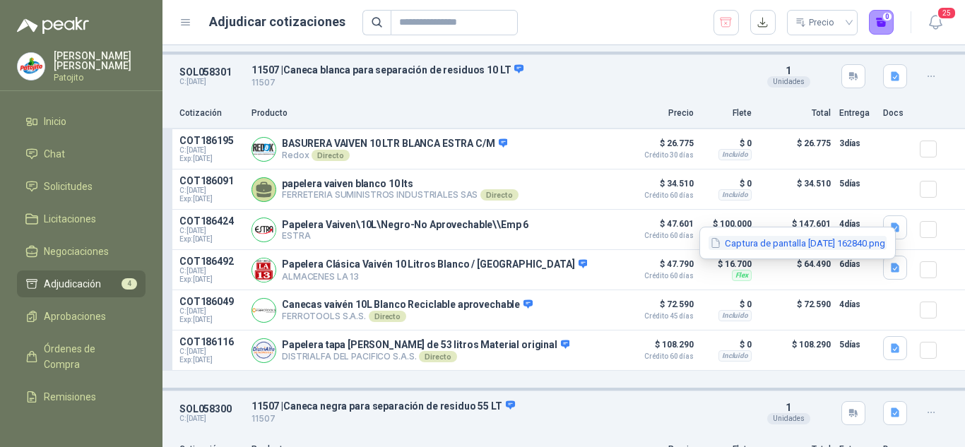
click at [834, 239] on button "Captura de pantalla [DATE] 162840.png" at bounding box center [798, 243] width 178 height 15
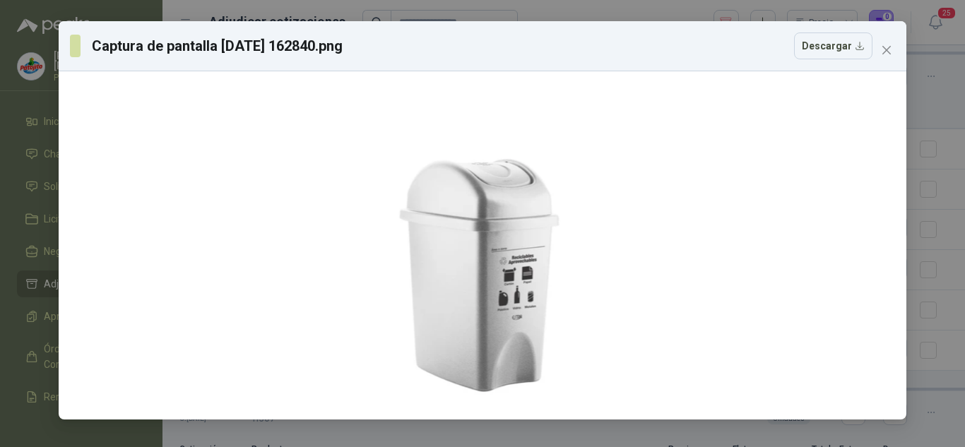
click at [938, 215] on div "Captura de pantalla [DATE] 162840.png Descargar" at bounding box center [482, 223] width 965 height 447
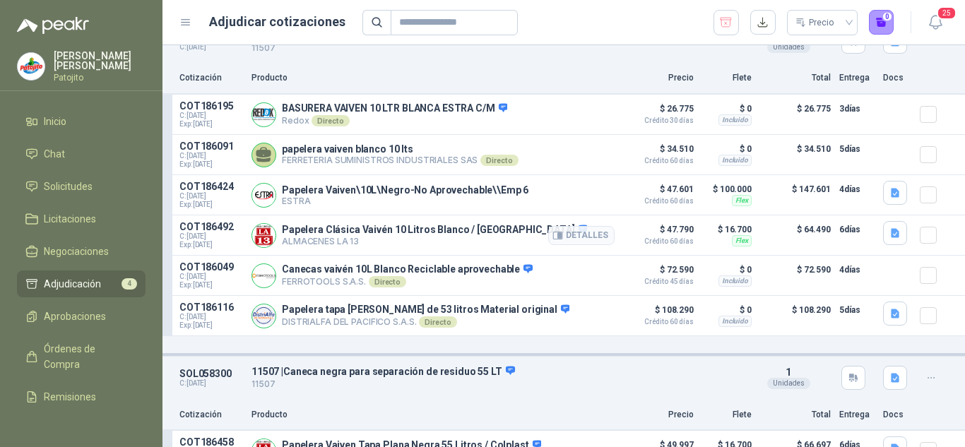
scroll to position [424, 0]
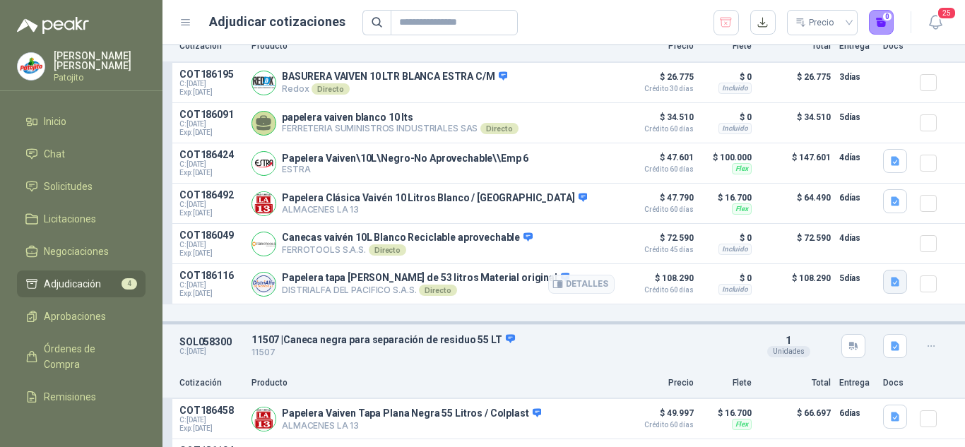
click at [890, 280] on icon "button" at bounding box center [896, 282] width 12 height 12
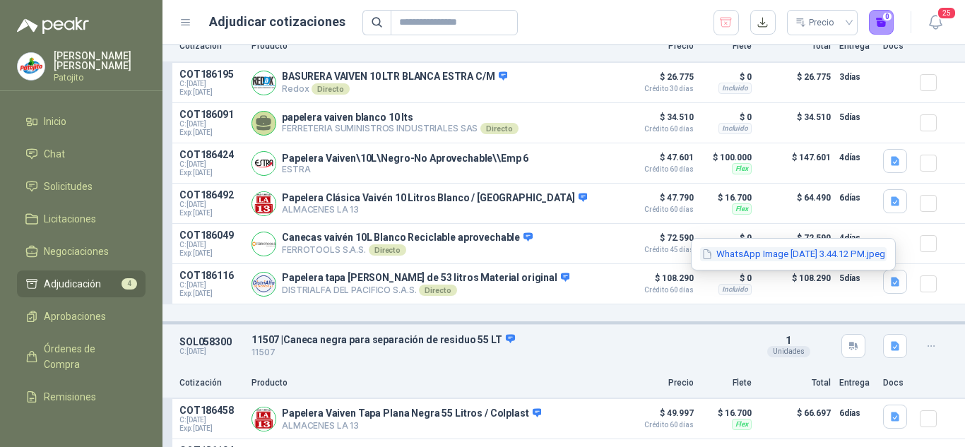
click at [791, 251] on button "WhatsApp Image [DATE] 3.44.12 PM.jpeg" at bounding box center [793, 254] width 187 height 15
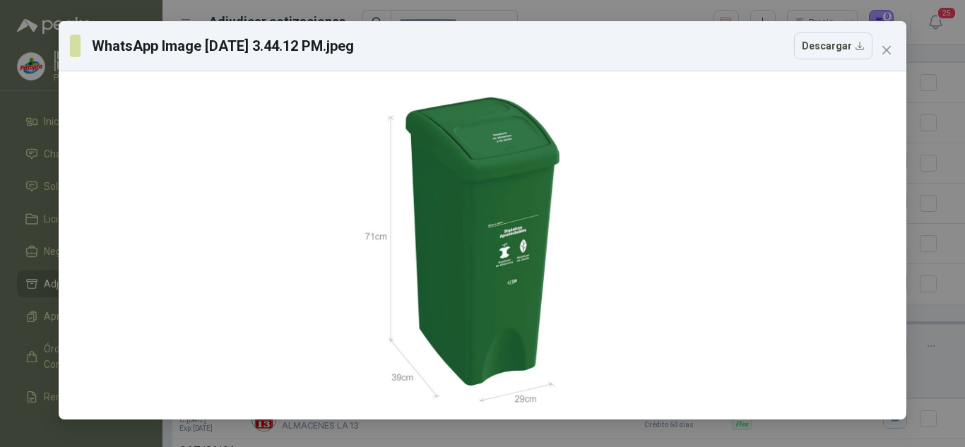
click at [939, 213] on div "WhatsApp Image [DATE] 3.44.12 PM.jpeg Descargar" at bounding box center [482, 223] width 965 height 447
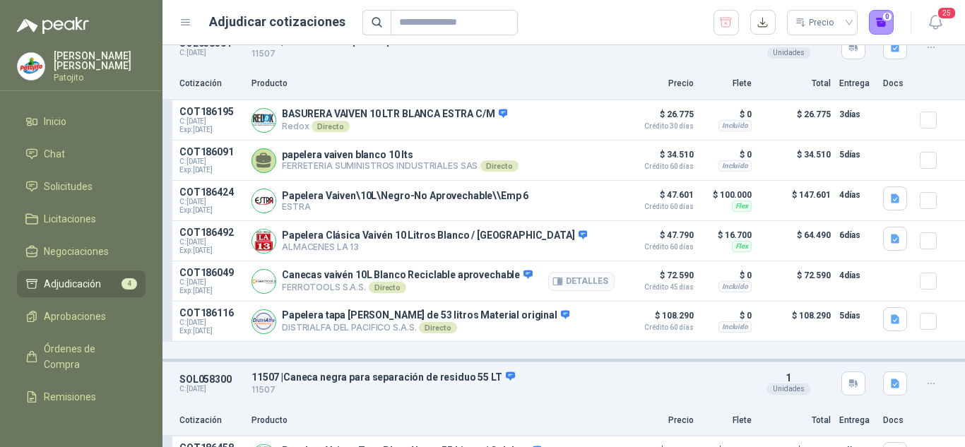
scroll to position [353, 0]
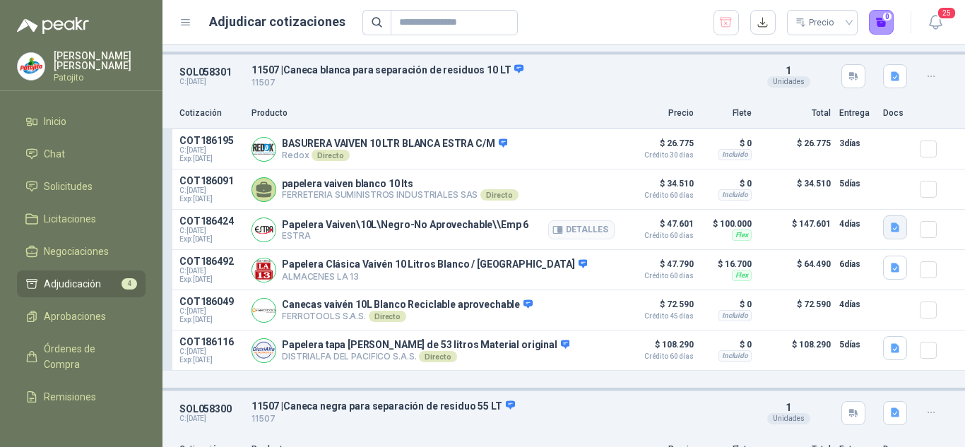
click at [891, 232] on icon "button" at bounding box center [895, 227] width 8 height 9
click at [856, 209] on button "image.png" at bounding box center [855, 202] width 61 height 15
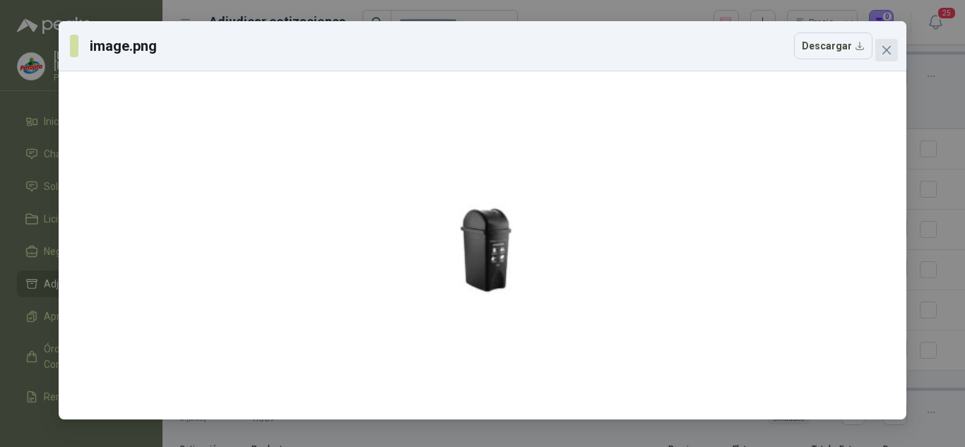
click at [876, 52] on span "Close" at bounding box center [886, 50] width 23 height 11
click at [876, 52] on div "image.png Descargar" at bounding box center [482, 223] width 965 height 447
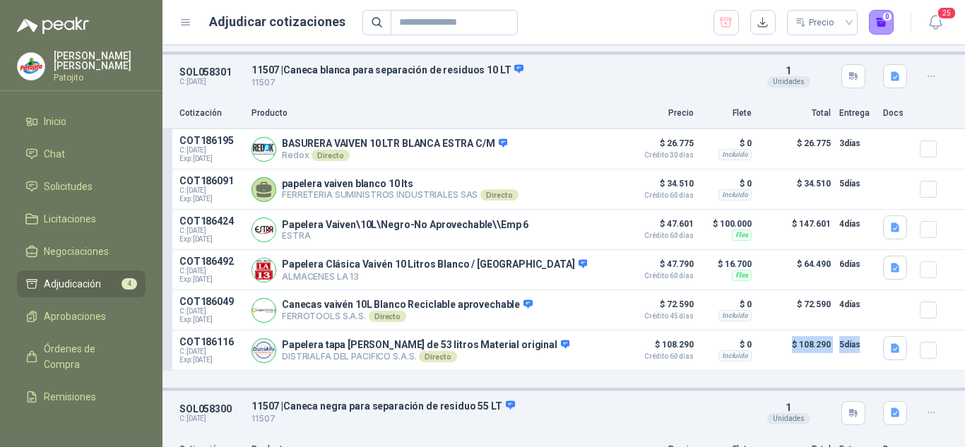
drag, startPoint x: 764, startPoint y: 398, endPoint x: 869, endPoint y: 396, distance: 105.3
click at [869, 391] on article "SOL058301 C: [DATE] 11507 | Caneca blanca para separación de residuos 10 LT 115…" at bounding box center [564, 222] width 803 height 336
click at [891, 81] on icon "button" at bounding box center [895, 76] width 8 height 9
click at [890, 82] on icon "button" at bounding box center [896, 77] width 12 height 12
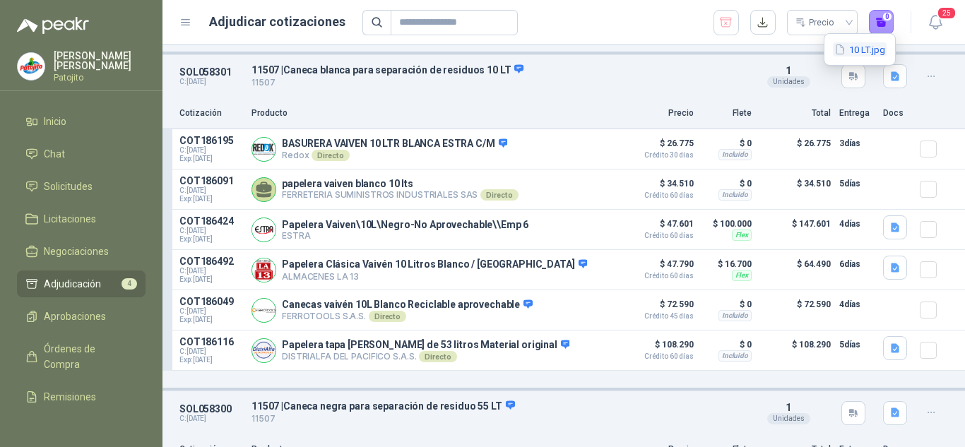
click at [859, 51] on button "10 LT.jpg" at bounding box center [860, 49] width 54 height 15
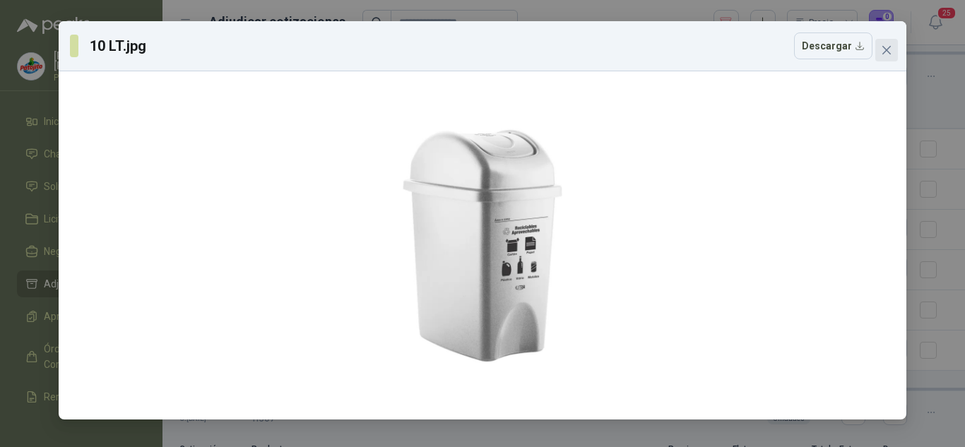
click at [892, 50] on span "Close" at bounding box center [886, 50] width 23 height 11
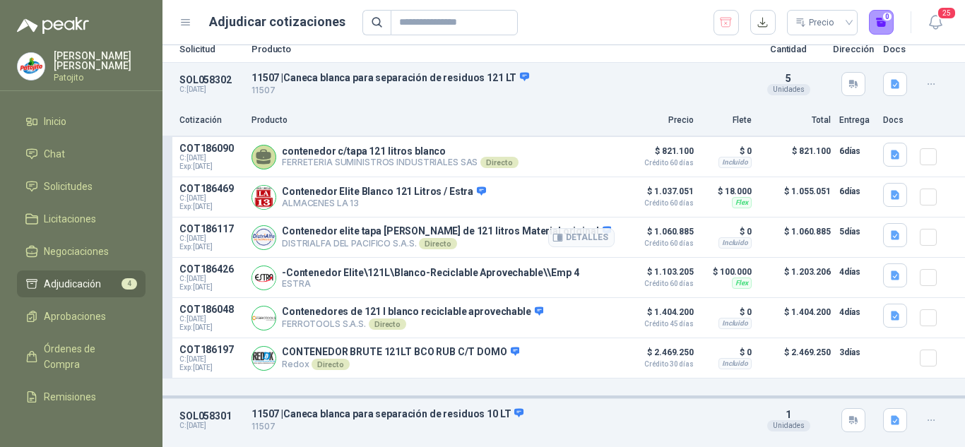
scroll to position [0, 0]
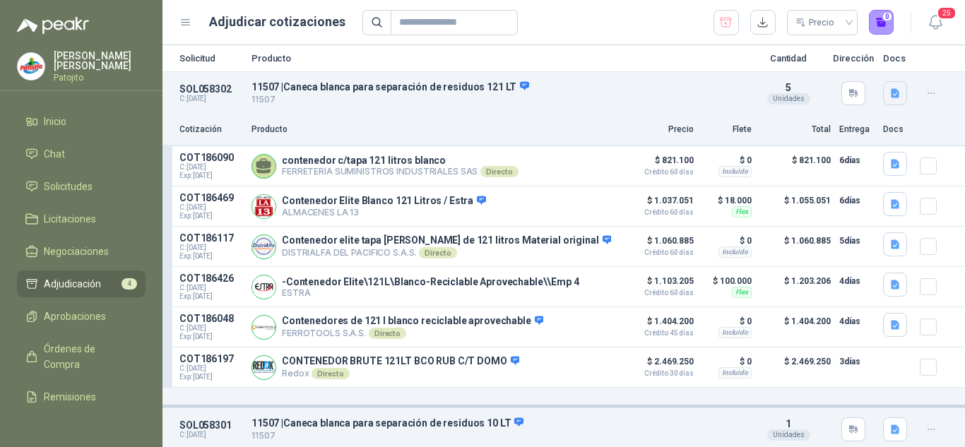
click at [887, 84] on button "button" at bounding box center [895, 93] width 24 height 24
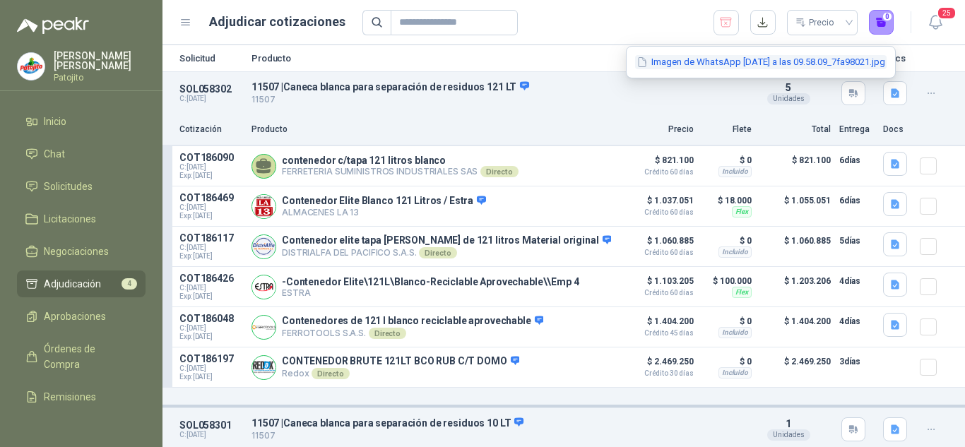
click at [759, 64] on button "Imagen de WhatsApp [DATE] a las 09.58.09_7fa98021.jpg" at bounding box center [761, 62] width 252 height 15
click at [0, 0] on div "10 LT.jpg Descargar" at bounding box center [0, 0] width 0 height 0
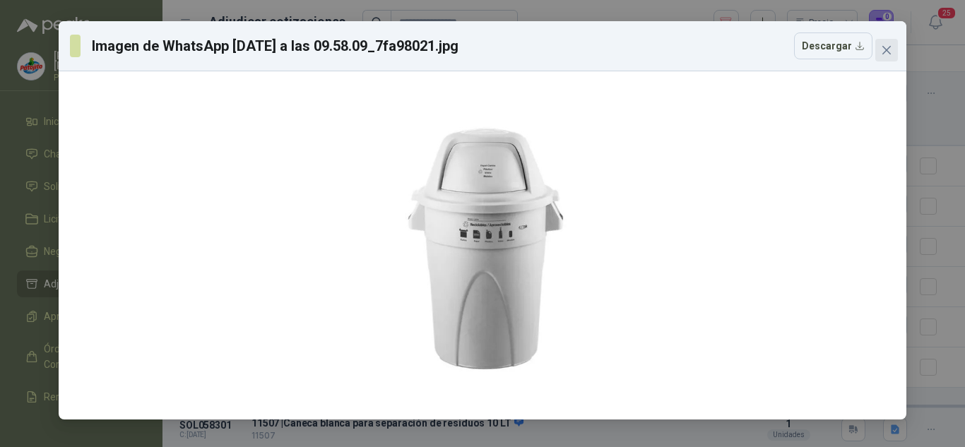
click at [880, 45] on span "Close" at bounding box center [886, 50] width 23 height 11
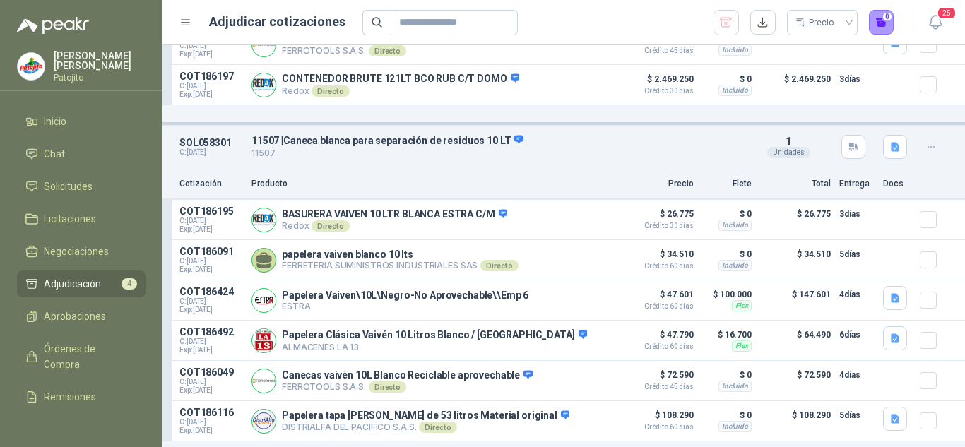
scroll to position [353, 0]
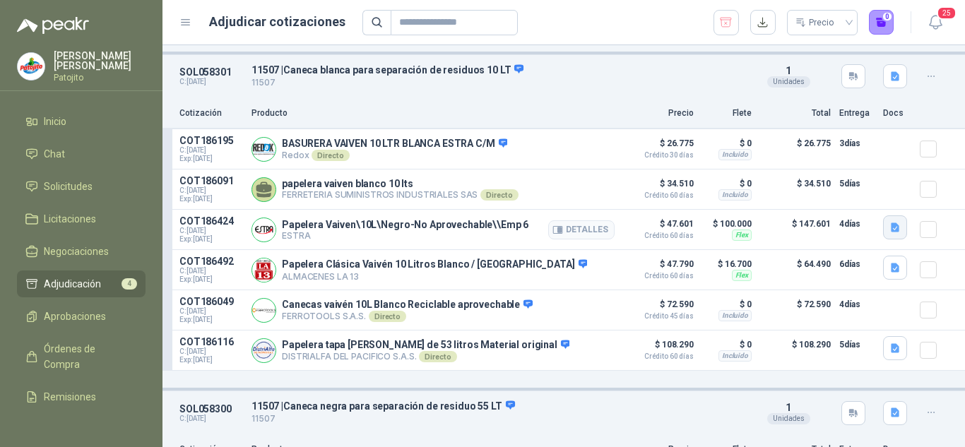
click at [891, 232] on icon "button" at bounding box center [895, 227] width 8 height 9
click at [843, 203] on button "image.png" at bounding box center [855, 202] width 61 height 15
click at [0, 0] on div at bounding box center [0, 0] width 0 height 0
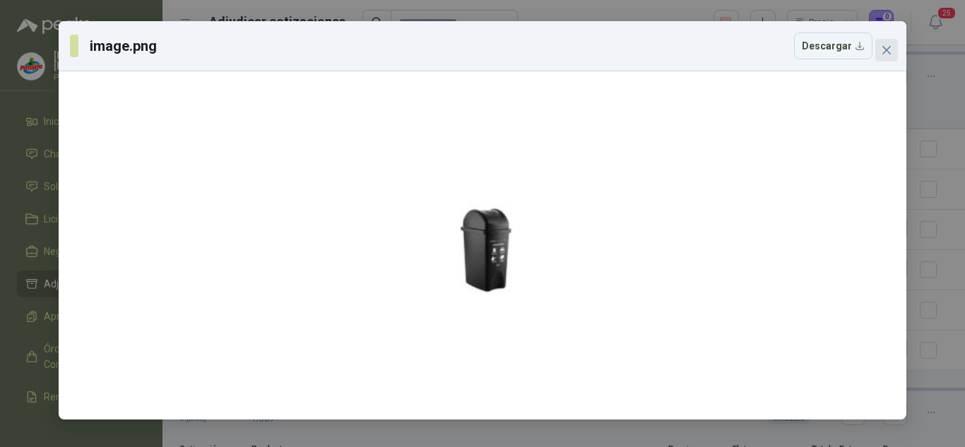
click at [891, 50] on icon "close" at bounding box center [886, 50] width 11 height 11
click at [891, 50] on div "image.png Descargar" at bounding box center [482, 223] width 965 height 447
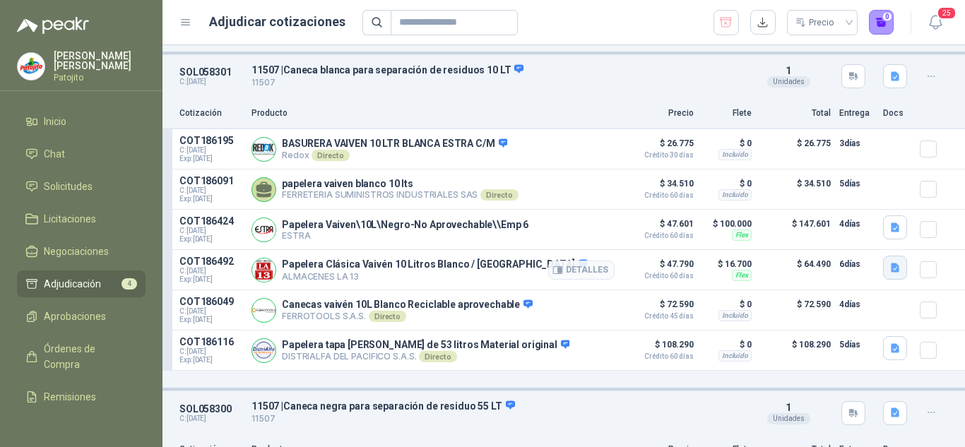
click at [891, 272] on icon "button" at bounding box center [895, 268] width 8 height 9
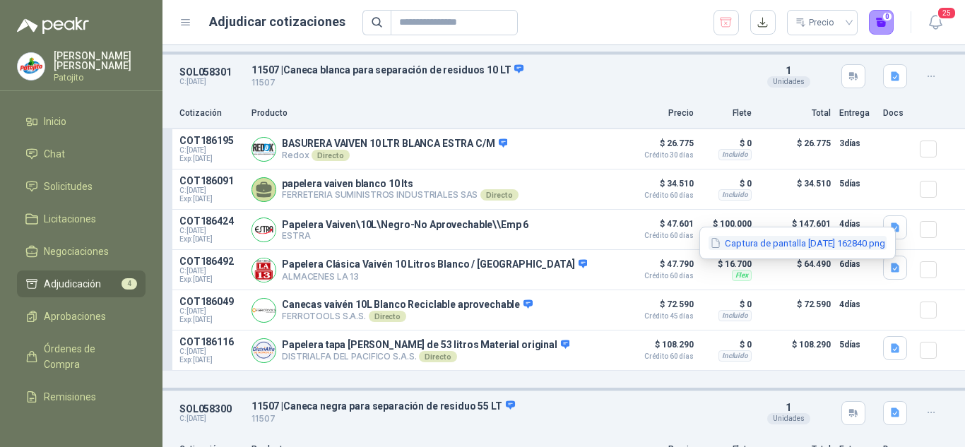
click at [822, 237] on button "Captura de pantalla [DATE] 162840.png" at bounding box center [798, 243] width 178 height 15
click at [0, 0] on div at bounding box center [0, 0] width 0 height 0
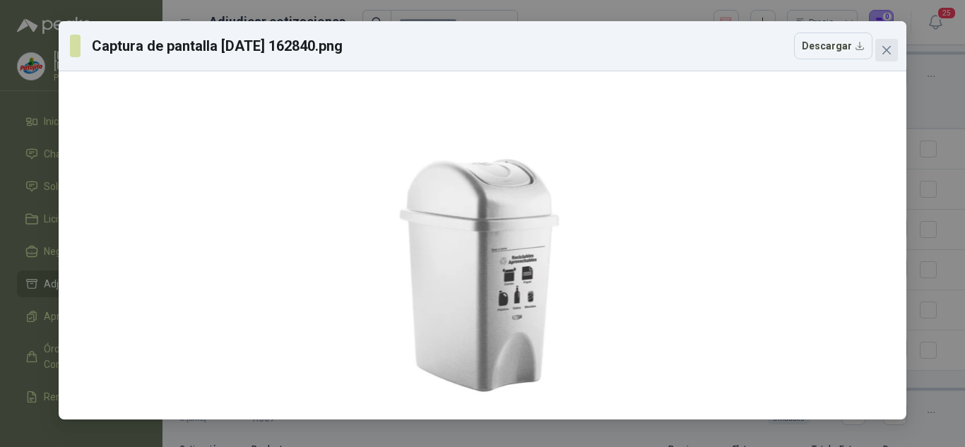
click at [882, 55] on icon "close" at bounding box center [886, 50] width 11 height 11
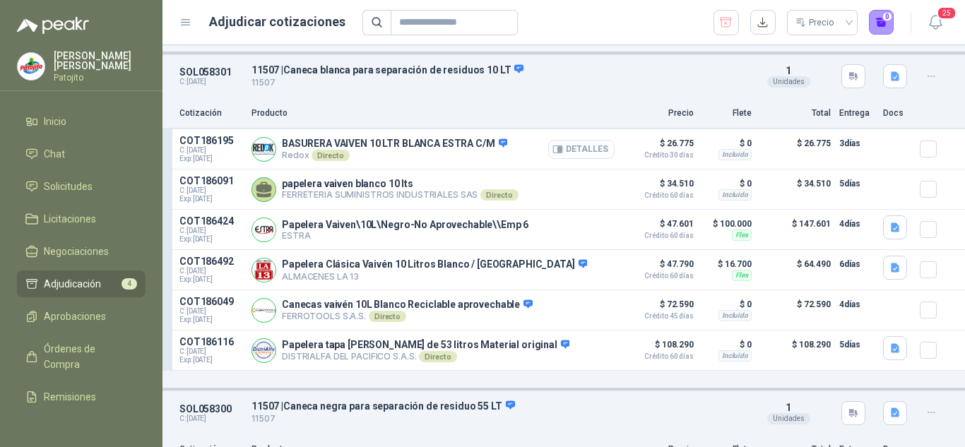
click at [557, 157] on button "Detalles" at bounding box center [581, 149] width 66 height 19
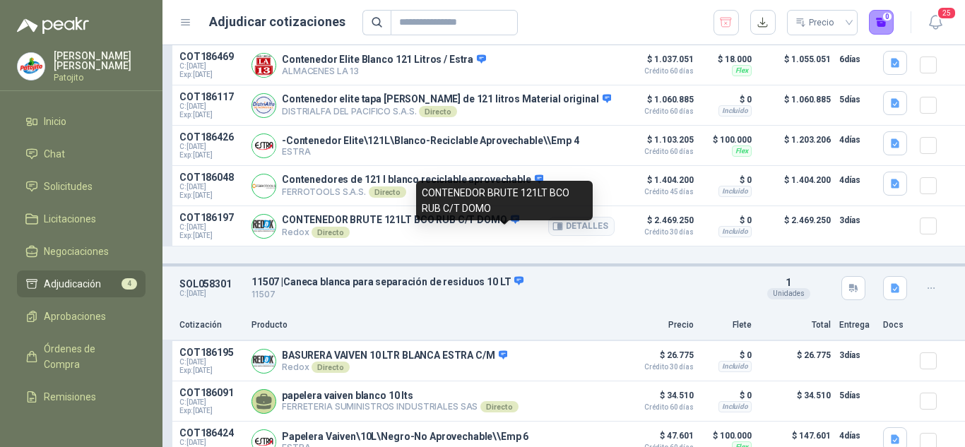
scroll to position [71, 0]
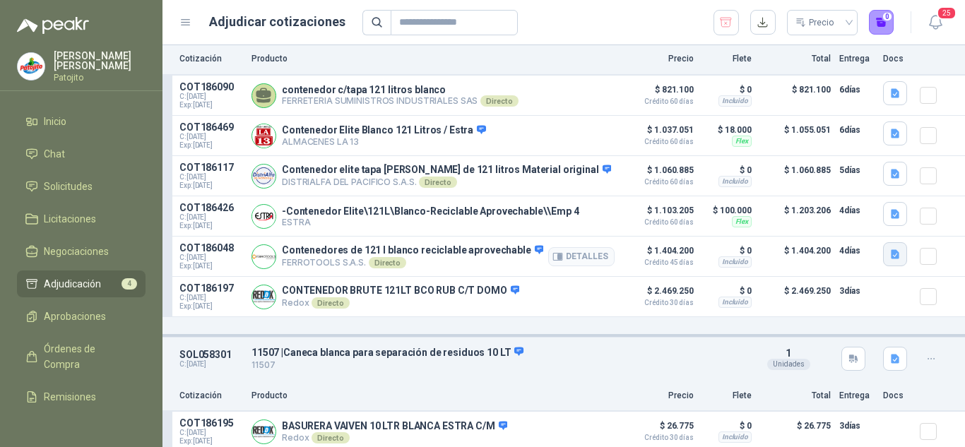
click at [891, 259] on icon "button" at bounding box center [895, 254] width 8 height 9
click at [841, 228] on button "image.png" at bounding box center [855, 226] width 61 height 15
click at [841, 228] on div at bounding box center [483, 245] width 848 height 348
click at [891, 91] on icon "button" at bounding box center [895, 93] width 8 height 9
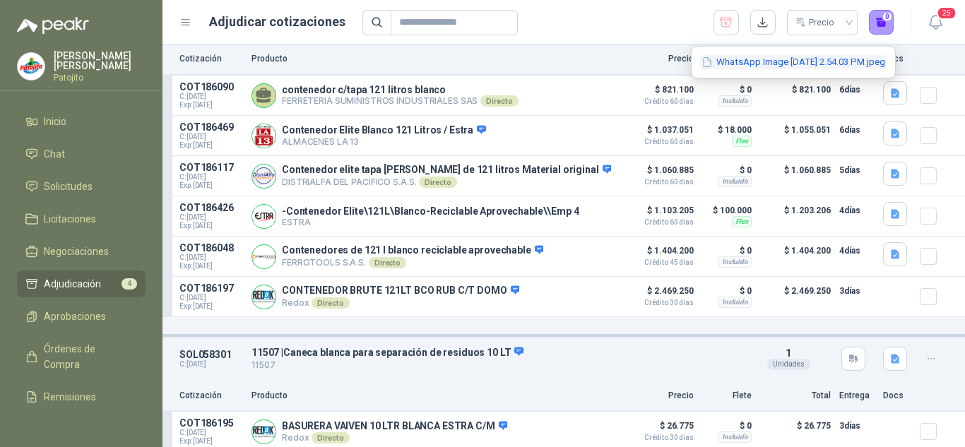
click at [789, 66] on button "WhatsApp Image [DATE] 2.54.03 PM.jpeg" at bounding box center [793, 62] width 187 height 15
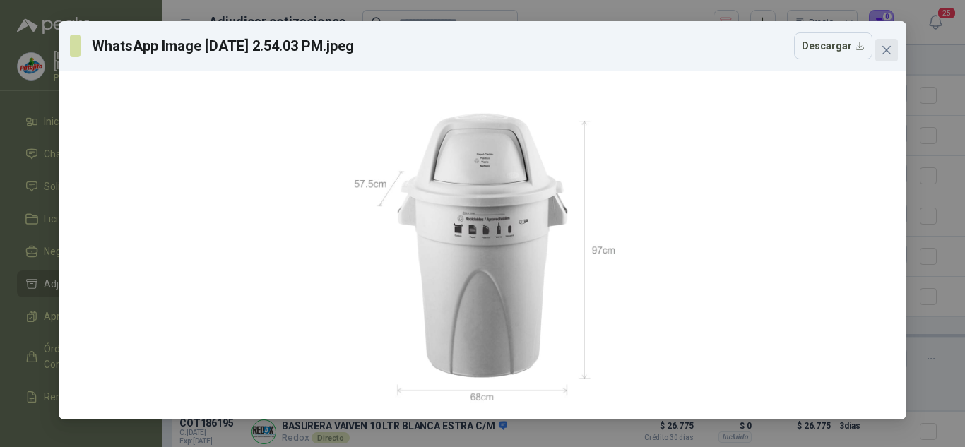
click at [890, 54] on icon "close" at bounding box center [886, 50] width 8 height 8
click at [890, 54] on div "WhatsApp Image [DATE] 2.54.03 PM.jpeg Descargar" at bounding box center [482, 223] width 965 height 447
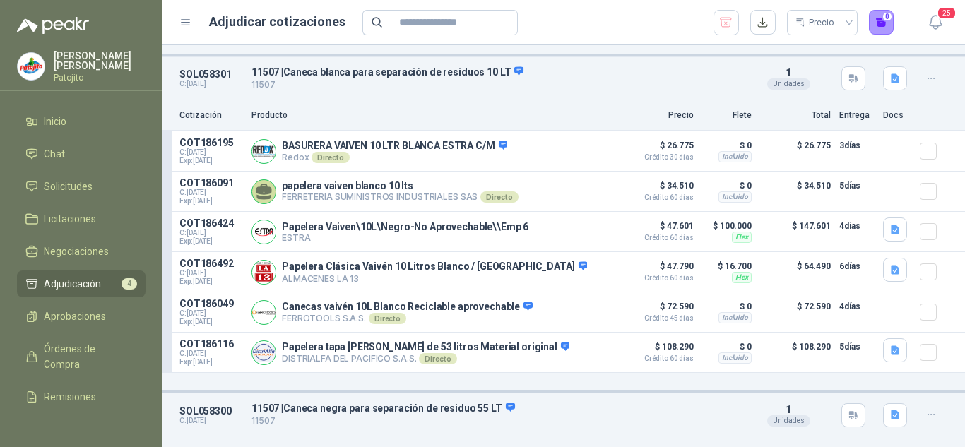
scroll to position [353, 0]
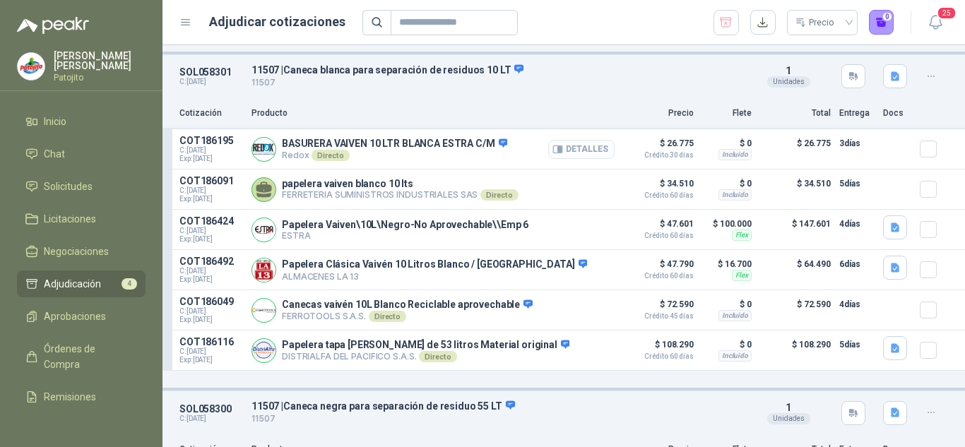
click at [566, 148] on button "Detalles" at bounding box center [581, 149] width 66 height 19
click at [591, 150] on button "Detalles" at bounding box center [581, 149] width 66 height 19
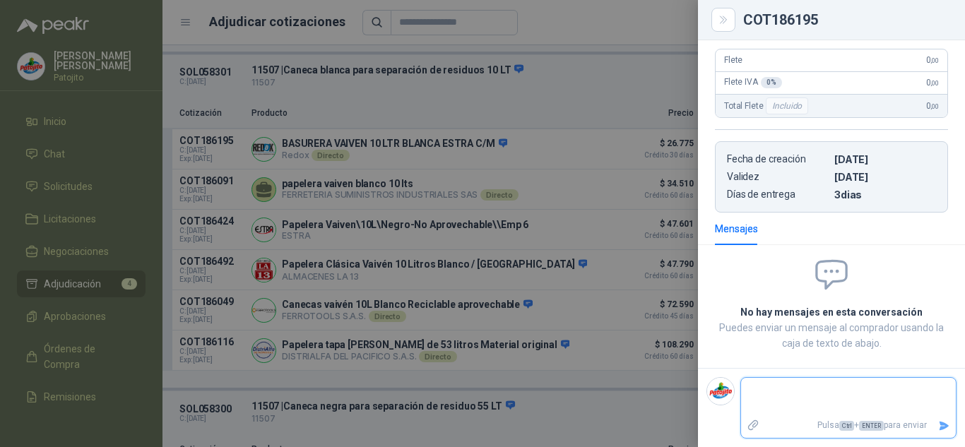
click at [808, 393] on textarea at bounding box center [842, 397] width 203 height 33
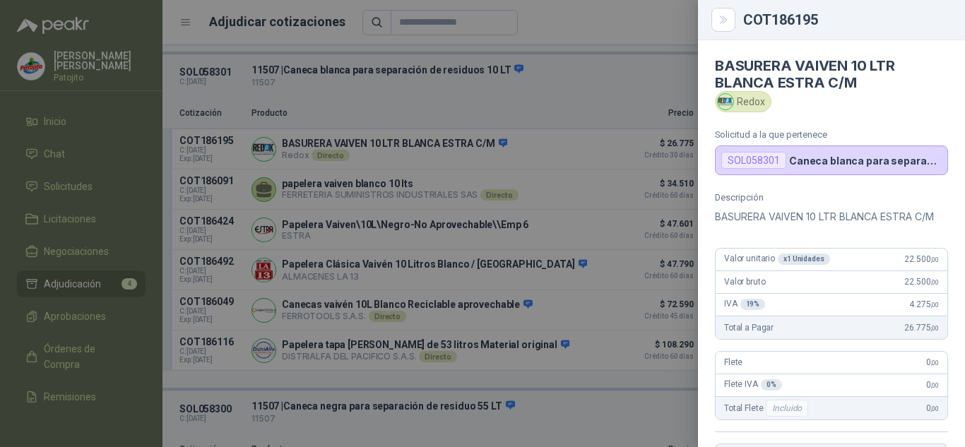
scroll to position [333, 0]
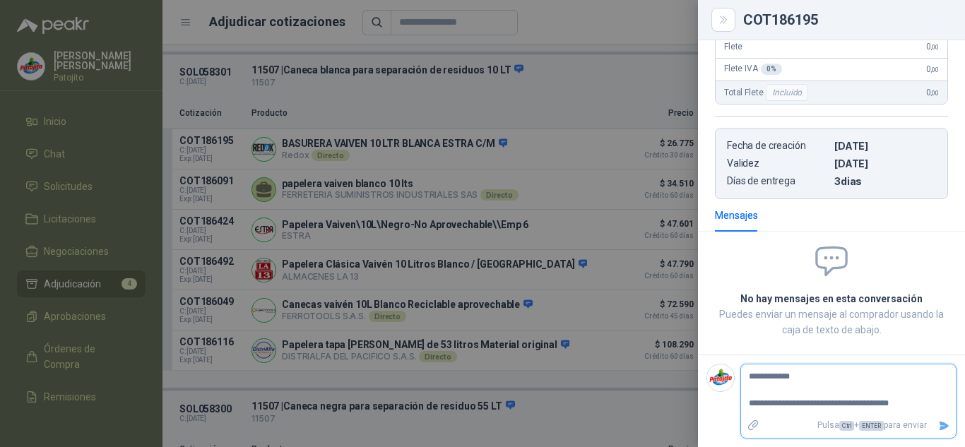
click at [940, 427] on icon "Enviar" at bounding box center [945, 425] width 10 height 9
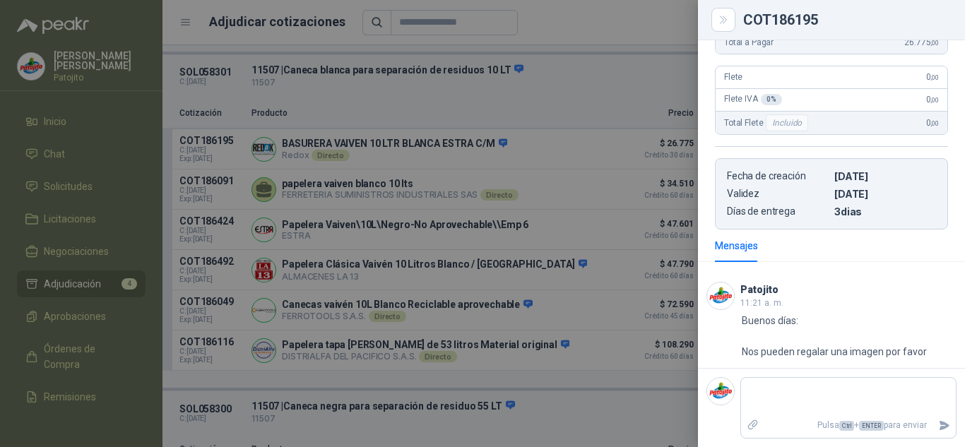
click at [642, 256] on div at bounding box center [482, 223] width 965 height 447
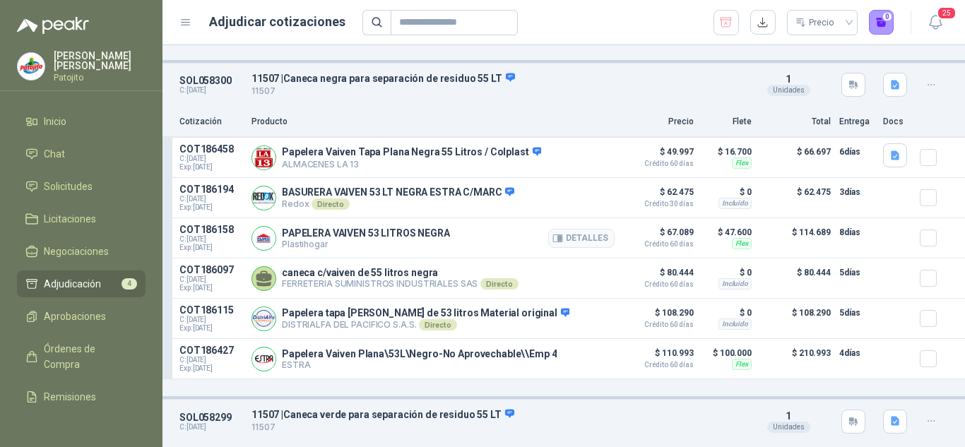
scroll to position [707, 0]
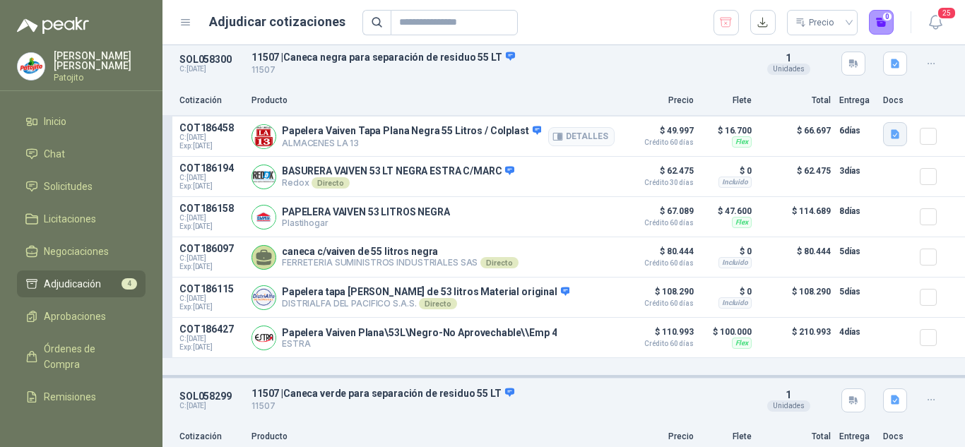
click at [890, 134] on icon "button" at bounding box center [896, 135] width 12 height 12
click at [781, 112] on button "Captura de pantalla [DATE] 161817.png" at bounding box center [798, 107] width 178 height 15
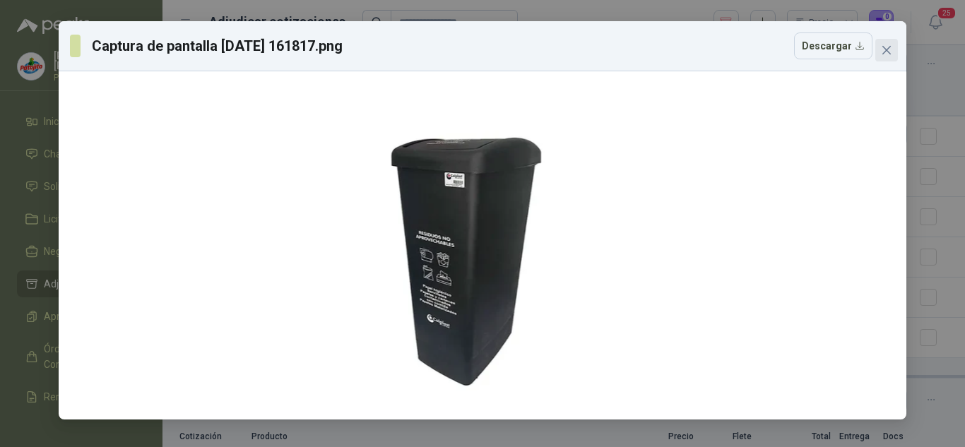
click at [892, 43] on button "Close" at bounding box center [886, 50] width 23 height 23
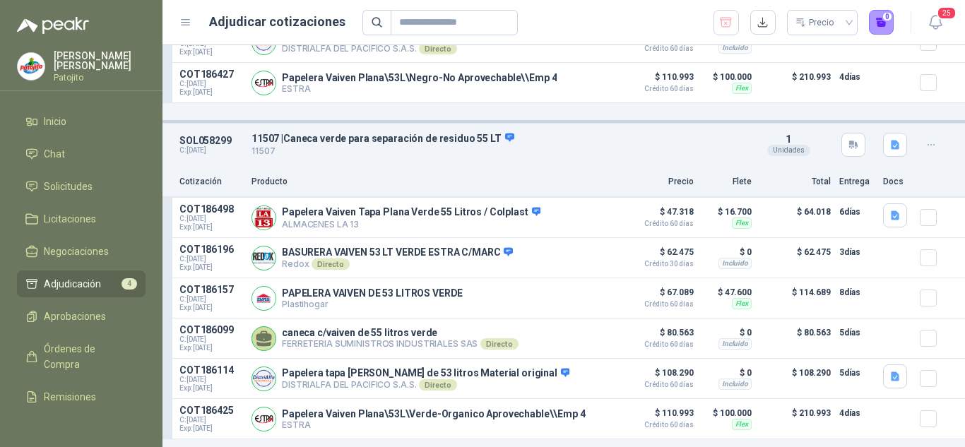
scroll to position [986, 0]
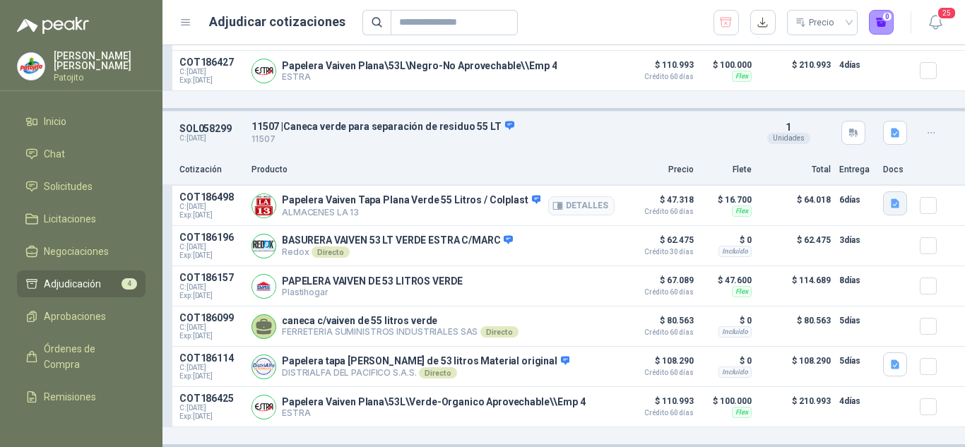
click at [883, 192] on button "button" at bounding box center [895, 203] width 24 height 24
click at [791, 171] on button "Captura de pantalla [DATE] 163117.png" at bounding box center [798, 168] width 178 height 15
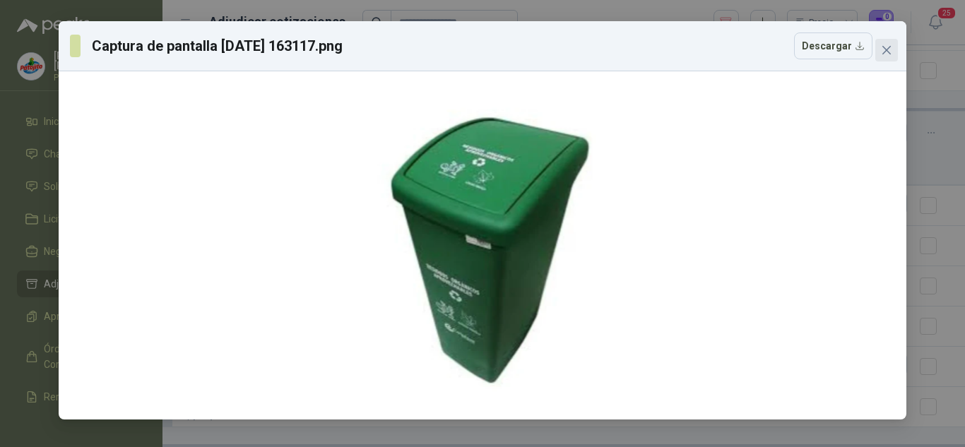
click at [892, 48] on icon "close" at bounding box center [886, 50] width 11 height 11
click at [892, 48] on div "Captura de pantalla [DATE] 163117.png Descargar" at bounding box center [482, 223] width 965 height 447
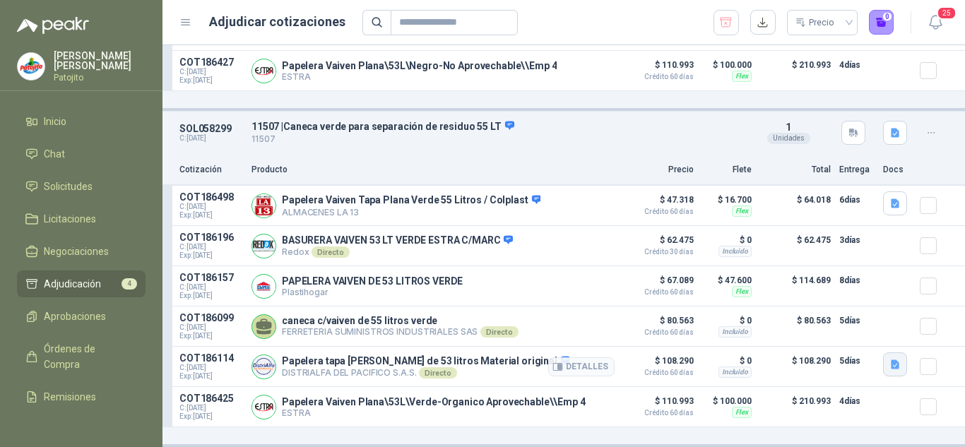
click at [891, 366] on icon "button" at bounding box center [895, 364] width 8 height 9
click at [883, 355] on button "button" at bounding box center [895, 365] width 24 height 24
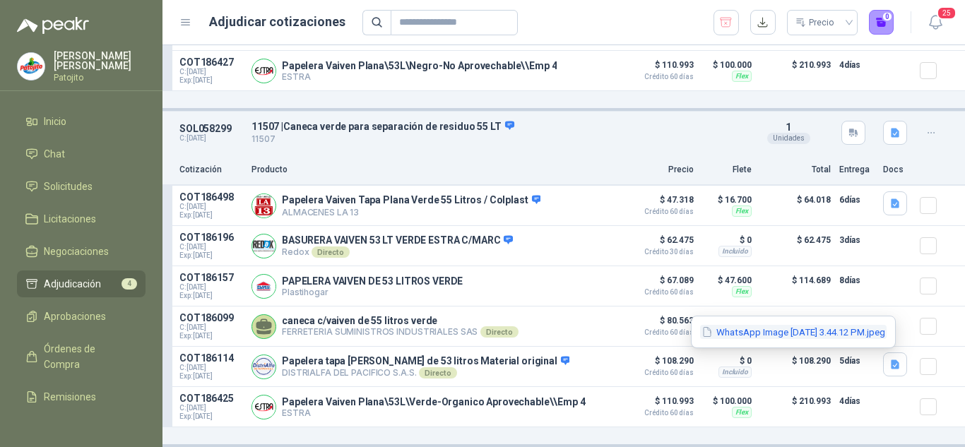
click at [829, 325] on button "WhatsApp Image [DATE] 3.44.12 PM.jpeg" at bounding box center [793, 332] width 187 height 15
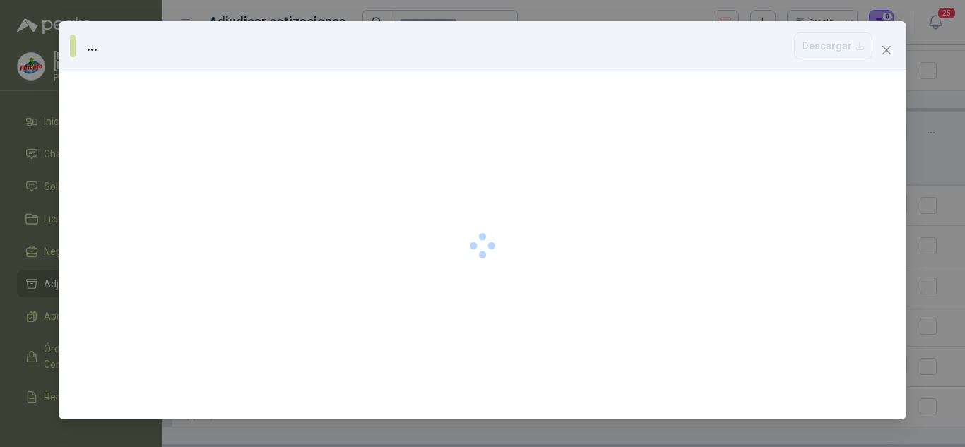
click at [829, 324] on div at bounding box center [483, 245] width 848 height 348
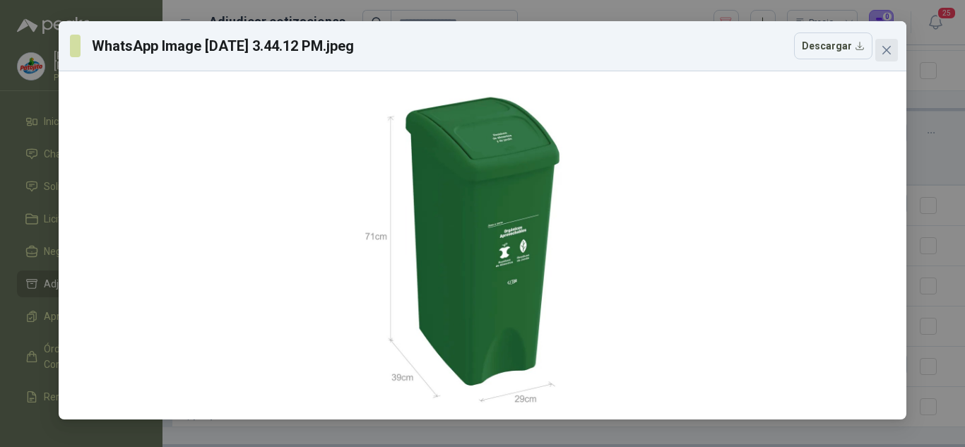
click at [892, 42] on button "Close" at bounding box center [886, 50] width 23 height 23
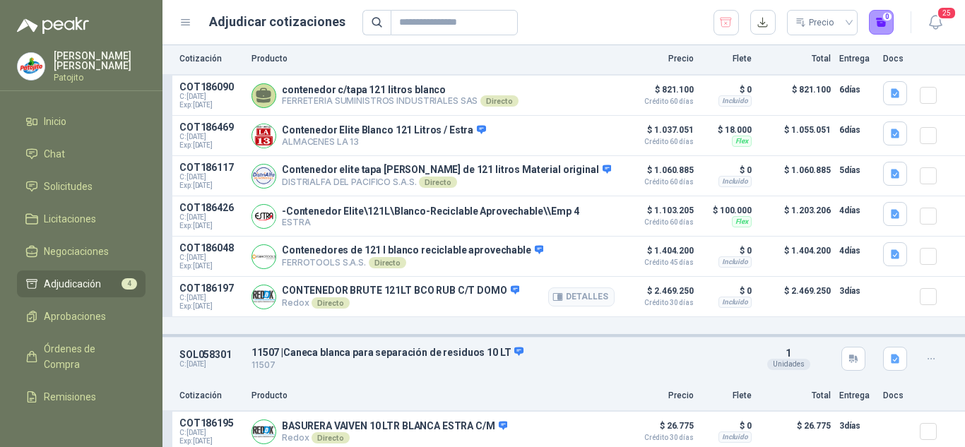
scroll to position [0, 0]
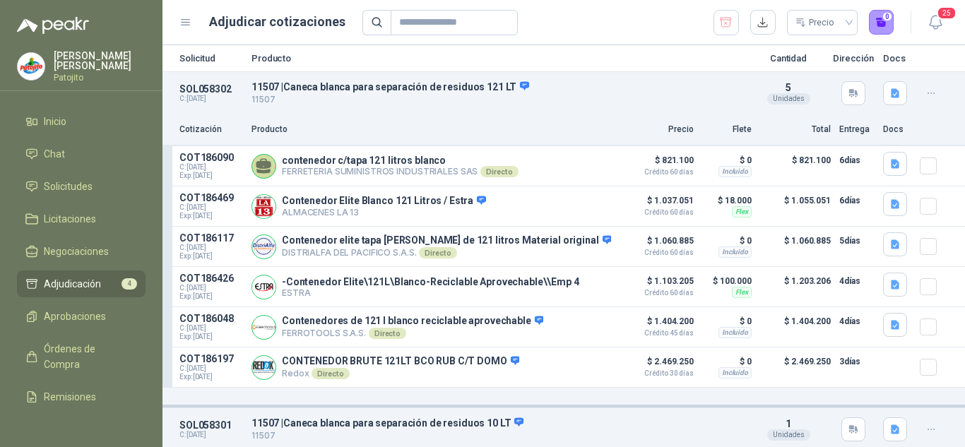
click at [928, 403] on article "SOL058302 C: [DATE] 11507 | Caneca blanca para separación de residuos 121 LT 11…" at bounding box center [564, 239] width 803 height 336
click at [890, 161] on icon "button" at bounding box center [896, 164] width 12 height 12
click at [891, 165] on icon "button" at bounding box center [895, 164] width 8 height 9
click at [737, 138] on button "WhatsApp Image [DATE] 2.54.03 PM.jpeg" at bounding box center [793, 133] width 187 height 15
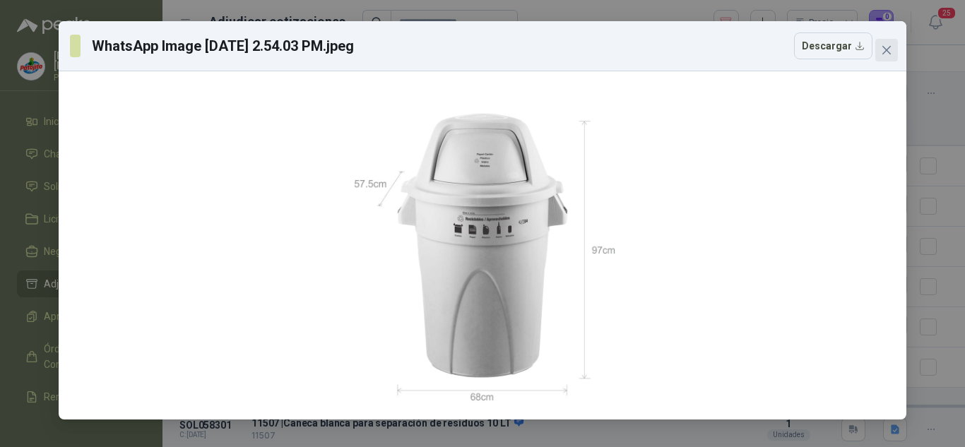
click at [885, 52] on icon "close" at bounding box center [886, 50] width 8 height 8
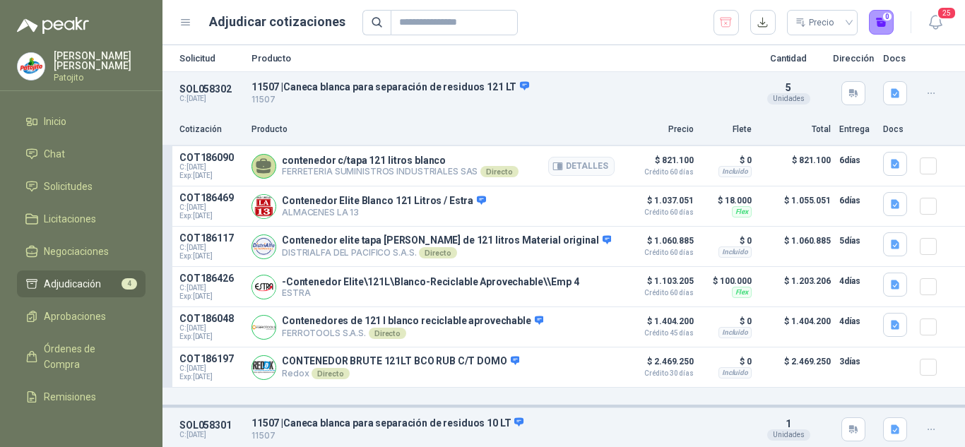
click at [280, 172] on div "contenedor c/tapa 121 litros blanco FERRETERIA SUMINISTROS INDUSTRIALES SAS Dir…" at bounding box center [433, 166] width 363 height 28
click at [281, 171] on div "contenedor c/tapa 121 litros blanco FERRETERIA SUMINISTROS INDUSTRIALES SAS Dir…" at bounding box center [433, 166] width 363 height 28
click at [283, 171] on div "contenedor c/tapa 121 litros blanco FERRETERIA SUMINISTROS INDUSTRIALES SAS Dir…" at bounding box center [433, 166] width 363 height 28
click at [293, 173] on p "FERRETERIA SUMINISTROS INDUSTRIALES SAS Directo" at bounding box center [400, 171] width 237 height 11
drag, startPoint x: 283, startPoint y: 171, endPoint x: 473, endPoint y: 176, distance: 190.1
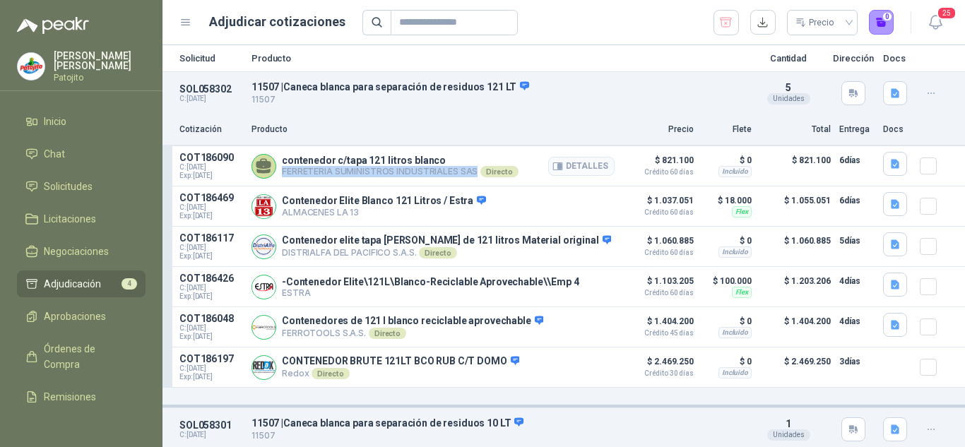
click at [473, 176] on p "FERRETERIA SUMINISTROS INDUSTRIALES SAS Directo" at bounding box center [400, 171] width 237 height 11
drag, startPoint x: 284, startPoint y: 173, endPoint x: 475, endPoint y: 167, distance: 190.9
click at [475, 167] on p "FERRETERIA SUMINISTROS INDUSTRIALES SAS Directo" at bounding box center [400, 171] width 237 height 11
copy p "FERRETERIA SUMINISTROS INDUSTRIALES SAS"
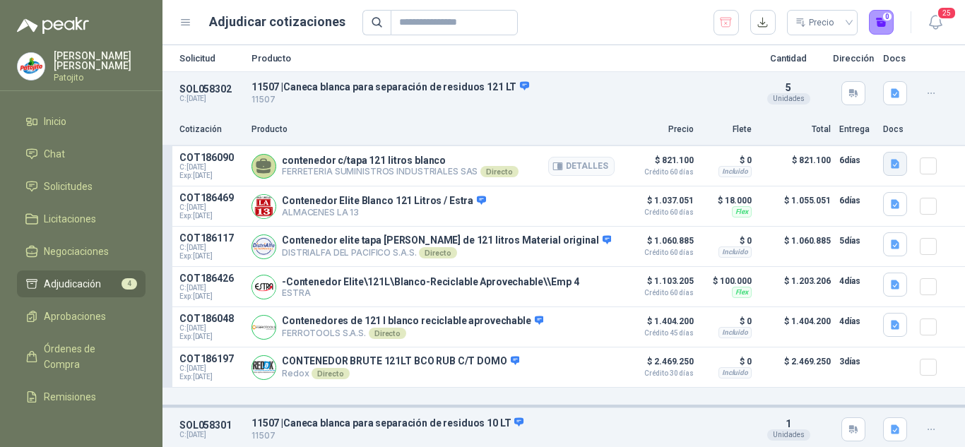
click at [891, 163] on icon "button" at bounding box center [895, 164] width 8 height 9
click at [892, 161] on button "button" at bounding box center [895, 164] width 24 height 24
click at [890, 162] on icon "button" at bounding box center [896, 164] width 12 height 12
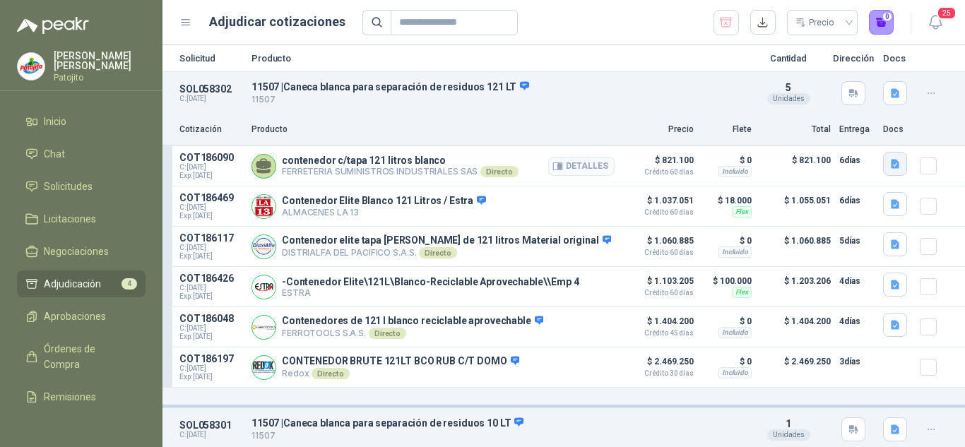
click at [890, 162] on icon "button" at bounding box center [896, 164] width 12 height 12
click at [890, 159] on icon "button" at bounding box center [896, 164] width 12 height 12
click at [883, 156] on button "button" at bounding box center [895, 164] width 24 height 24
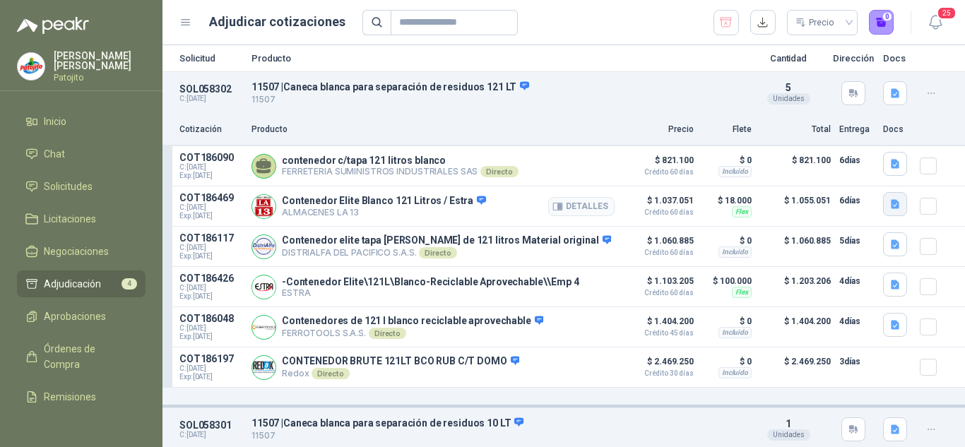
click at [891, 208] on icon "button" at bounding box center [895, 204] width 8 height 9
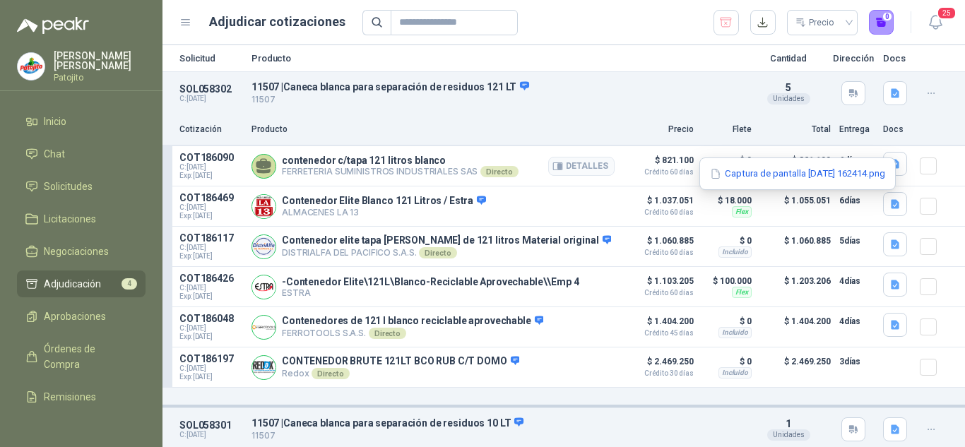
click at [887, 150] on article "COT186090 C: [DATE] Exp: [DATE] contenedor c/tapa 121 litros blanco FERRETERIA …" at bounding box center [564, 166] width 803 height 40
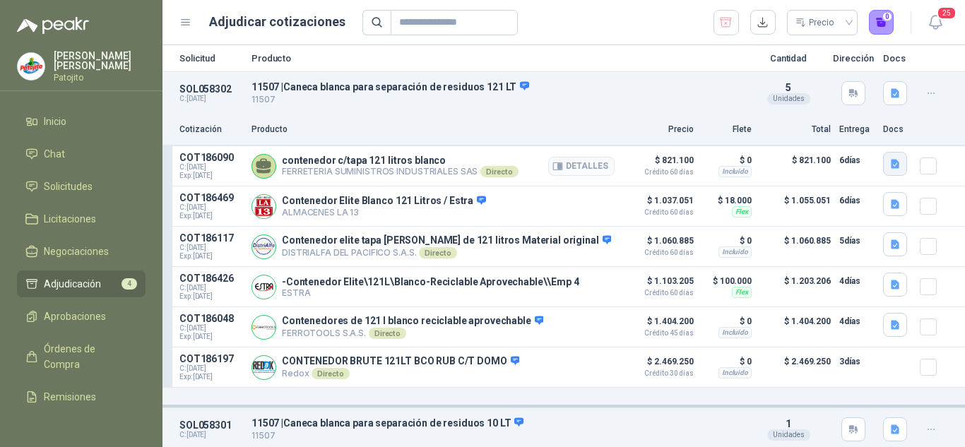
click at [886, 154] on button "button" at bounding box center [895, 164] width 24 height 24
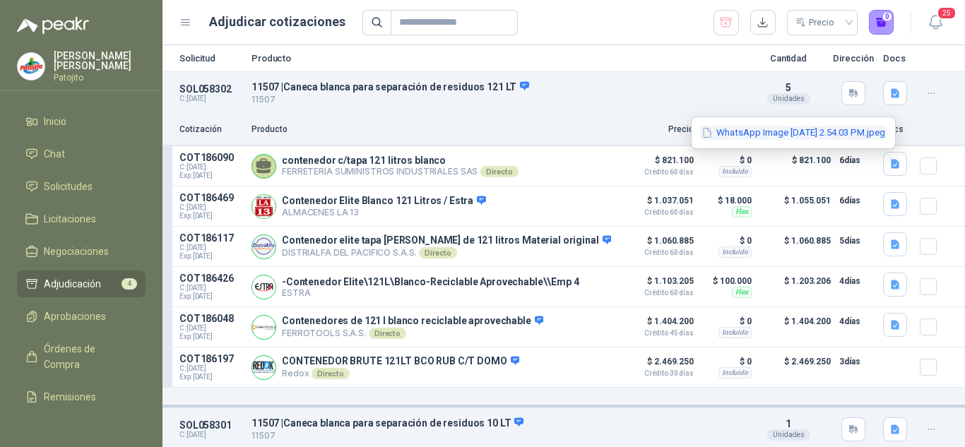
click at [851, 139] on button "WhatsApp Image [DATE] 2.54.03 PM.jpeg" at bounding box center [793, 133] width 187 height 15
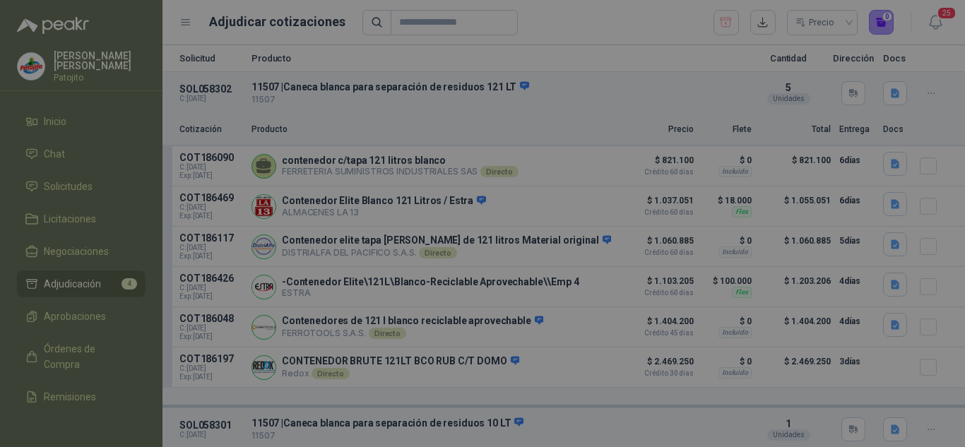
click at [851, 139] on div at bounding box center [482, 245] width 837 height 337
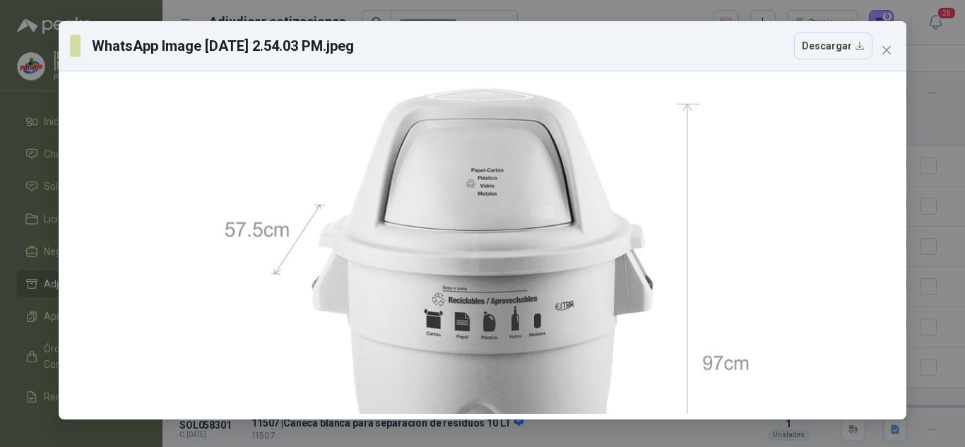
click at [818, 64] on div "WhatsApp Image [DATE] 2.54.03 PM.jpeg Descargar" at bounding box center [483, 46] width 848 height 50
click at [819, 52] on button "Descargar" at bounding box center [833, 46] width 78 height 27
click at [878, 53] on span "Close" at bounding box center [886, 50] width 23 height 11
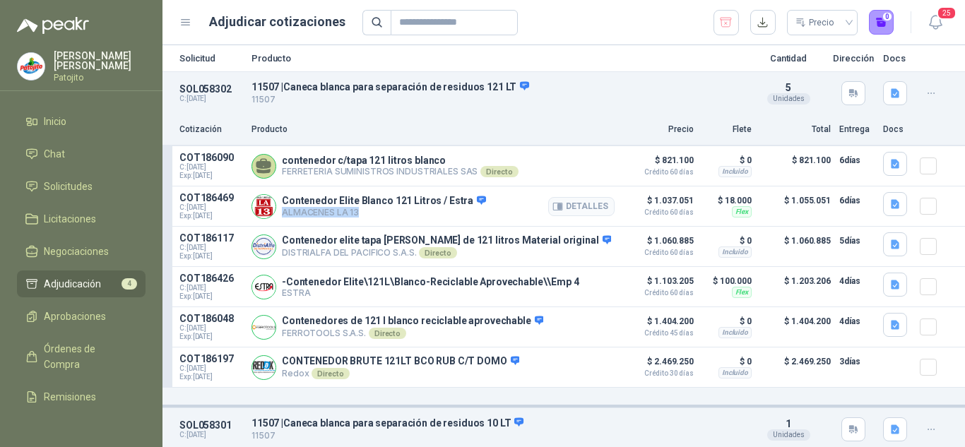
drag, startPoint x: 284, startPoint y: 213, endPoint x: 375, endPoint y: 220, distance: 91.4
click at [375, 220] on div "Contenedor Elite Blanco 121 Litros / Estra ALMACENES LA 13 Detalles" at bounding box center [433, 206] width 363 height 28
copy p "ALMACENES LA 13"
click at [891, 206] on icon "button" at bounding box center [895, 204] width 8 height 9
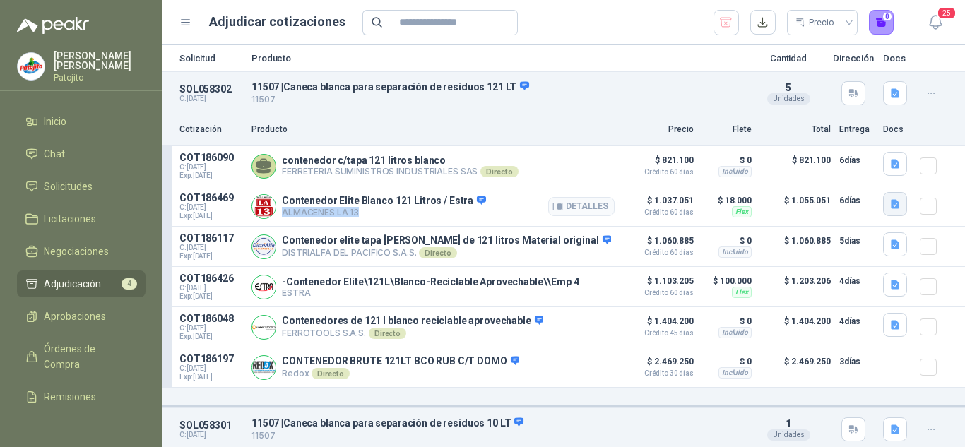
click at [891, 206] on icon "button" at bounding box center [895, 204] width 8 height 9
click at [890, 160] on icon "button" at bounding box center [896, 164] width 12 height 12
click at [890, 205] on icon "button" at bounding box center [896, 205] width 12 height 12
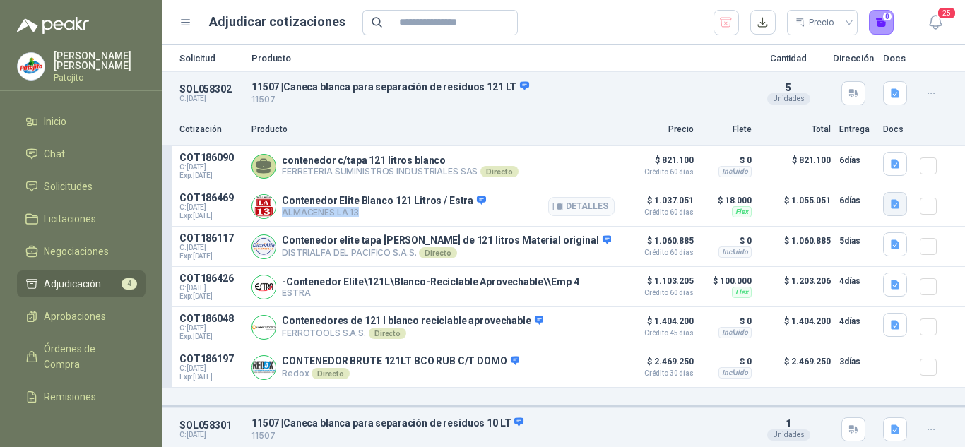
click at [891, 208] on icon "button" at bounding box center [895, 204] width 8 height 9
click at [890, 199] on icon "button" at bounding box center [896, 205] width 12 height 12
click at [891, 201] on icon "button" at bounding box center [895, 204] width 8 height 9
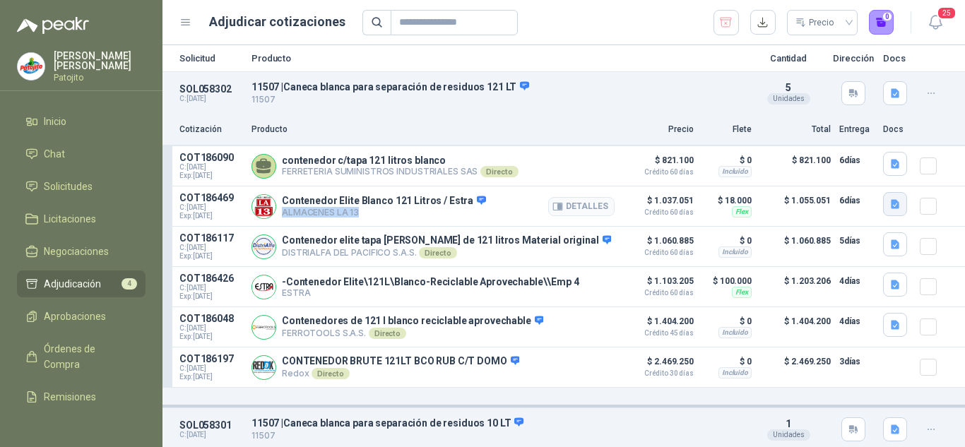
click at [891, 201] on icon "button" at bounding box center [895, 204] width 8 height 9
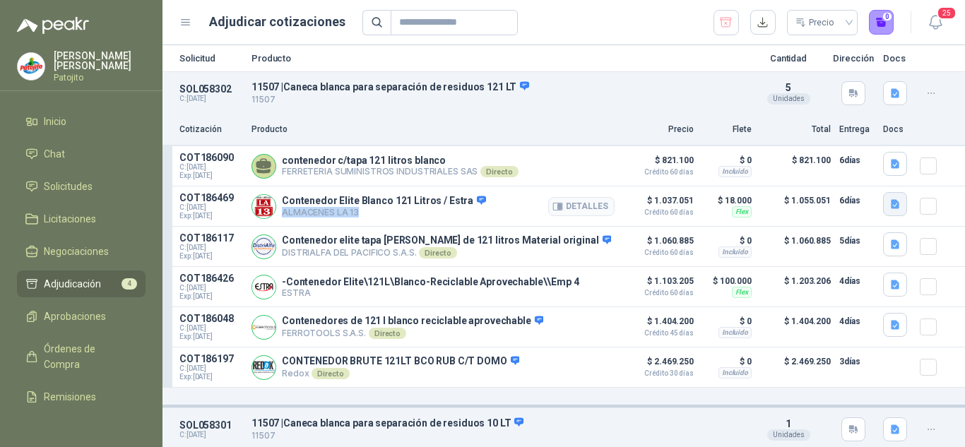
click at [891, 201] on icon "button" at bounding box center [895, 204] width 8 height 9
click at [950, 202] on article "COT186469 C: [DATE] Exp: [DATE] Contenedor Elite Blanco 121 Litros / Estra ALMA…" at bounding box center [564, 207] width 803 height 40
click at [885, 198] on button "button" at bounding box center [895, 204] width 24 height 24
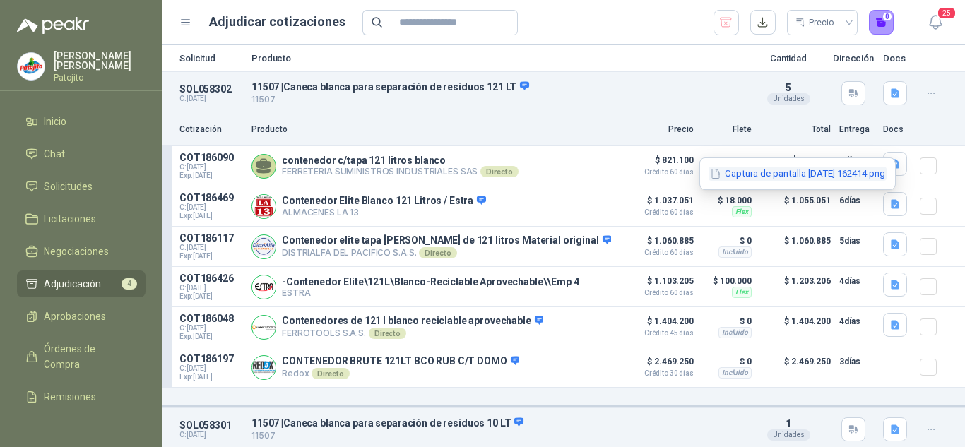
click at [877, 175] on button "Captura de pantalla [DATE] 162414.png" at bounding box center [798, 174] width 178 height 15
click at [0, 0] on div at bounding box center [0, 0] width 0 height 0
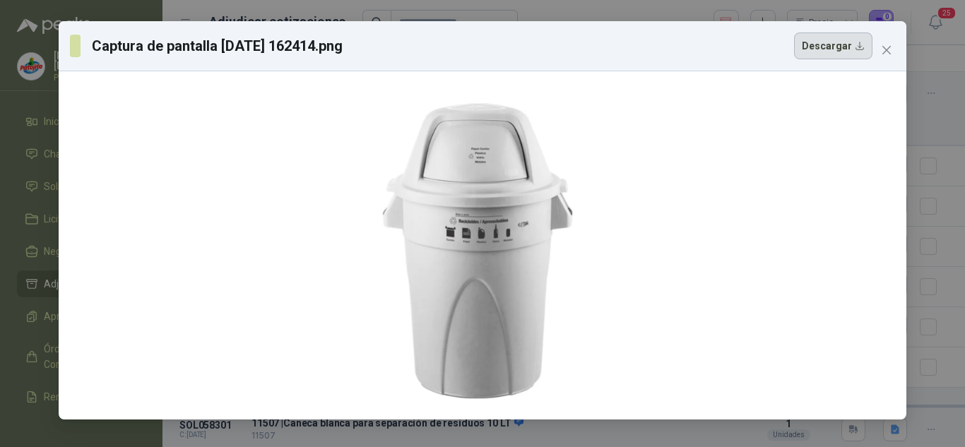
click at [833, 52] on button "Descargar" at bounding box center [833, 46] width 78 height 27
click at [895, 44] on button "Close" at bounding box center [886, 50] width 23 height 23
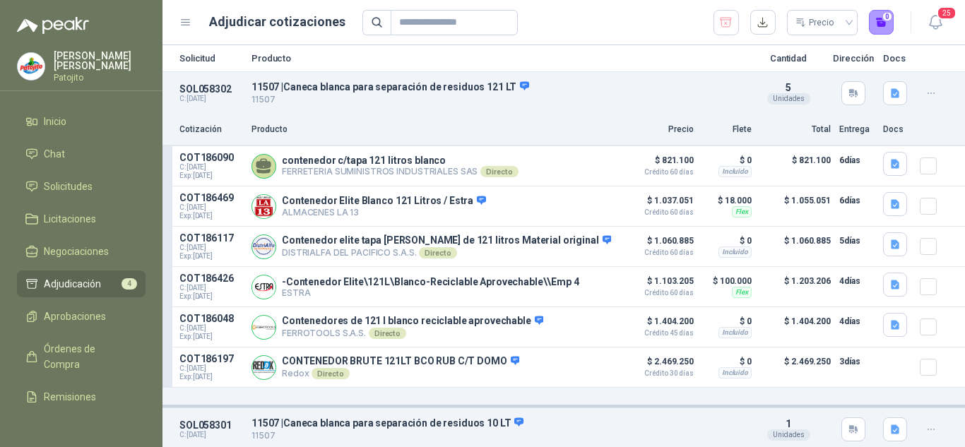
click at [892, 45] on header "Adjudicar cotizaciones Precio 0 25" at bounding box center [564, 22] width 803 height 45
click at [401, 258] on p "DISTRIALFA [PERSON_NAME] S.A.S. Directo" at bounding box center [446, 252] width 329 height 11
drag, startPoint x: 278, startPoint y: 251, endPoint x: 421, endPoint y: 259, distance: 143.6
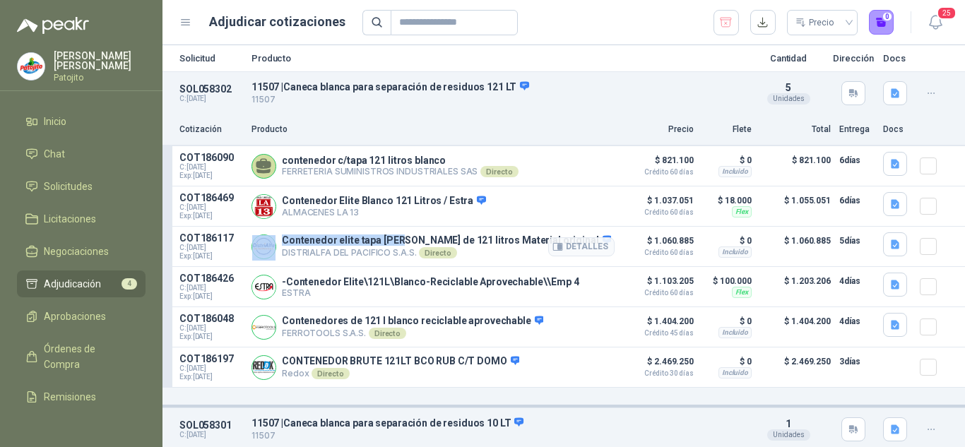
click at [398, 246] on div "Contenedor elite tapa [PERSON_NAME] de 121 litros Material original DISTRIALFA …" at bounding box center [433, 246] width 363 height 28
click at [421, 259] on div "Directo" at bounding box center [437, 252] width 37 height 11
drag, startPoint x: 283, startPoint y: 252, endPoint x: 411, endPoint y: 254, distance: 128.6
click at [411, 254] on p "DISTRIALFA [PERSON_NAME] S.A.S. Directo" at bounding box center [446, 252] width 329 height 11
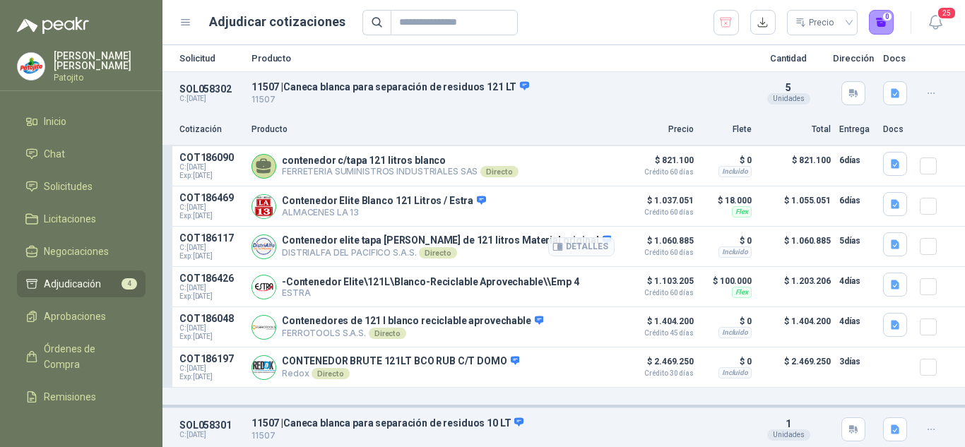
click at [406, 249] on p "DISTRIALFA [PERSON_NAME] S.A.S. Directo" at bounding box center [446, 252] width 329 height 11
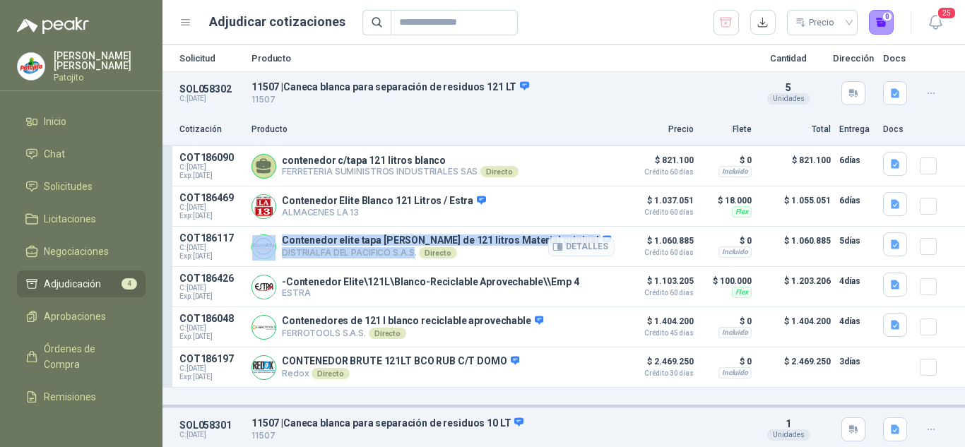
drag, startPoint x: 410, startPoint y: 252, endPoint x: 278, endPoint y: 255, distance: 131.4
click at [278, 255] on div "Contenedor elite tapa [PERSON_NAME] de 121 litros Material original DISTRIALFA …" at bounding box center [433, 246] width 363 height 28
drag, startPoint x: 278, startPoint y: 255, endPoint x: 287, endPoint y: 259, distance: 9.2
click at [287, 259] on div "Contenedor elite tapa [PERSON_NAME] de 121 litros Material original DISTRIALFA …" at bounding box center [433, 246] width 363 height 28
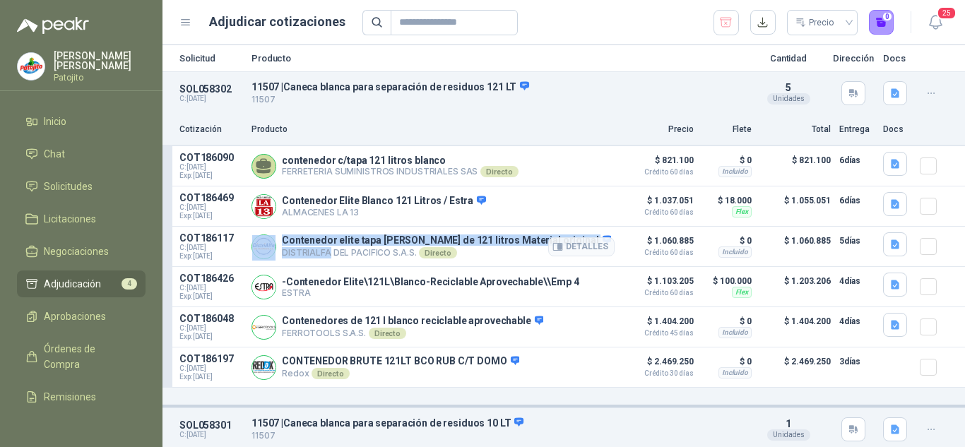
click at [291, 257] on p "DISTRIALFA [PERSON_NAME] S.A.S. Directo" at bounding box center [446, 252] width 329 height 11
click at [289, 259] on p "DISTRIALFA [PERSON_NAME] S.A.S. Directo" at bounding box center [446, 252] width 329 height 11
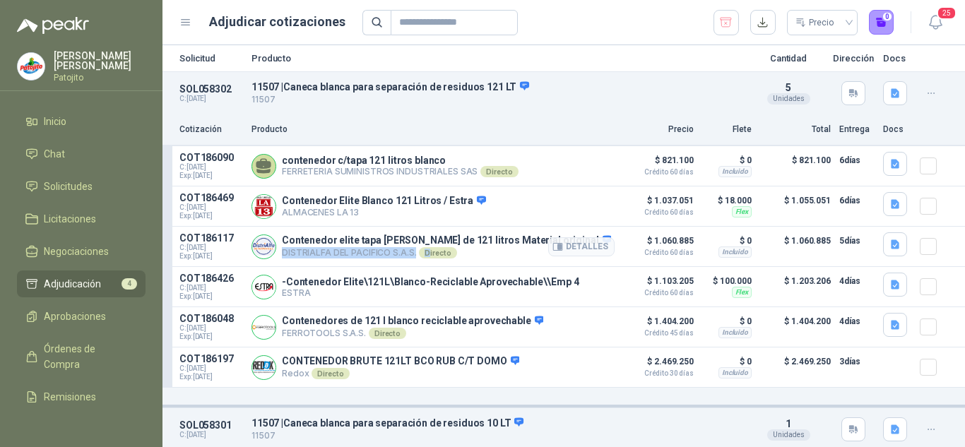
drag, startPoint x: 282, startPoint y: 255, endPoint x: 426, endPoint y: 253, distance: 144.2
click at [426, 253] on p "DISTRIALFA [PERSON_NAME] S.A.S. Directo" at bounding box center [446, 252] width 329 height 11
copy p "DISTRIALFA [PERSON_NAME] S.A.S. D"
click at [890, 248] on button "button" at bounding box center [895, 244] width 24 height 24
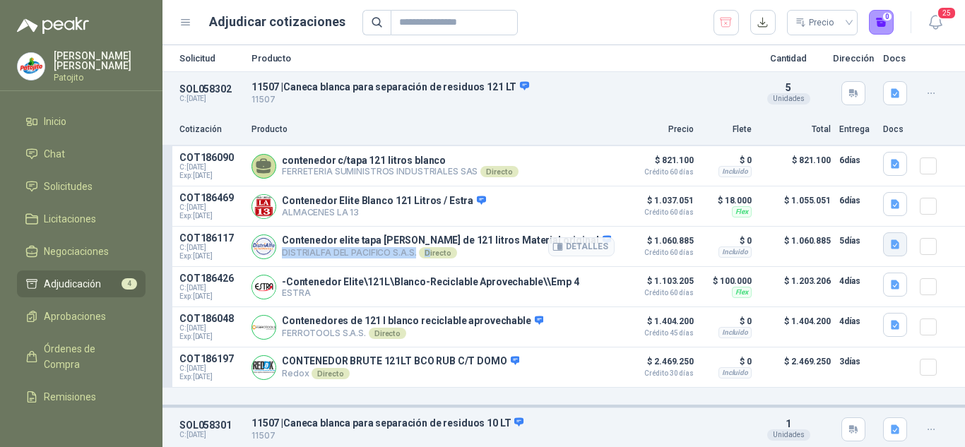
click at [891, 246] on icon "button" at bounding box center [895, 244] width 8 height 9
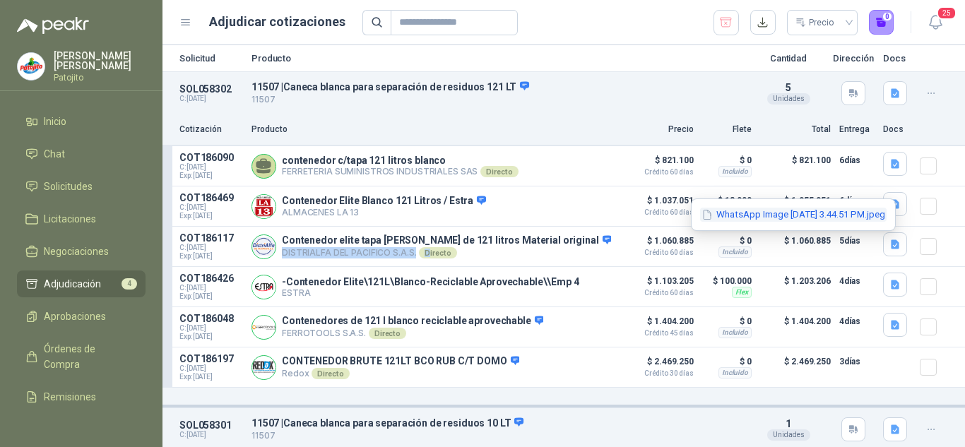
click at [857, 215] on button "WhatsApp Image [DATE] 3.44.51 PM.jpeg" at bounding box center [793, 215] width 187 height 15
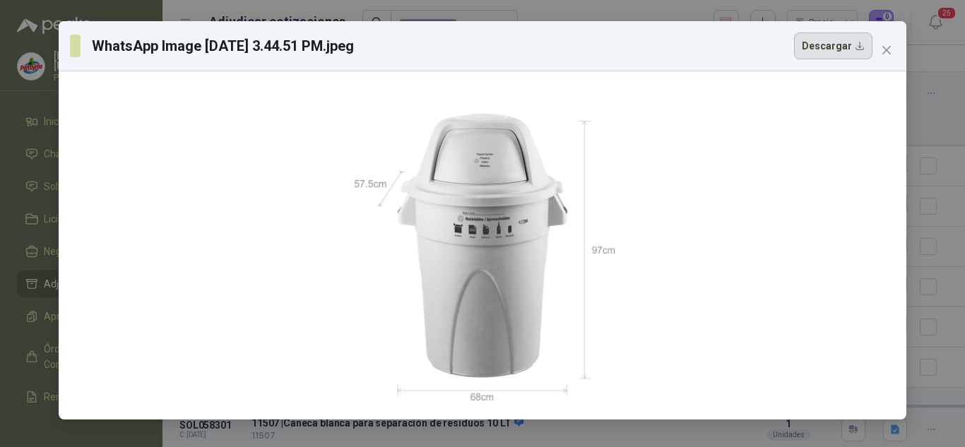
click at [823, 49] on button "Descargar" at bounding box center [833, 46] width 78 height 27
click at [888, 59] on button "Close" at bounding box center [886, 50] width 23 height 23
click at [888, 59] on div "WhatsApp Image [DATE] 3.44.51 PM.jpeg Descargar" at bounding box center [482, 223] width 965 height 447
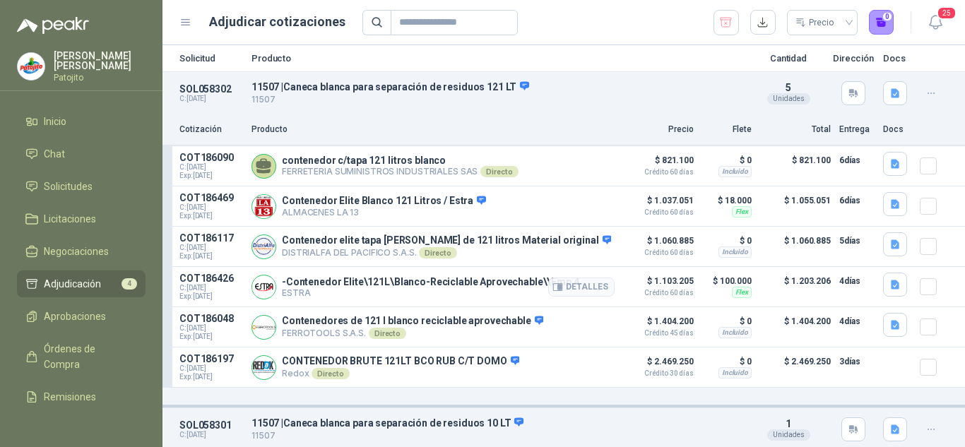
click at [288, 293] on p "ESTRA" at bounding box center [430, 293] width 297 height 11
copy p "ESTRA"
click at [891, 290] on icon "button" at bounding box center [895, 285] width 8 height 9
click at [845, 254] on button "image.png" at bounding box center [855, 256] width 61 height 15
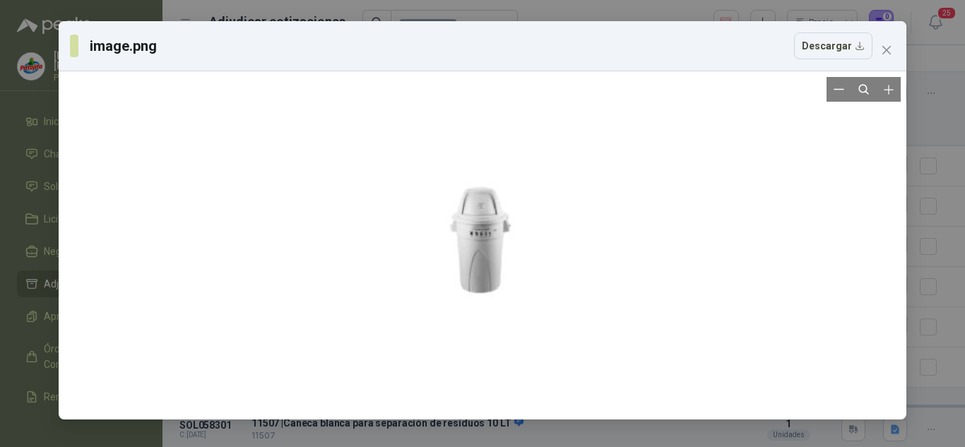
click at [577, 153] on div at bounding box center [482, 245] width 837 height 337
click at [825, 54] on button "Descargar" at bounding box center [833, 46] width 78 height 27
click at [884, 56] on button "Close" at bounding box center [886, 50] width 23 height 23
click at [884, 56] on div "image.png Descargar" at bounding box center [482, 223] width 965 height 447
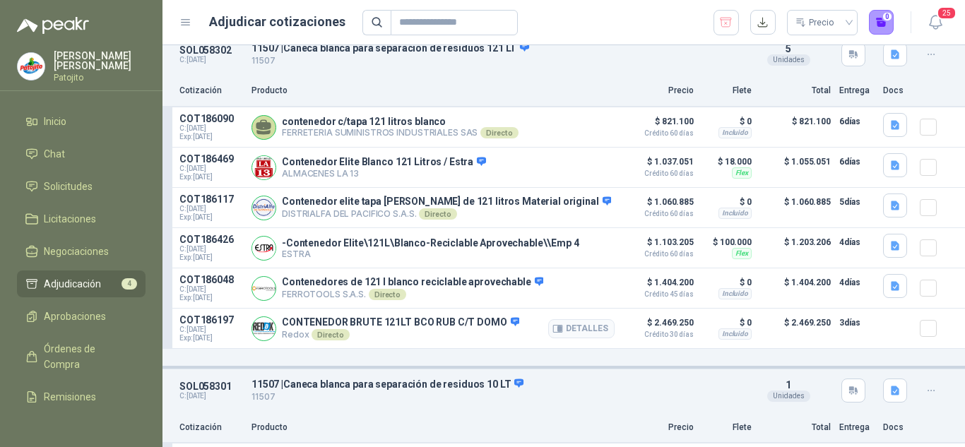
scroll to position [71, 0]
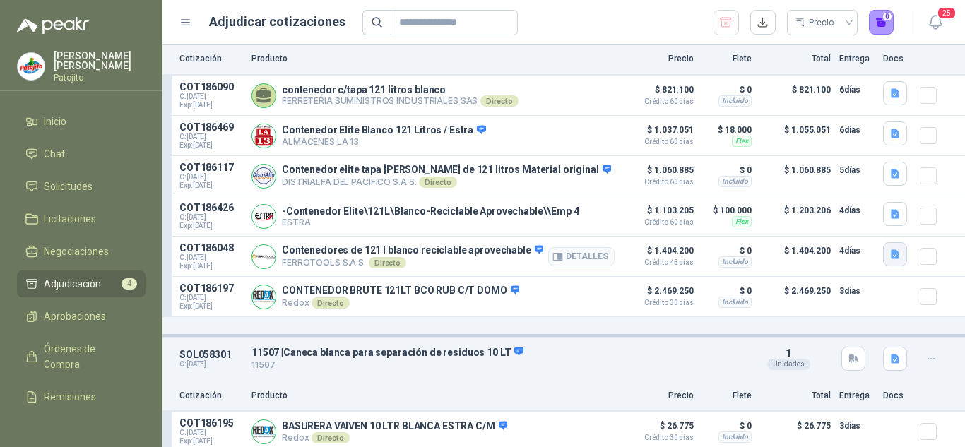
click at [885, 249] on button "button" at bounding box center [895, 254] width 24 height 24
click at [849, 219] on button "image.png" at bounding box center [855, 226] width 61 height 15
click at [0, 0] on div at bounding box center [0, 0] width 0 height 0
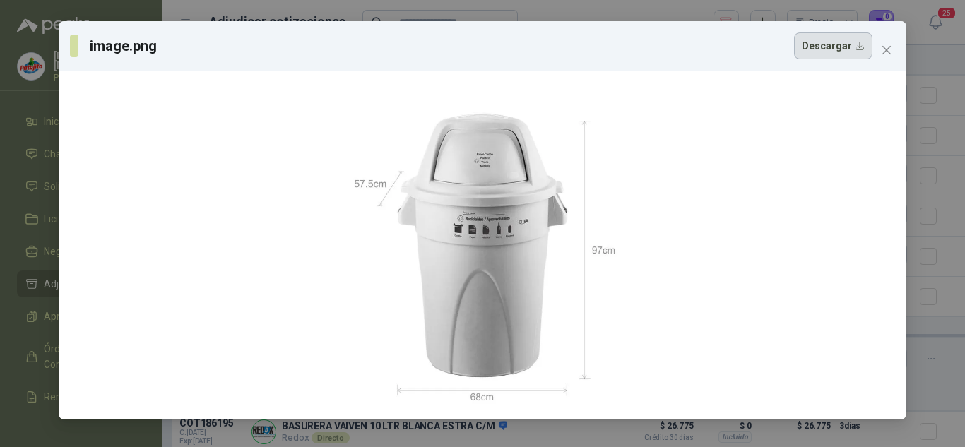
click at [850, 42] on button "Descargar" at bounding box center [833, 46] width 78 height 27
click at [890, 45] on icon "close" at bounding box center [886, 50] width 11 height 11
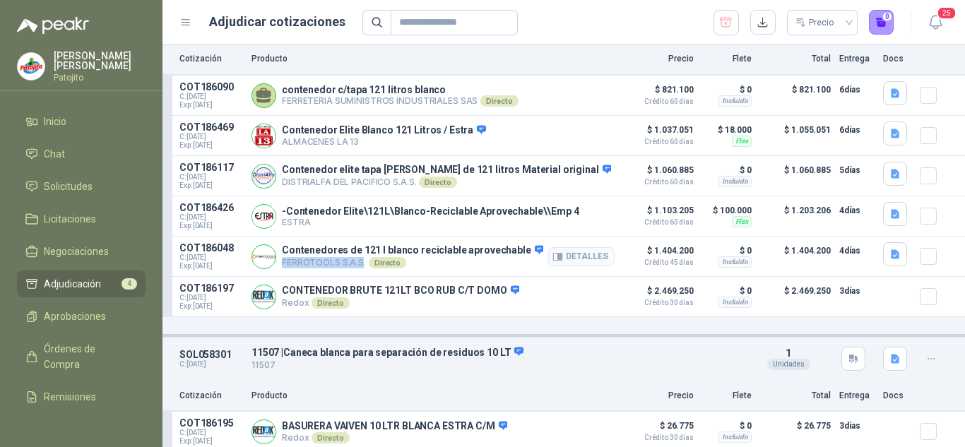
drag, startPoint x: 284, startPoint y: 265, endPoint x: 359, endPoint y: 263, distance: 74.9
click at [359, 263] on p "FERROTOOLS S.A.S. Directo" at bounding box center [412, 262] width 261 height 11
copy p "FERROTOOLS S.A.S"
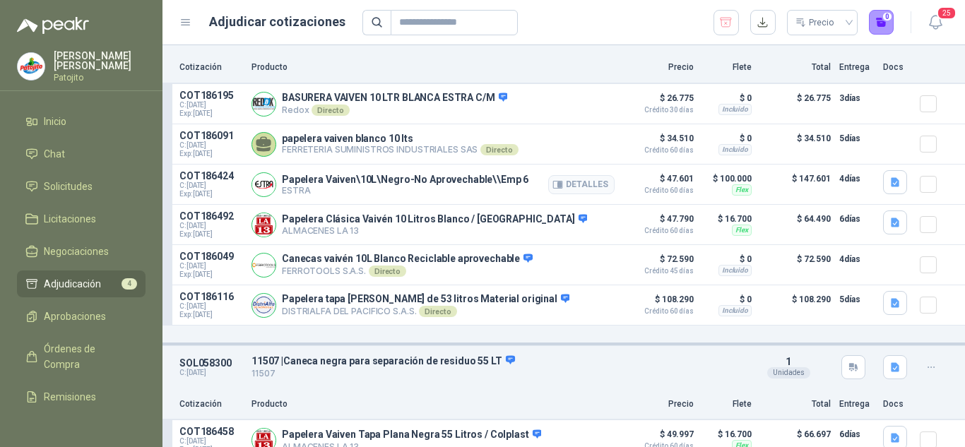
scroll to position [424, 0]
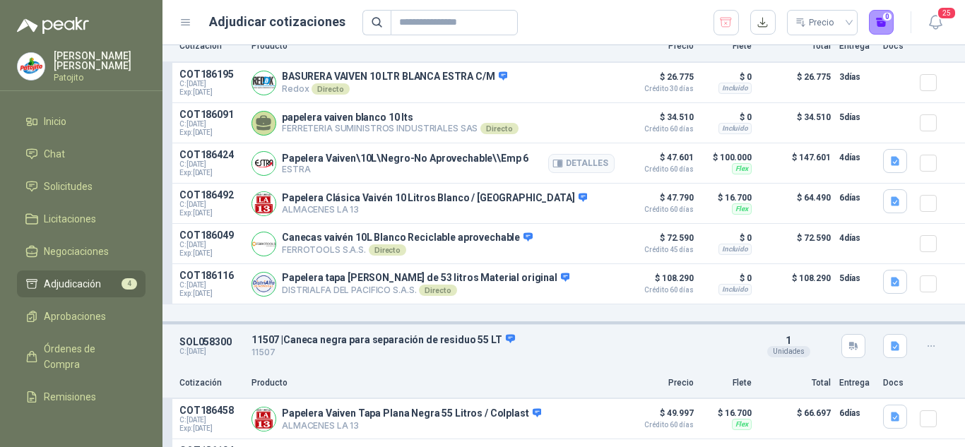
click at [283, 174] on p "ESTRA" at bounding box center [405, 169] width 247 height 11
copy p "ESTRA"
click at [891, 165] on icon "button" at bounding box center [895, 161] width 8 height 9
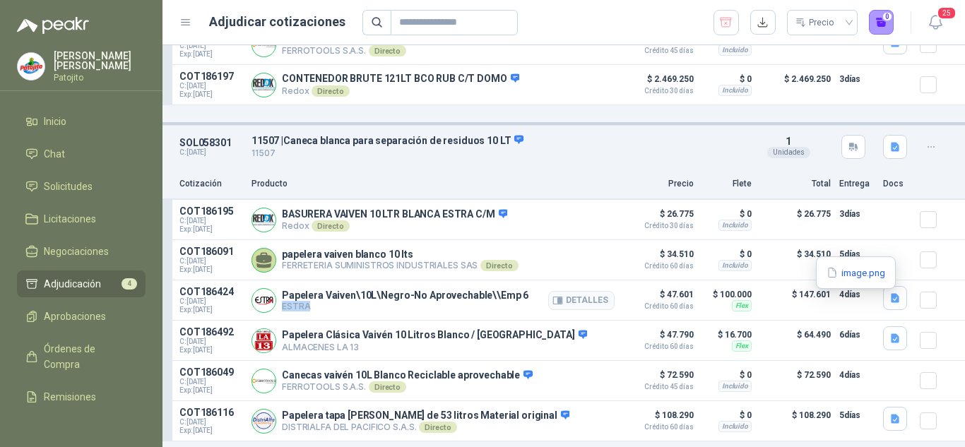
scroll to position [353, 0]
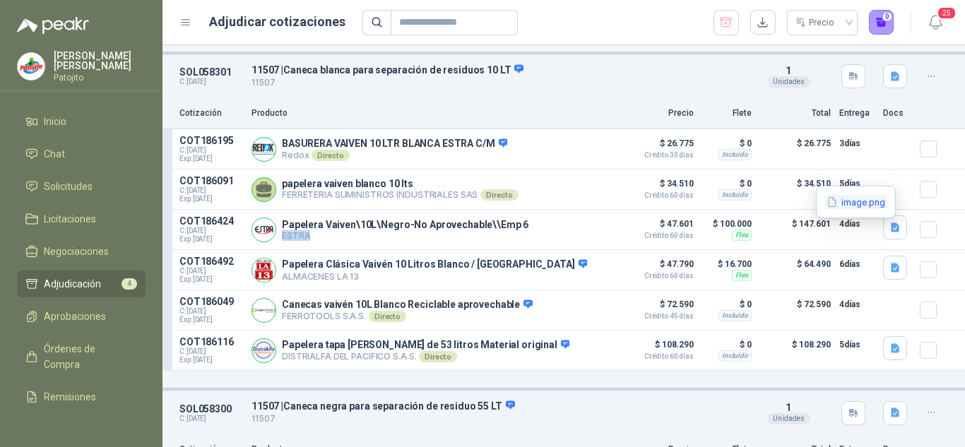
click at [865, 202] on button "image.png" at bounding box center [855, 202] width 61 height 15
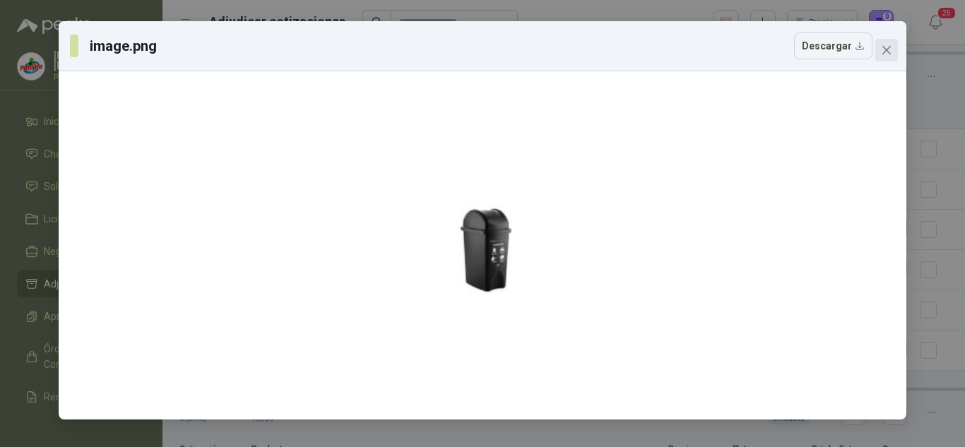
click at [882, 51] on icon "close" at bounding box center [886, 50] width 11 height 11
click at [882, 51] on div "image.png Descargar" at bounding box center [482, 223] width 965 height 447
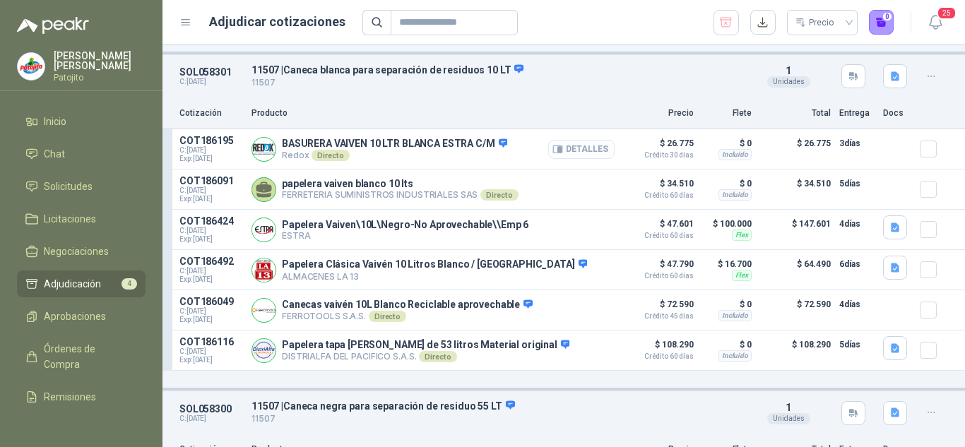
click at [584, 154] on button "Detalles" at bounding box center [581, 149] width 66 height 19
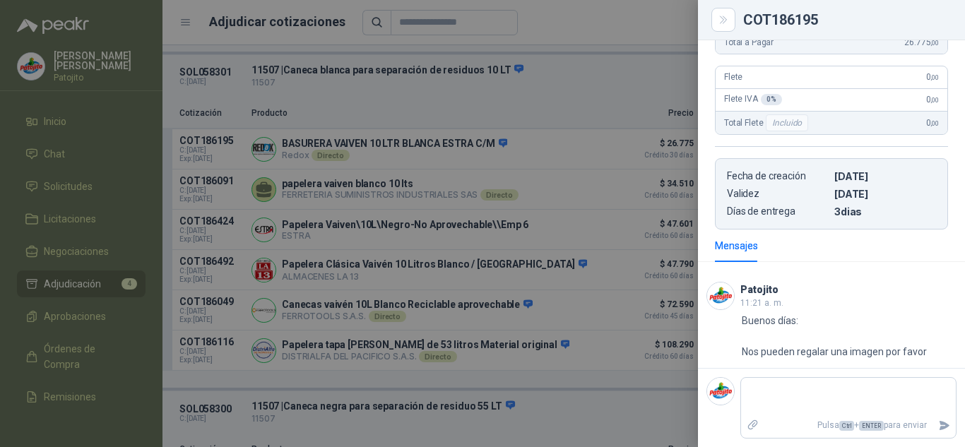
click at [632, 246] on div at bounding box center [482, 223] width 965 height 447
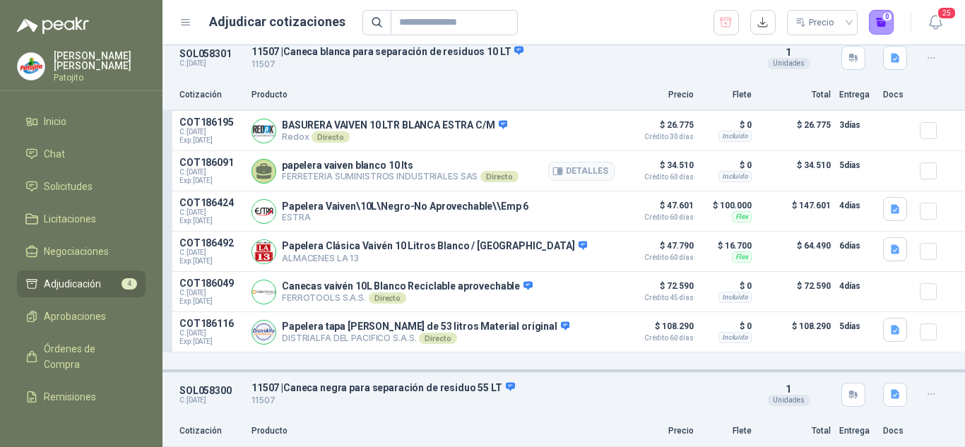
scroll to position [350, 0]
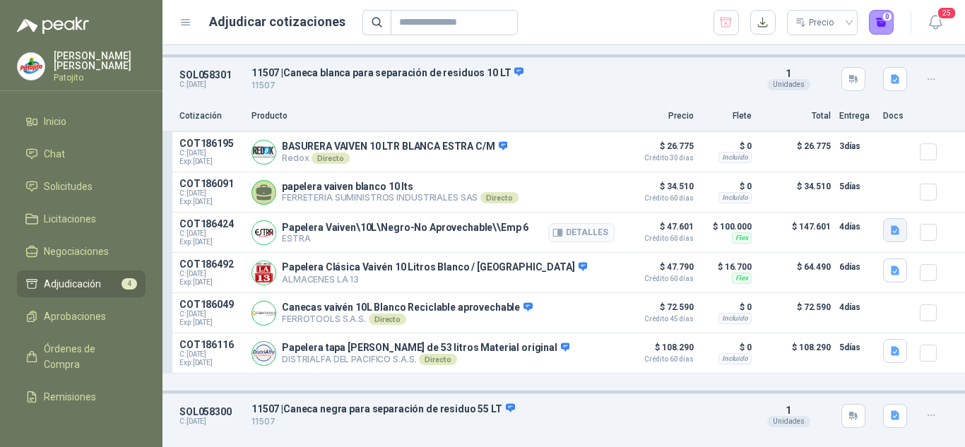
click at [891, 232] on icon "button" at bounding box center [895, 230] width 8 height 9
click at [288, 244] on p "ESTRA" at bounding box center [405, 238] width 247 height 11
copy p "ESTRA"
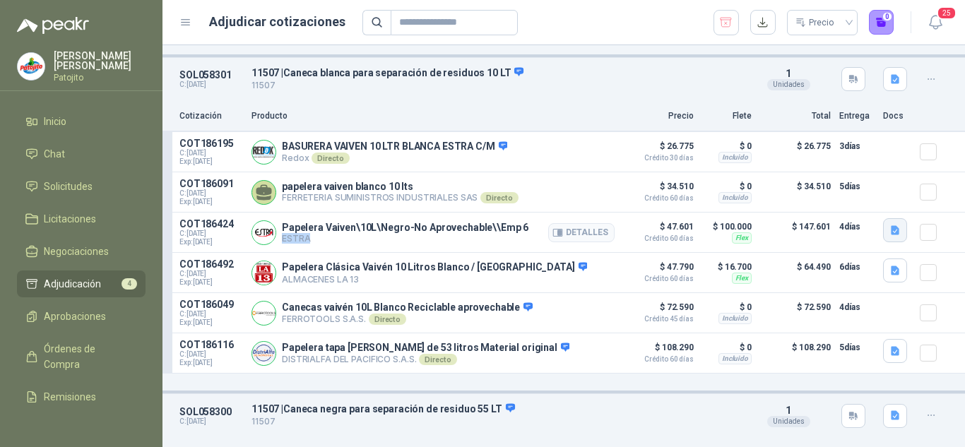
click at [890, 232] on icon "button" at bounding box center [896, 231] width 12 height 12
click at [861, 206] on button "image.png" at bounding box center [855, 205] width 61 height 15
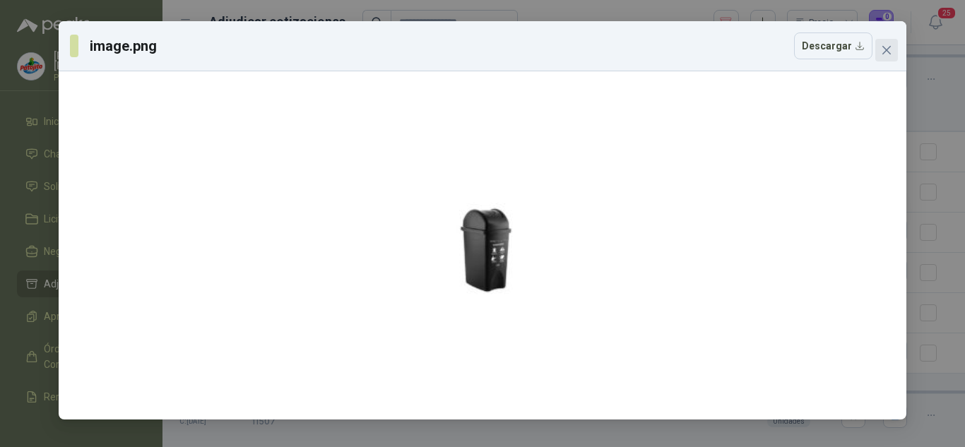
click at [881, 45] on icon "close" at bounding box center [886, 50] width 11 height 11
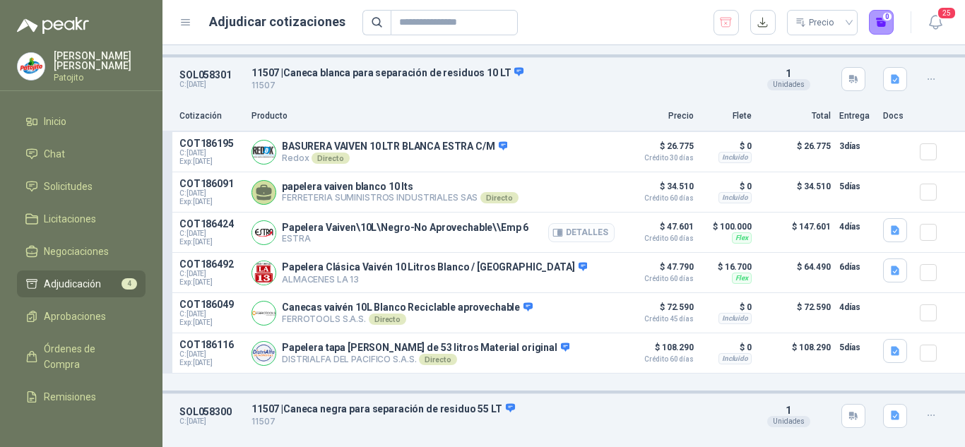
click at [584, 237] on button "Detalles" at bounding box center [581, 232] width 66 height 19
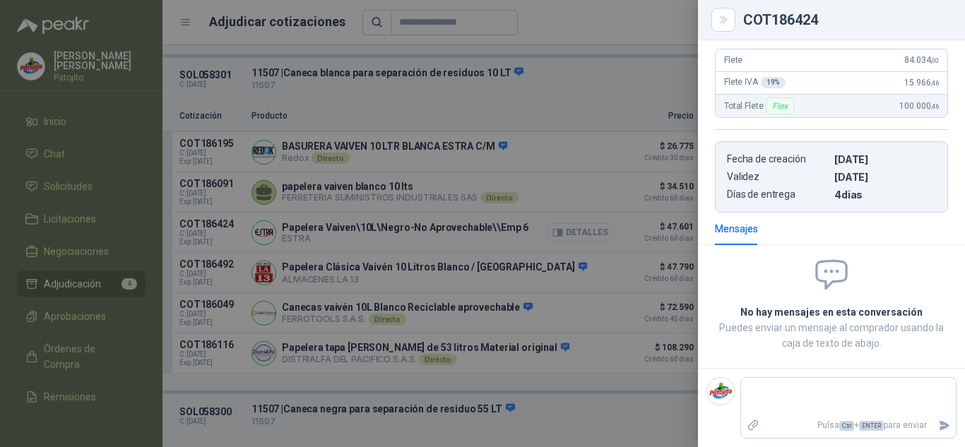
scroll to position [256, 0]
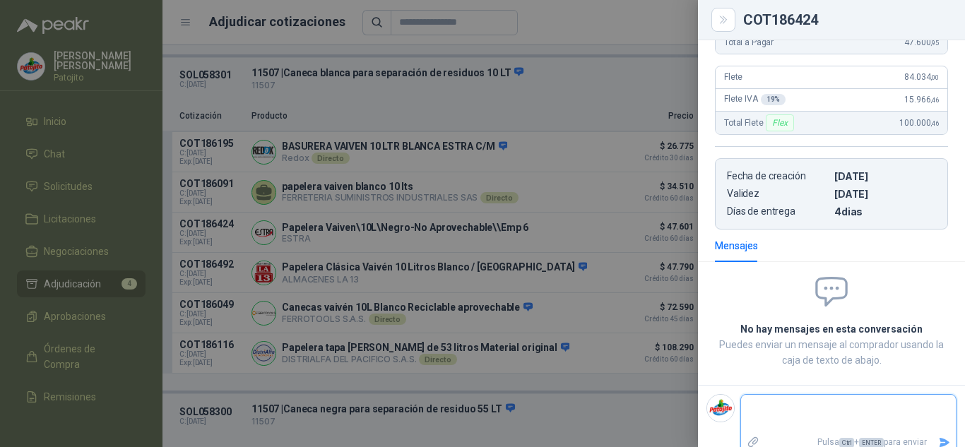
click at [810, 403] on textarea at bounding box center [842, 414] width 203 height 33
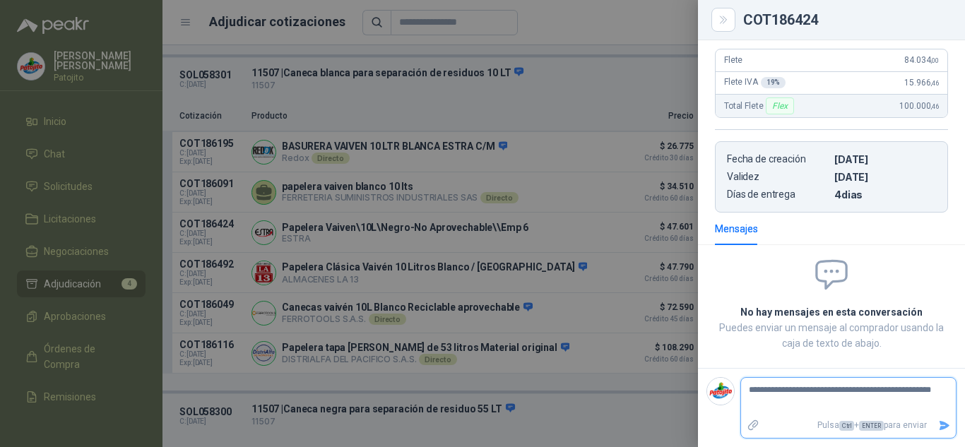
drag, startPoint x: 805, startPoint y: 386, endPoint x: 694, endPoint y: 385, distance: 111.6
click at [704, 386] on footer "**********" at bounding box center [831, 407] width 267 height 79
click at [825, 403] on textarea "**********" at bounding box center [842, 397] width 203 height 33
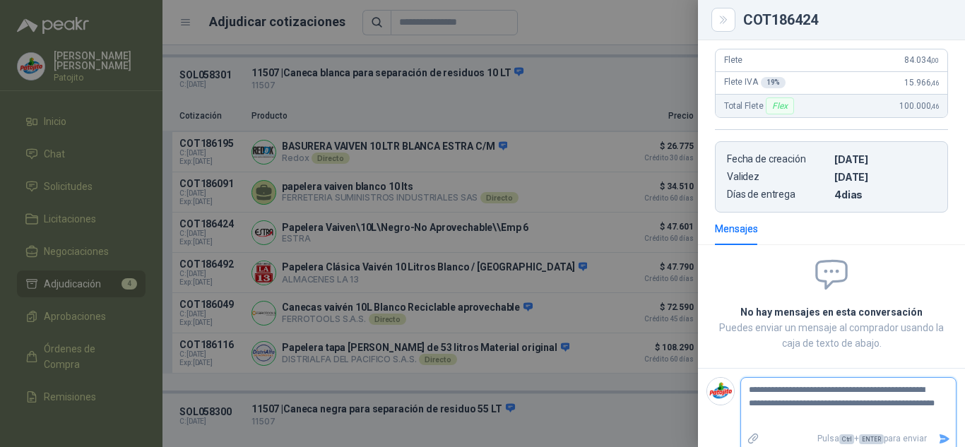
click at [938, 439] on icon "Enviar" at bounding box center [944, 439] width 12 height 12
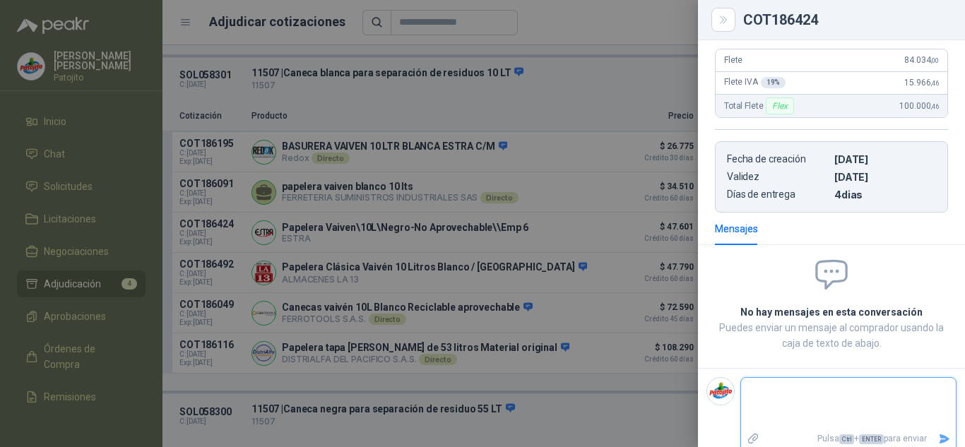
scroll to position [256, 0]
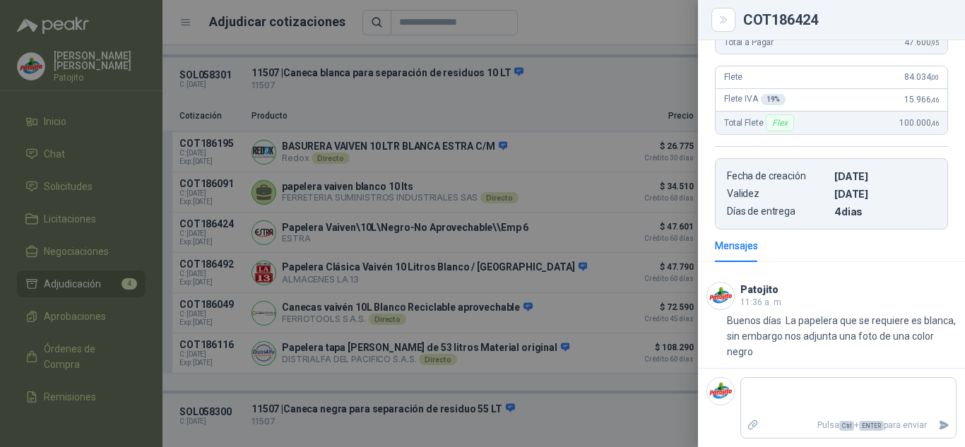
click at [618, 224] on div at bounding box center [482, 223] width 965 height 447
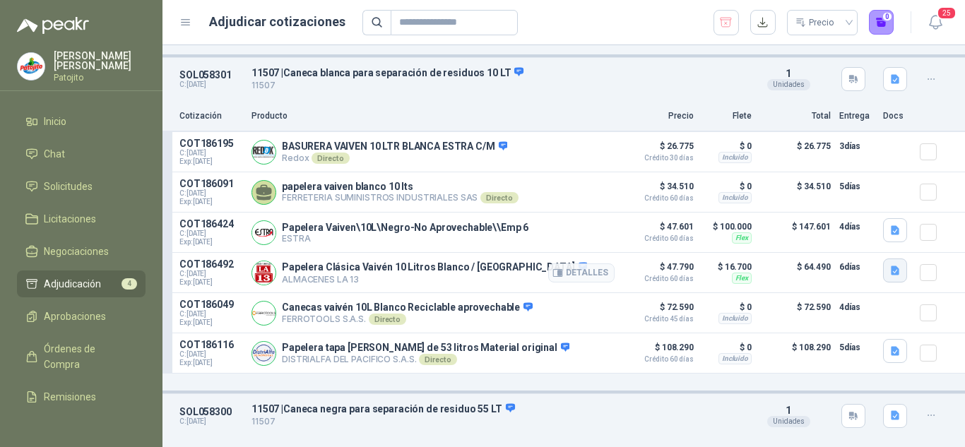
click at [890, 273] on icon "button" at bounding box center [896, 271] width 12 height 12
click at [890, 277] on icon "button" at bounding box center [896, 271] width 12 height 12
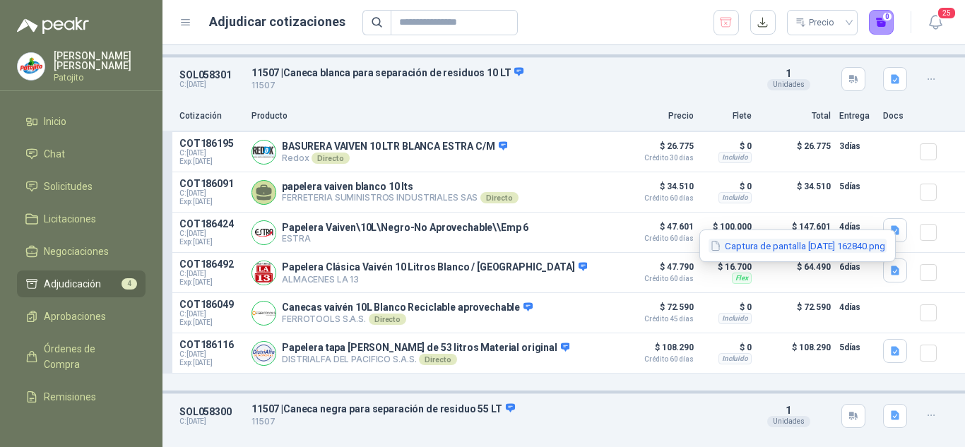
click at [825, 247] on button "Captura de pantalla [DATE] 162840.png" at bounding box center [798, 246] width 178 height 15
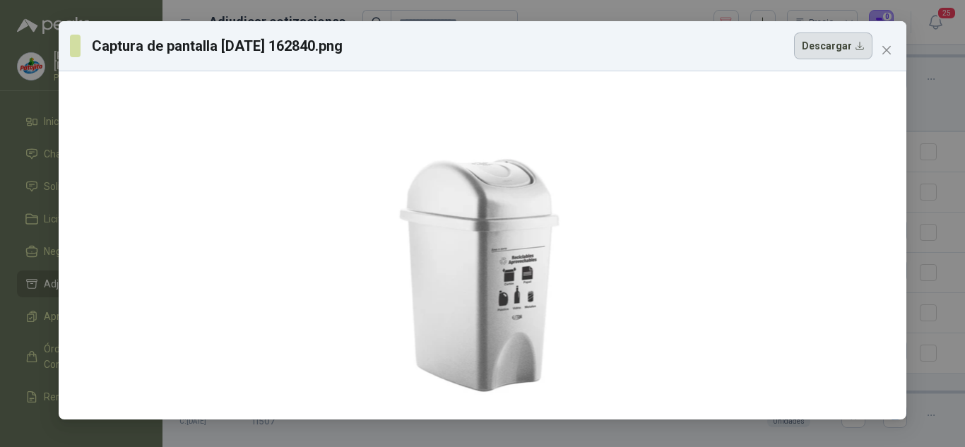
click at [831, 56] on button "Descargar" at bounding box center [833, 46] width 78 height 27
click at [892, 35] on div "Captura de pantalla [DATE] 162840.png Descargar" at bounding box center [482, 46] width 825 height 27
click at [892, 43] on button "Close" at bounding box center [886, 50] width 23 height 23
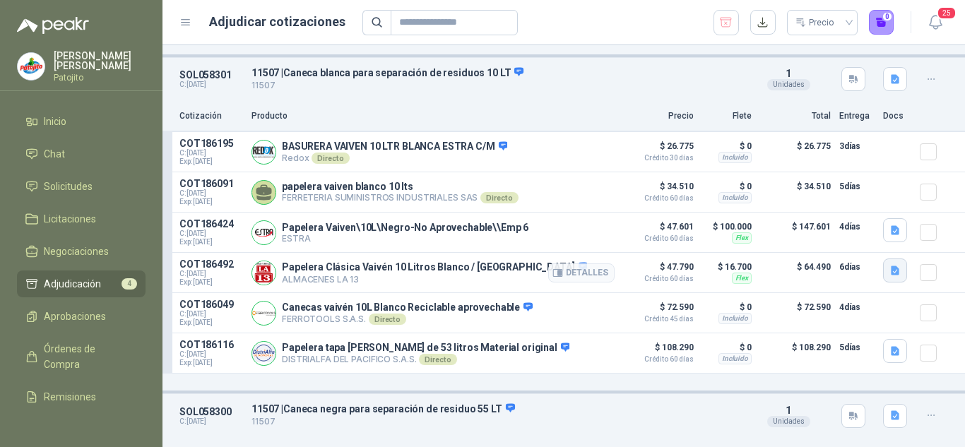
click at [890, 273] on button "button" at bounding box center [895, 271] width 24 height 24
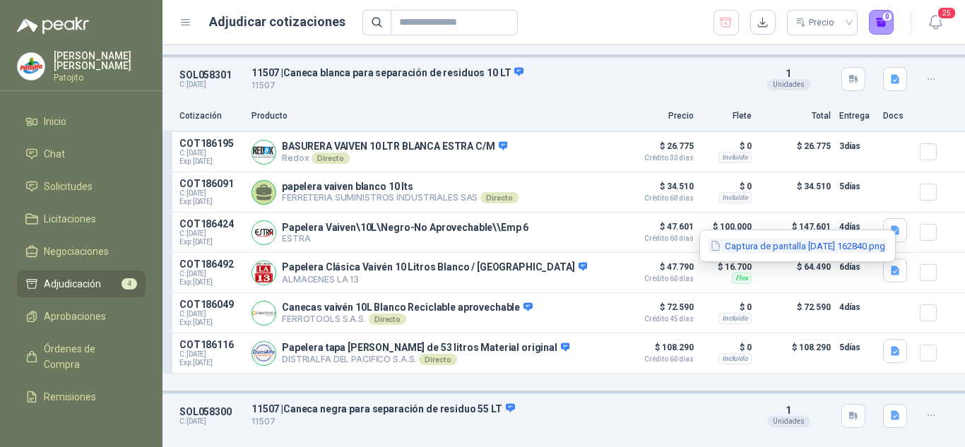
click at [798, 242] on button "Captura de pantalla [DATE] 162840.png" at bounding box center [798, 246] width 178 height 15
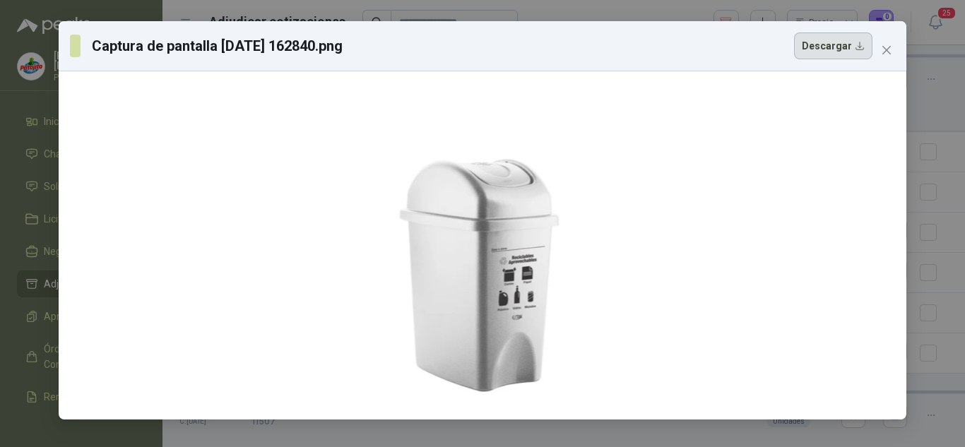
click at [836, 52] on button "Descargar" at bounding box center [833, 46] width 78 height 27
click at [888, 47] on icon "close" at bounding box center [886, 50] width 11 height 11
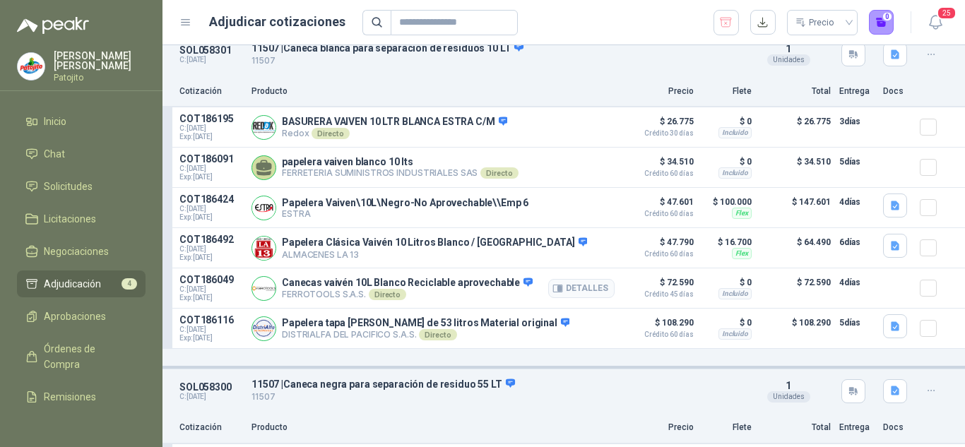
scroll to position [350, 0]
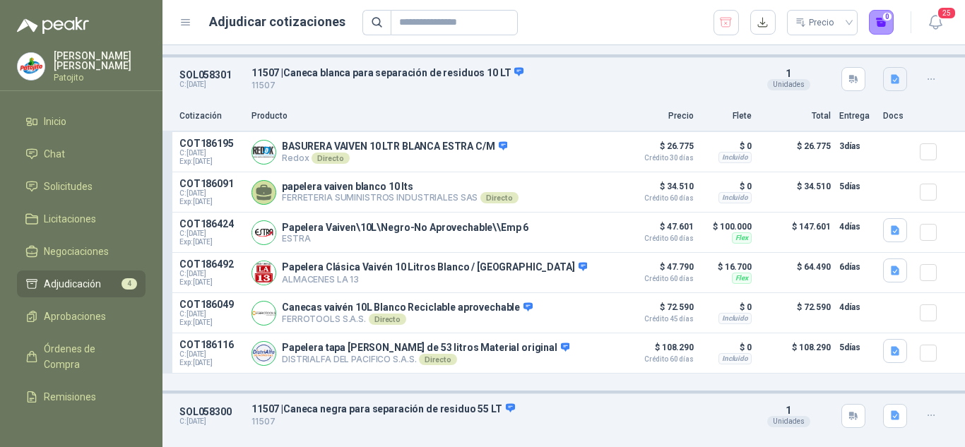
click at [883, 81] on button "button" at bounding box center [895, 79] width 24 height 24
click at [850, 45] on button "10 LT.jpg" at bounding box center [860, 52] width 54 height 15
click at [0, 0] on button "Descargar" at bounding box center [0, 0] width 0 height 0
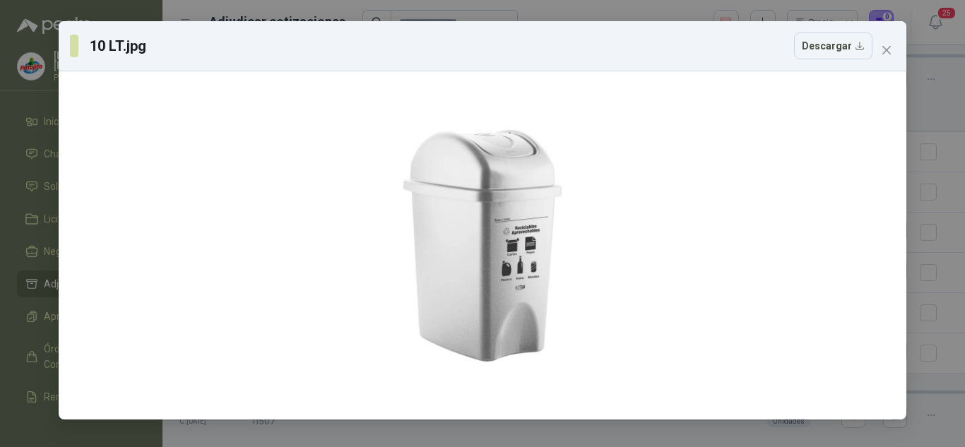
click at [943, 231] on div "10 LT.jpg Descargar" at bounding box center [482, 223] width 965 height 447
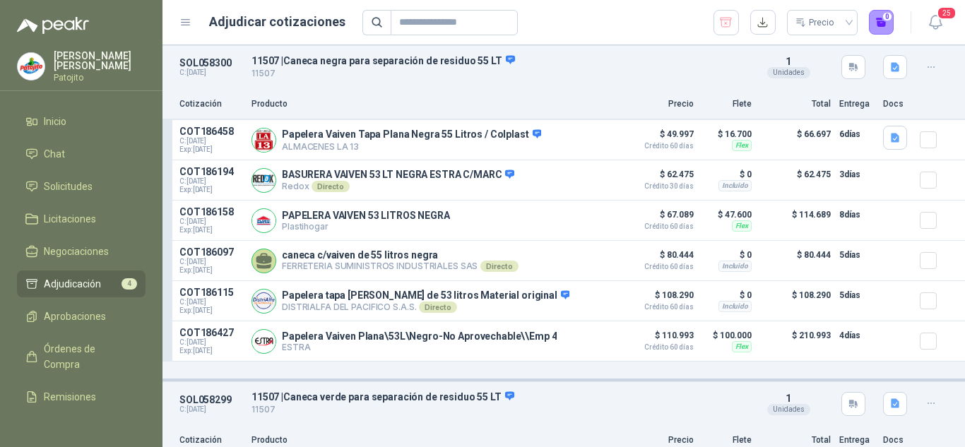
scroll to position [704, 0]
click at [891, 141] on icon "button" at bounding box center [895, 137] width 8 height 9
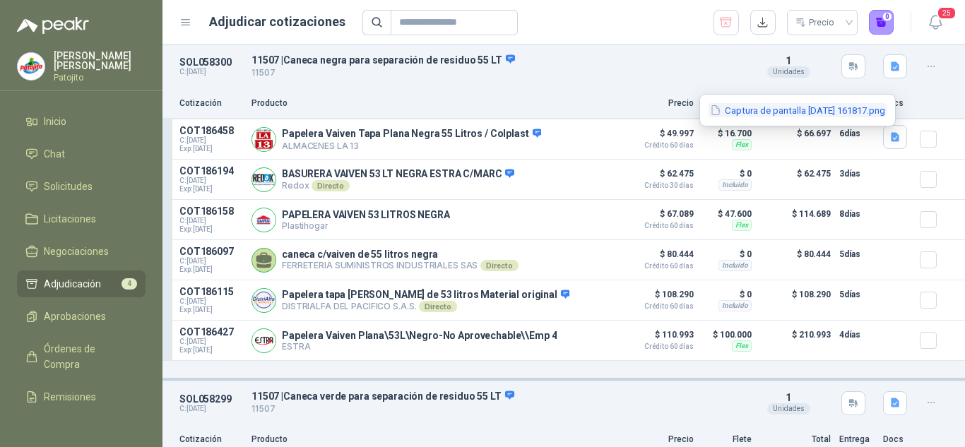
click at [786, 109] on button "Captura de pantalla [DATE] 161817.png" at bounding box center [798, 110] width 178 height 15
click at [0, 0] on div at bounding box center [0, 0] width 0 height 0
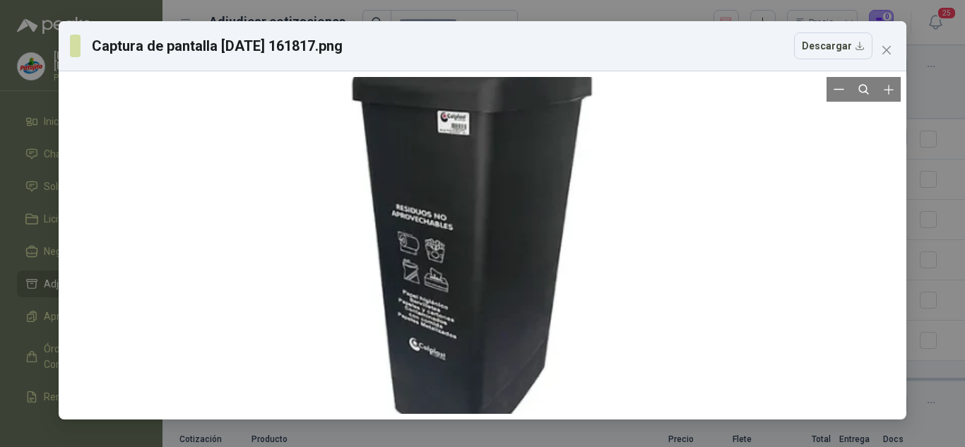
drag, startPoint x: 460, startPoint y: 247, endPoint x: 476, endPoint y: 223, distance: 28.6
click at [476, 223] on div at bounding box center [498, 227] width 467 height 539
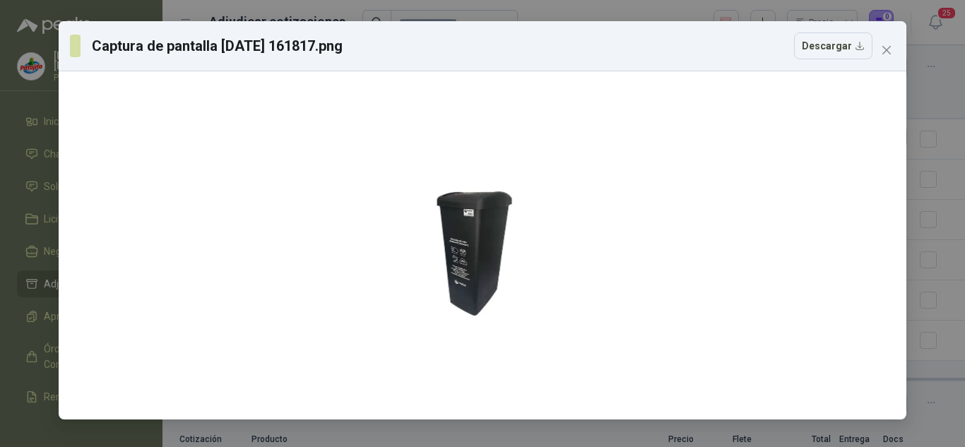
click at [964, 136] on div "Captura de pantalla [DATE] 161817.png Descargar" at bounding box center [482, 223] width 965 height 447
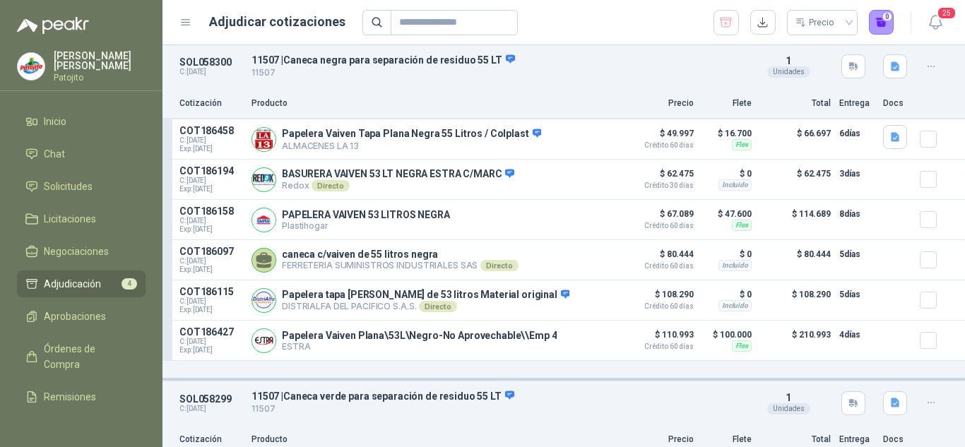
click at [964, 136] on div "Captura de pantalla [DATE] 161817.png Descargar" at bounding box center [482, 223] width 965 height 447
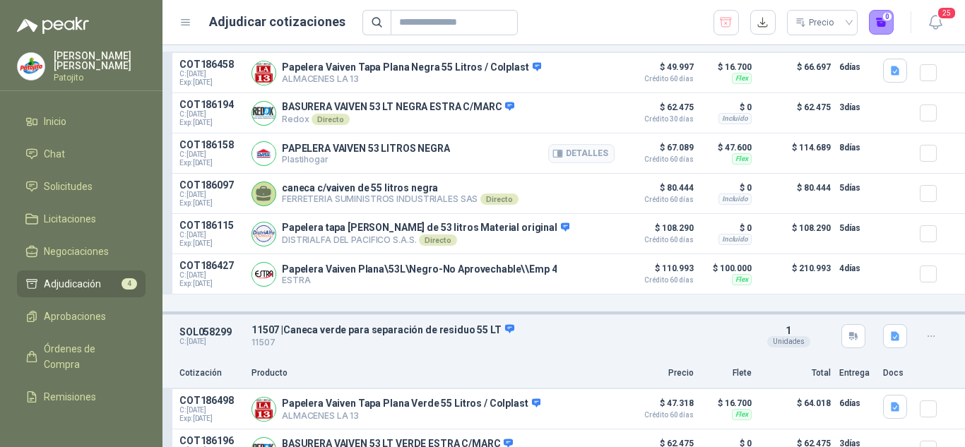
scroll to position [986, 0]
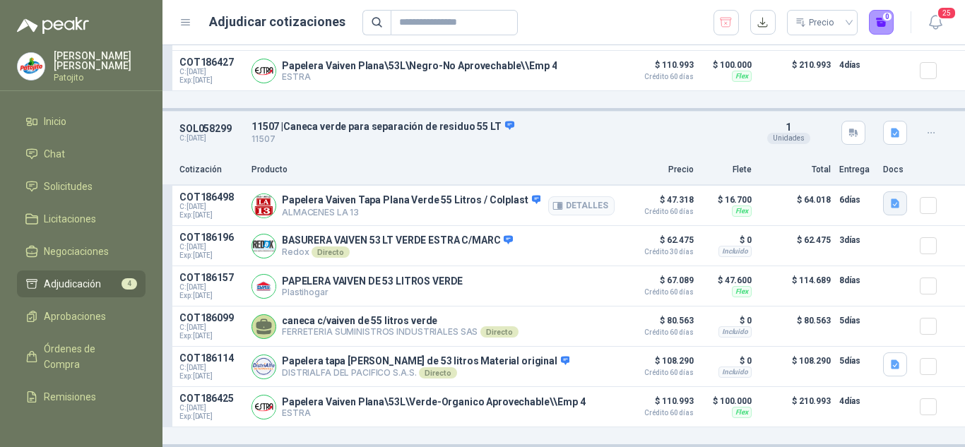
click at [890, 196] on button "button" at bounding box center [895, 203] width 24 height 24
click at [740, 168] on button "Captura de pantalla [DATE] 163117.png" at bounding box center [798, 168] width 178 height 15
click at [0, 0] on div at bounding box center [0, 0] width 0 height 0
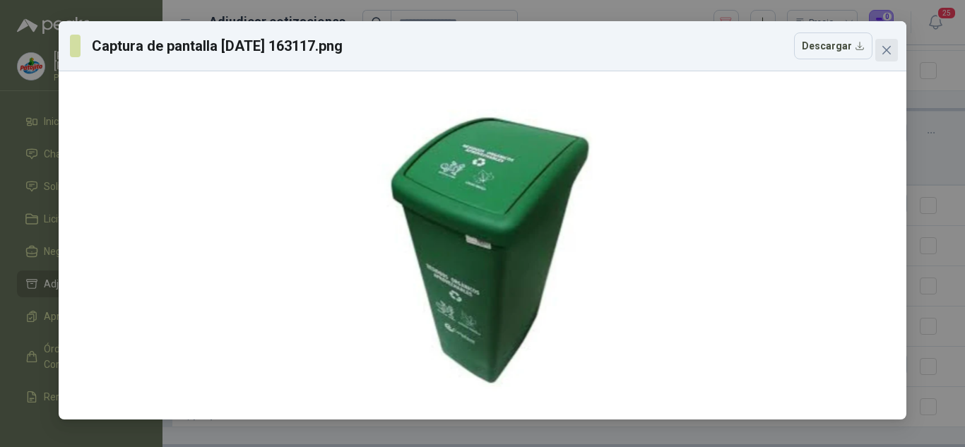
click at [885, 49] on icon "close" at bounding box center [886, 50] width 8 height 8
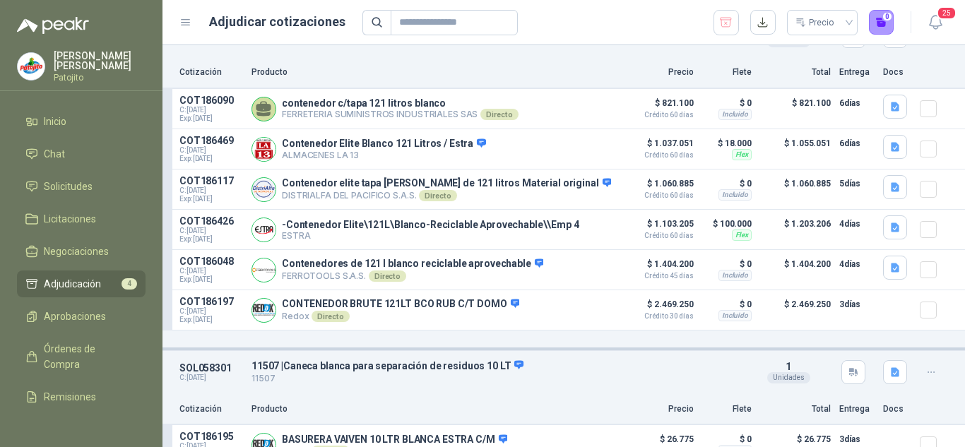
scroll to position [0, 0]
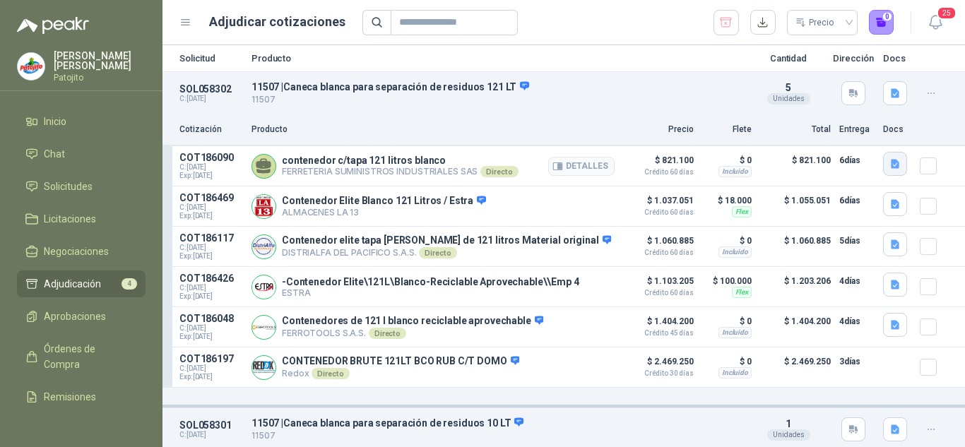
click at [890, 161] on icon "button" at bounding box center [896, 164] width 12 height 12
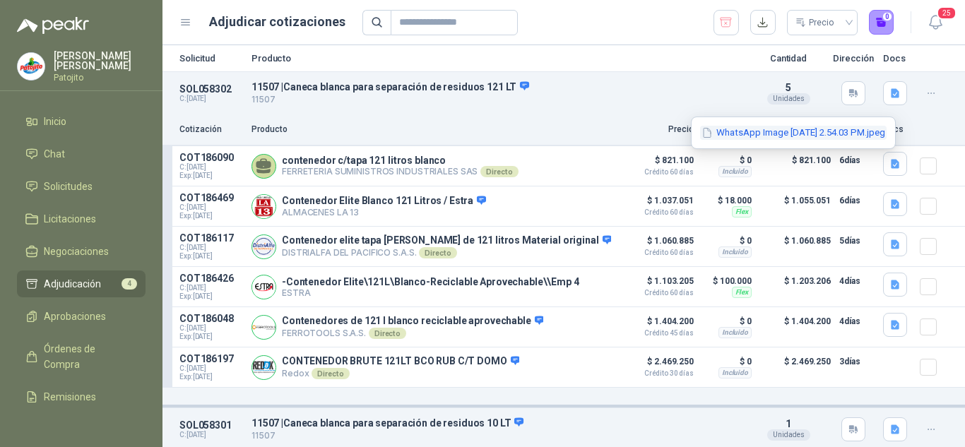
click at [798, 133] on button "WhatsApp Image [DATE] 2.54.03 PM.jpeg" at bounding box center [793, 133] width 187 height 15
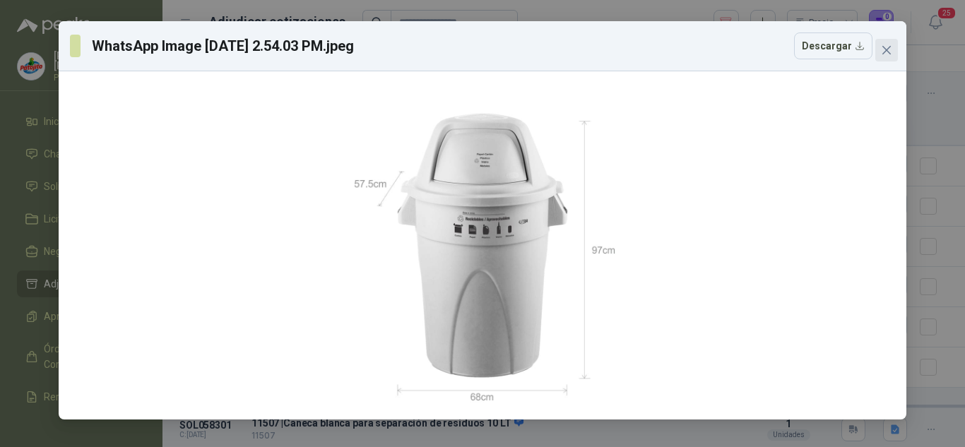
click at [880, 52] on span "Close" at bounding box center [886, 50] width 23 height 11
click at [880, 52] on div "WhatsApp Image [DATE] 2.54.03 PM.jpeg Descargar" at bounding box center [482, 223] width 965 height 447
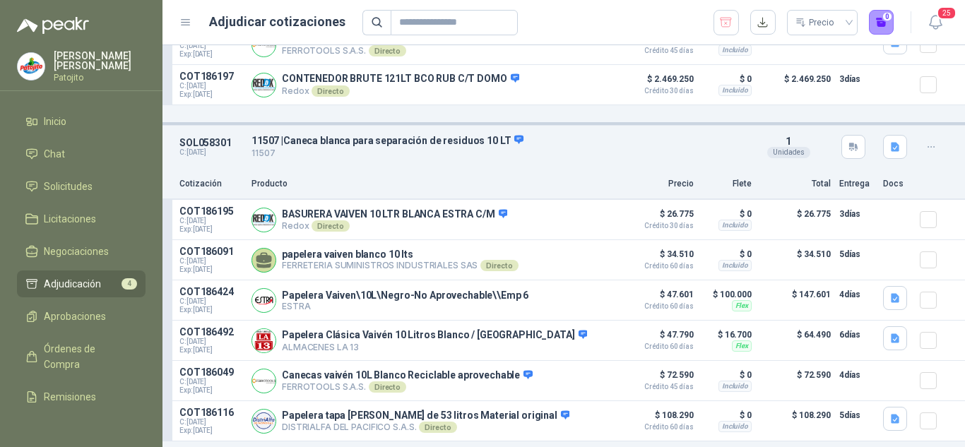
scroll to position [353, 0]
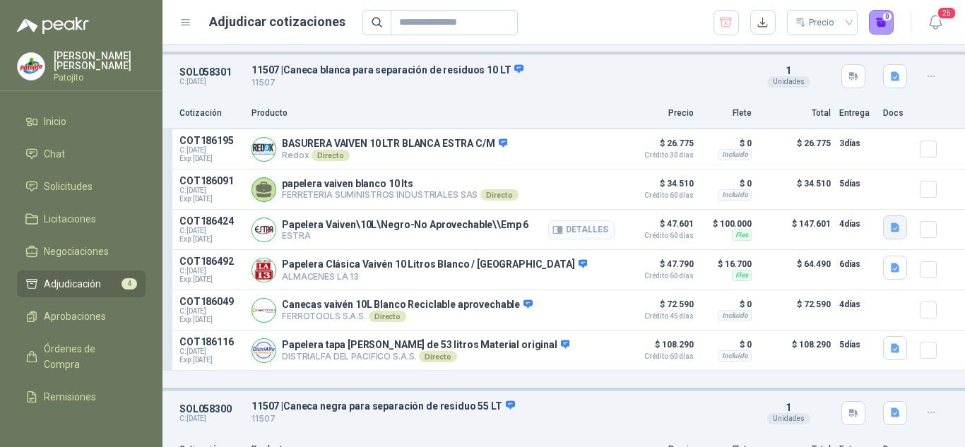
click at [890, 228] on button "button" at bounding box center [895, 227] width 24 height 24
click at [862, 203] on button "image.png" at bounding box center [855, 202] width 61 height 15
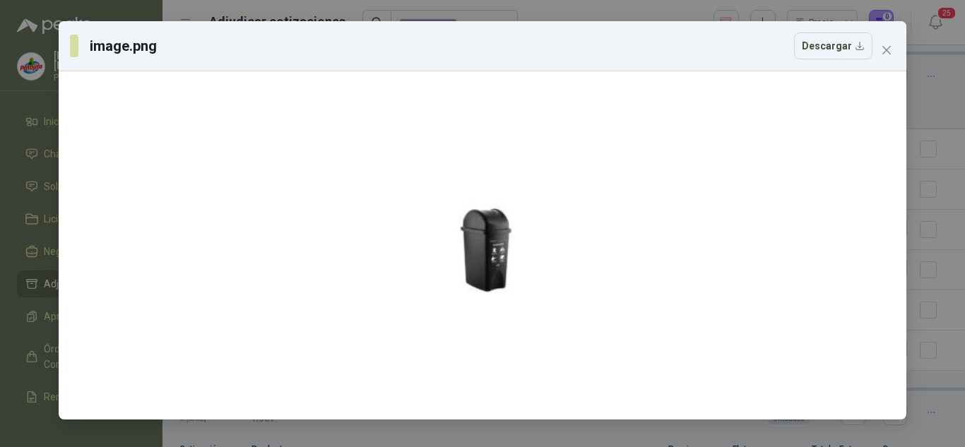
click at [922, 187] on div "image.png Descargar" at bounding box center [482, 223] width 965 height 447
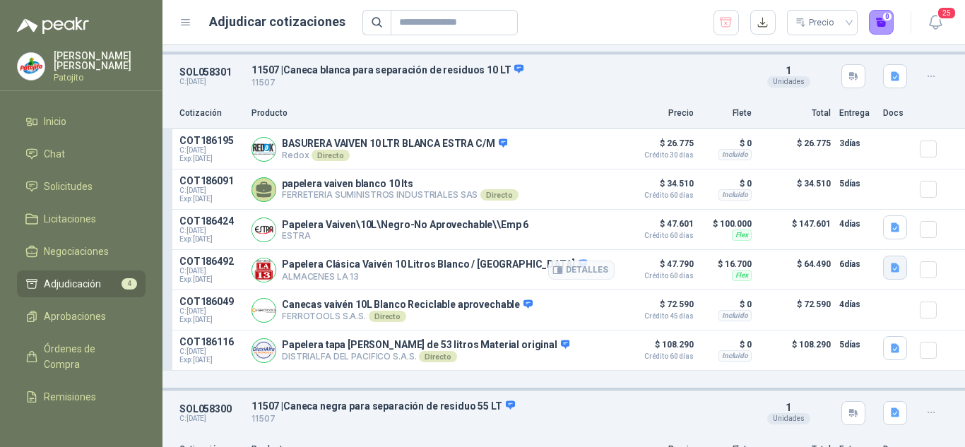
click at [890, 274] on icon "button" at bounding box center [896, 268] width 12 height 12
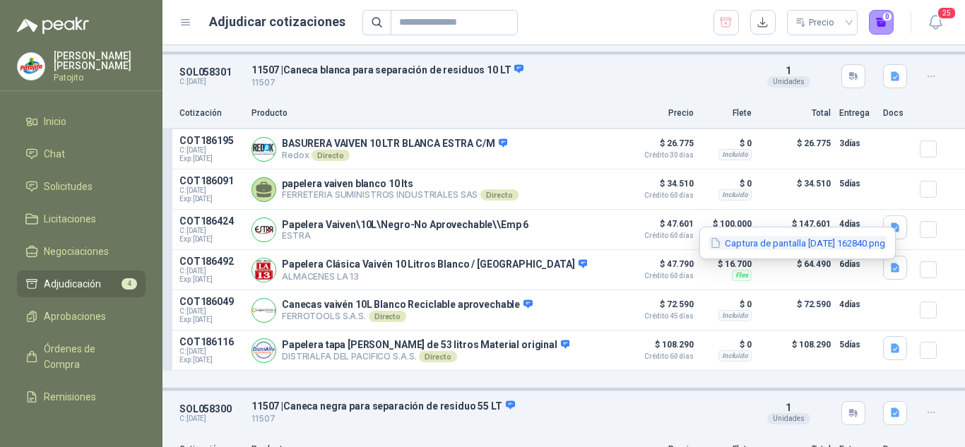
click at [801, 240] on button "Captura de pantalla [DATE] 162840.png" at bounding box center [798, 243] width 178 height 15
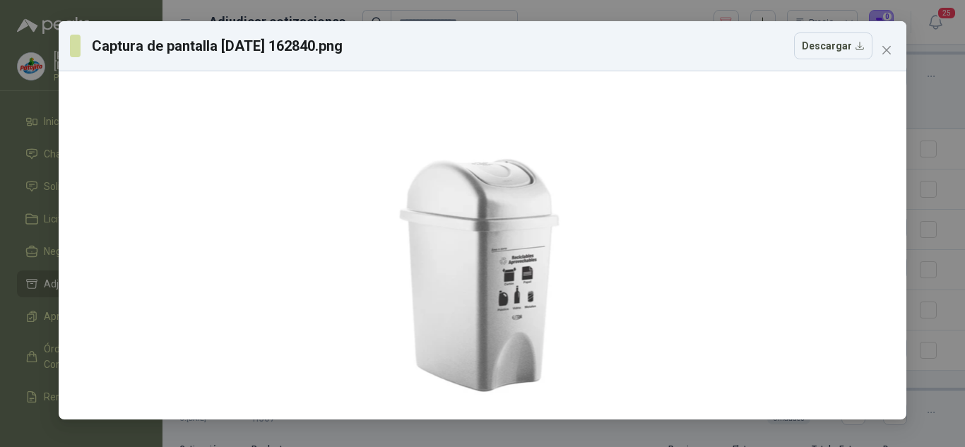
click at [926, 182] on div "Captura de pantalla [DATE] 162840.png Descargar" at bounding box center [482, 223] width 965 height 447
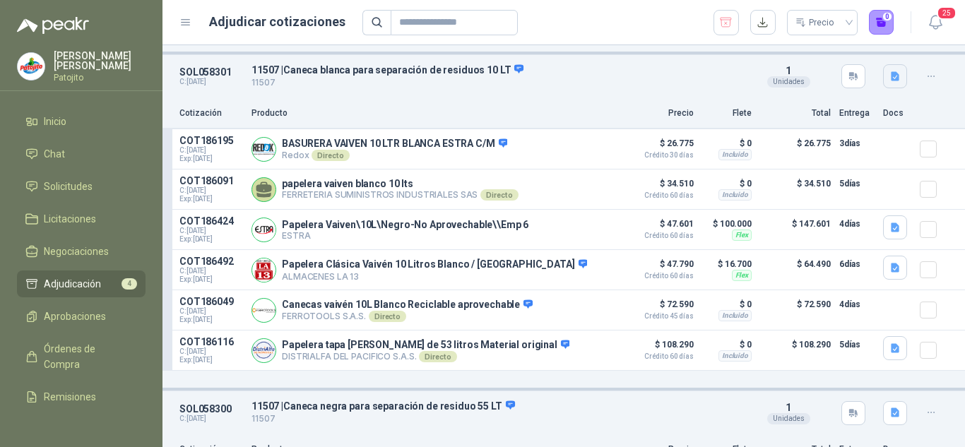
click at [891, 78] on icon "button" at bounding box center [895, 76] width 8 height 9
click at [858, 48] on button "10 LT.jpg" at bounding box center [860, 49] width 54 height 15
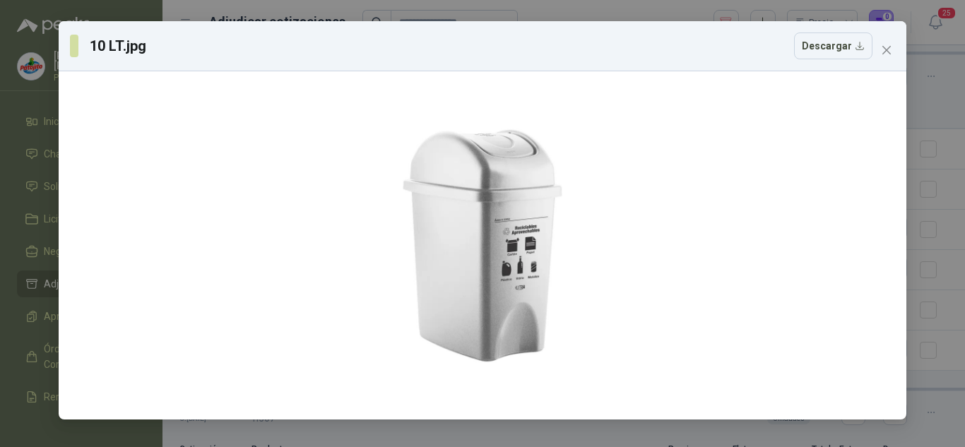
click at [922, 164] on div "10 LT.jpg Descargar" at bounding box center [482, 223] width 965 height 447
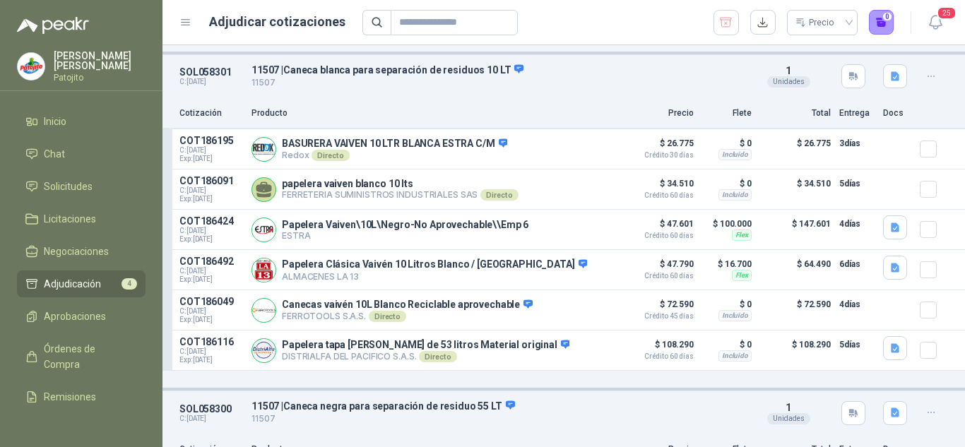
click at [922, 164] on div "10 LT.jpg Descargar" at bounding box center [482, 223] width 965 height 447
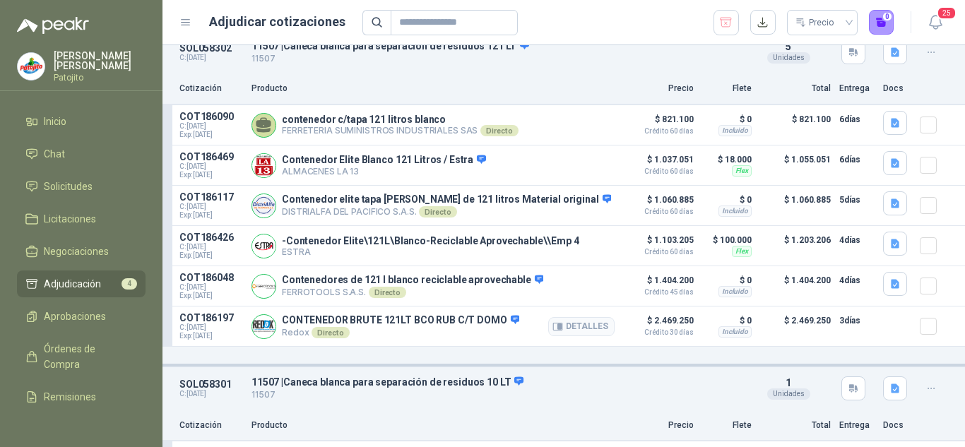
scroll to position [0, 0]
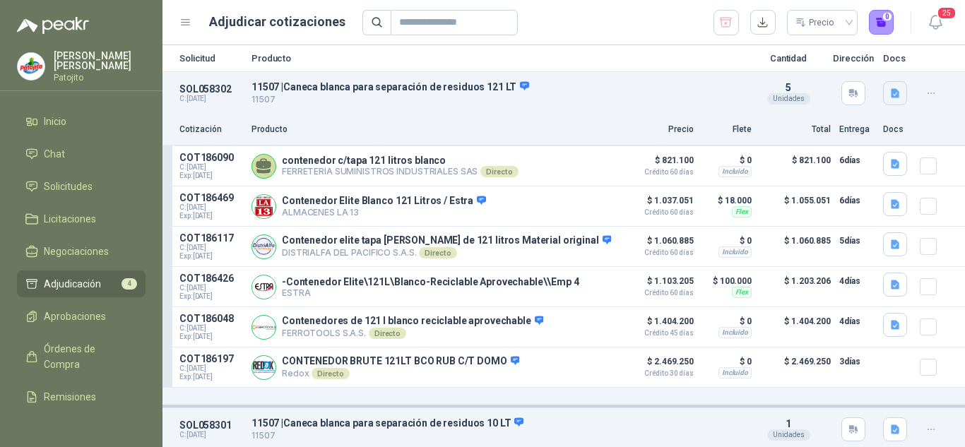
click at [895, 90] on button "button" at bounding box center [895, 93] width 24 height 24
click at [890, 93] on icon "button" at bounding box center [896, 94] width 12 height 12
click at [891, 89] on icon "button" at bounding box center [895, 93] width 8 height 9
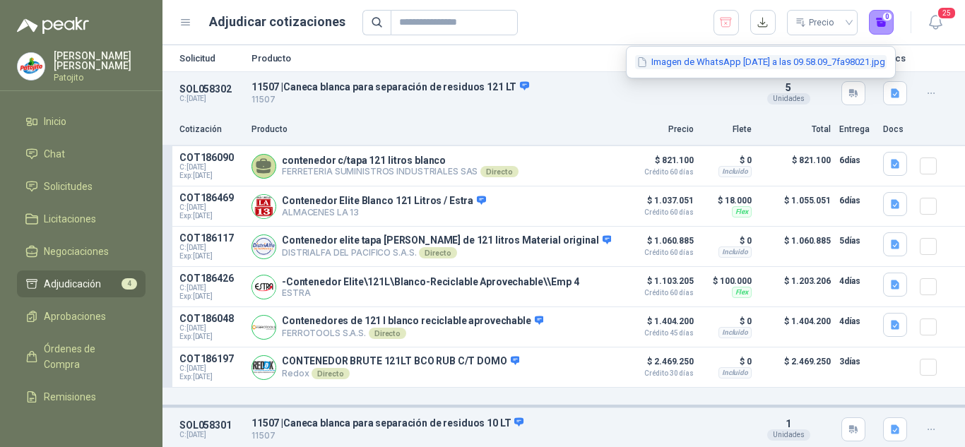
click at [808, 69] on button "Imagen de WhatsApp [DATE] a las 09.58.09_7fa98021.jpg" at bounding box center [761, 62] width 252 height 15
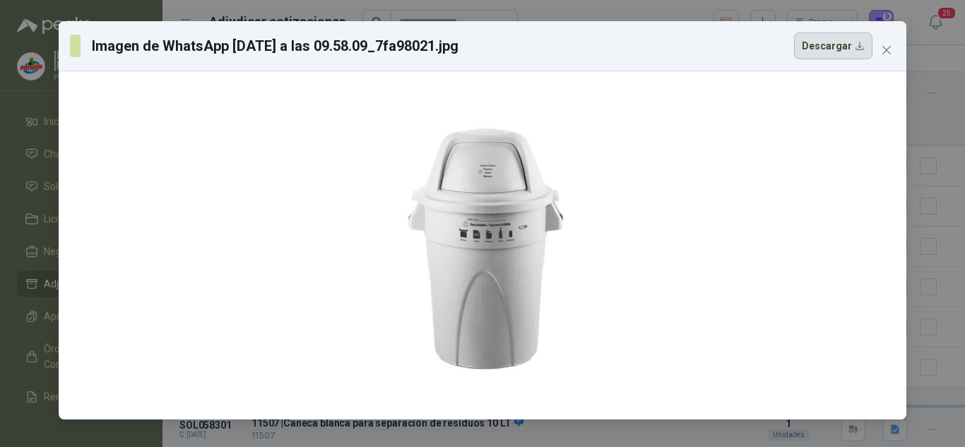
click at [805, 56] on button "Descargar" at bounding box center [833, 46] width 78 height 27
click at [894, 46] on span "Close" at bounding box center [886, 50] width 23 height 11
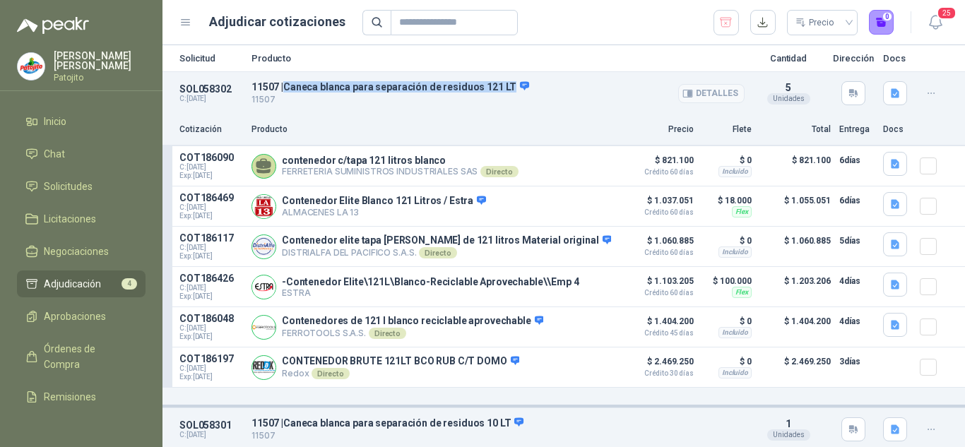
drag, startPoint x: 288, startPoint y: 88, endPoint x: 505, endPoint y: 81, distance: 217.0
click at [505, 81] on p "11507 | Caneca blanca para separación de residuos 121 LT" at bounding box center [498, 87] width 493 height 13
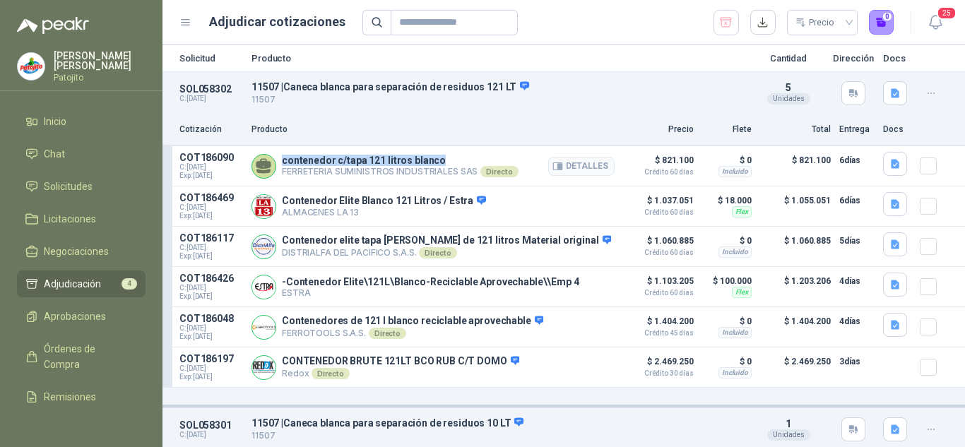
drag, startPoint x: 289, startPoint y: 158, endPoint x: 453, endPoint y: 152, distance: 164.0
click at [453, 152] on div "contenedor c/tapa 121 litros blanco FERRETERIA SUMINISTROS INDUSTRIALES SAS Dir…" at bounding box center [433, 166] width 363 height 28
copy p "contenedor c/tapa 121 litros blanco"
click at [891, 167] on icon "button" at bounding box center [895, 164] width 8 height 9
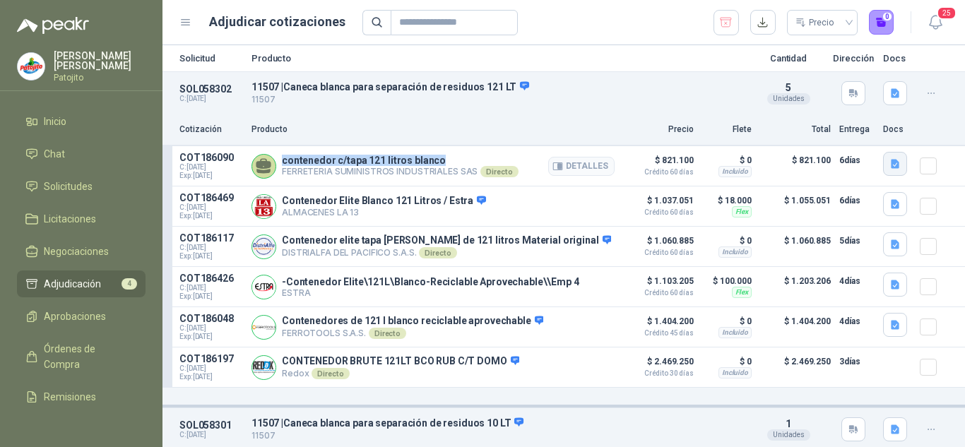
click at [891, 163] on icon "button" at bounding box center [895, 164] width 8 height 9
click at [890, 88] on icon "button" at bounding box center [896, 94] width 12 height 12
click at [883, 90] on button "button" at bounding box center [895, 93] width 24 height 24
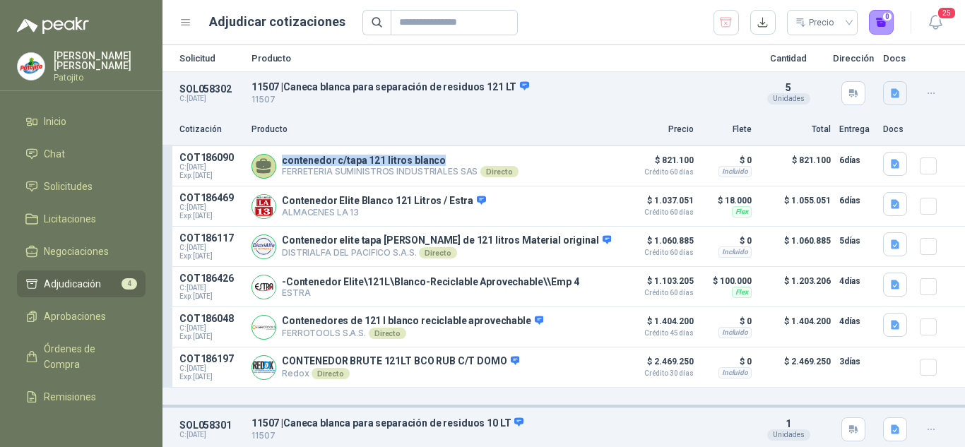
click at [883, 90] on button "button" at bounding box center [895, 93] width 24 height 24
click at [516, 132] on p "Producto" at bounding box center [433, 129] width 363 height 13
click at [890, 159] on icon "button" at bounding box center [896, 164] width 12 height 12
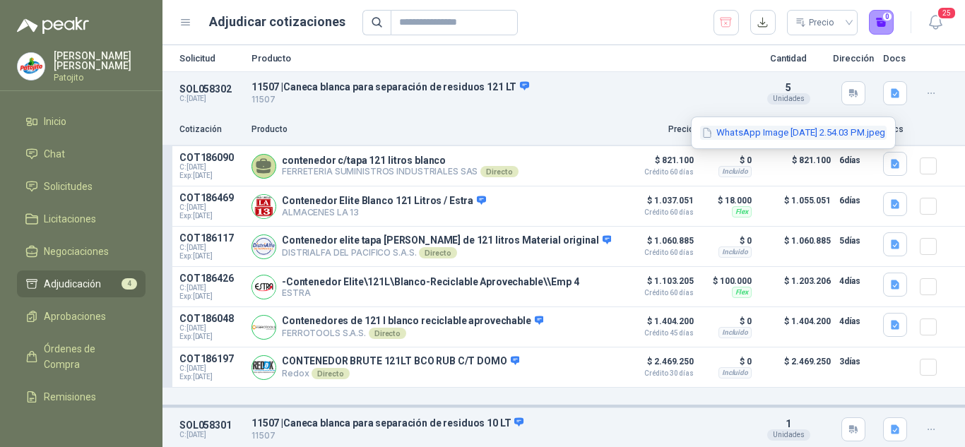
click at [846, 137] on button "WhatsApp Image [DATE] 2.54.03 PM.jpeg" at bounding box center [793, 133] width 187 height 15
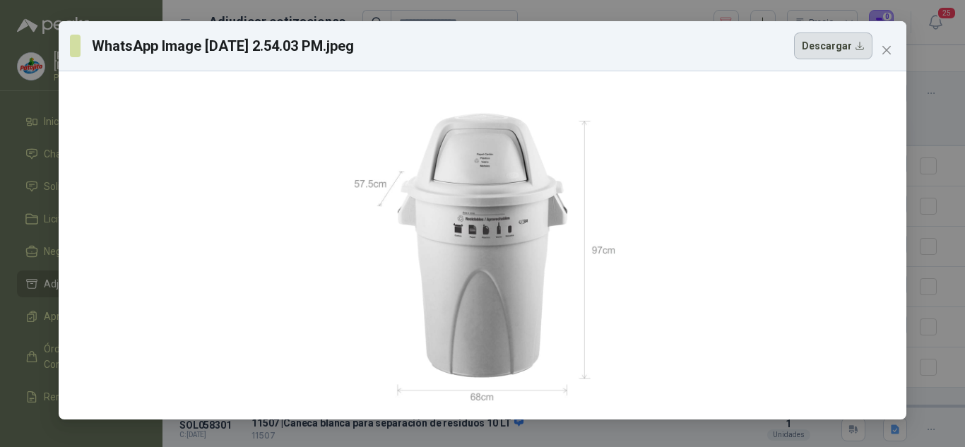
click at [827, 57] on button "Descargar" at bounding box center [833, 46] width 78 height 27
click at [873, 47] on div "WhatsApp Image [DATE] 2.54.03 PM.jpeg Descargar" at bounding box center [482, 46] width 825 height 27
click at [882, 48] on icon "close" at bounding box center [886, 50] width 11 height 11
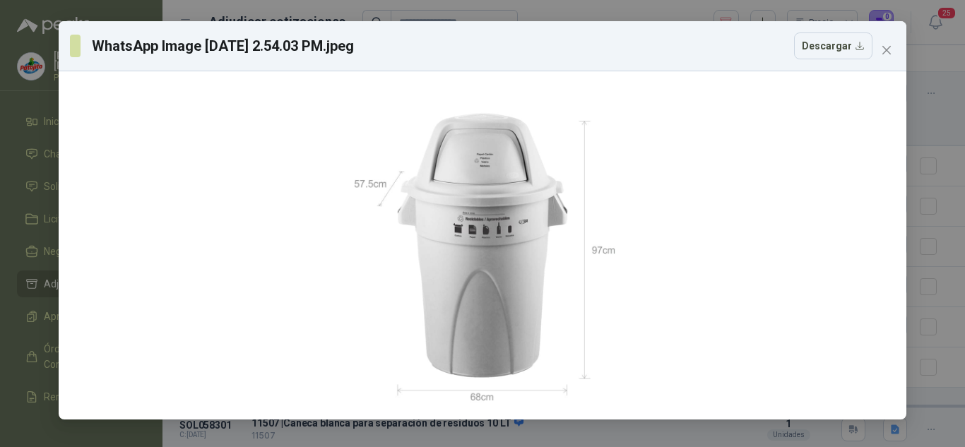
drag, startPoint x: 882, startPoint y: 48, endPoint x: 873, endPoint y: 68, distance: 21.8
click at [882, 48] on div "WhatsApp Image [DATE] 2.54.03 PM.jpeg Descargar" at bounding box center [482, 223] width 965 height 447
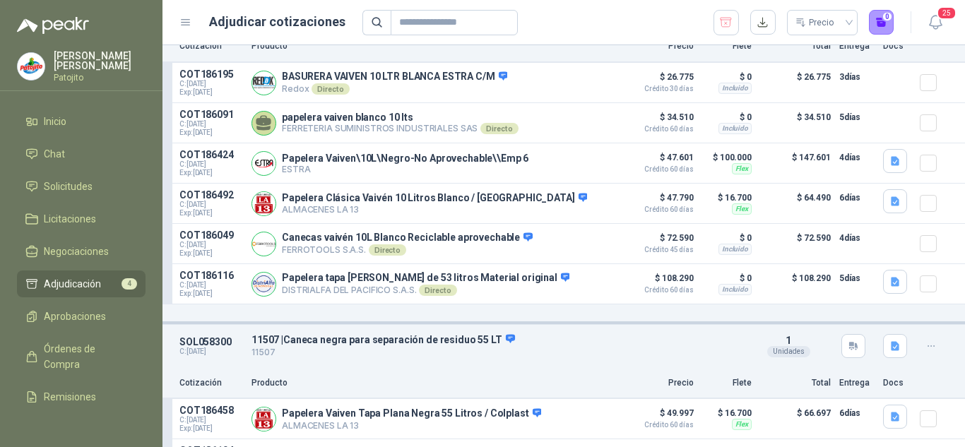
scroll to position [353, 0]
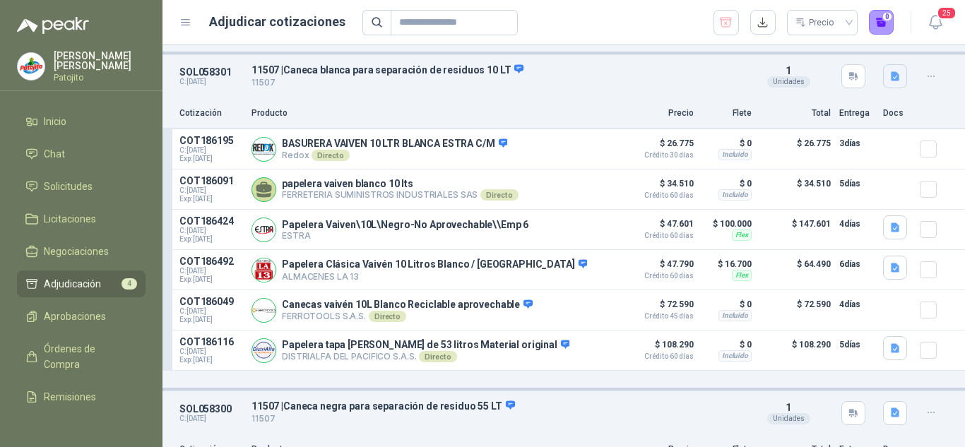
click at [891, 78] on icon "button" at bounding box center [895, 76] width 8 height 9
click at [890, 83] on icon "button" at bounding box center [896, 77] width 12 height 12
click at [891, 81] on icon "button" at bounding box center [895, 76] width 8 height 9
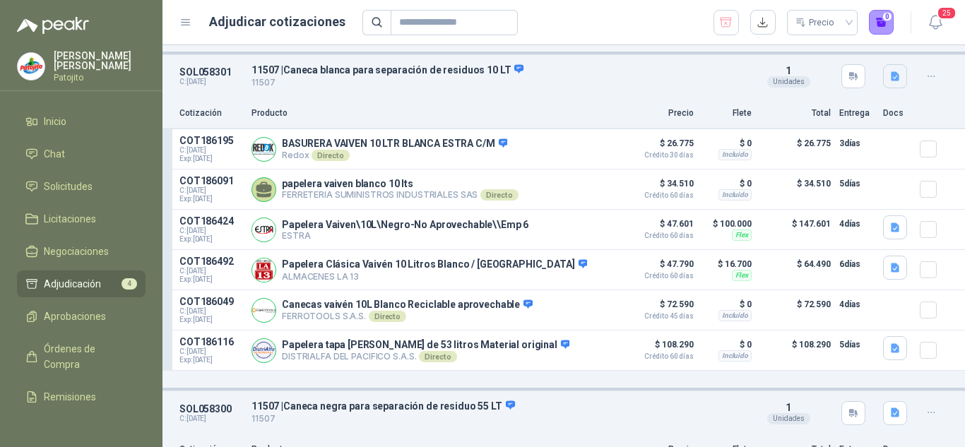
click at [891, 81] on icon "button" at bounding box center [895, 76] width 8 height 9
click at [933, 115] on p at bounding box center [934, 113] width 28 height 13
click at [886, 225] on button "button" at bounding box center [895, 227] width 24 height 24
click at [916, 102] on div "Cotización Producto Precio Flete Total Entrega Docs" at bounding box center [564, 114] width 803 height 32
click at [890, 78] on icon "button" at bounding box center [896, 77] width 12 height 12
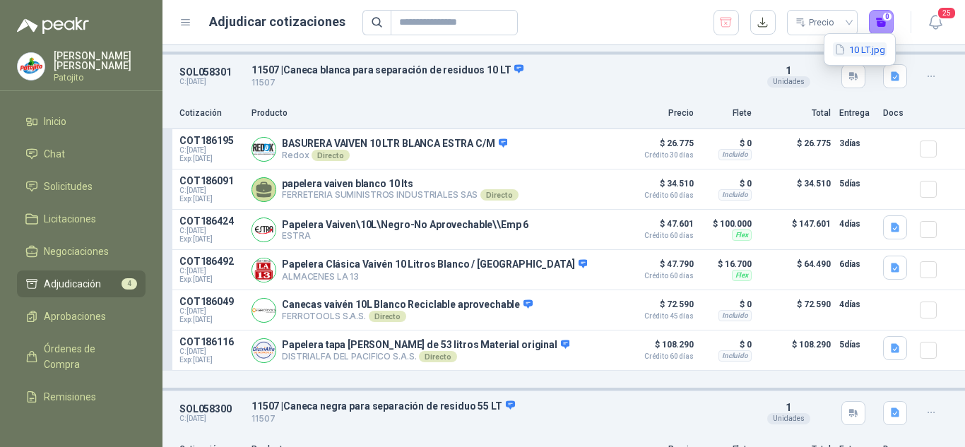
click at [864, 47] on button "10 LT.jpg" at bounding box center [860, 49] width 54 height 15
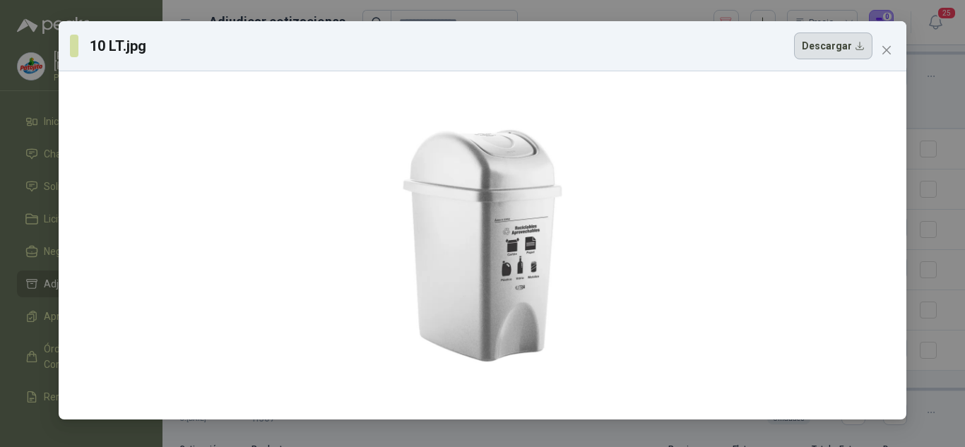
click at [808, 59] on button "Descargar" at bounding box center [833, 46] width 78 height 27
click at [843, 44] on button "Descargar" at bounding box center [833, 46] width 78 height 27
drag, startPoint x: 522, startPoint y: 190, endPoint x: 892, endPoint y: 46, distance: 397.3
click at [896, 47] on span "Close" at bounding box center [886, 50] width 23 height 11
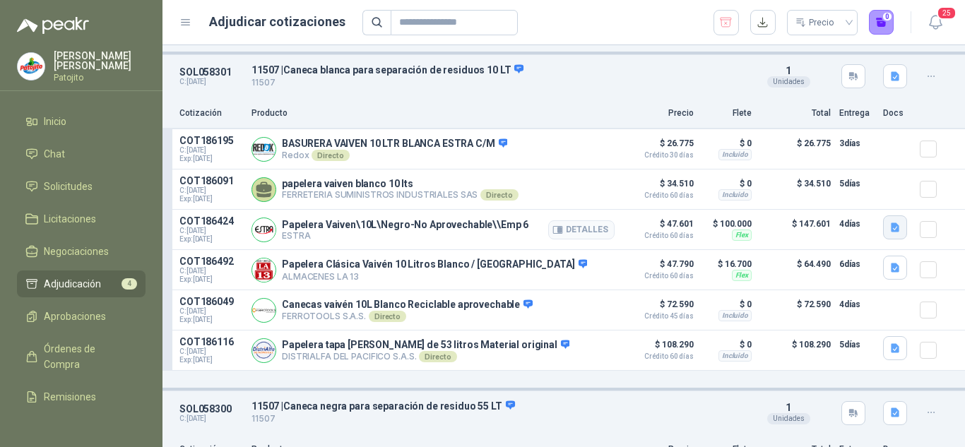
click at [891, 229] on icon "button" at bounding box center [895, 227] width 8 height 9
click at [891, 232] on icon "button" at bounding box center [895, 227] width 8 height 9
click at [880, 201] on button "image.png" at bounding box center [855, 202] width 61 height 15
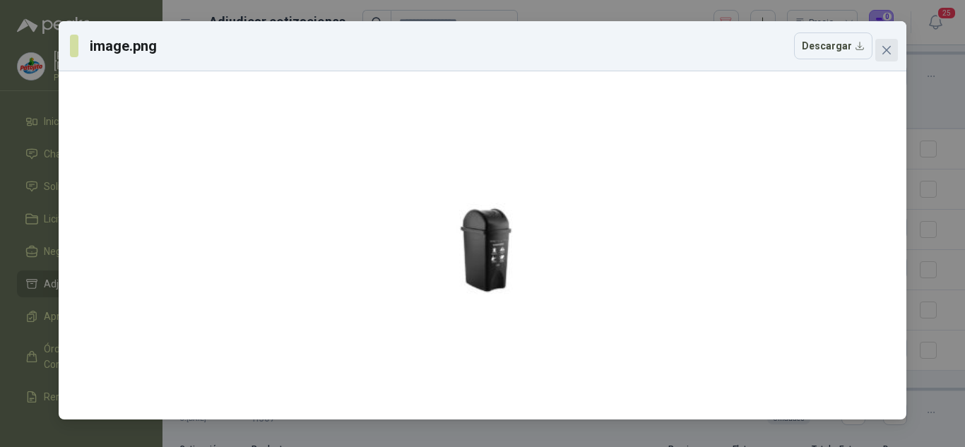
click at [887, 44] on button "Close" at bounding box center [886, 50] width 23 height 23
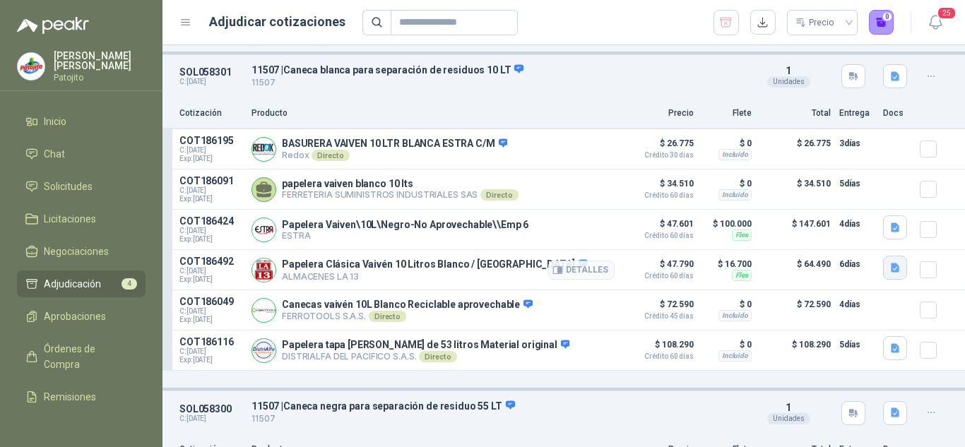
click at [891, 271] on icon "button" at bounding box center [895, 268] width 8 height 9
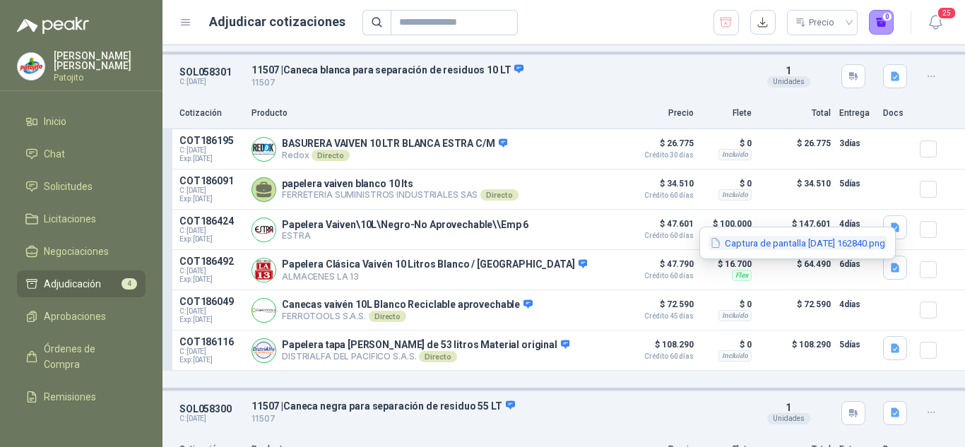
click at [791, 237] on button "Captura de pantalla [DATE] 162840.png" at bounding box center [798, 243] width 178 height 15
click at [0, 0] on div at bounding box center [0, 0] width 0 height 0
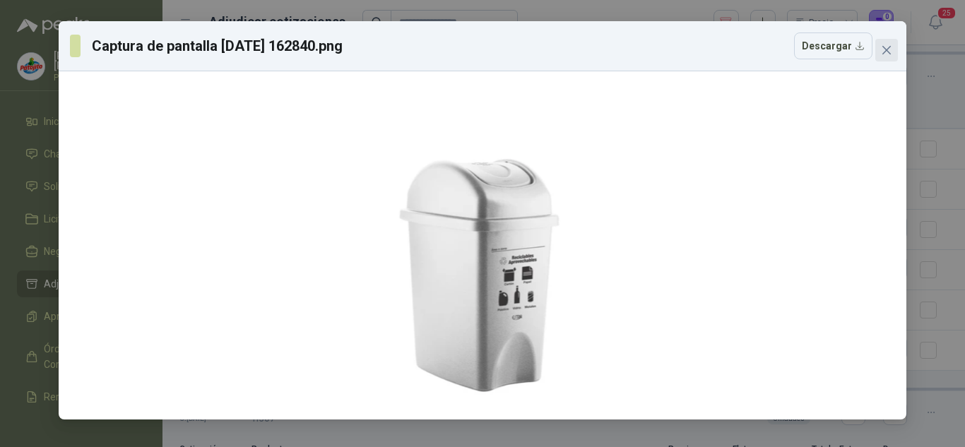
click at [890, 46] on icon "close" at bounding box center [886, 50] width 8 height 8
click at [890, 46] on div "Captura de pantalla [DATE] 162840.png Descargar" at bounding box center [482, 223] width 965 height 447
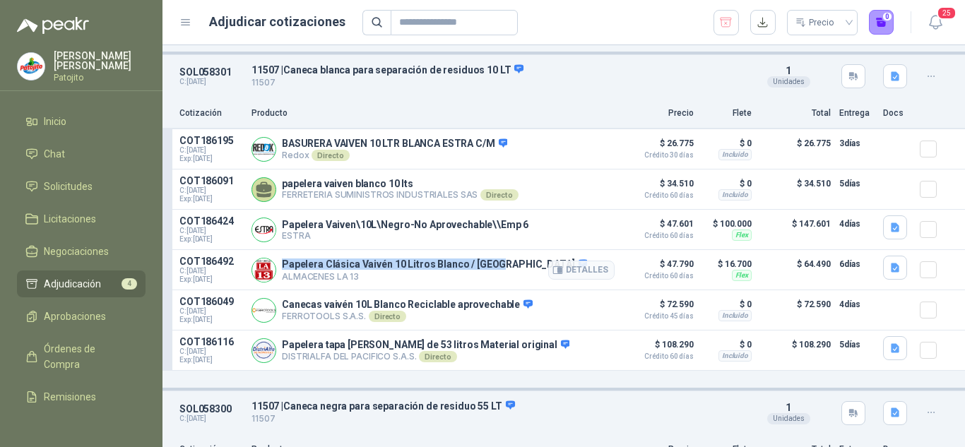
drag, startPoint x: 283, startPoint y: 271, endPoint x: 488, endPoint y: 266, distance: 205.7
click at [488, 266] on p "Papelera Clásica Vaivén 10 Litros Blanco / [GEOGRAPHIC_DATA]" at bounding box center [434, 265] width 305 height 13
drag, startPoint x: 278, startPoint y: 271, endPoint x: 493, endPoint y: 264, distance: 214.9
click at [493, 264] on div "Papelera Clásica Vaivén 10 Litros Blanco / Estra ALMACENES LA 13 Detalles" at bounding box center [433, 270] width 363 height 28
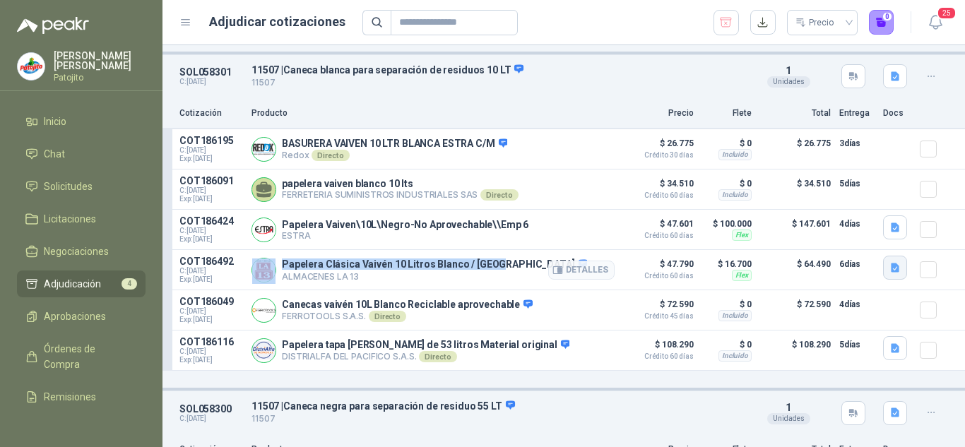
click at [890, 273] on icon "button" at bounding box center [896, 268] width 12 height 12
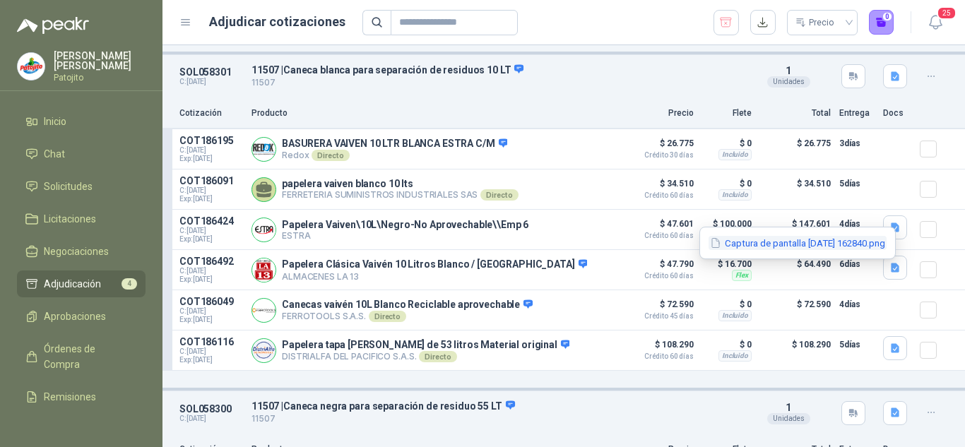
click at [827, 242] on button "Captura de pantalla [DATE] 162840.png" at bounding box center [798, 243] width 178 height 15
click at [0, 0] on div at bounding box center [0, 0] width 0 height 0
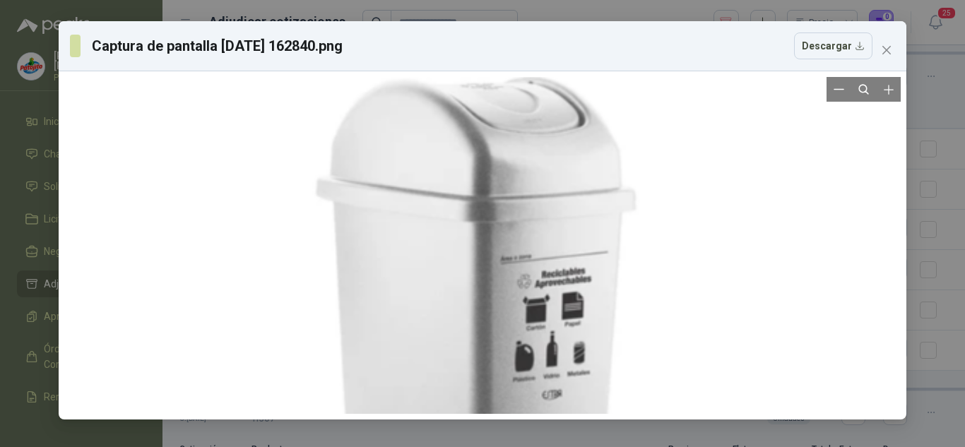
drag, startPoint x: 542, startPoint y: 173, endPoint x: 733, endPoint y: 115, distance: 199.4
click at [733, 115] on div at bounding box center [482, 251] width 689 height 678
click at [837, 49] on button "Descargar" at bounding box center [833, 46] width 78 height 27
click at [887, 44] on button "Close" at bounding box center [886, 50] width 23 height 23
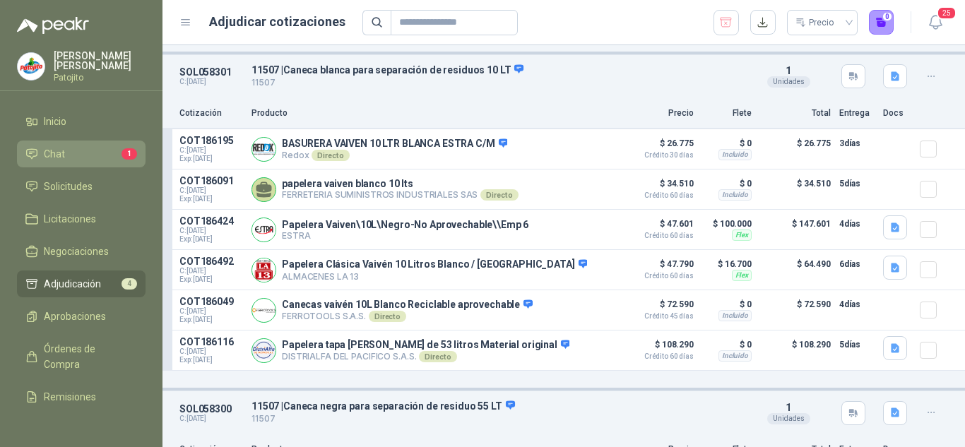
click at [122, 151] on span "1" at bounding box center [130, 153] width 16 height 11
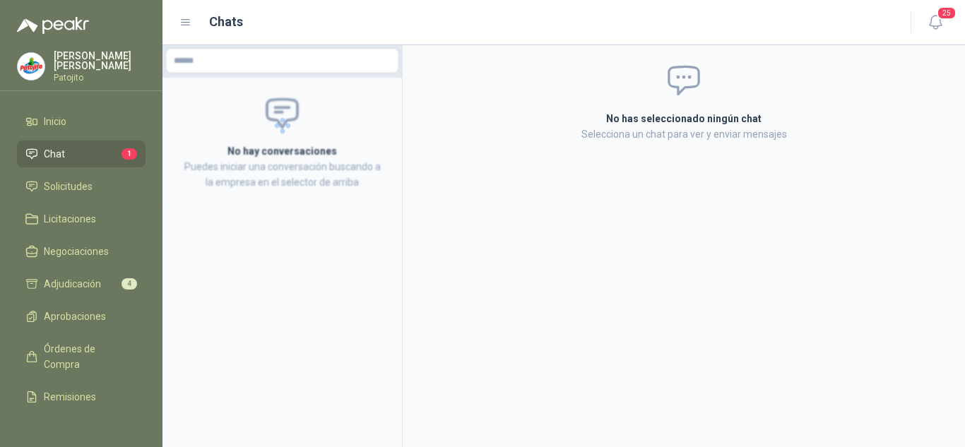
click at [122, 151] on span "1" at bounding box center [130, 153] width 16 height 11
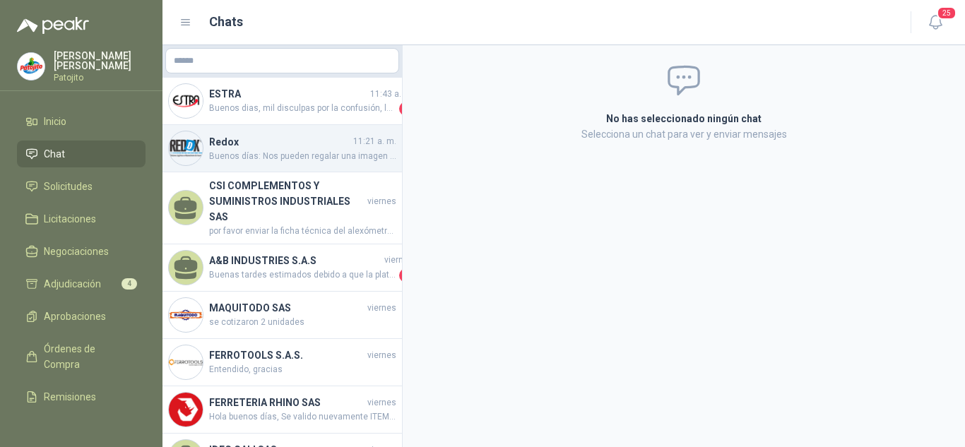
click at [285, 130] on div "Redox 11:21 a. m. Buenos días: Nos pueden regalar una imagen por favor" at bounding box center [283, 148] width 240 height 47
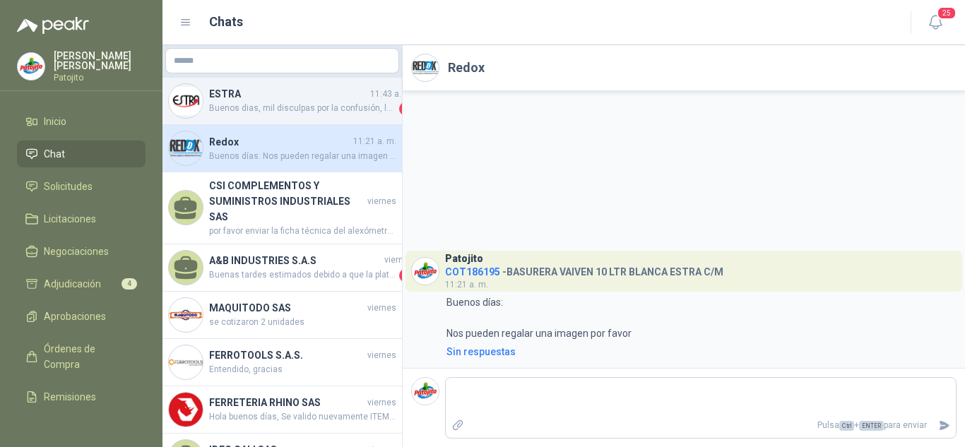
click at [282, 112] on span "Buenos dias, mil disculpas por la confusión, la papelera blanca es igual y tend…" at bounding box center [302, 109] width 187 height 14
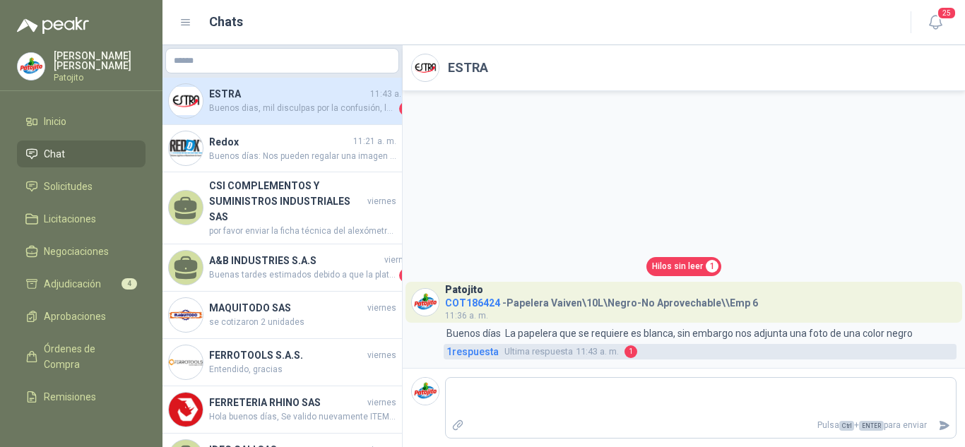
click at [471, 358] on span "1 respuesta" at bounding box center [473, 352] width 52 height 16
drag, startPoint x: 471, startPoint y: 358, endPoint x: 481, endPoint y: 350, distance: 13.1
click at [471, 358] on span "1 respuesta" at bounding box center [473, 352] width 52 height 16
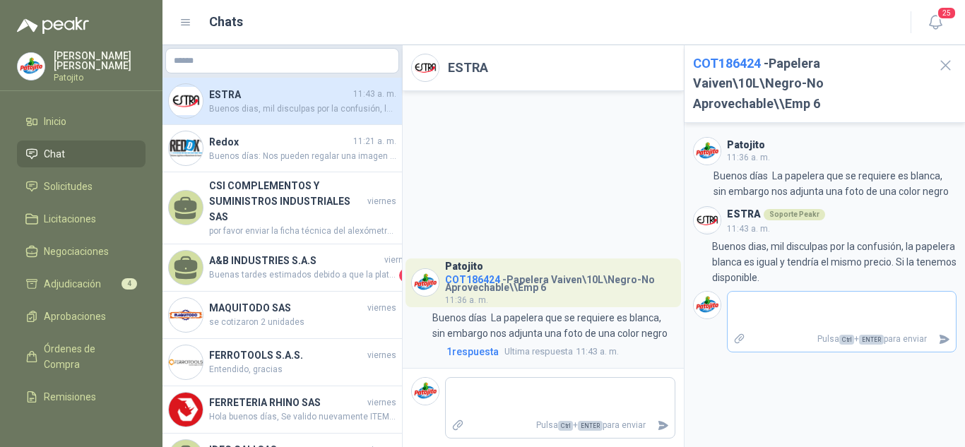
click at [784, 308] on textarea at bounding box center [842, 311] width 229 height 33
click at [939, 338] on icon "Enviar" at bounding box center [944, 339] width 12 height 12
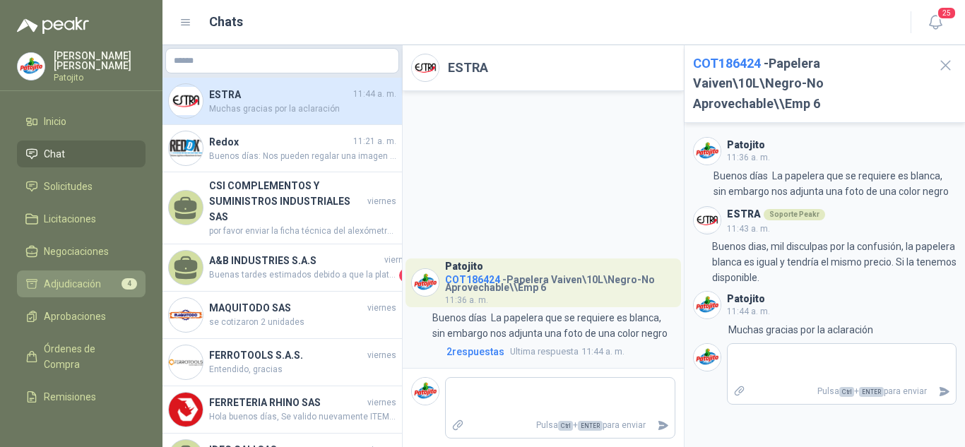
click at [81, 274] on link "Adjudicación 4" at bounding box center [81, 284] width 129 height 27
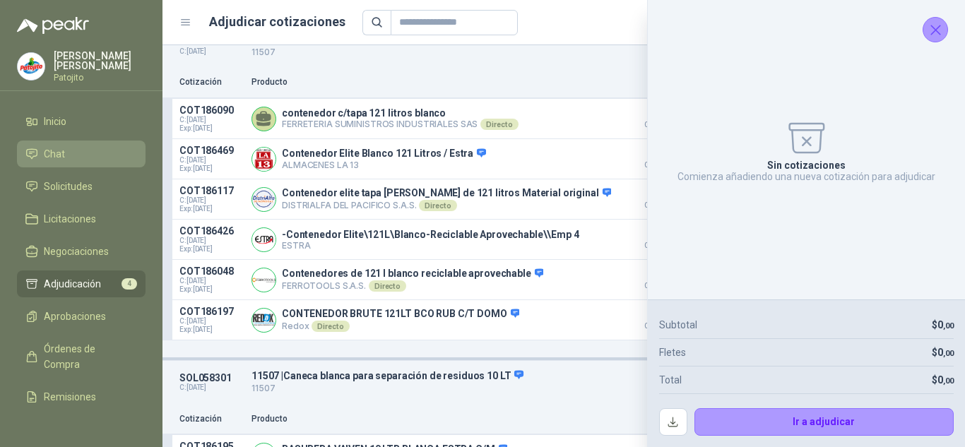
scroll to position [141, 0]
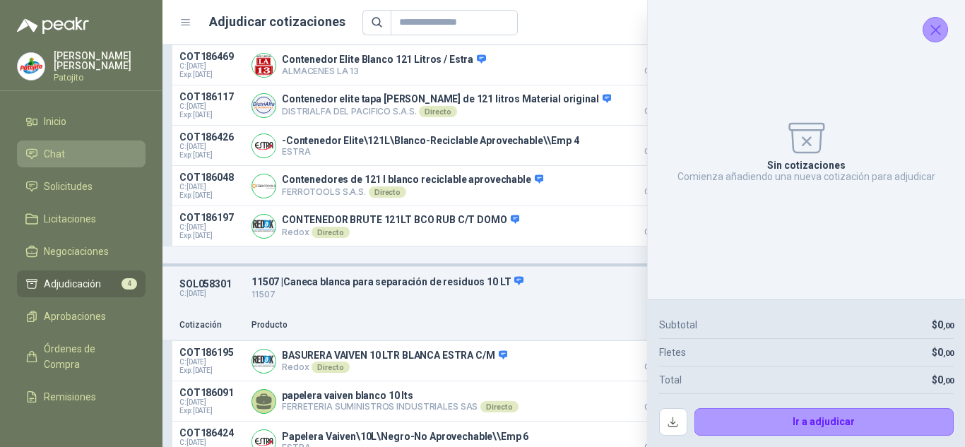
click at [937, 23] on icon "Cerrar" at bounding box center [936, 30] width 18 height 18
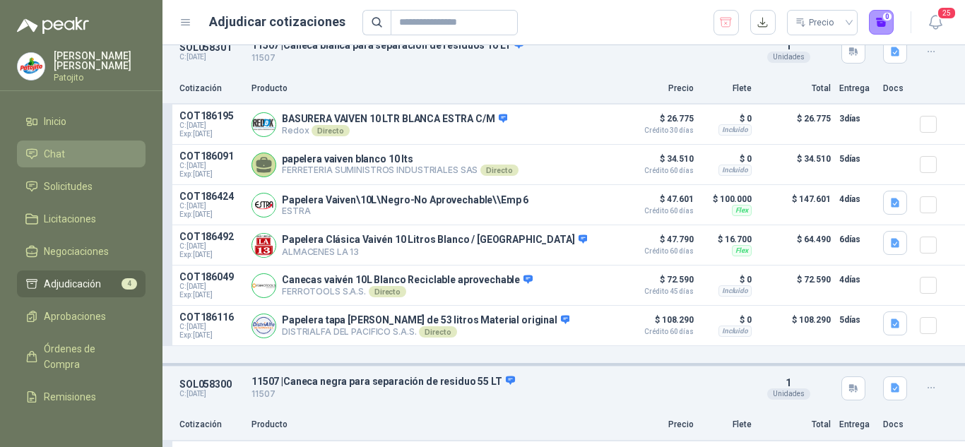
scroll to position [353, 0]
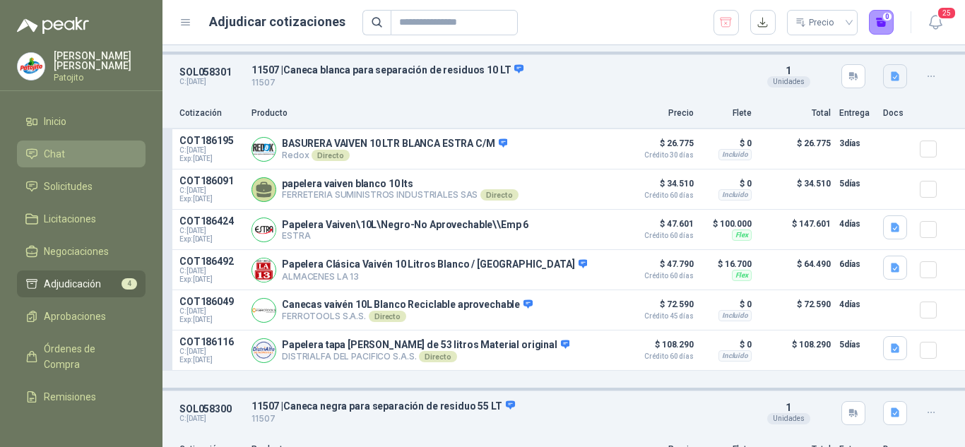
click at [891, 79] on icon "button" at bounding box center [895, 76] width 8 height 9
click at [858, 49] on button "10 LT.jpg" at bounding box center [860, 49] width 54 height 15
click at [0, 0] on button "Descargar" at bounding box center [0, 0] width 0 height 0
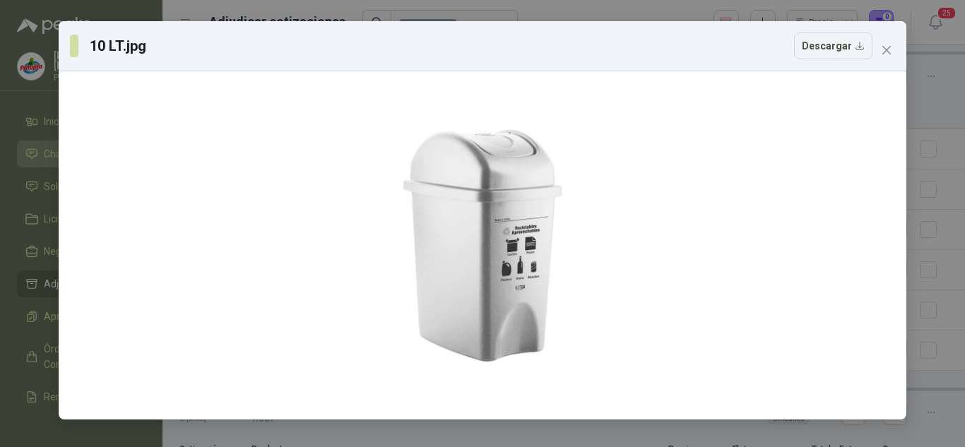
click at [890, 49] on icon "close" at bounding box center [886, 50] width 11 height 11
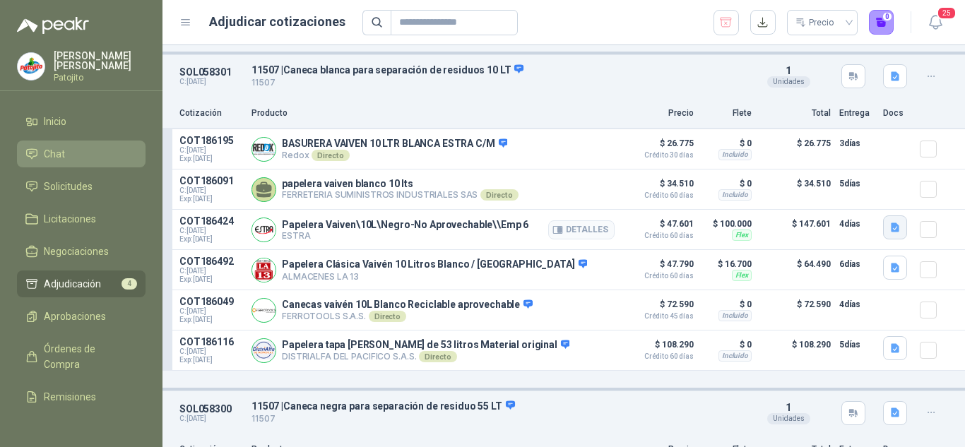
click at [891, 232] on icon "button" at bounding box center [895, 227] width 8 height 9
drag, startPoint x: 887, startPoint y: 232, endPoint x: 835, endPoint y: 212, distance: 55.2
click at [835, 212] on div "COT186195 C: [DATE] Exp: [DATE] BASURERA VAIVEN 10 LTR BLANCA ESTRA C/M Redox D…" at bounding box center [564, 250] width 803 height 242
click at [890, 274] on icon "button" at bounding box center [896, 268] width 12 height 12
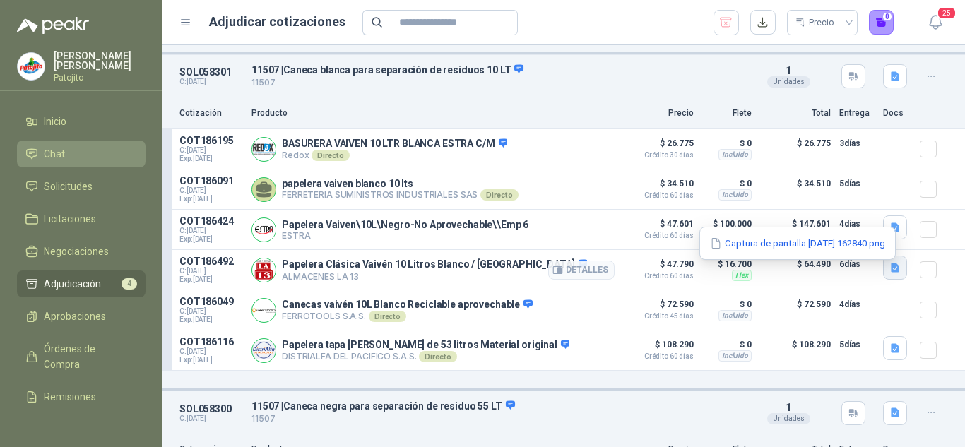
click at [890, 274] on icon "button" at bounding box center [896, 268] width 12 height 12
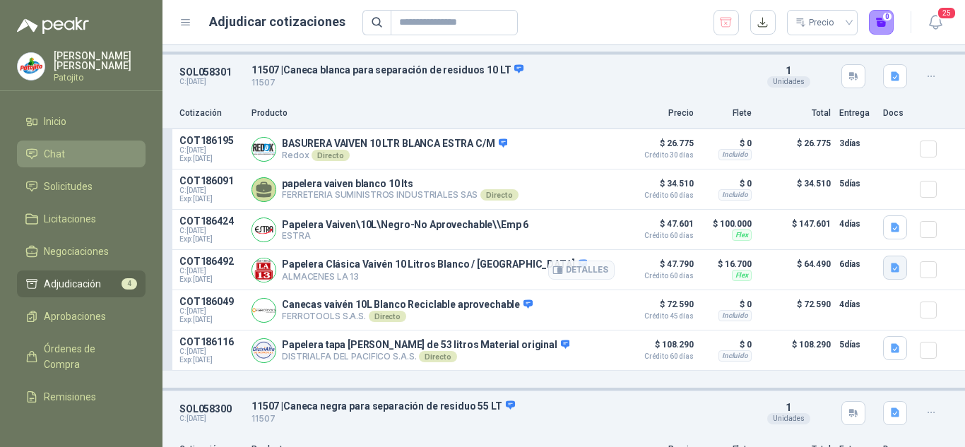
click at [890, 270] on icon "button" at bounding box center [896, 268] width 12 height 12
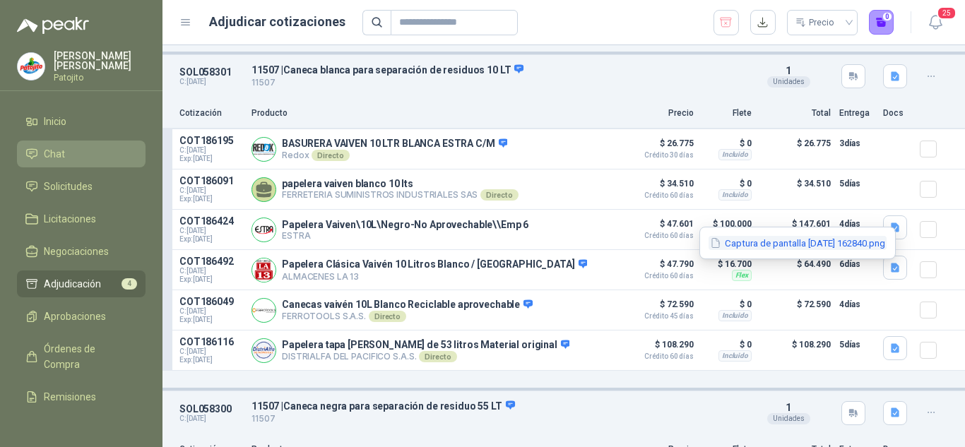
click at [854, 240] on button "Captura de pantalla [DATE] 162840.png" at bounding box center [798, 243] width 178 height 15
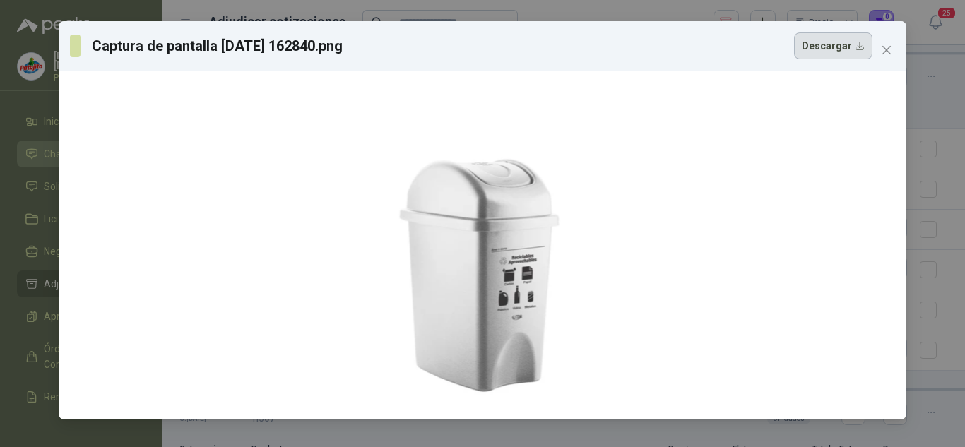
click at [842, 40] on button "Descargar" at bounding box center [833, 46] width 78 height 27
click at [896, 51] on span "Close" at bounding box center [886, 50] width 23 height 11
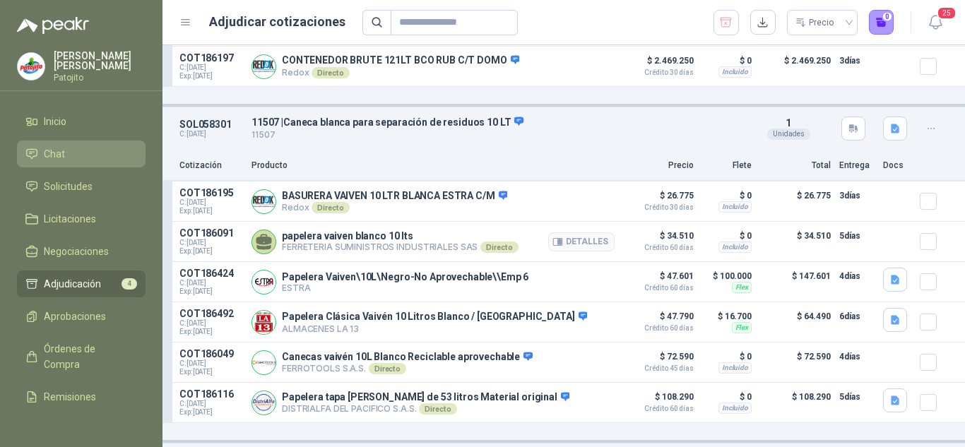
scroll to position [216, 0]
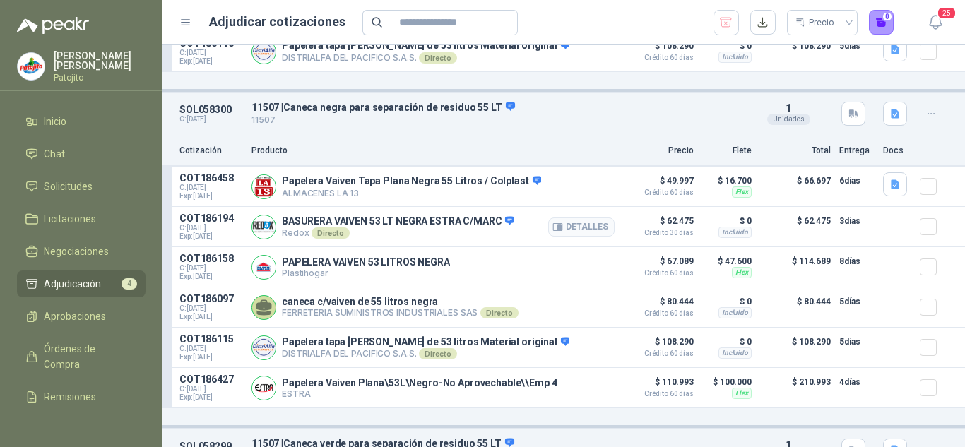
scroll to position [636, 0]
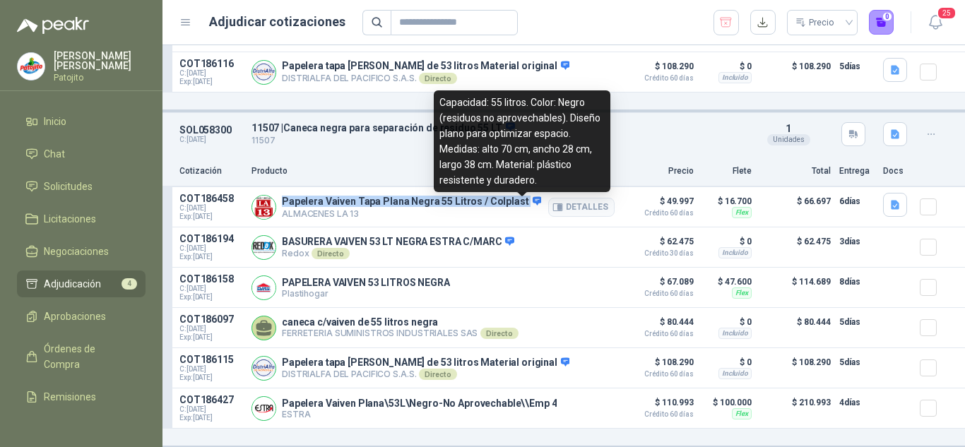
drag, startPoint x: 282, startPoint y: 205, endPoint x: 517, endPoint y: 205, distance: 235.3
click at [517, 205] on p "Papelera Vaiven Tapa Plana Negra 55 Litros / Colplast" at bounding box center [411, 202] width 259 height 13
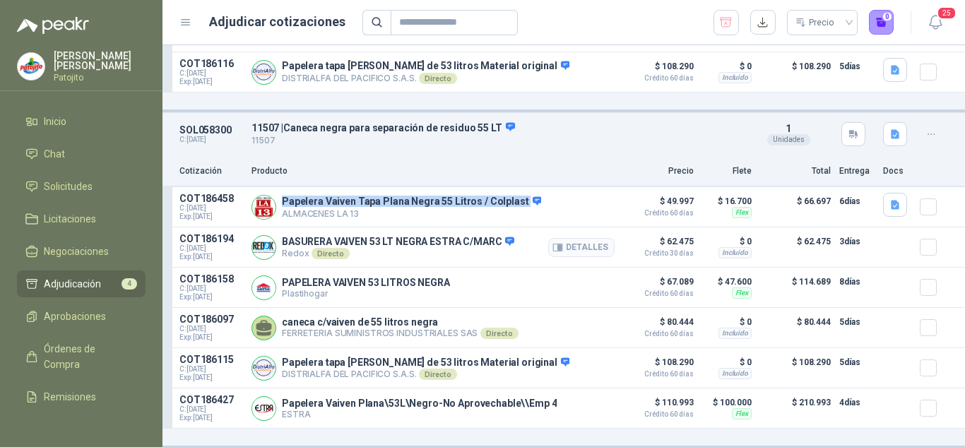
copy p "Papelera Vaiven Tapa Plana Negra 55 Litros / Colplast"
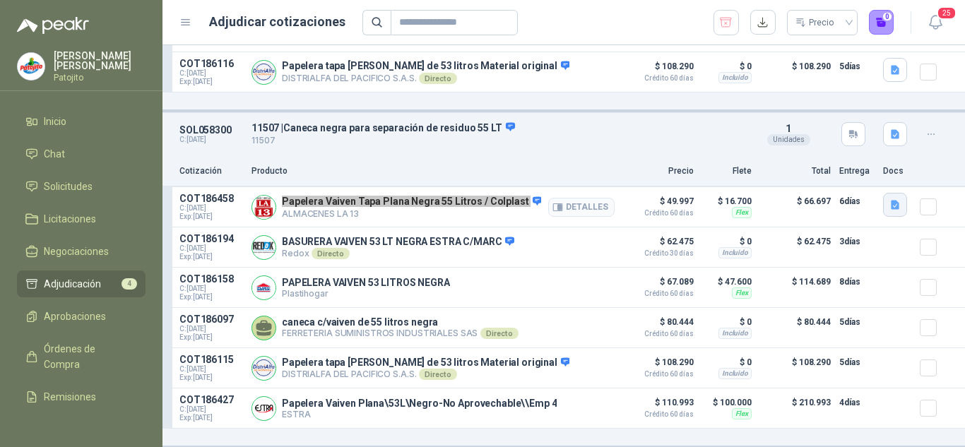
click at [890, 206] on icon "button" at bounding box center [896, 205] width 12 height 12
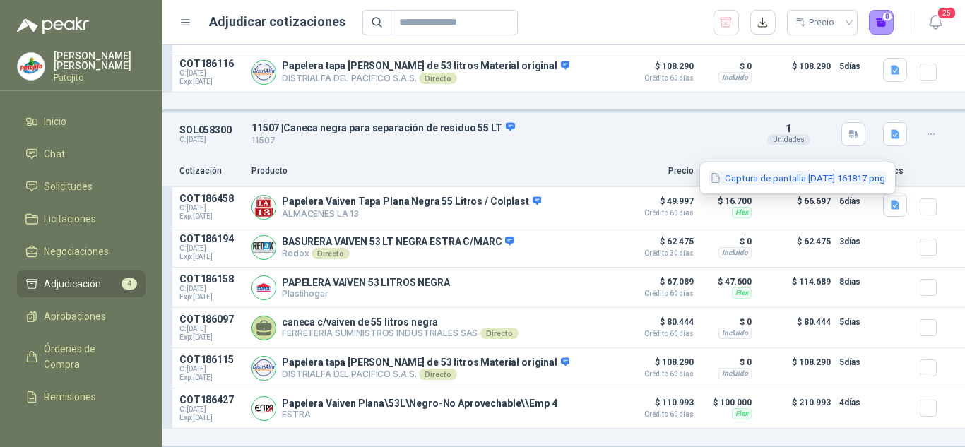
click at [798, 180] on button "Captura de pantalla [DATE] 161817.png" at bounding box center [798, 178] width 178 height 15
click at [0, 0] on div at bounding box center [0, 0] width 0 height 0
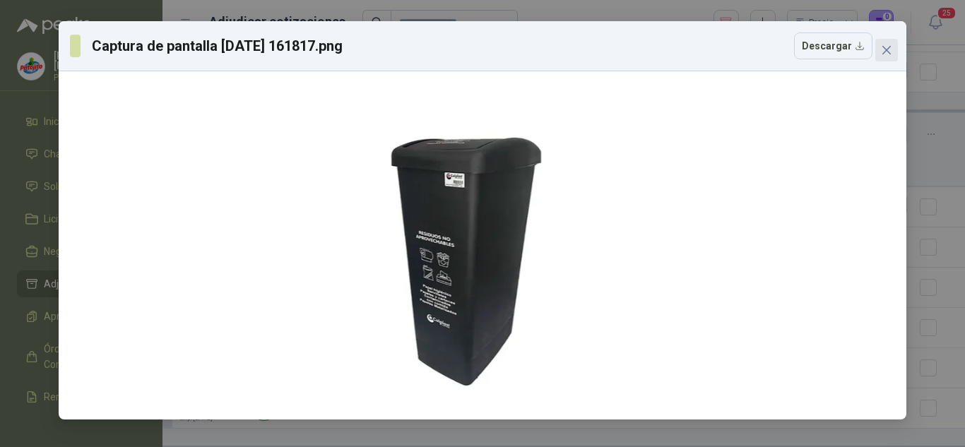
click at [882, 49] on icon "close" at bounding box center [886, 50] width 11 height 11
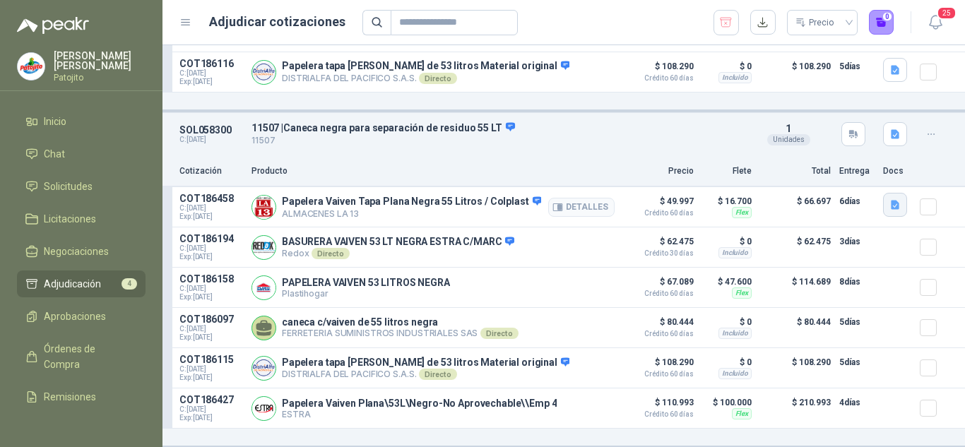
click at [890, 203] on icon "button" at bounding box center [896, 205] width 12 height 12
click at [890, 206] on icon "button" at bounding box center [896, 205] width 12 height 12
click at [883, 206] on button "button" at bounding box center [895, 205] width 24 height 24
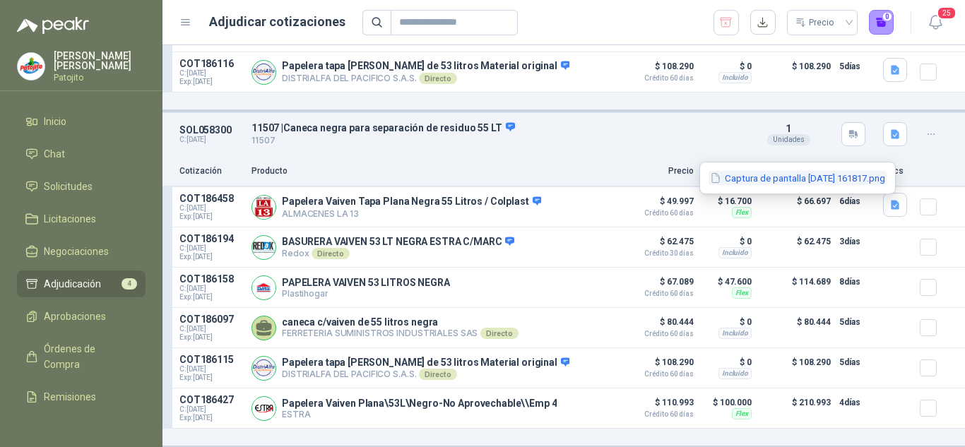
click at [846, 177] on button "Captura de pantalla [DATE] 161817.png" at bounding box center [798, 178] width 178 height 15
click at [0, 0] on div at bounding box center [0, 0] width 0 height 0
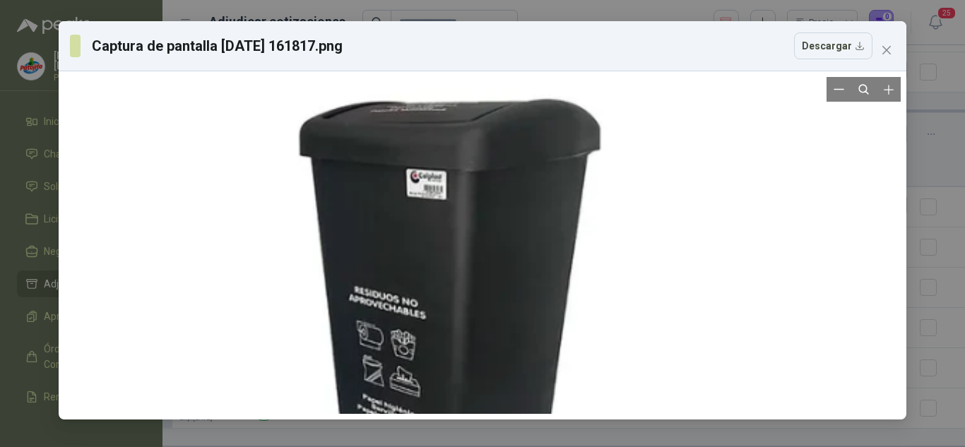
drag, startPoint x: 622, startPoint y: 175, endPoint x: 695, endPoint y: 101, distance: 103.4
click at [695, 101] on div at bounding box center [482, 316] width 586 height 678
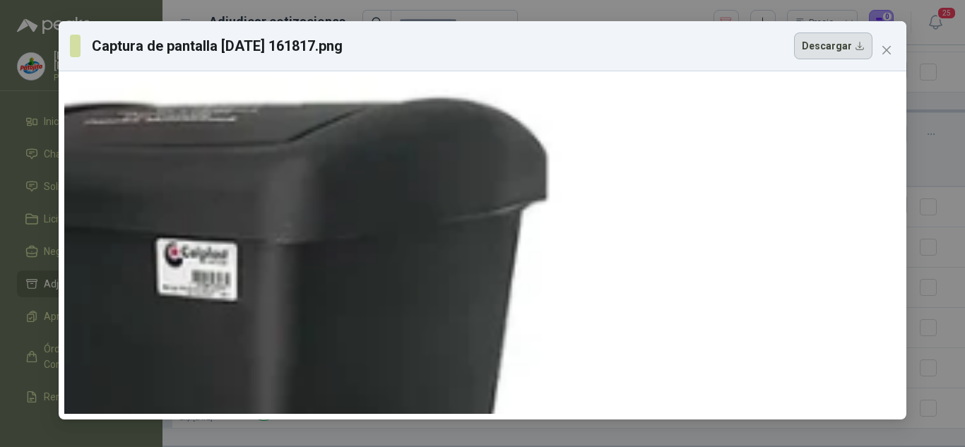
click at [820, 54] on button "Descargar" at bounding box center [833, 46] width 78 height 27
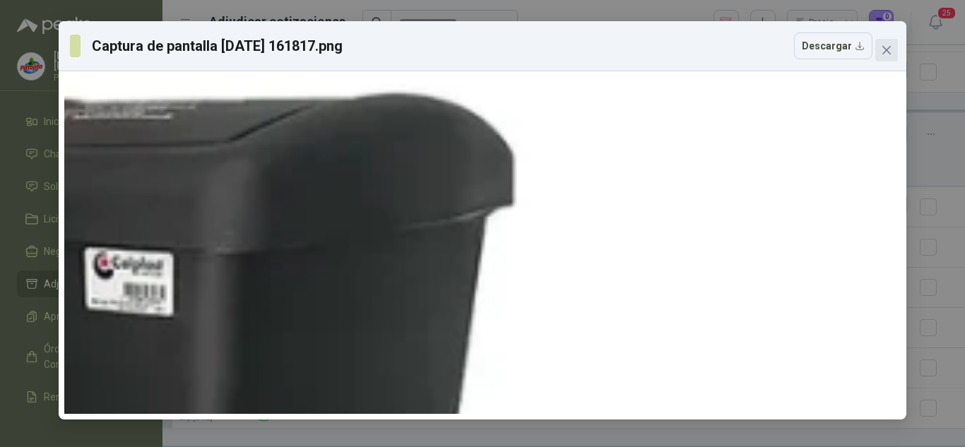
click at [893, 49] on span "Close" at bounding box center [886, 50] width 23 height 11
drag, startPoint x: 893, startPoint y: 49, endPoint x: 924, endPoint y: 99, distance: 59.0
click at [893, 49] on div "Captura de pantalla [DATE] 161817.png Descargar" at bounding box center [482, 223] width 965 height 447
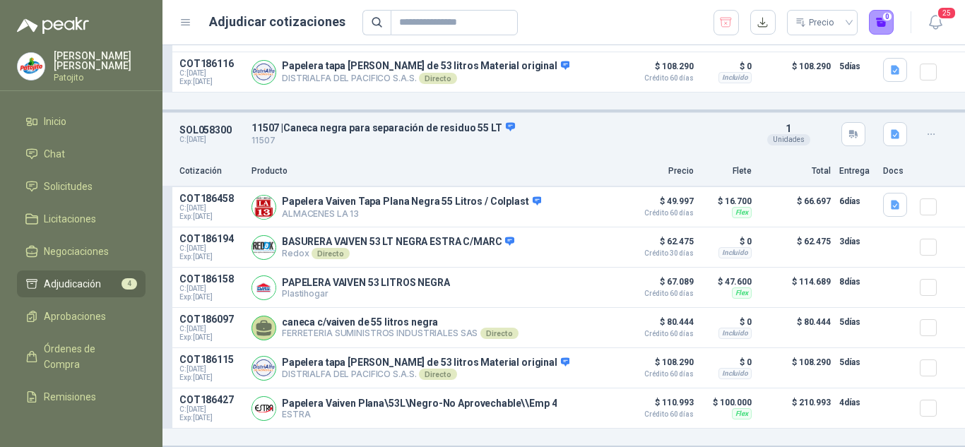
scroll to position [495, 0]
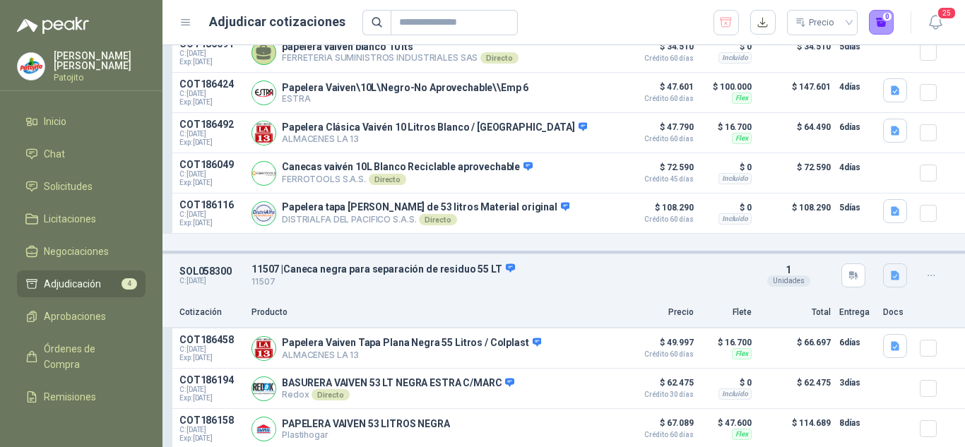
click at [890, 276] on icon "button" at bounding box center [896, 276] width 12 height 12
click at [860, 254] on button "55 L.png" at bounding box center [860, 249] width 53 height 15
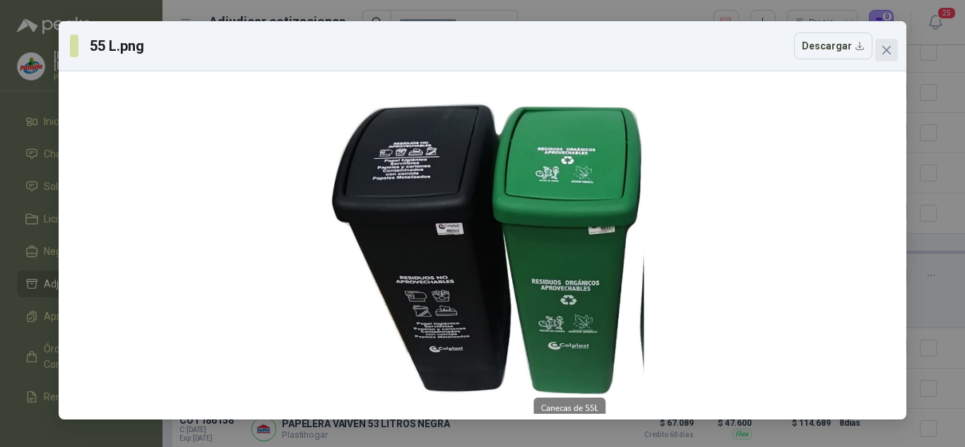
click at [891, 43] on button "Close" at bounding box center [886, 50] width 23 height 23
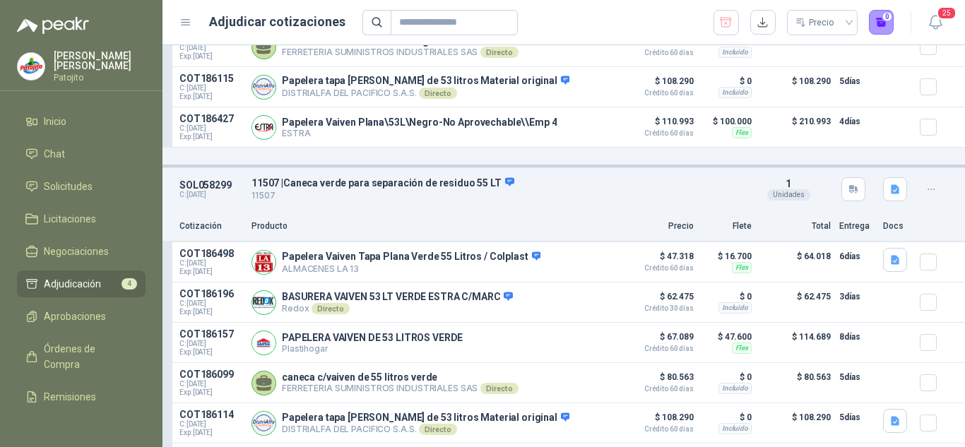
scroll to position [986, 0]
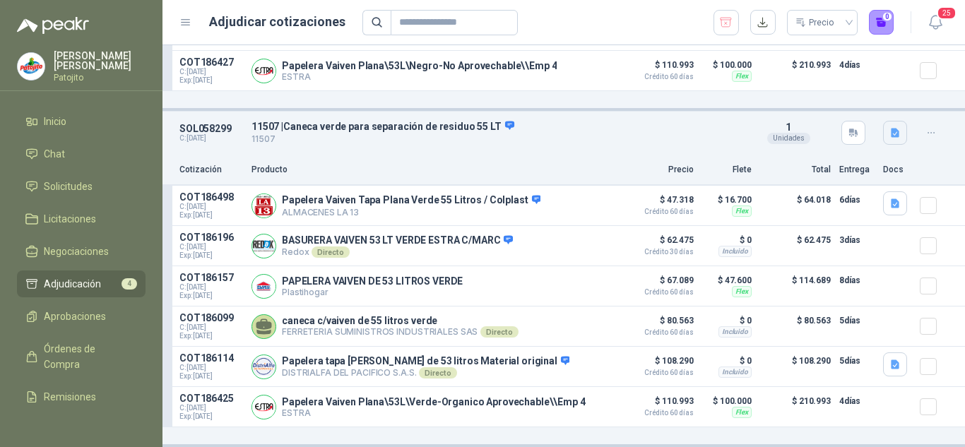
click at [891, 129] on icon "button" at bounding box center [895, 133] width 8 height 9
click at [891, 199] on icon "button" at bounding box center [895, 203] width 8 height 9
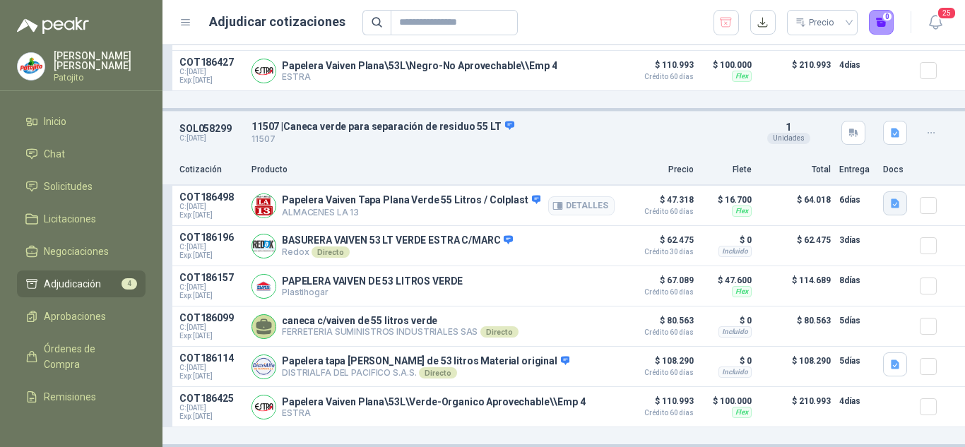
click at [891, 199] on icon "button" at bounding box center [895, 203] width 8 height 9
click at [920, 129] on button "button" at bounding box center [931, 133] width 23 height 23
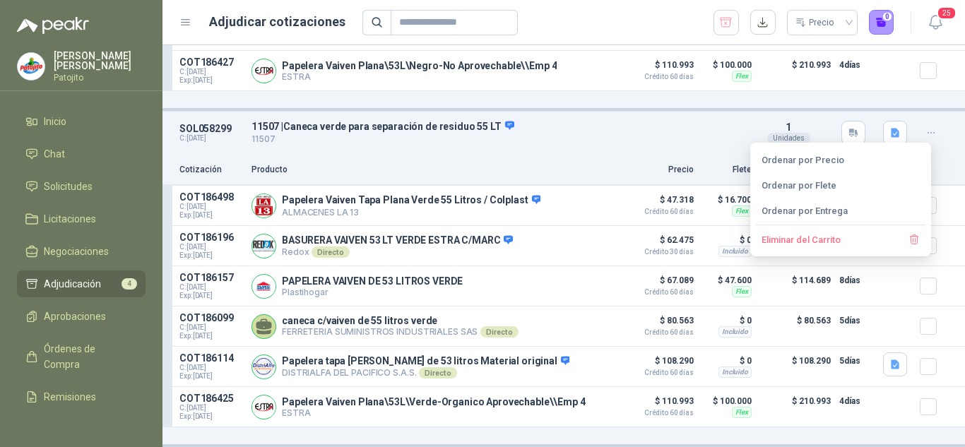
click at [936, 122] on div at bounding box center [934, 133] width 28 height 23
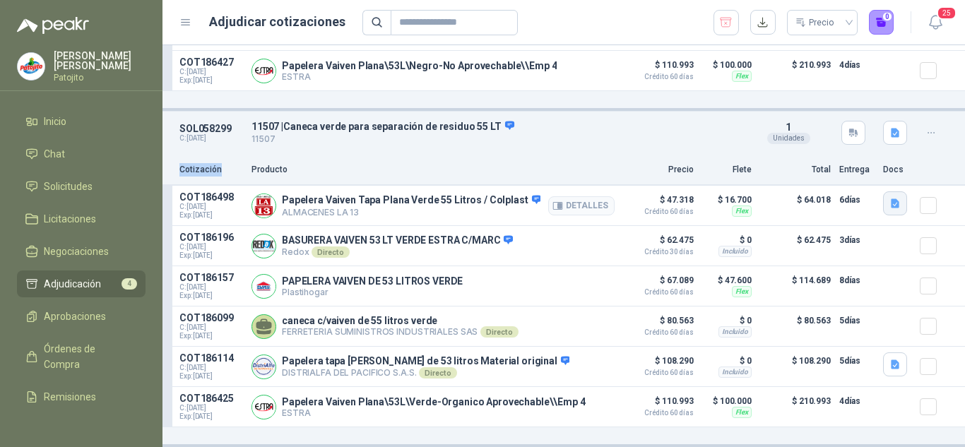
click at [891, 202] on icon "button" at bounding box center [895, 203] width 8 height 9
click at [890, 127] on icon "button" at bounding box center [896, 133] width 12 height 12
click at [890, 203] on icon "button" at bounding box center [896, 204] width 12 height 12
click at [825, 163] on button "Captura de pantalla [DATE] 163117.png" at bounding box center [798, 168] width 178 height 15
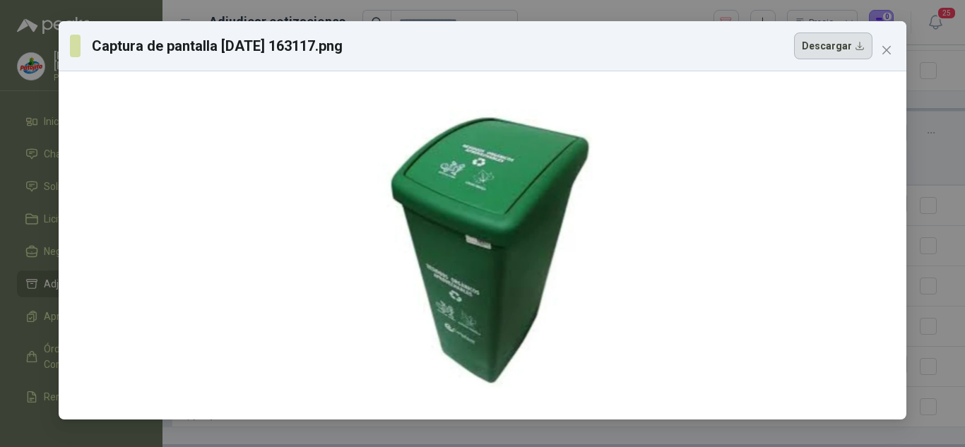
click at [811, 49] on button "Descargar" at bounding box center [833, 46] width 78 height 27
drag, startPoint x: 811, startPoint y: 49, endPoint x: 794, endPoint y: 69, distance: 26.1
click at [811, 49] on button "Descargar" at bounding box center [833, 46] width 78 height 27
click at [905, 3] on div "Captura de pantalla [DATE] 163117.png Descargar" at bounding box center [482, 223] width 965 height 447
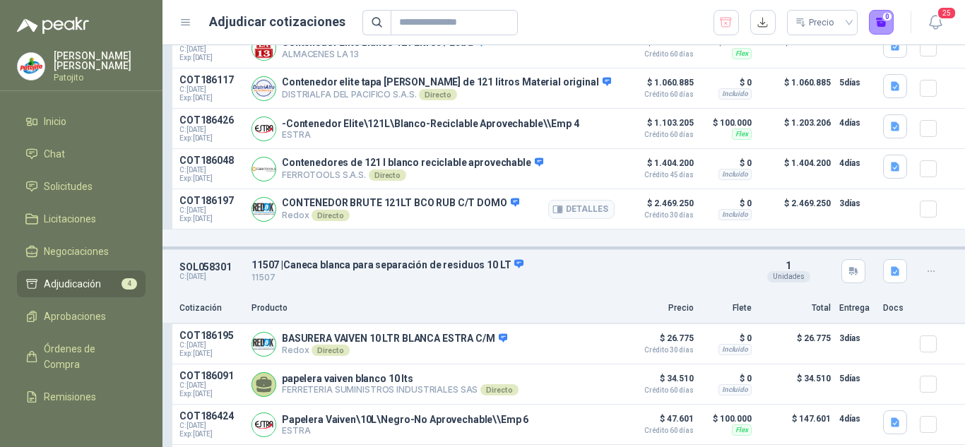
scroll to position [0, 0]
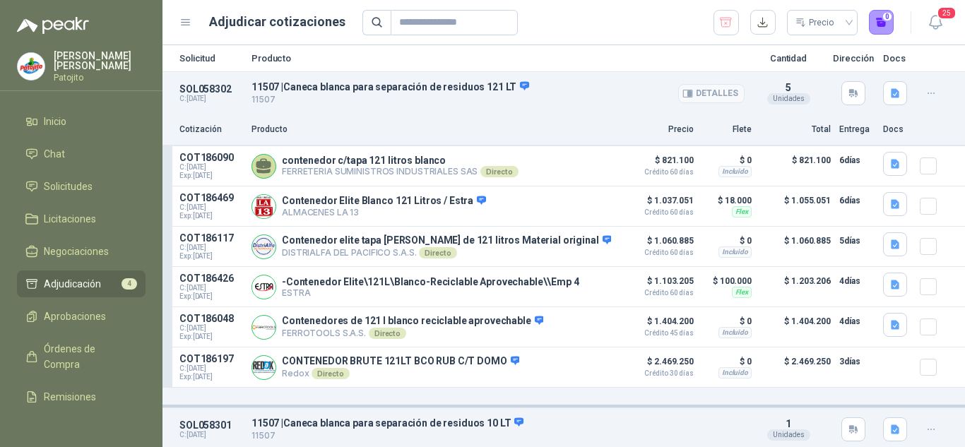
click at [268, 83] on p "11507 | Caneca blanca para separación de residuos 121 LT" at bounding box center [498, 87] width 493 height 13
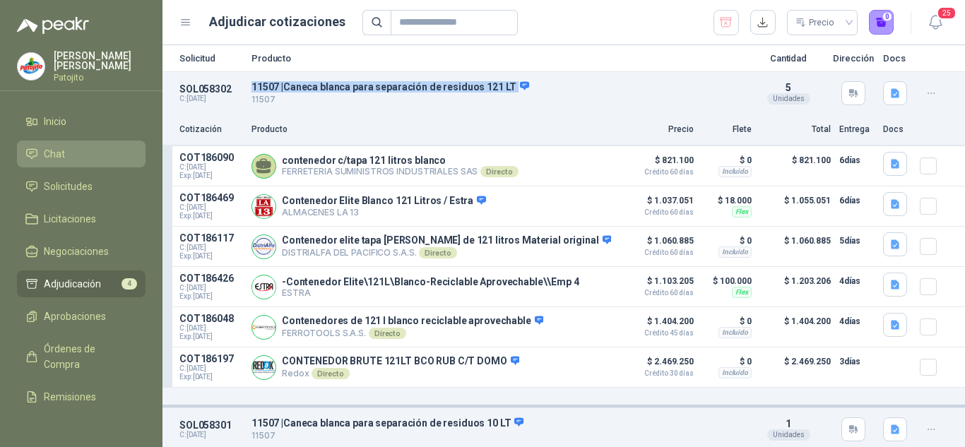
click at [75, 165] on link "Chat" at bounding box center [81, 154] width 129 height 27
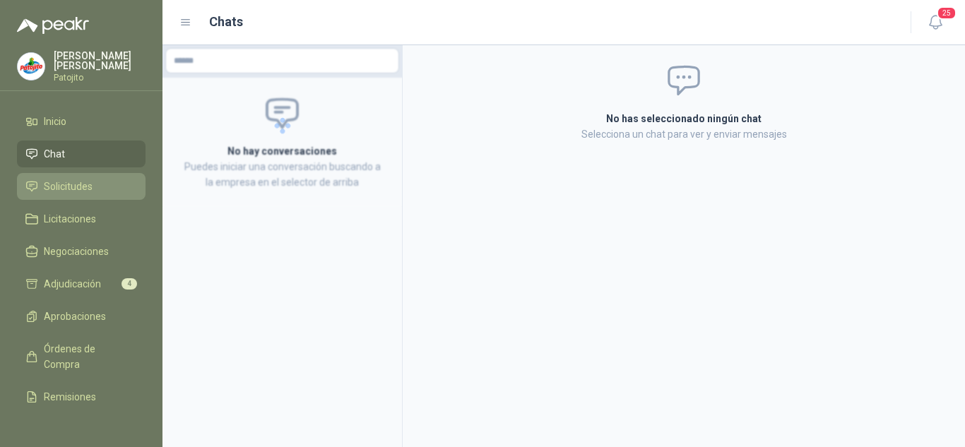
click at [76, 182] on span "Solicitudes" at bounding box center [68, 187] width 49 height 16
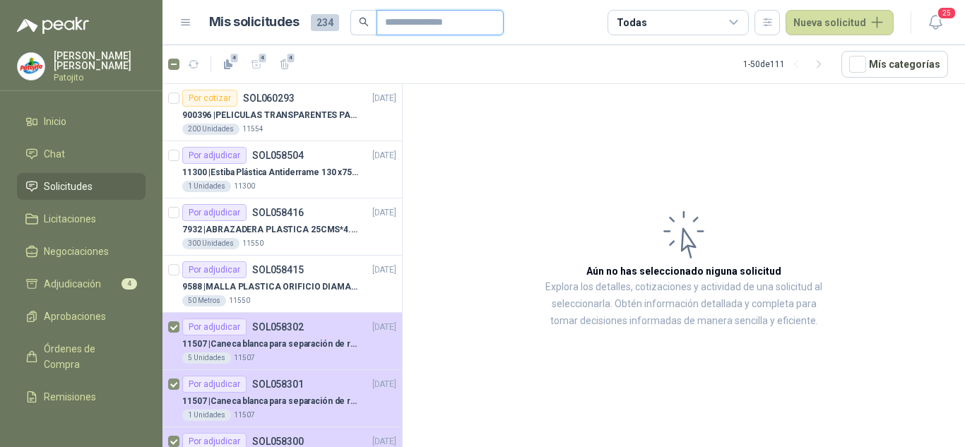
click at [422, 26] on input "text" at bounding box center [434, 23] width 99 height 24
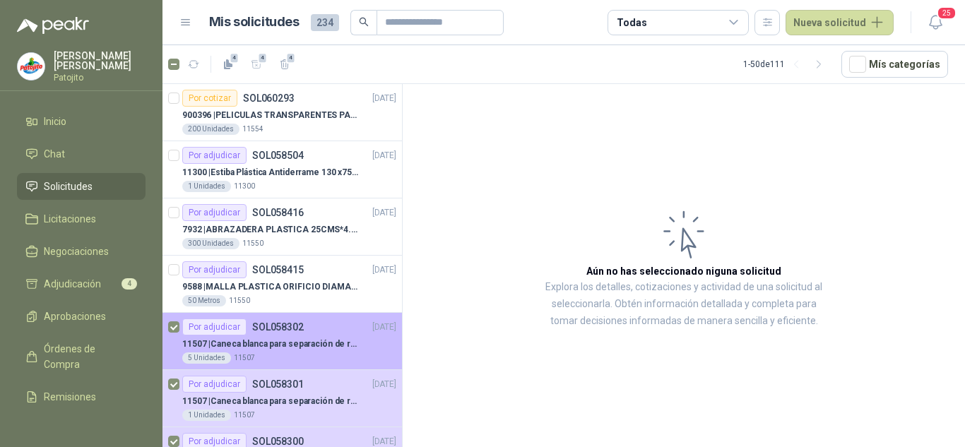
click at [306, 350] on p "11507 | Caneca blanca para separación de residuos 121 LT" at bounding box center [270, 344] width 176 height 13
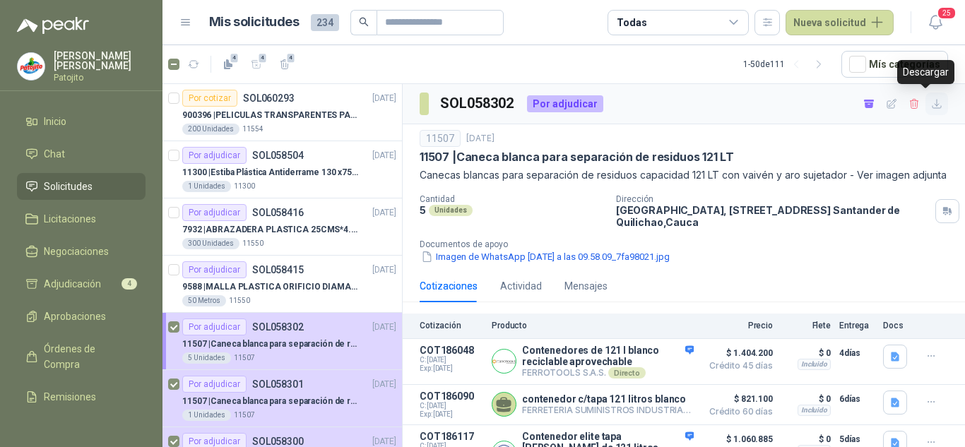
click at [931, 107] on icon "button" at bounding box center [937, 104] width 12 height 12
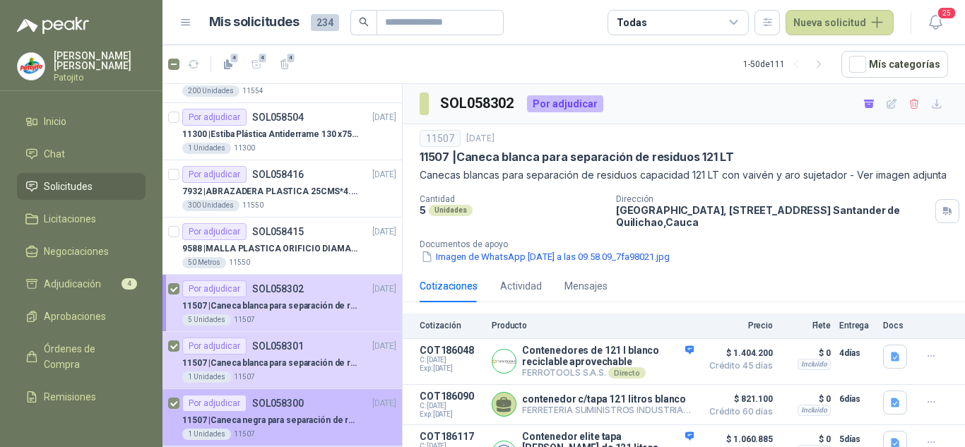
scroll to position [71, 0]
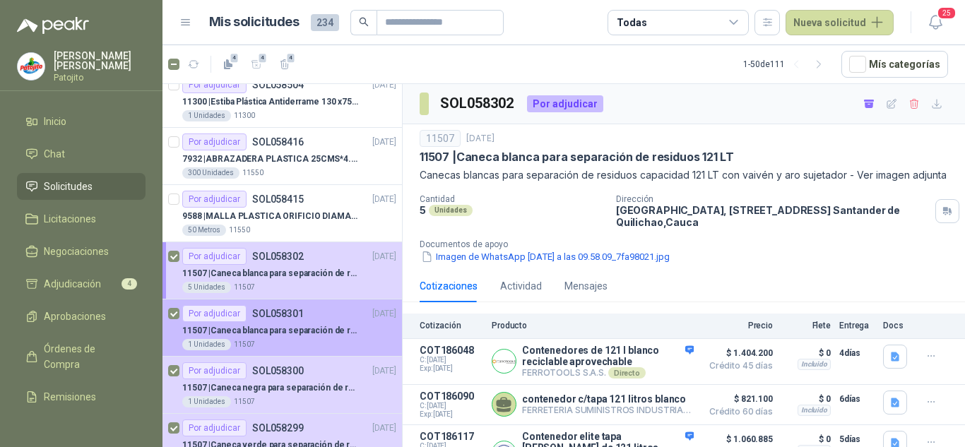
click at [300, 305] on div "Por adjudicar SOL058301" at bounding box center [243, 313] width 122 height 17
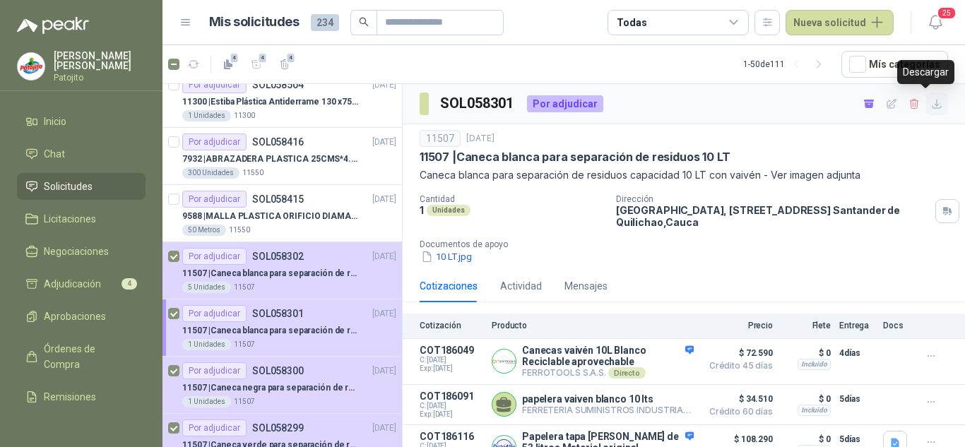
click at [931, 103] on icon "button" at bounding box center [937, 104] width 12 height 12
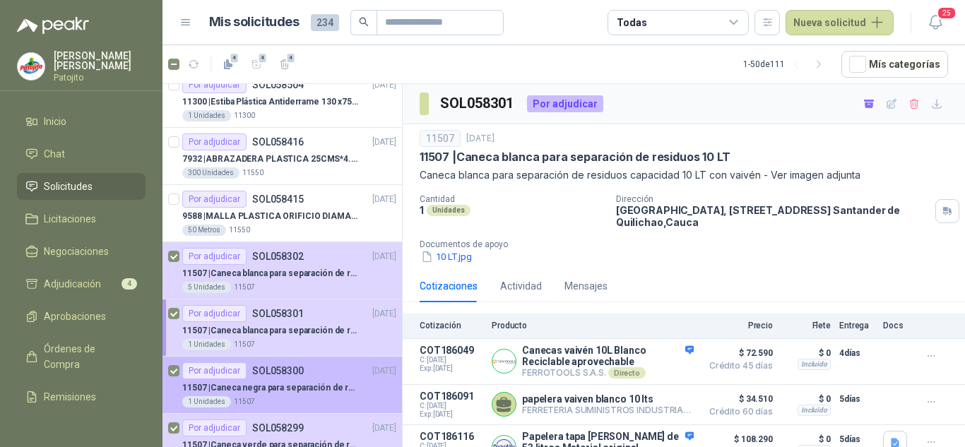
click at [285, 380] on div "11507 | Caneca negra para separación de residuo 55 LT" at bounding box center [289, 387] width 214 height 17
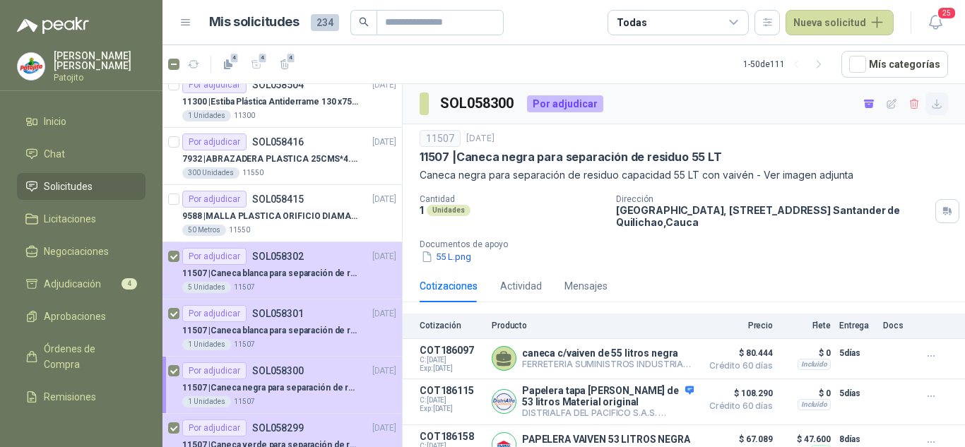
click at [931, 103] on icon "button" at bounding box center [937, 104] width 12 height 12
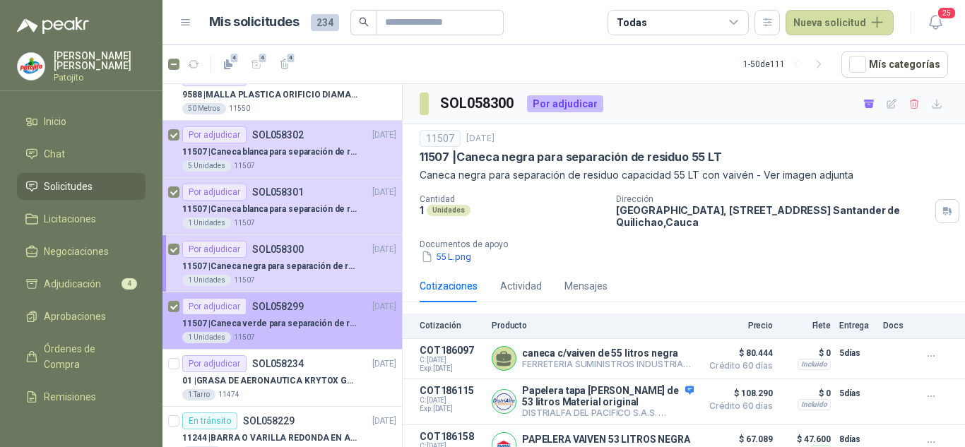
scroll to position [212, 0]
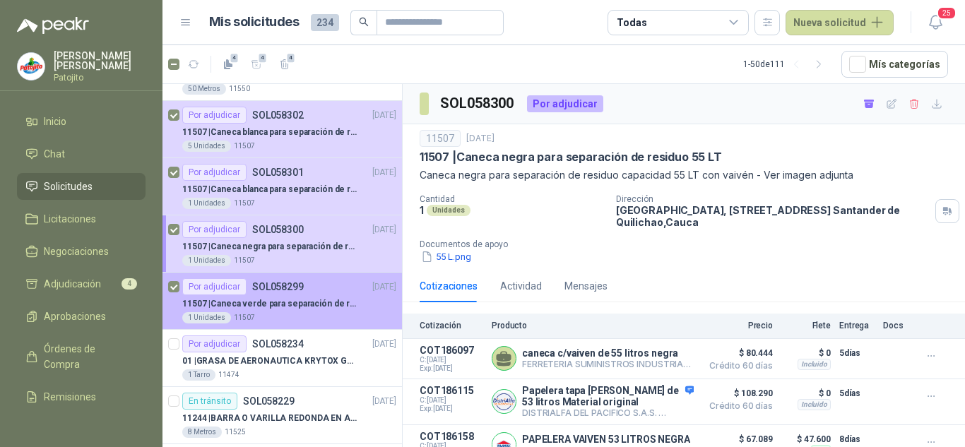
click at [276, 305] on p "11507 | Caneca verde para separación de residuo 55 LT" at bounding box center [270, 303] width 176 height 13
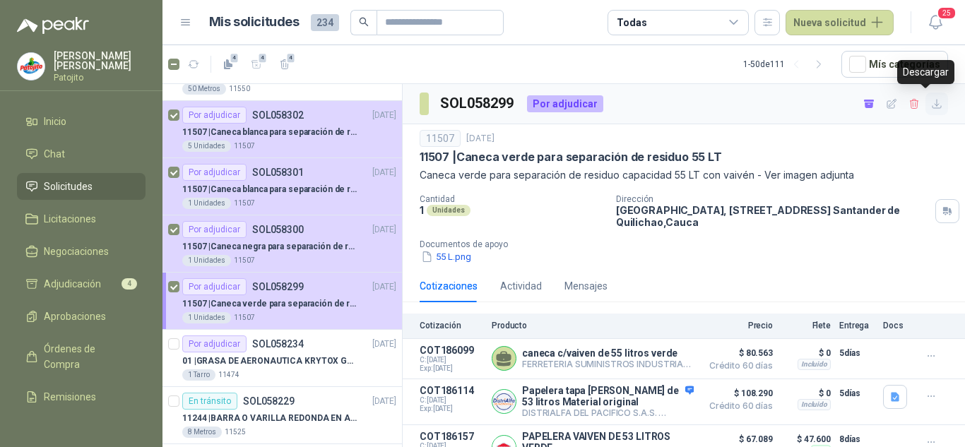
click at [931, 105] on icon "button" at bounding box center [937, 104] width 12 height 12
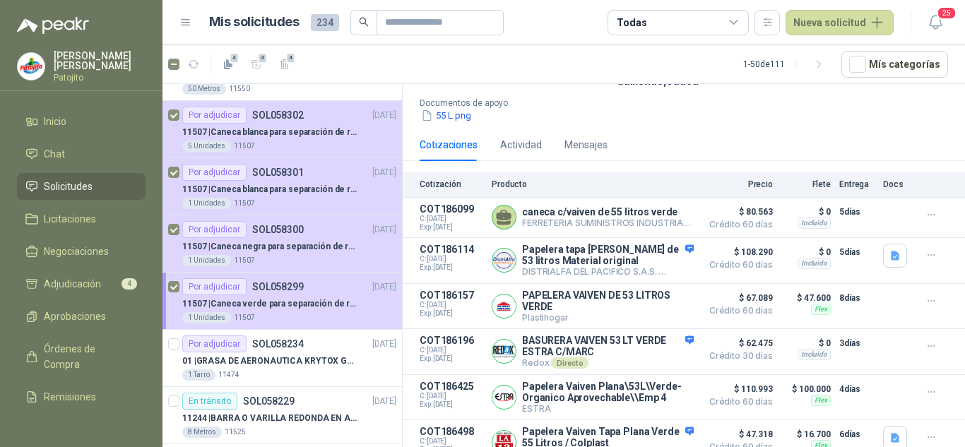
scroll to position [163, 0]
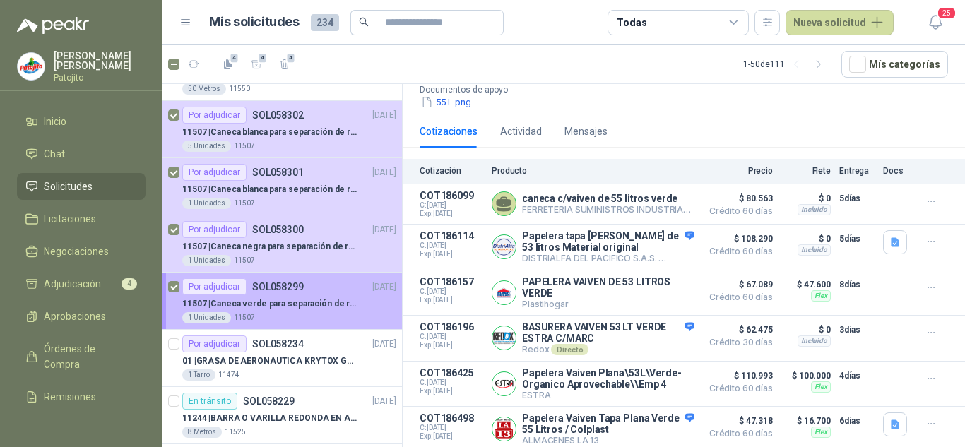
click at [298, 291] on p "SOL058299" at bounding box center [278, 287] width 52 height 10
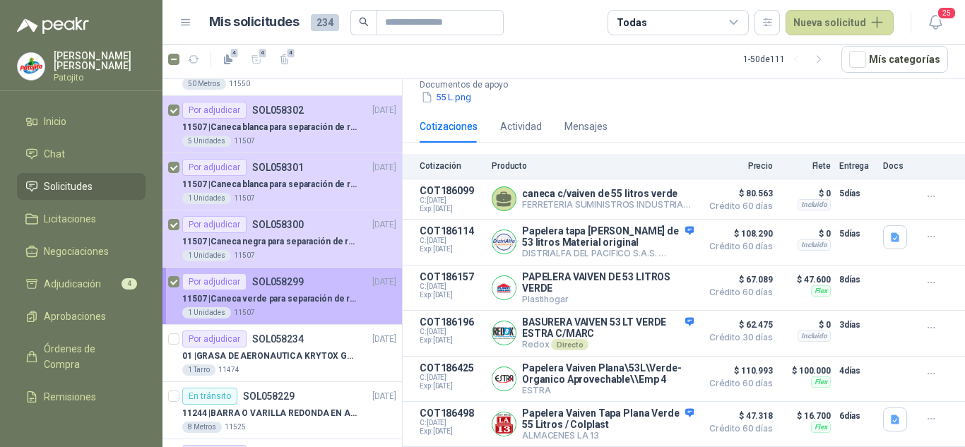
click at [283, 302] on p "11507 | Caneca verde para separación de residuo 55 LT" at bounding box center [270, 299] width 176 height 13
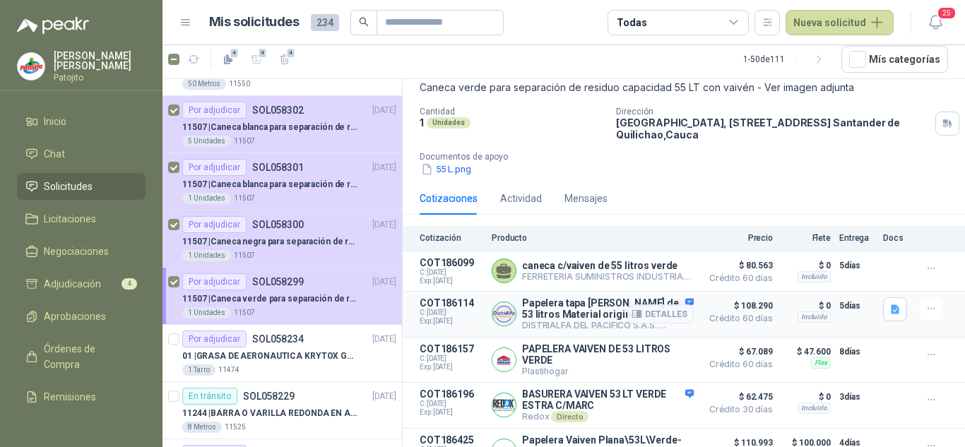
scroll to position [21, 0]
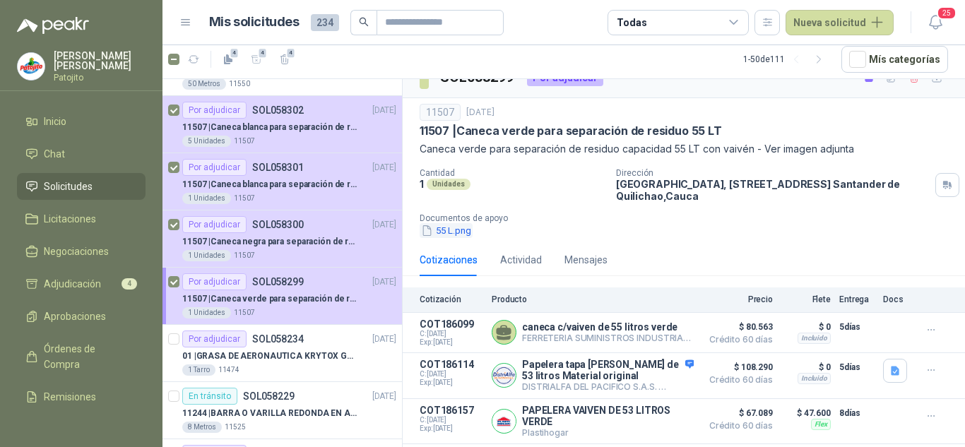
click at [455, 231] on button "55 L.png" at bounding box center [446, 230] width 53 height 15
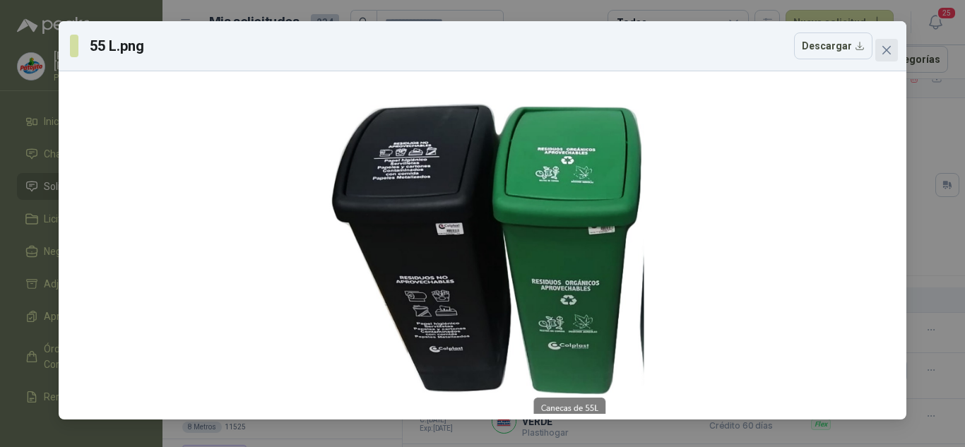
click at [896, 45] on span "Close" at bounding box center [886, 50] width 23 height 11
click at [896, 45] on div "55 L.png Descargar" at bounding box center [482, 223] width 965 height 447
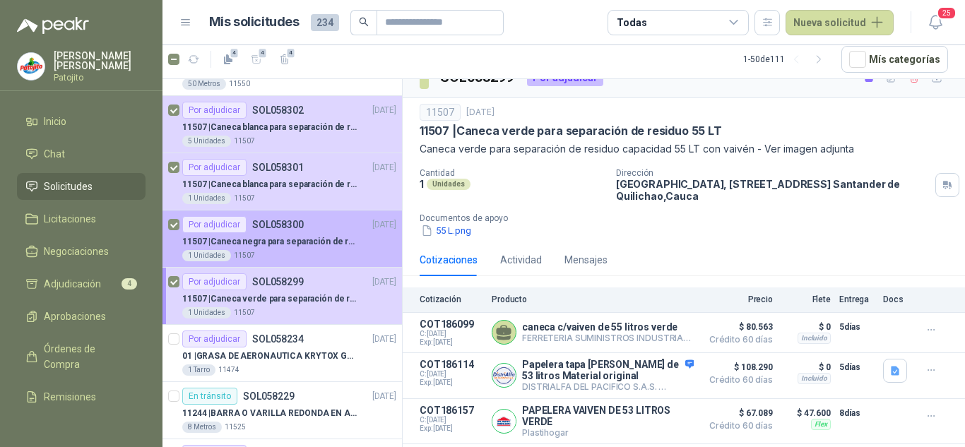
click at [278, 236] on p "11507 | Caneca negra para separación de residuo 55 LT" at bounding box center [270, 241] width 176 height 13
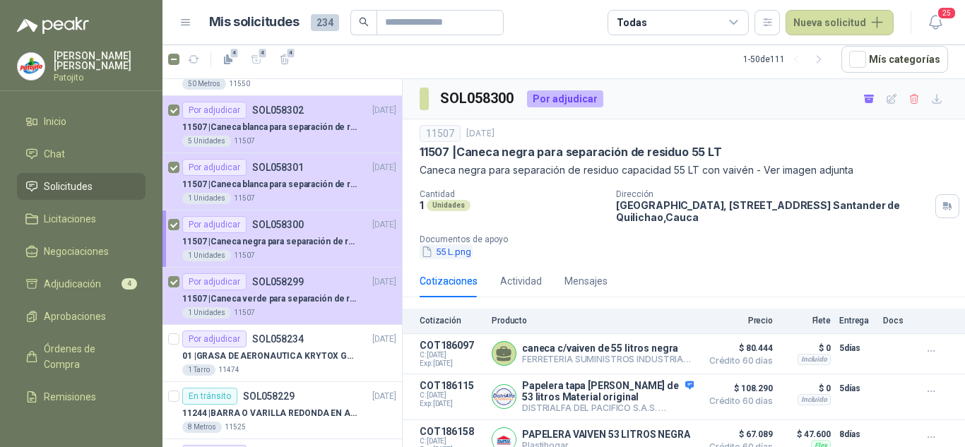
click at [458, 252] on button "55 L.png" at bounding box center [446, 251] width 53 height 15
click at [0, 0] on div at bounding box center [0, 0] width 0 height 0
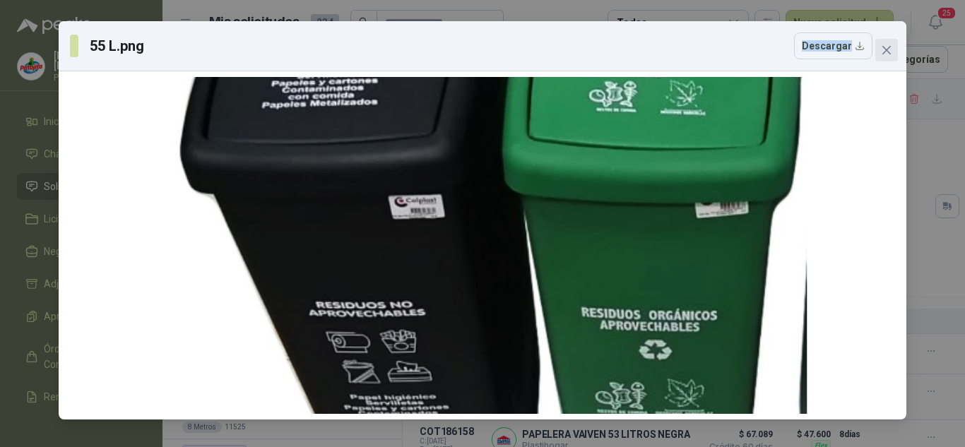
click at [892, 47] on icon "close" at bounding box center [886, 50] width 11 height 11
click at [892, 47] on div "55 L.png Descargar" at bounding box center [482, 223] width 965 height 447
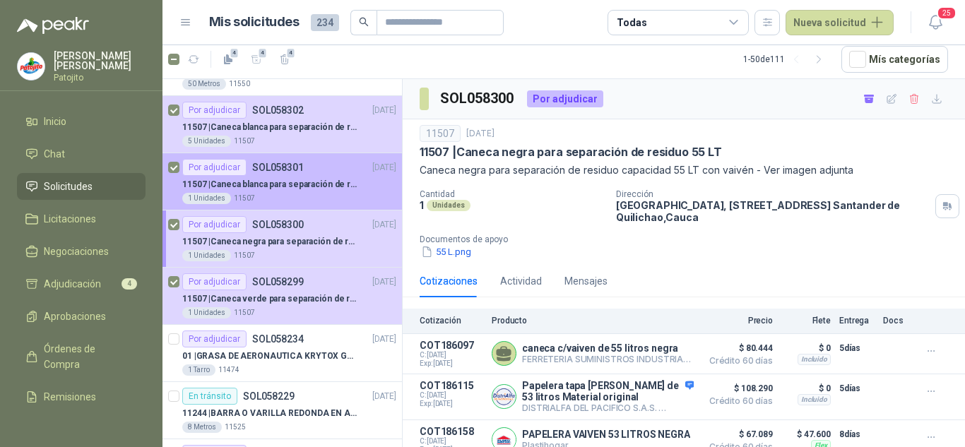
click at [295, 199] on div "1 Unidades 11507" at bounding box center [289, 198] width 214 height 11
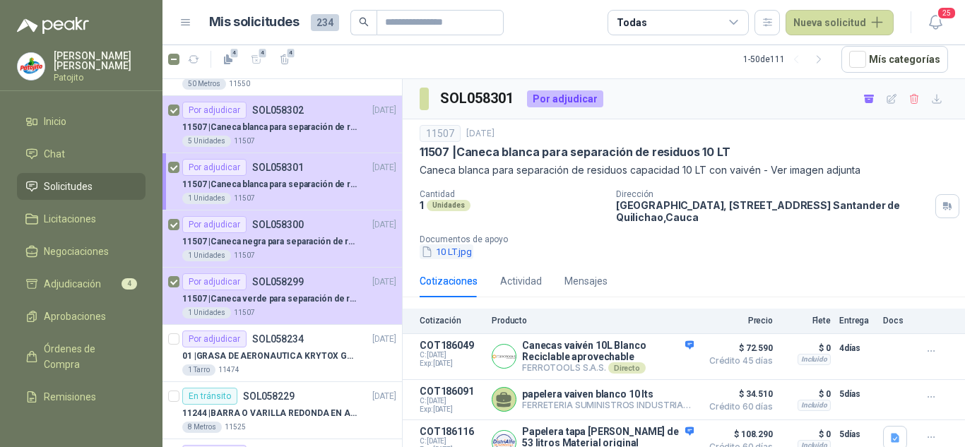
click at [463, 247] on button "10 LT.jpg" at bounding box center [447, 251] width 54 height 15
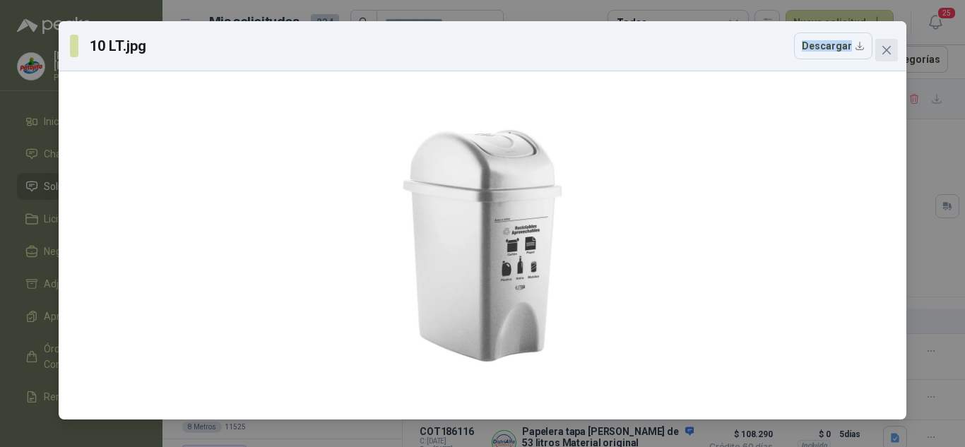
click at [882, 47] on icon "close" at bounding box center [886, 50] width 11 height 11
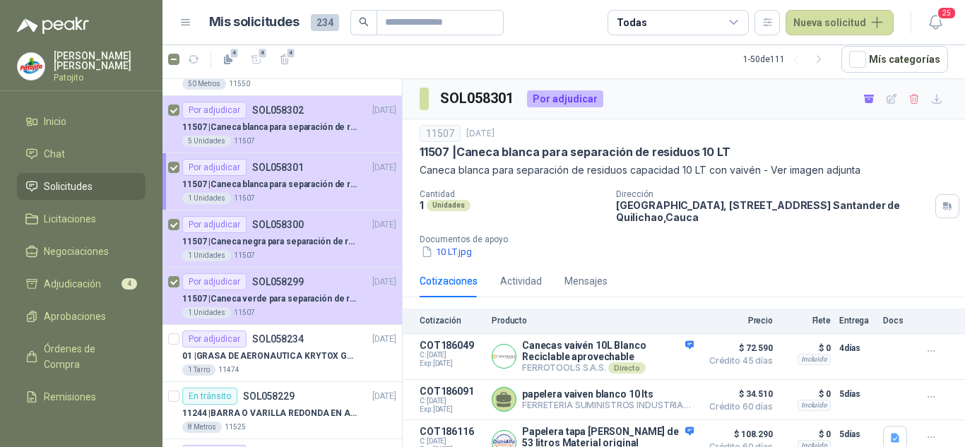
click at [882, 47] on div "10 LT.jpg Descargar" at bounding box center [482, 223] width 965 height 447
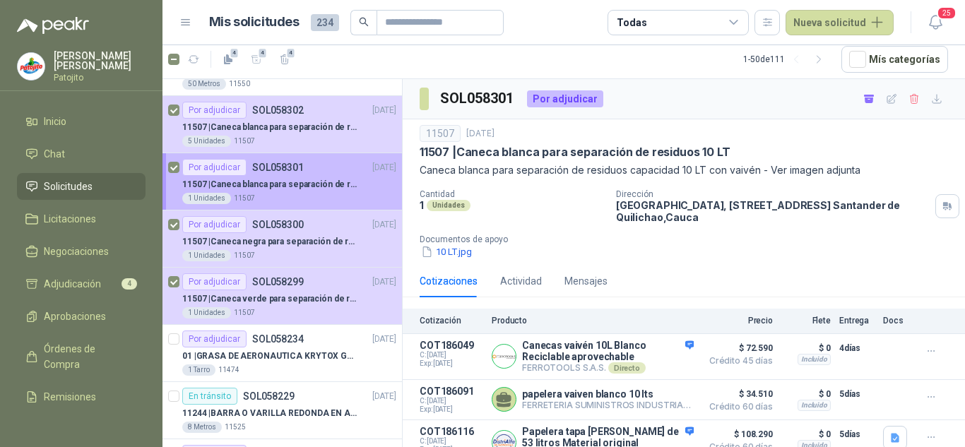
scroll to position [141, 0]
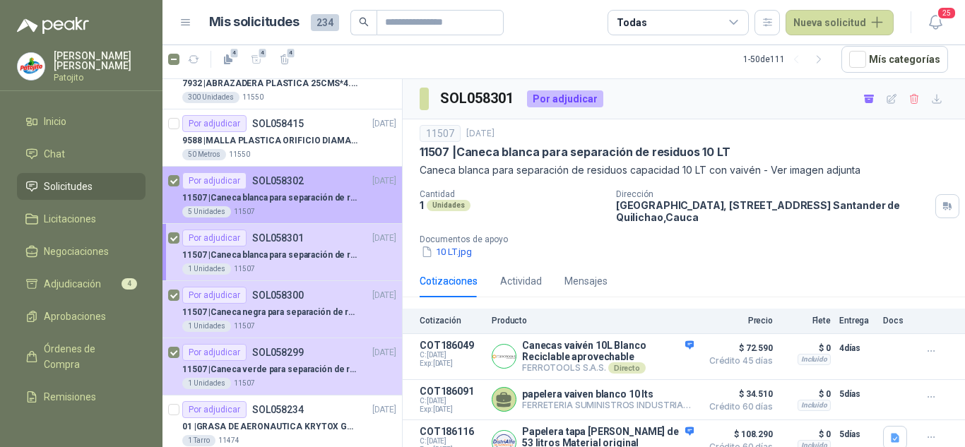
click at [312, 192] on p "11507 | Caneca blanca para separación de residuos 121 LT" at bounding box center [270, 197] width 176 height 13
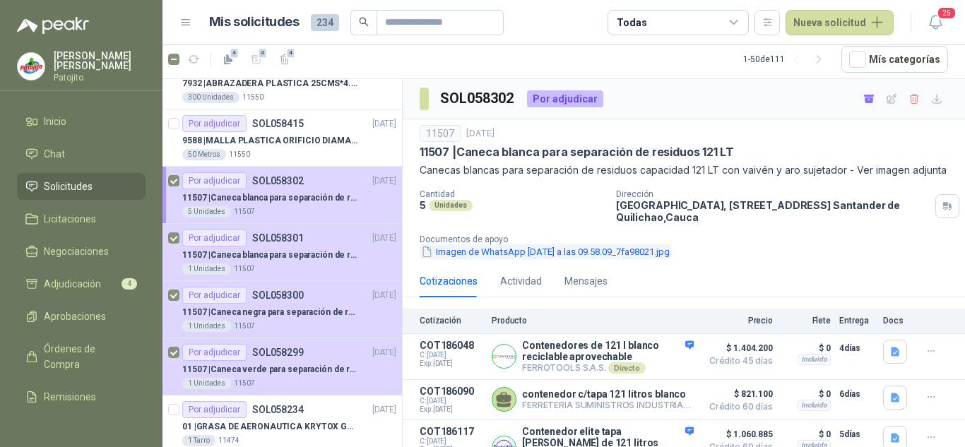
click at [453, 259] on button "Imagen de WhatsApp [DATE] a las 09.58.09_7fa98021.jpg" at bounding box center [546, 251] width 252 height 15
click at [0, 0] on div at bounding box center [0, 0] width 0 height 0
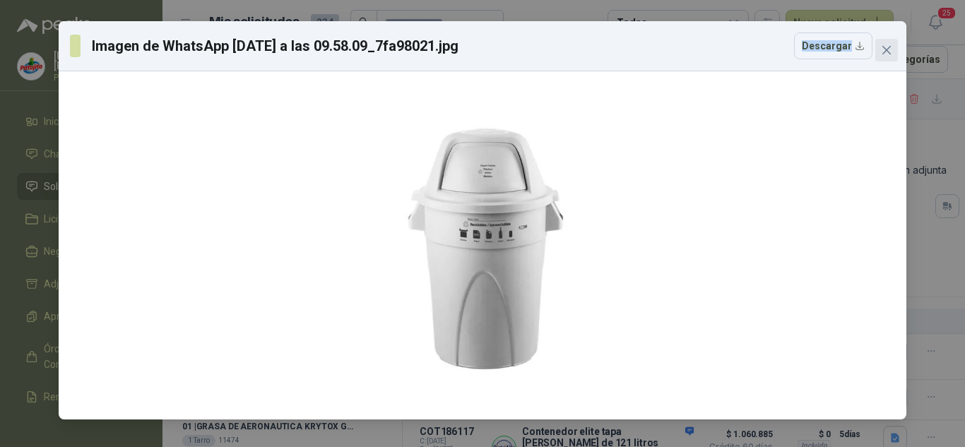
click at [894, 47] on span "Close" at bounding box center [886, 50] width 23 height 11
click at [894, 47] on div "Imagen de WhatsApp [DATE] a las 09.58.09_7fa98021.jpg Descargar" at bounding box center [482, 223] width 965 height 447
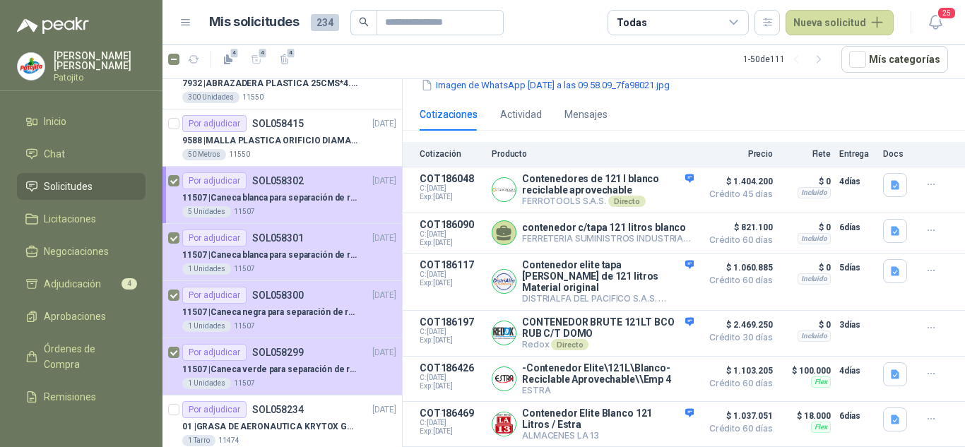
scroll to position [179, 0]
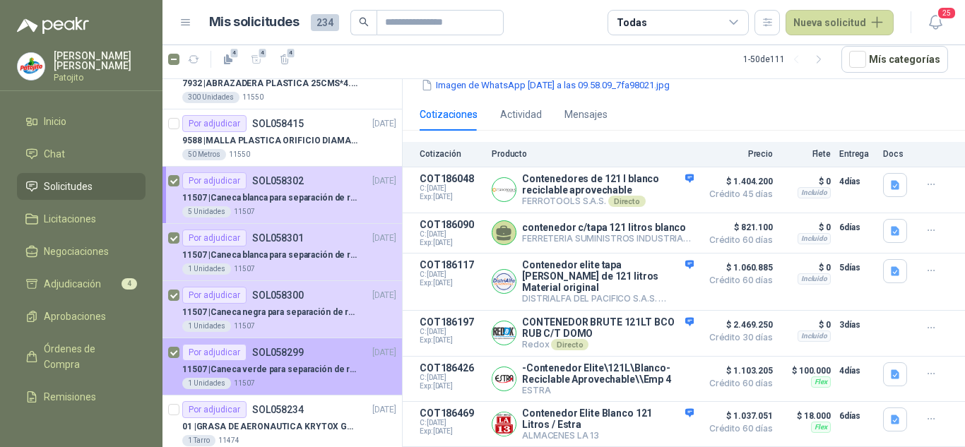
click at [288, 370] on p "11507 | Caneca verde para separación de residuo 55 LT" at bounding box center [270, 369] width 176 height 13
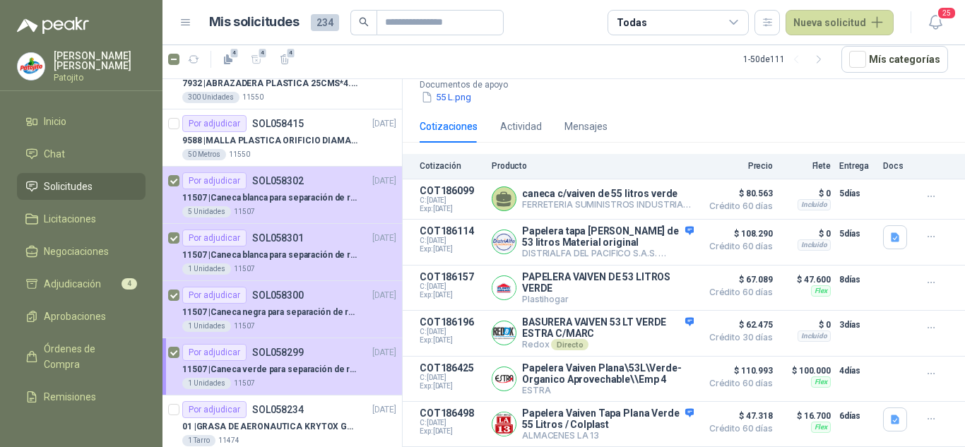
scroll to position [163, 0]
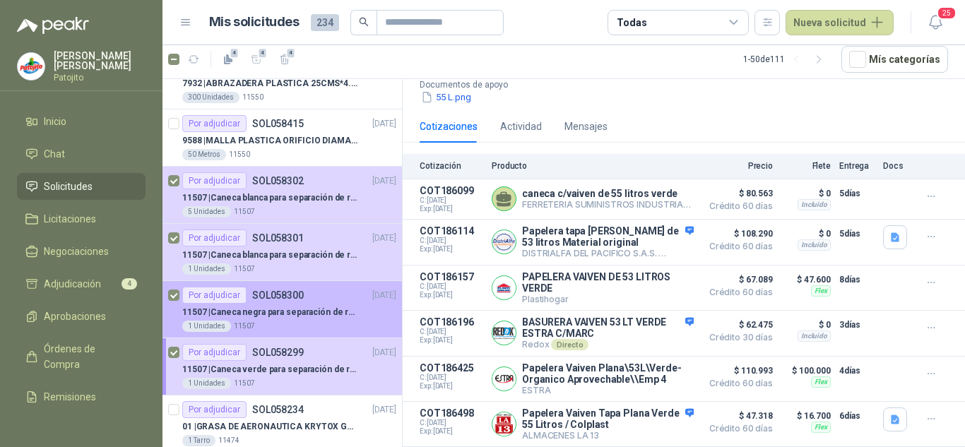
click at [281, 307] on p "11507 | Caneca negra para separación de residuo 55 LT" at bounding box center [270, 312] width 176 height 13
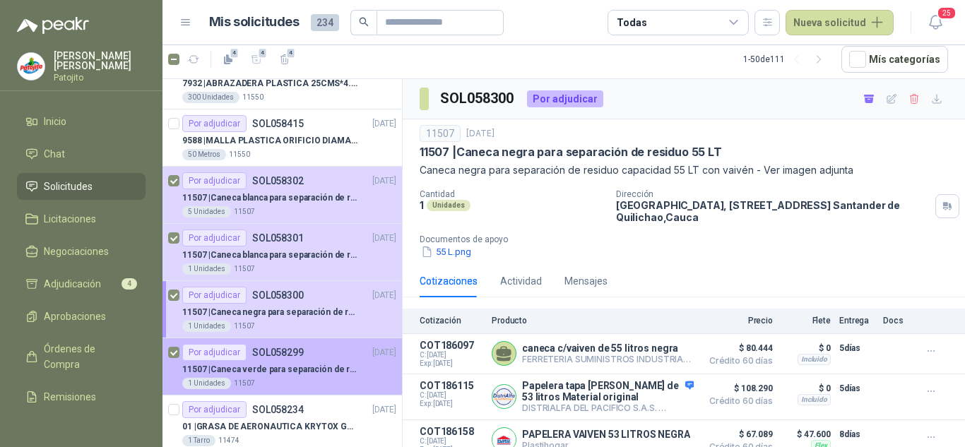
click at [236, 364] on p "11507 | Caneca verde para separación de residuo 55 LT" at bounding box center [270, 369] width 176 height 13
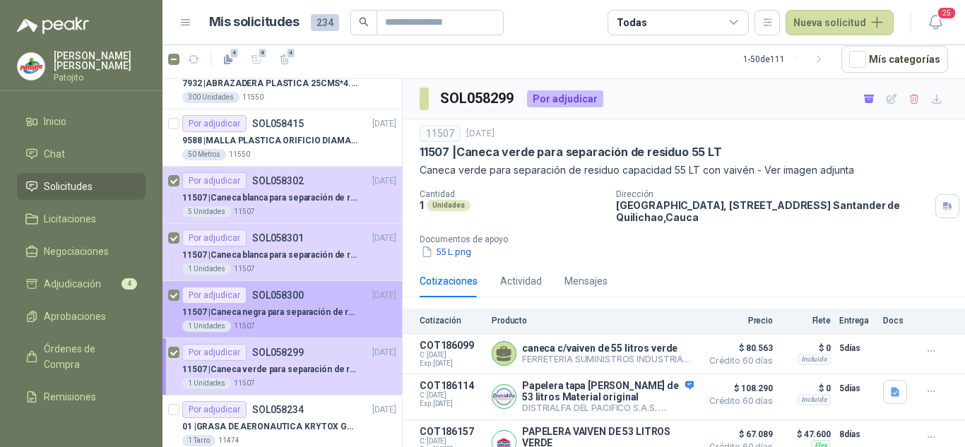
click at [302, 306] on p "11507 | Caneca negra para separación de residuo 55 LT" at bounding box center [270, 312] width 176 height 13
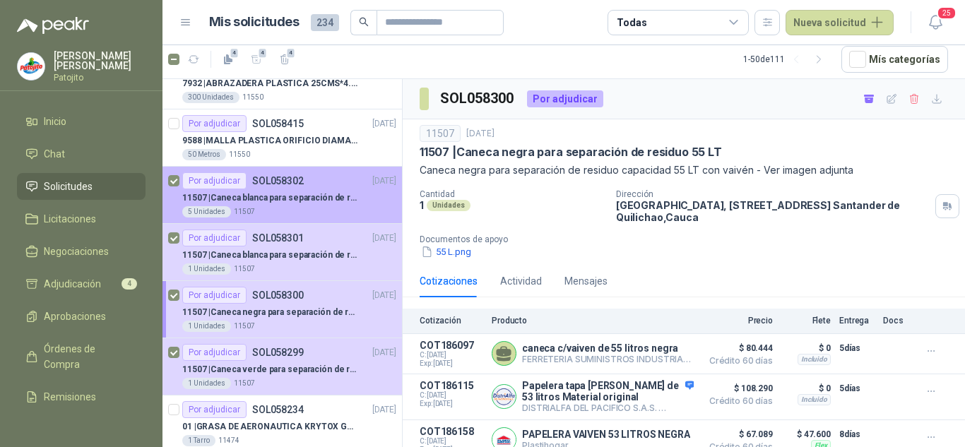
click at [317, 208] on div "5 Unidades 11507" at bounding box center [289, 211] width 214 height 11
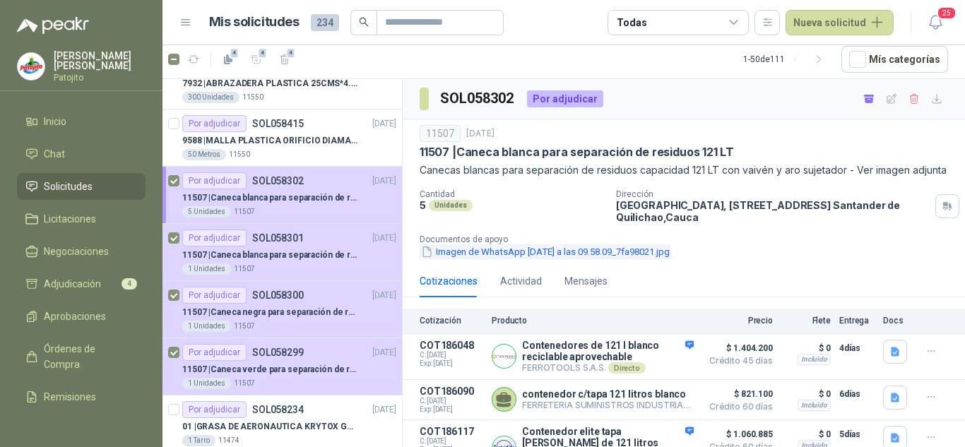
click at [526, 259] on button "Imagen de WhatsApp [DATE] a las 09.58.09_7fa98021.jpg" at bounding box center [546, 251] width 252 height 15
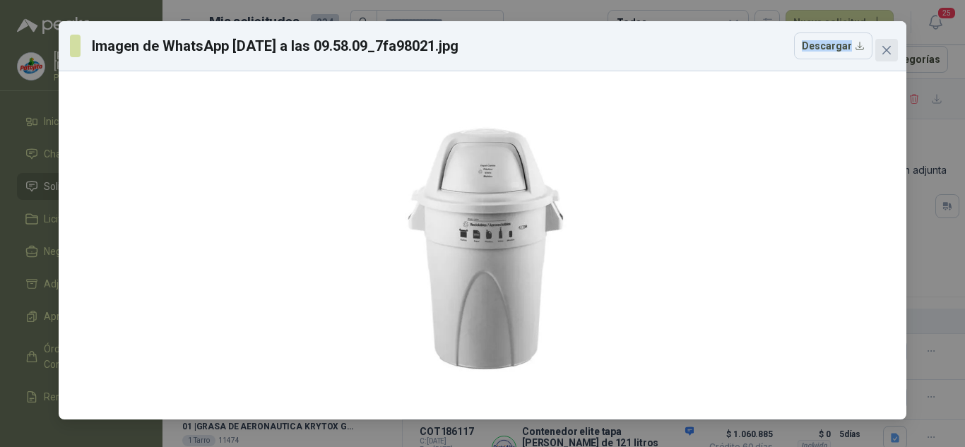
click at [891, 47] on icon "close" at bounding box center [886, 50] width 8 height 8
click at [891, 47] on div "Imagen de WhatsApp [DATE] a las 09.58.09_7fa98021.jpg Descargar" at bounding box center [482, 223] width 965 height 447
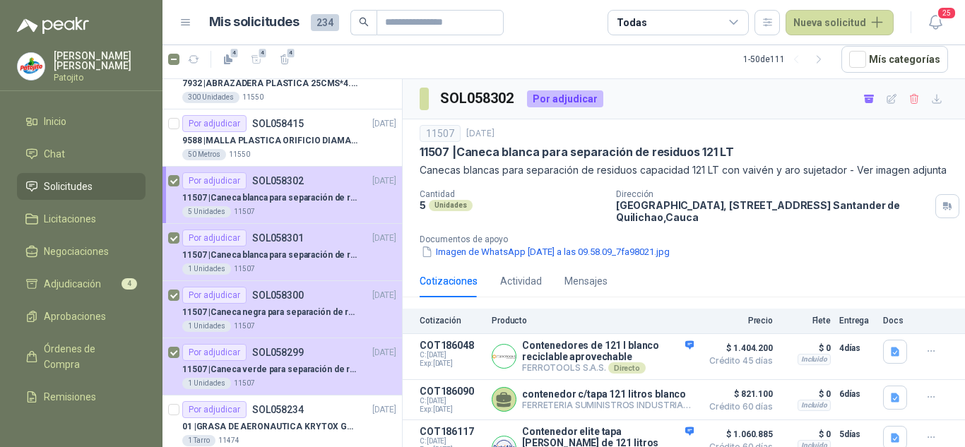
drag, startPoint x: 380, startPoint y: 170, endPoint x: 490, endPoint y: 234, distance: 127.6
click at [490, 223] on div "Cantidad 5 Unidades" at bounding box center [512, 206] width 185 height 34
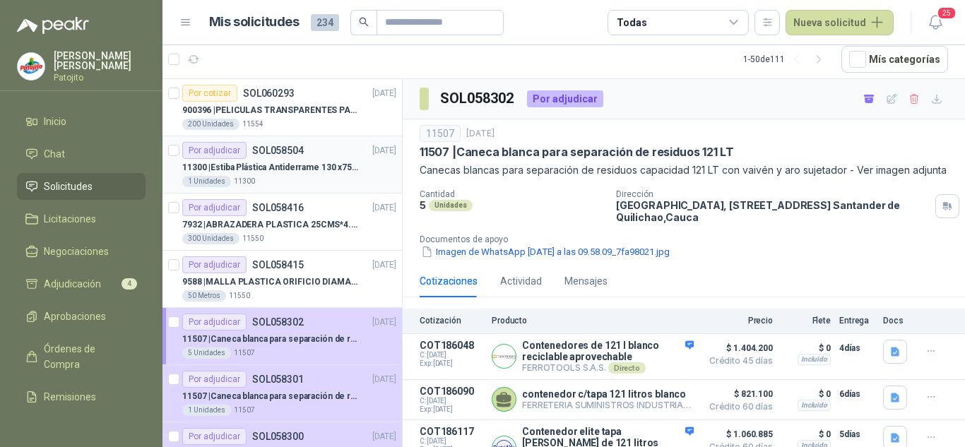
click at [320, 146] on div "Por adjudicar SOL058504 03/10/25" at bounding box center [289, 150] width 214 height 17
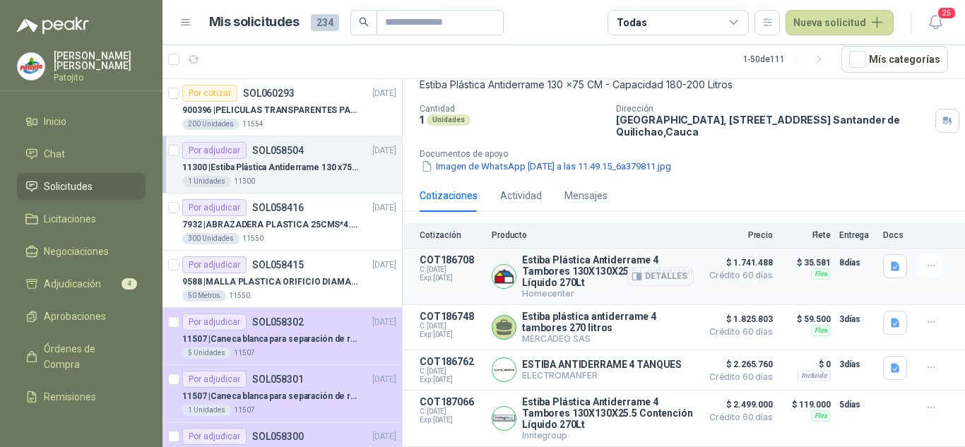
scroll to position [92, 0]
click at [639, 273] on button "Detalles" at bounding box center [660, 276] width 66 height 19
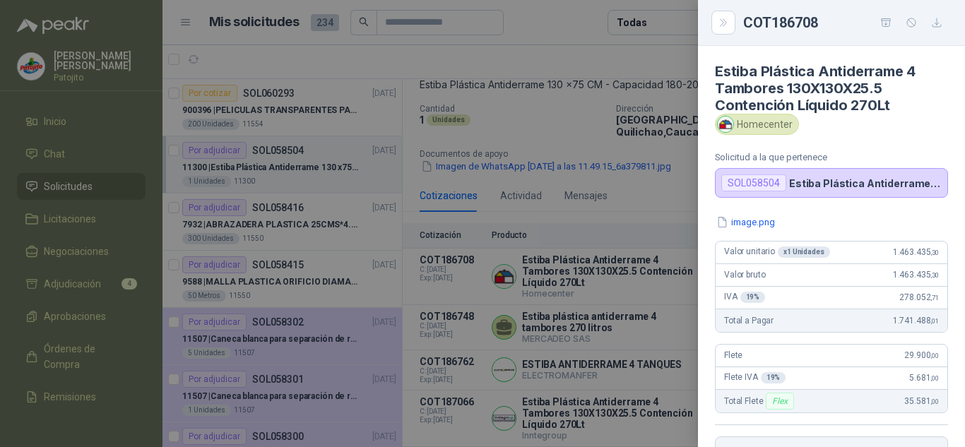
scroll to position [288, 0]
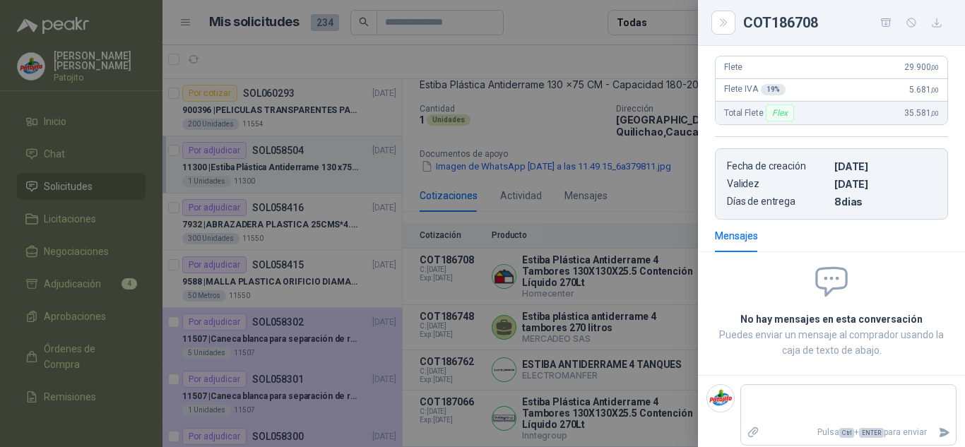
type textarea "*"
type textarea "**"
type textarea "***"
type textarea "****"
type textarea "*****"
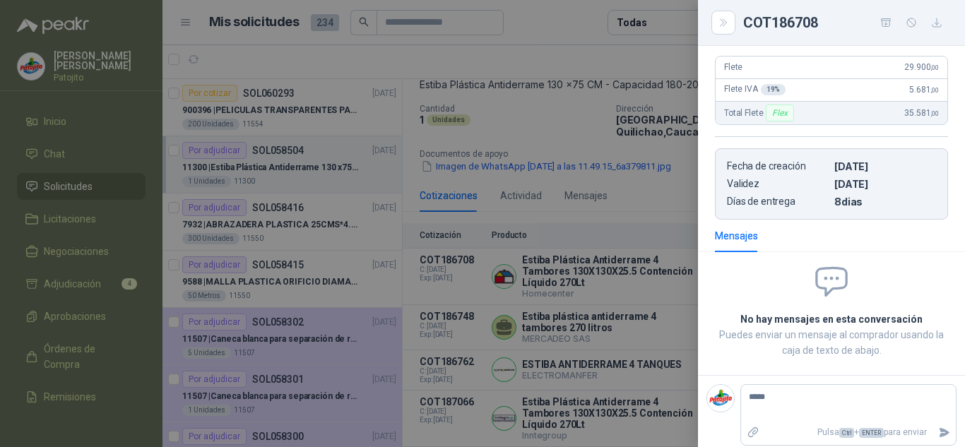
type textarea "******"
type textarea "*****"
type textarea "****"
type textarea "*****"
type textarea "******"
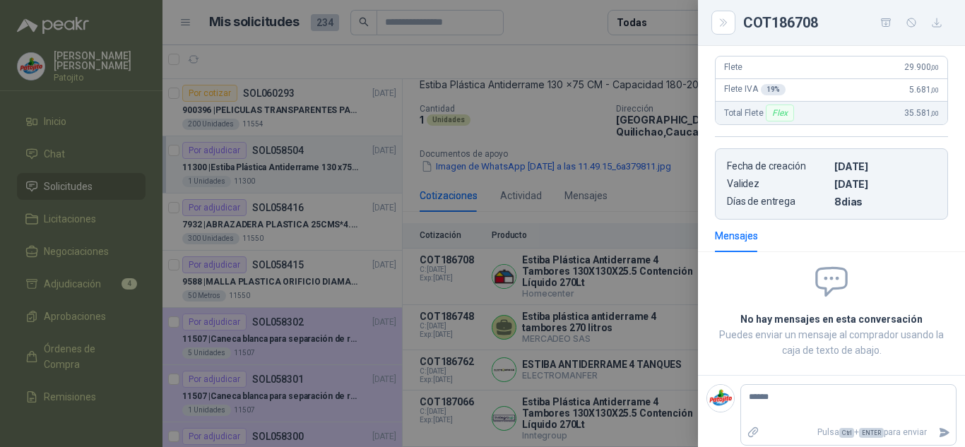
type textarea "******"
type textarea "********"
type textarea "*********"
type textarea "**********"
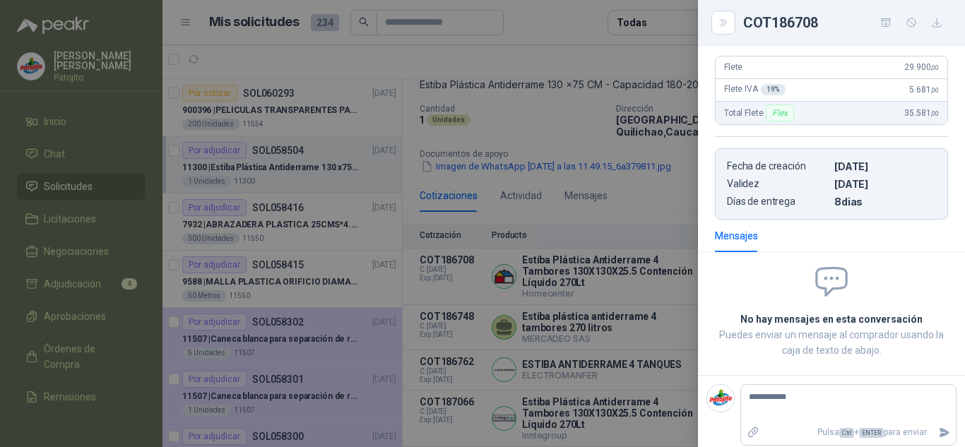
type textarea "**********"
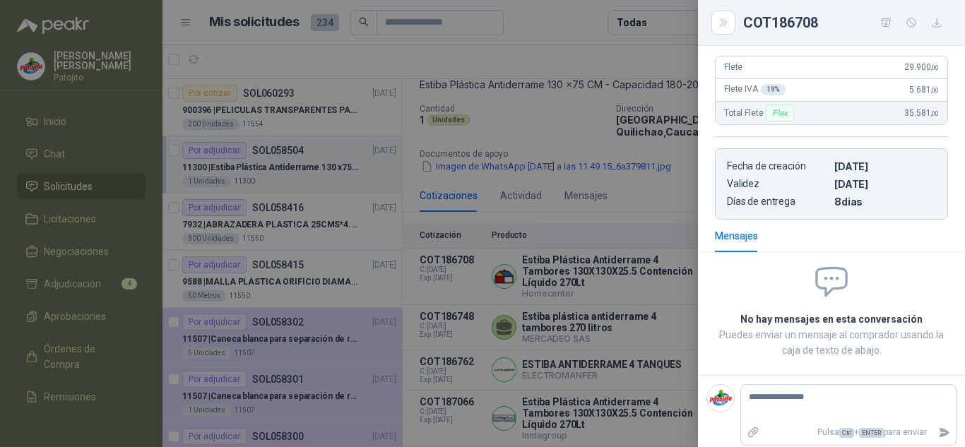
type textarea "**********"
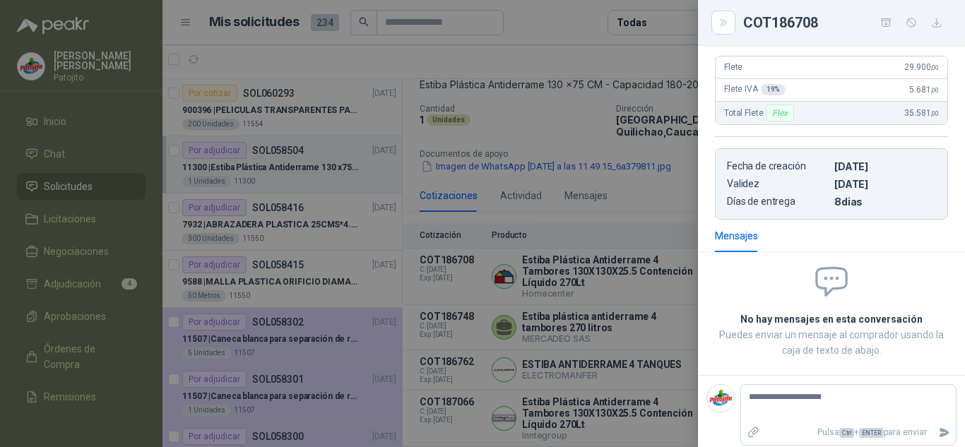
type textarea "**********"
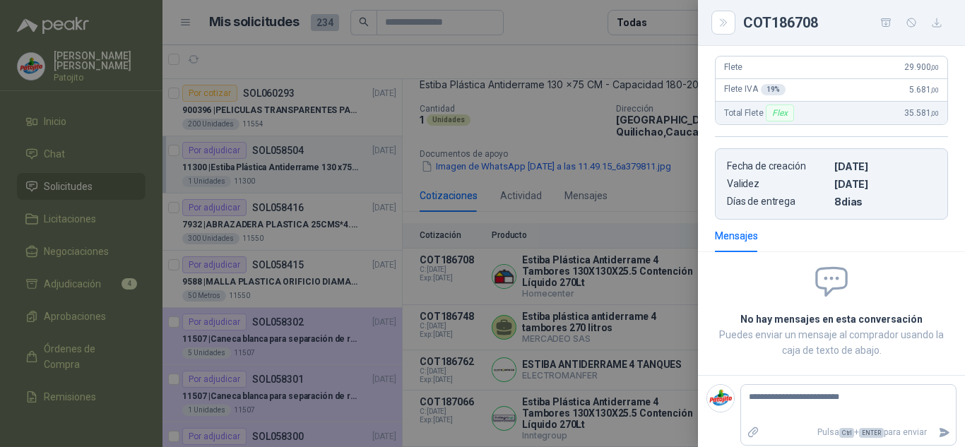
type textarea "**********"
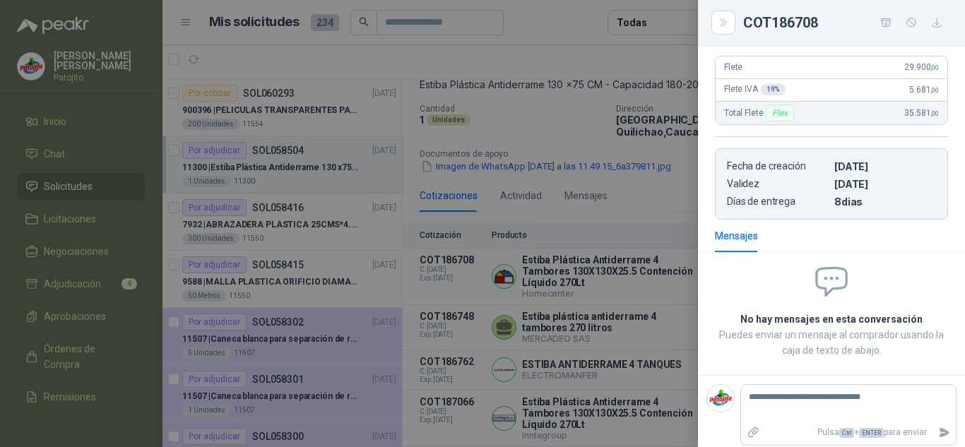
type textarea "**********"
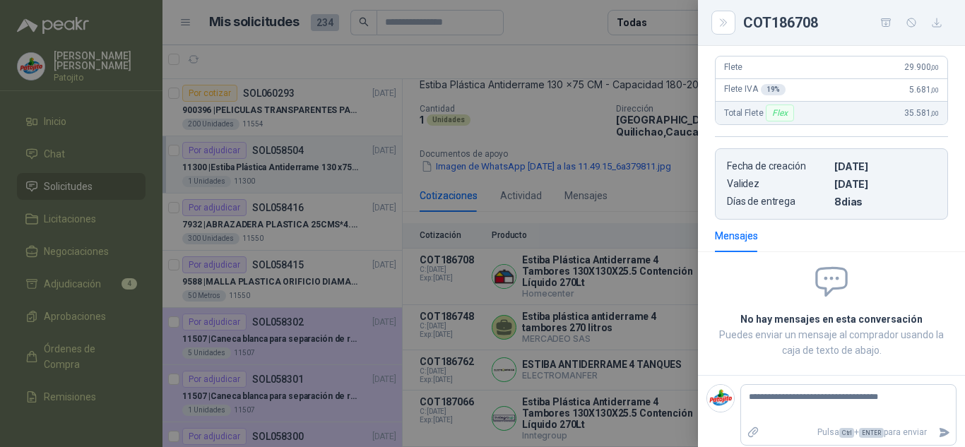
type textarea "**********"
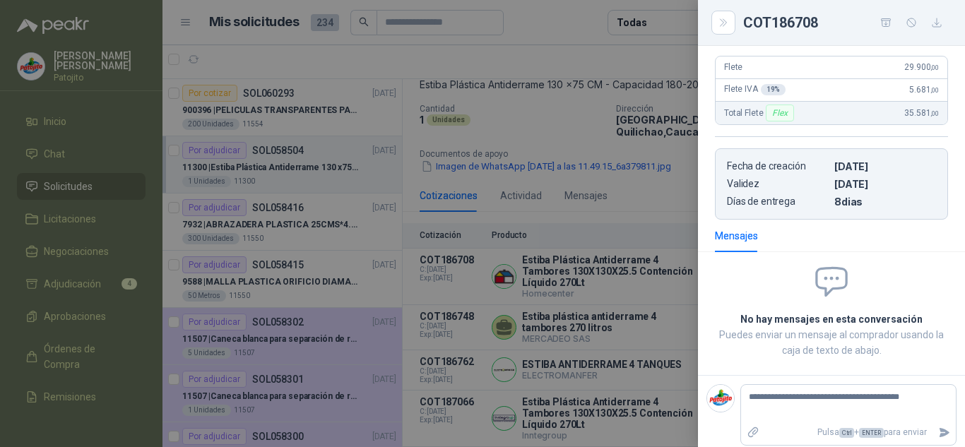
type textarea "**********"
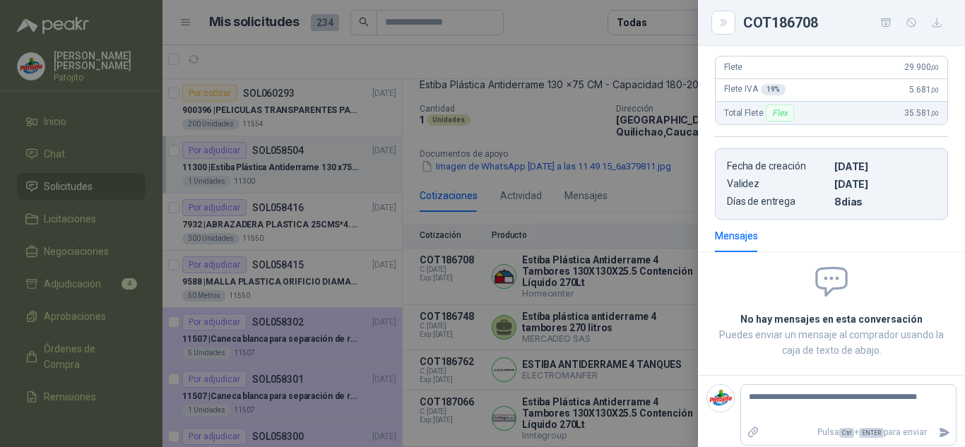
type textarea "**********"
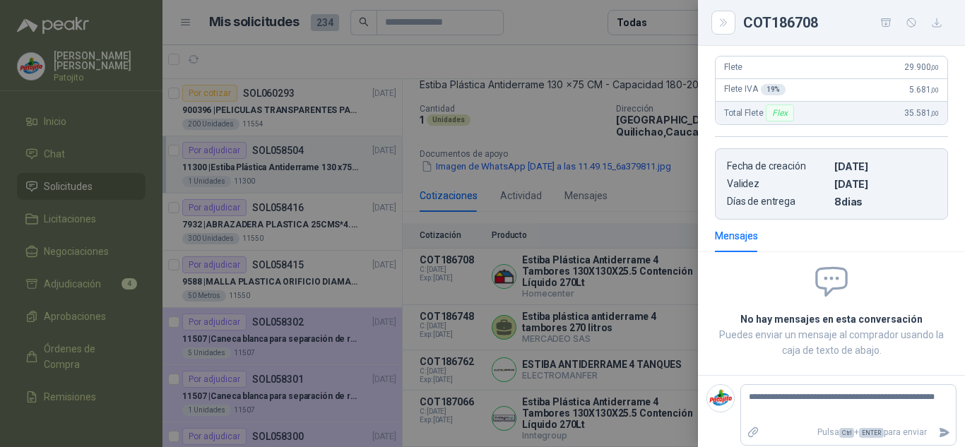
type textarea "**********"
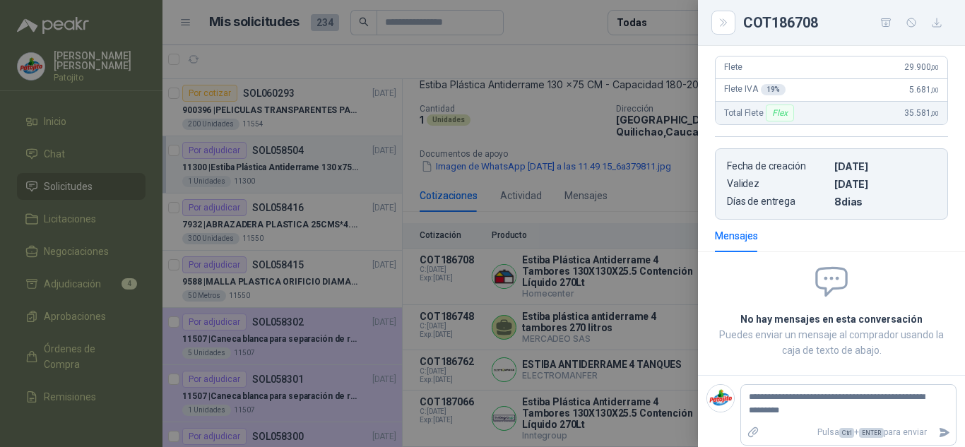
type textarea "**********"
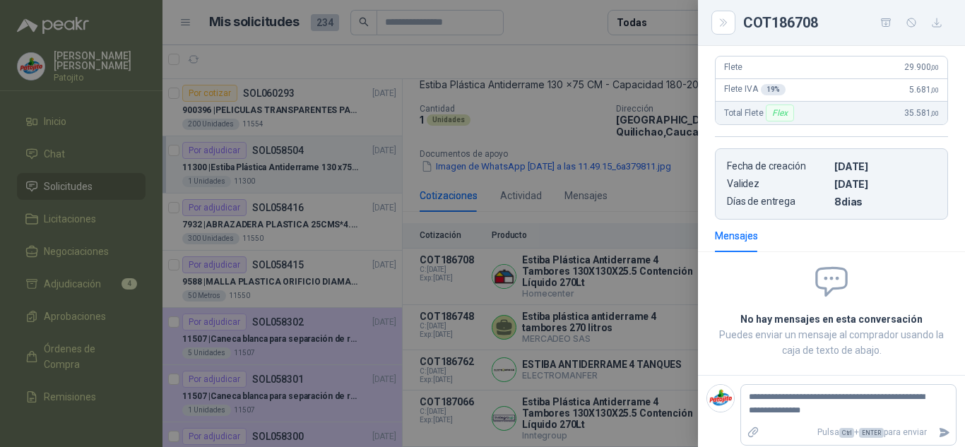
type textarea "**********"
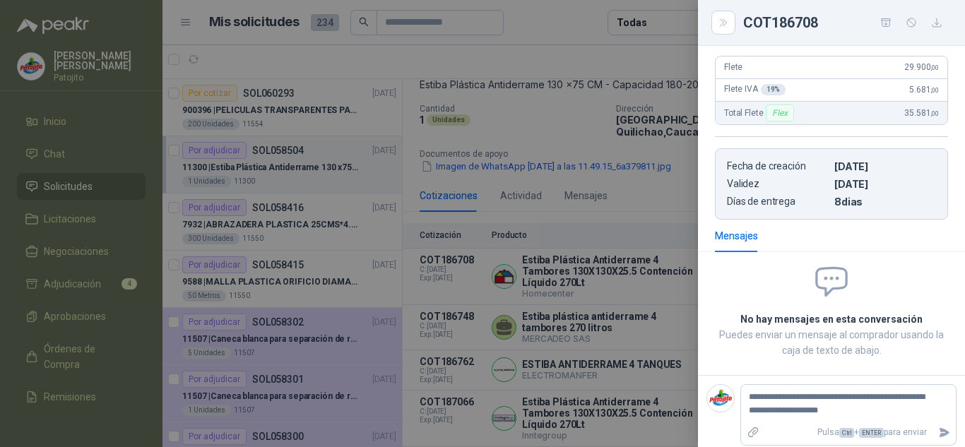
type textarea "**********"
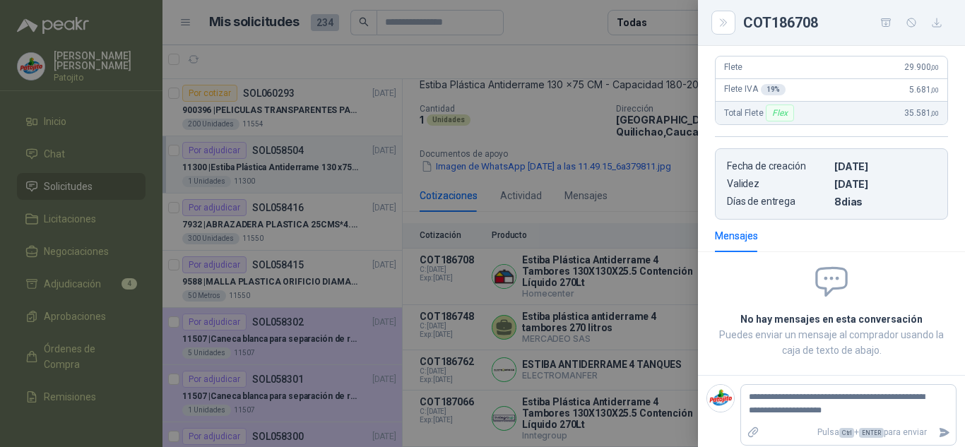
type textarea "**********"
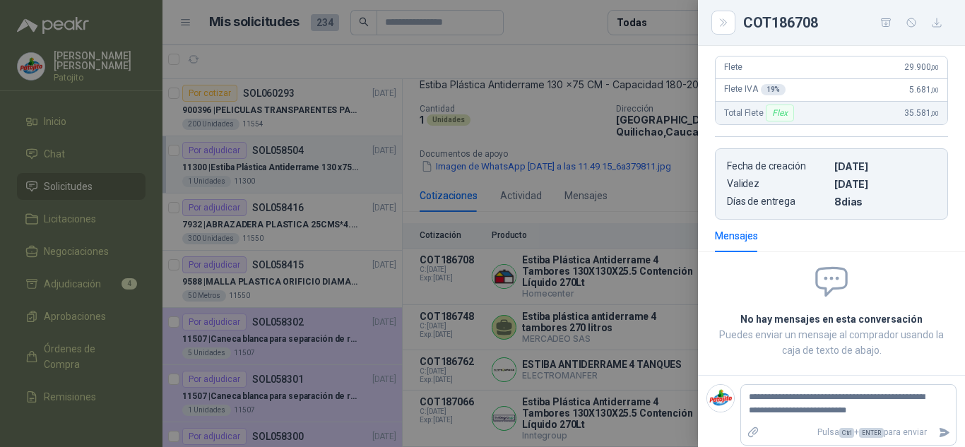
type textarea "**********"
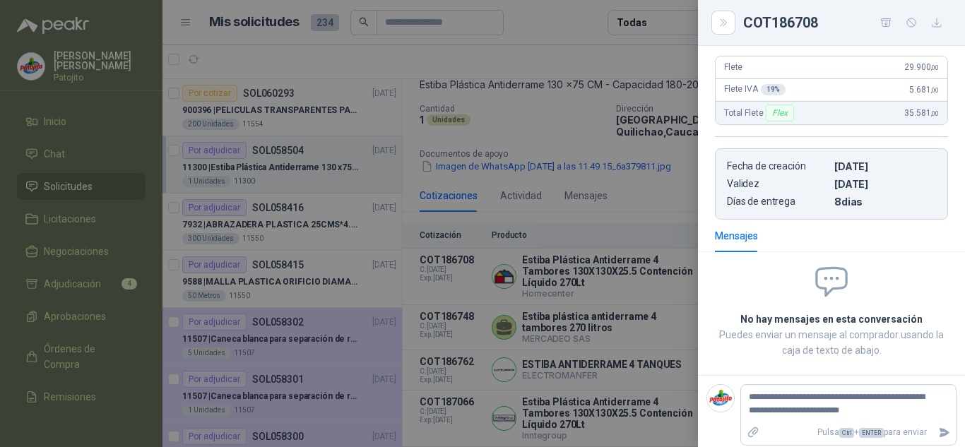
type textarea "**********"
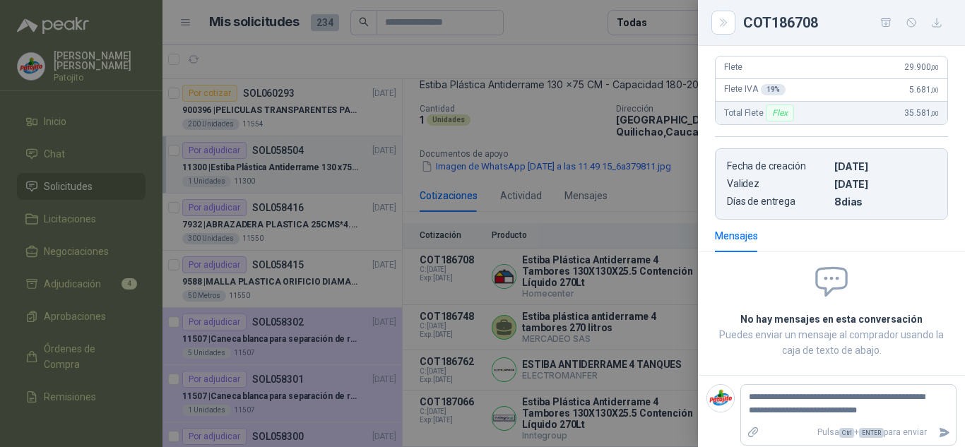
type textarea "**********"
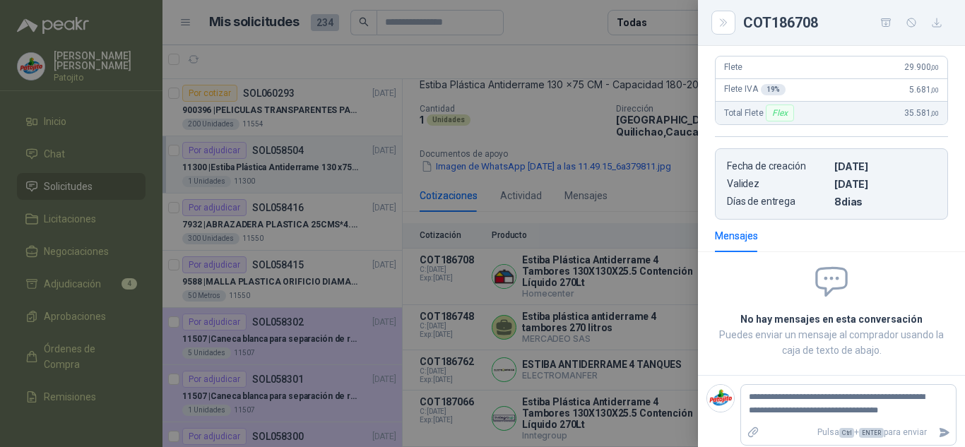
type textarea "**********"
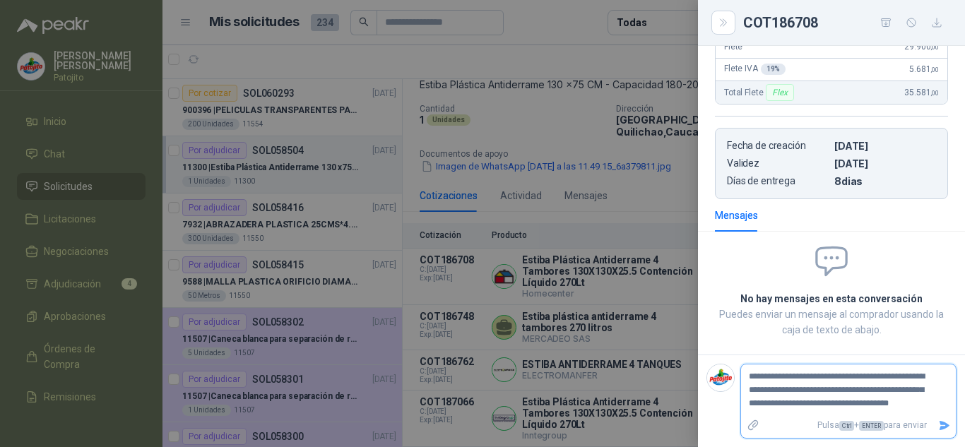
click at [938, 421] on icon "Enviar" at bounding box center [944, 426] width 12 height 12
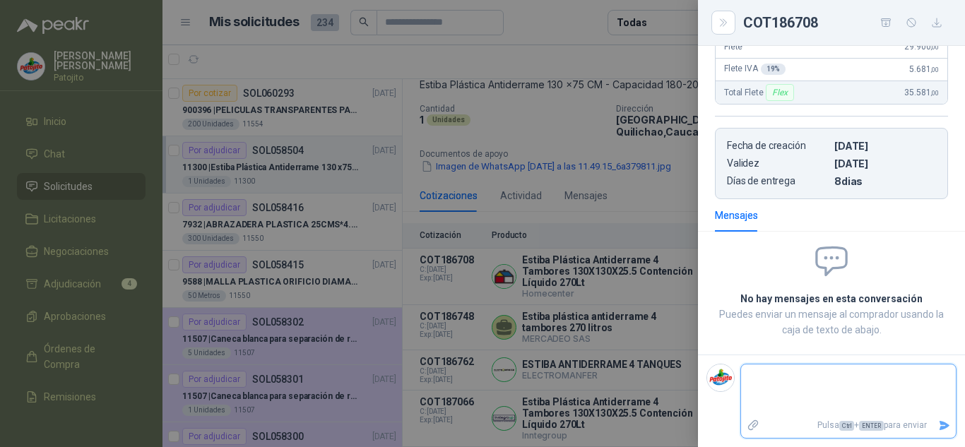
scroll to position [278, 0]
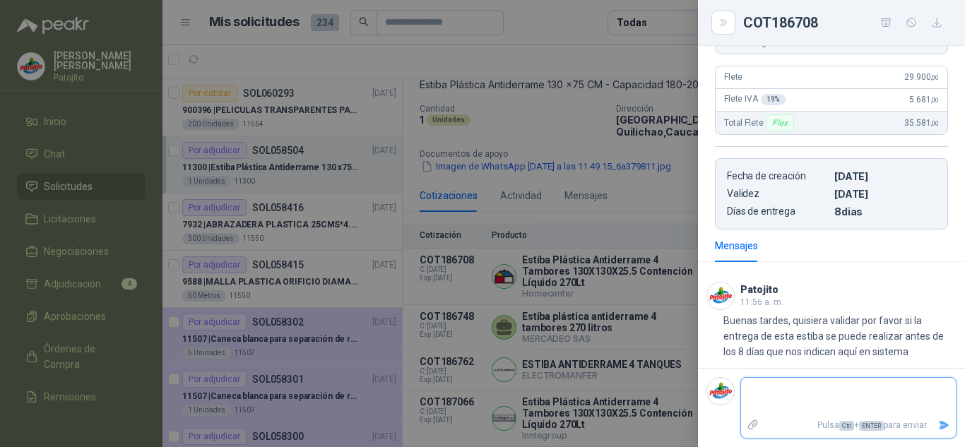
click at [875, 397] on textarea at bounding box center [842, 397] width 203 height 33
click at [875, 397] on textarea "**********" at bounding box center [842, 397] width 203 height 33
click at [940, 425] on icon "Enviar" at bounding box center [945, 425] width 10 height 9
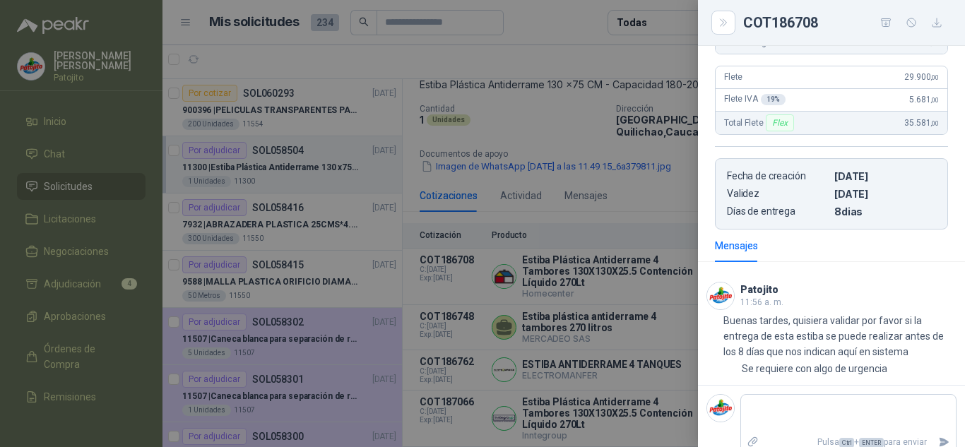
click at [589, 73] on div at bounding box center [482, 223] width 965 height 447
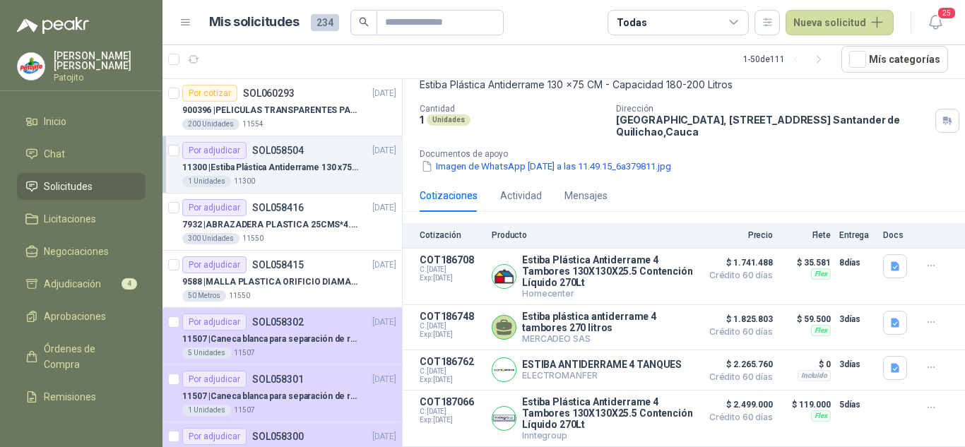
scroll to position [0, 0]
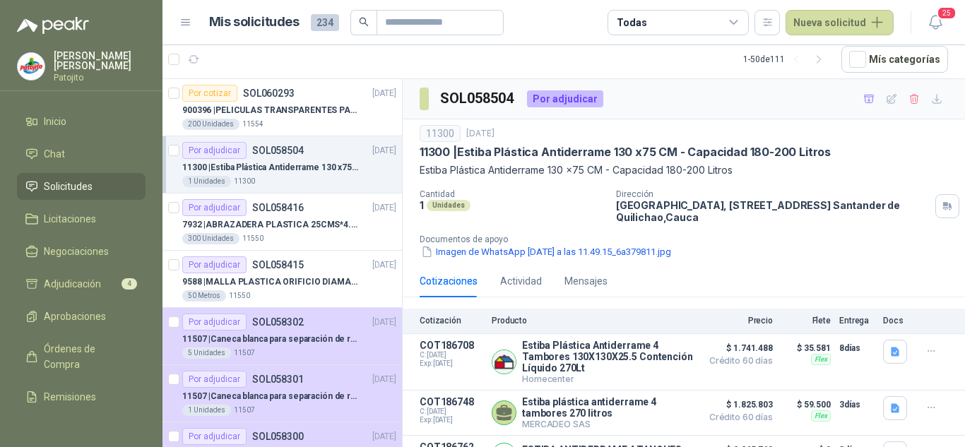
click at [54, 138] on ul "Inicio Chat Solicitudes Licitaciones Negociaciones Adjudicación 4 Aprobaciones …" at bounding box center [81, 260] width 163 height 305
click at [54, 150] on span "Chat" at bounding box center [54, 154] width 21 height 16
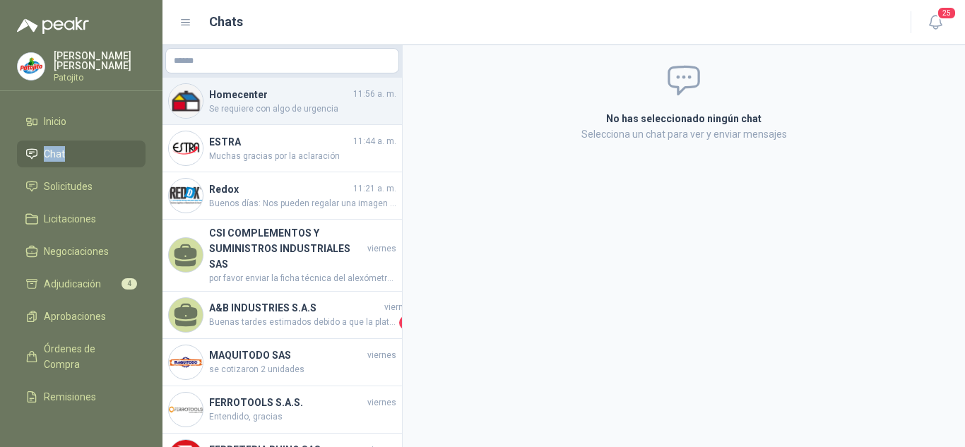
click at [283, 96] on h4 "Homecenter" at bounding box center [279, 95] width 141 height 16
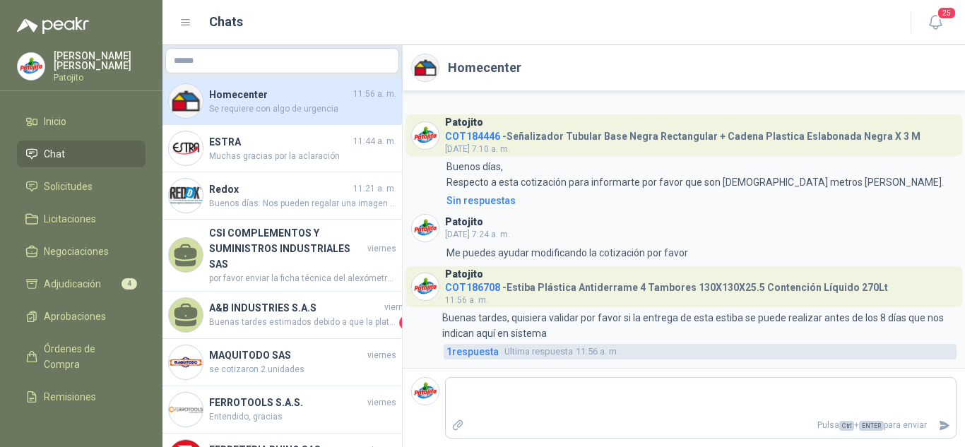
click at [464, 348] on span "1 respuesta" at bounding box center [473, 352] width 52 height 16
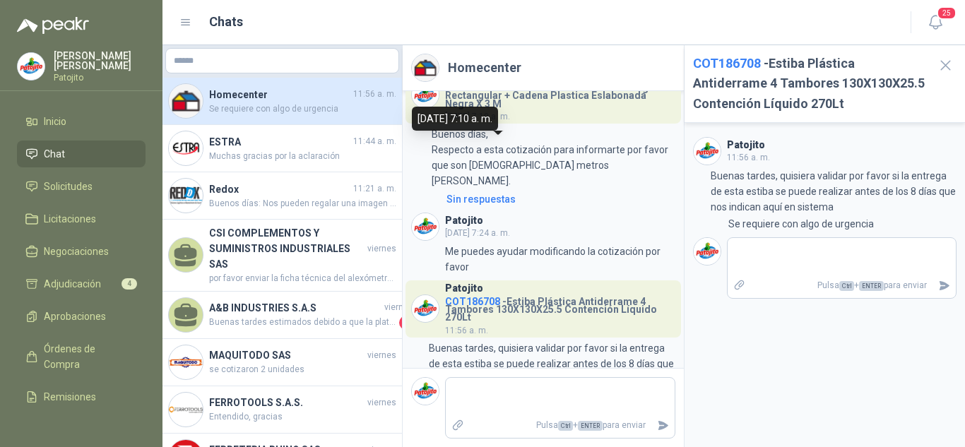
scroll to position [64, 0]
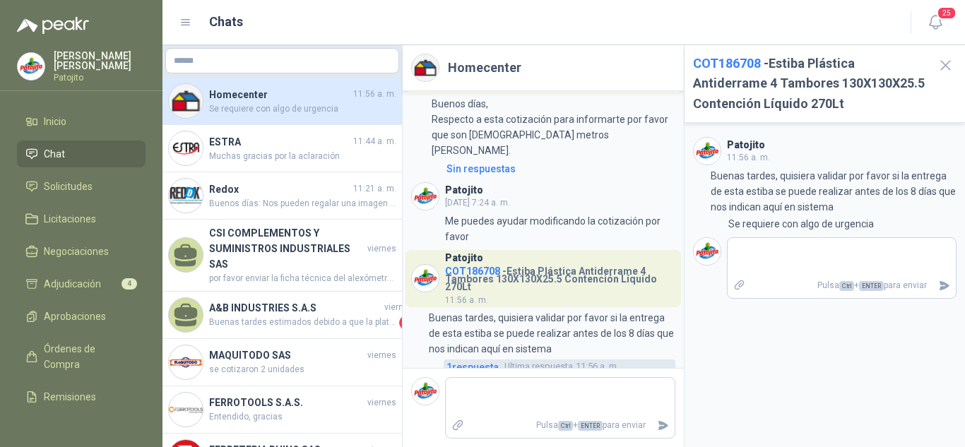
click at [486, 360] on span "1 respuesta" at bounding box center [473, 368] width 52 height 16
click at [73, 182] on span "Solicitudes" at bounding box center [68, 187] width 49 height 16
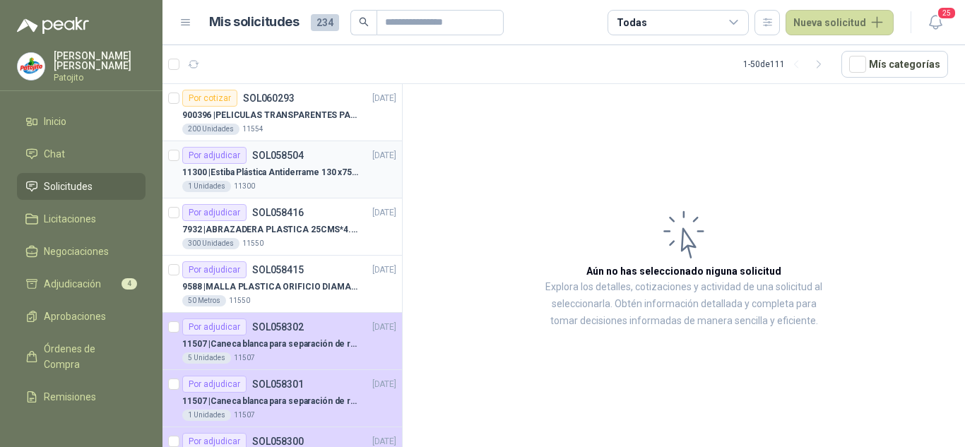
click at [252, 166] on p "11300 | Estiba Plástica Antiderrame 130 x75 CM - Capacidad 180-200 Litros" at bounding box center [270, 172] width 176 height 13
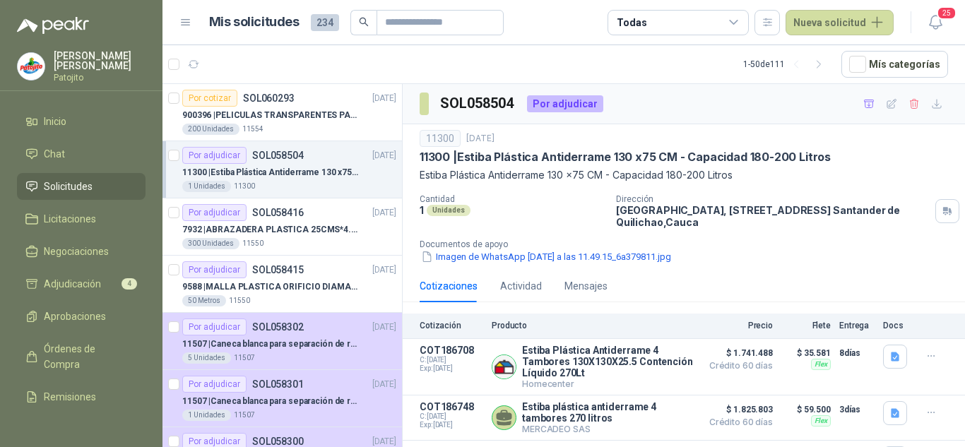
scroll to position [92, 0]
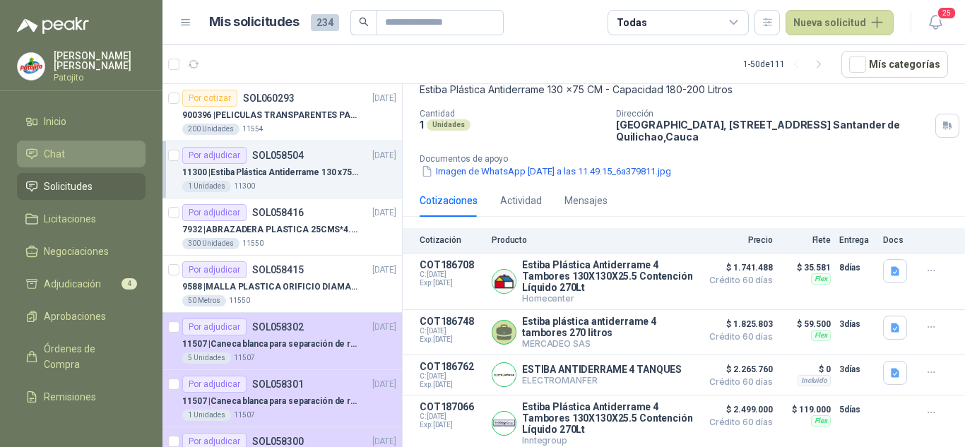
click at [58, 148] on span "Chat" at bounding box center [54, 154] width 21 height 16
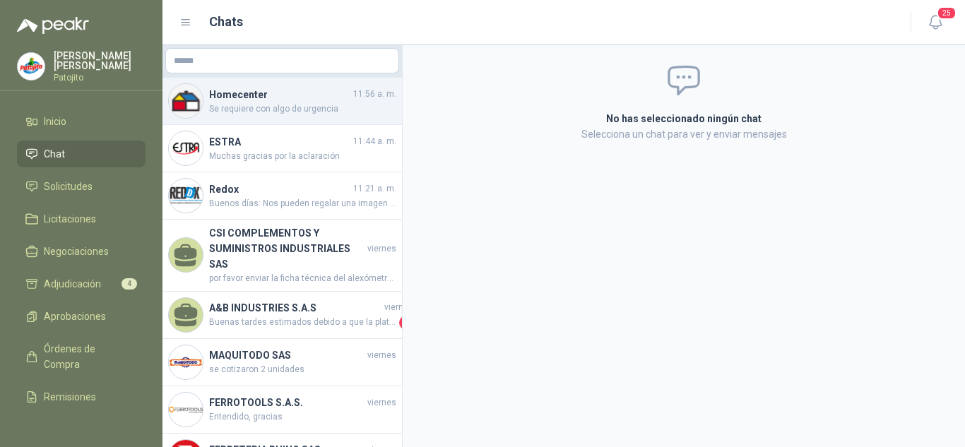
click at [252, 108] on span "Se requiere con algo de urgencia" at bounding box center [302, 108] width 187 height 13
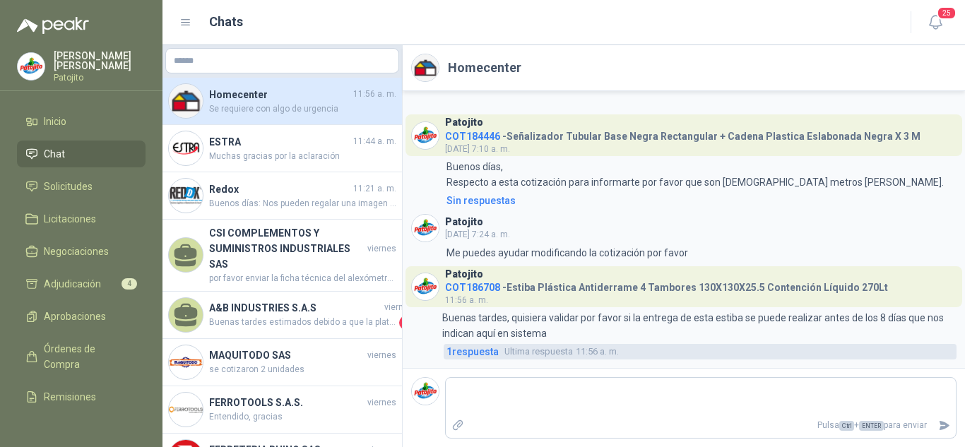
click at [480, 345] on span "1 respuesta" at bounding box center [473, 352] width 52 height 16
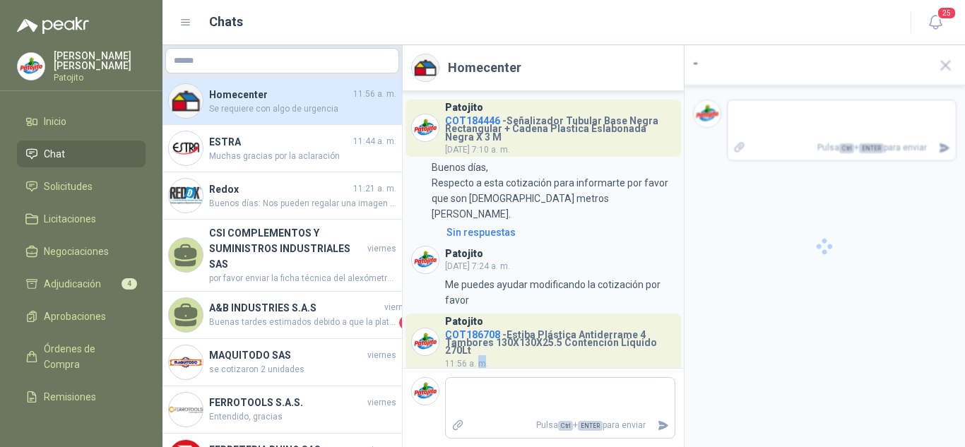
click at [480, 359] on span "11:56 a. m." at bounding box center [466, 364] width 43 height 10
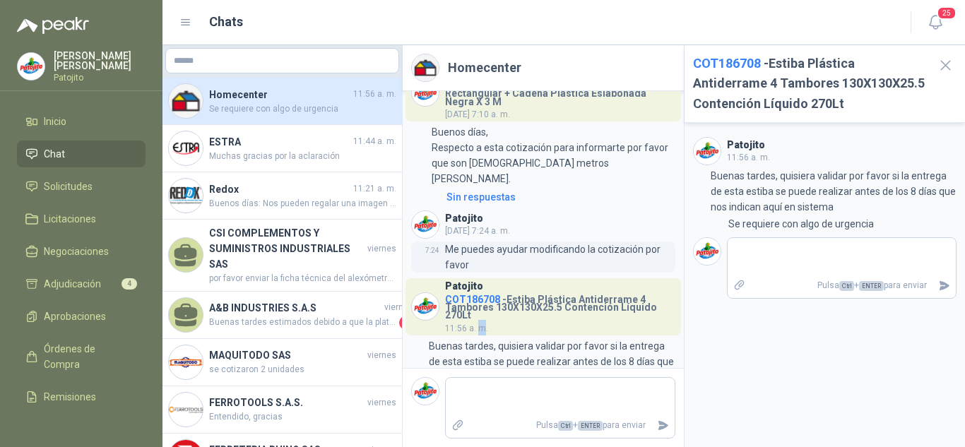
scroll to position [64, 0]
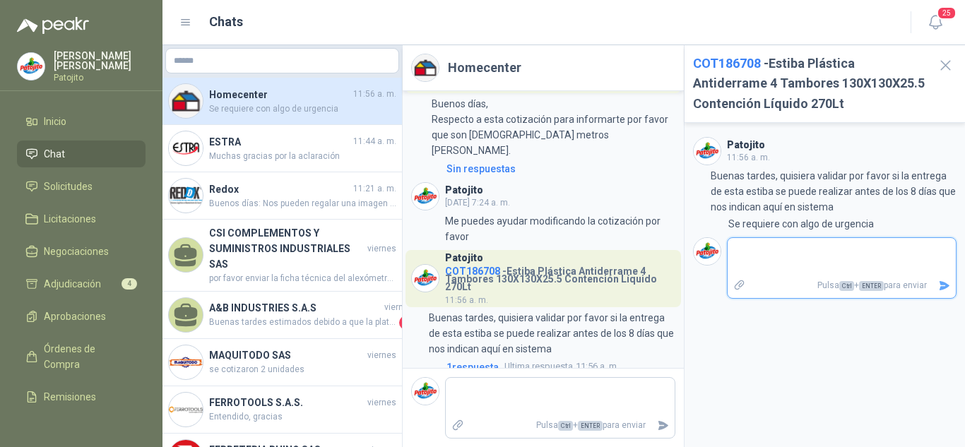
click at [792, 242] on textarea at bounding box center [842, 257] width 229 height 33
